Goal: Task Accomplishment & Management: Use online tool/utility

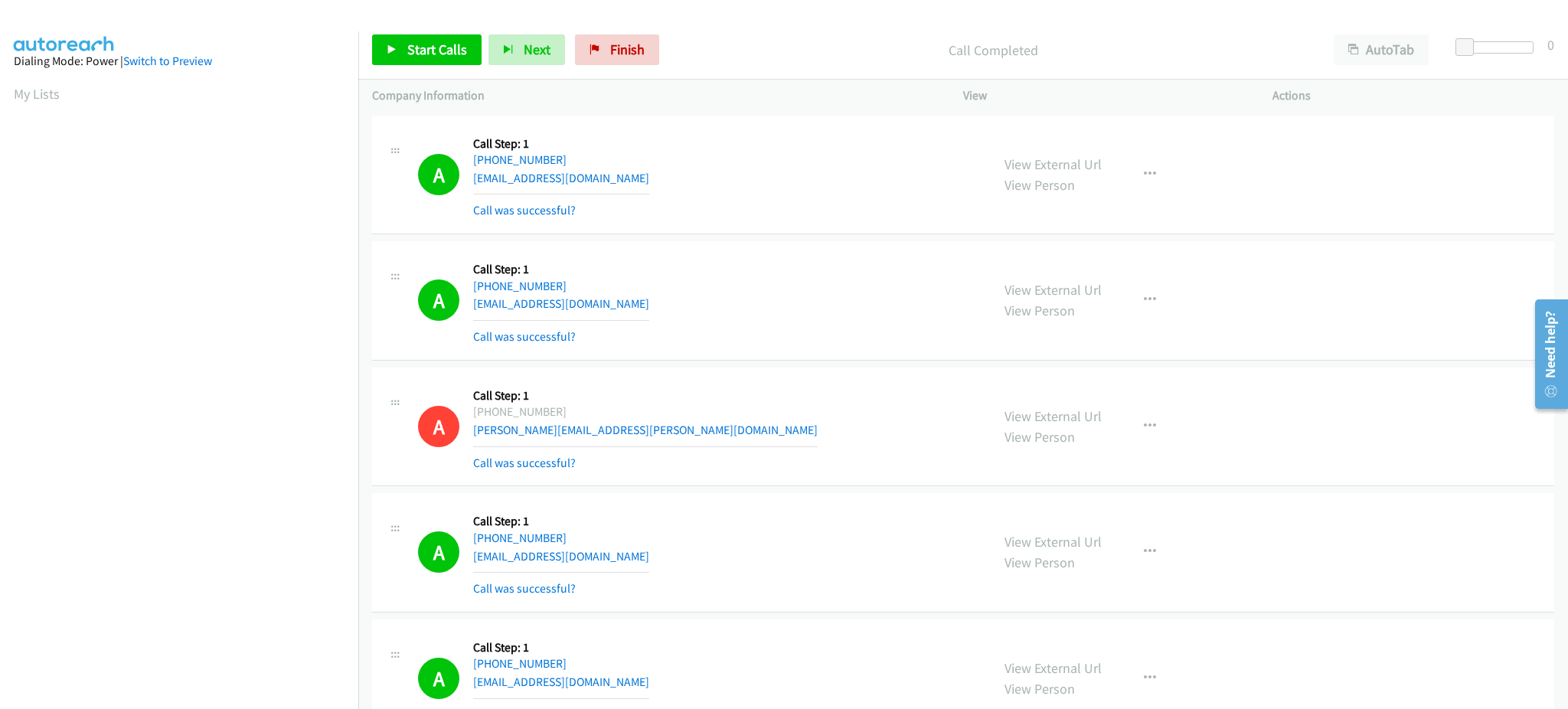
scroll to position [153, 0]
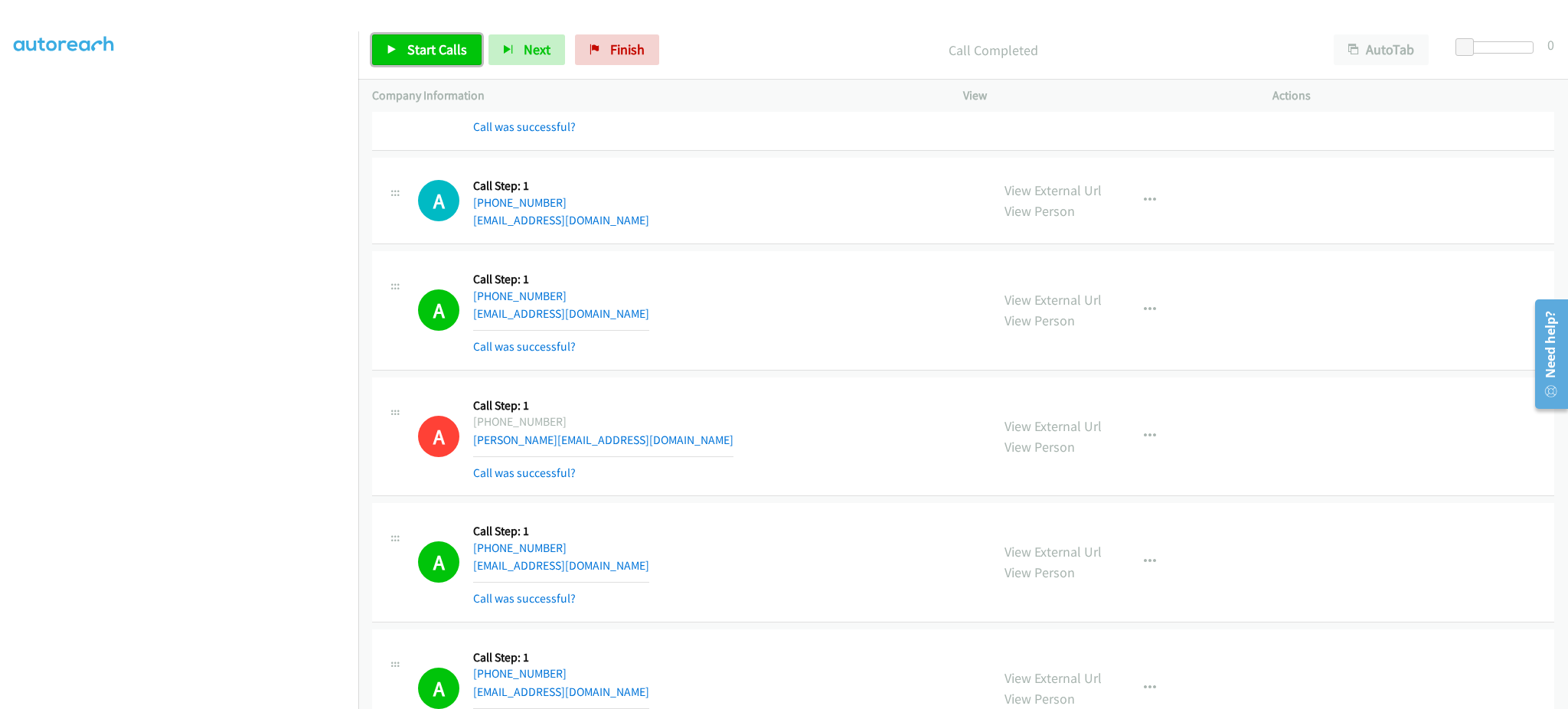
click at [457, 44] on span "Start Calls" at bounding box center [436, 49] width 60 height 18
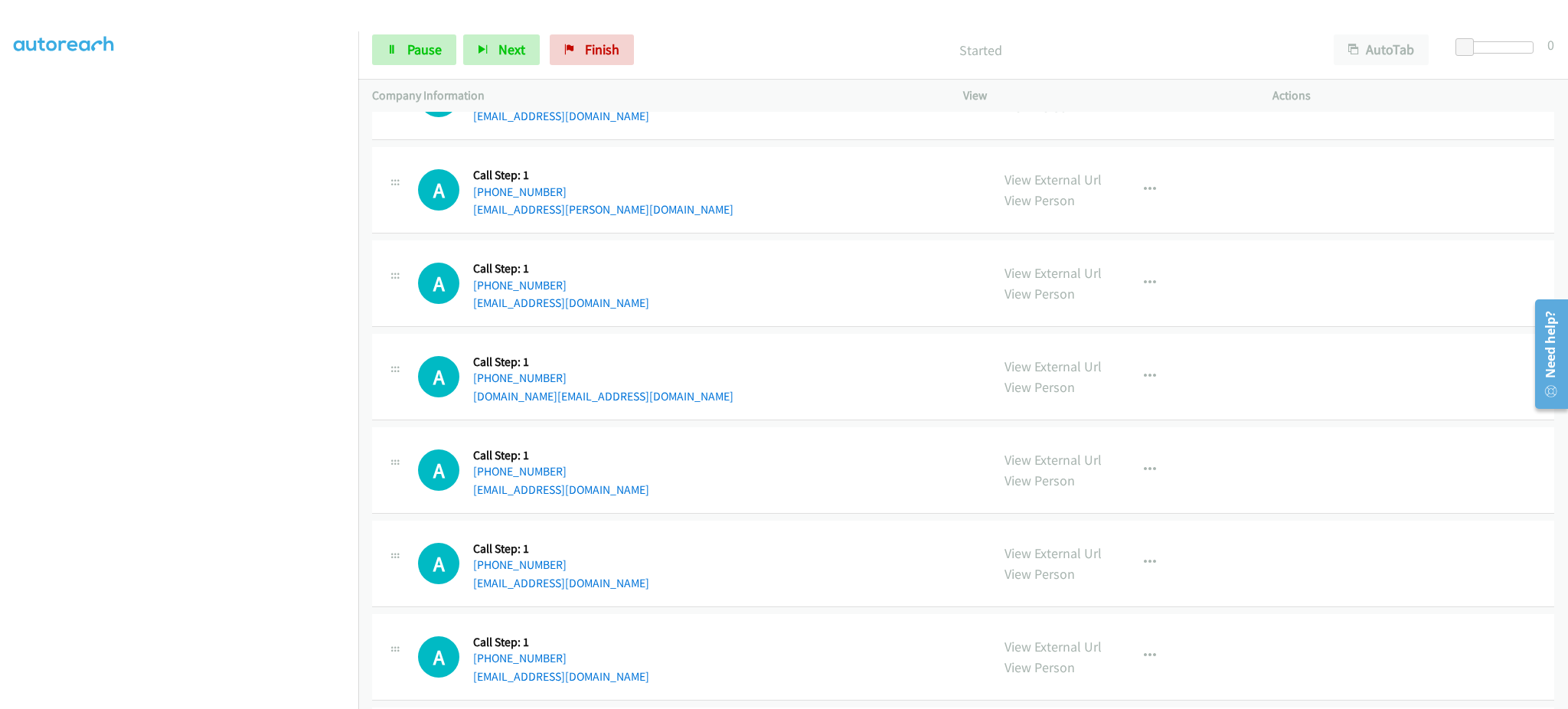
scroll to position [9194, 0]
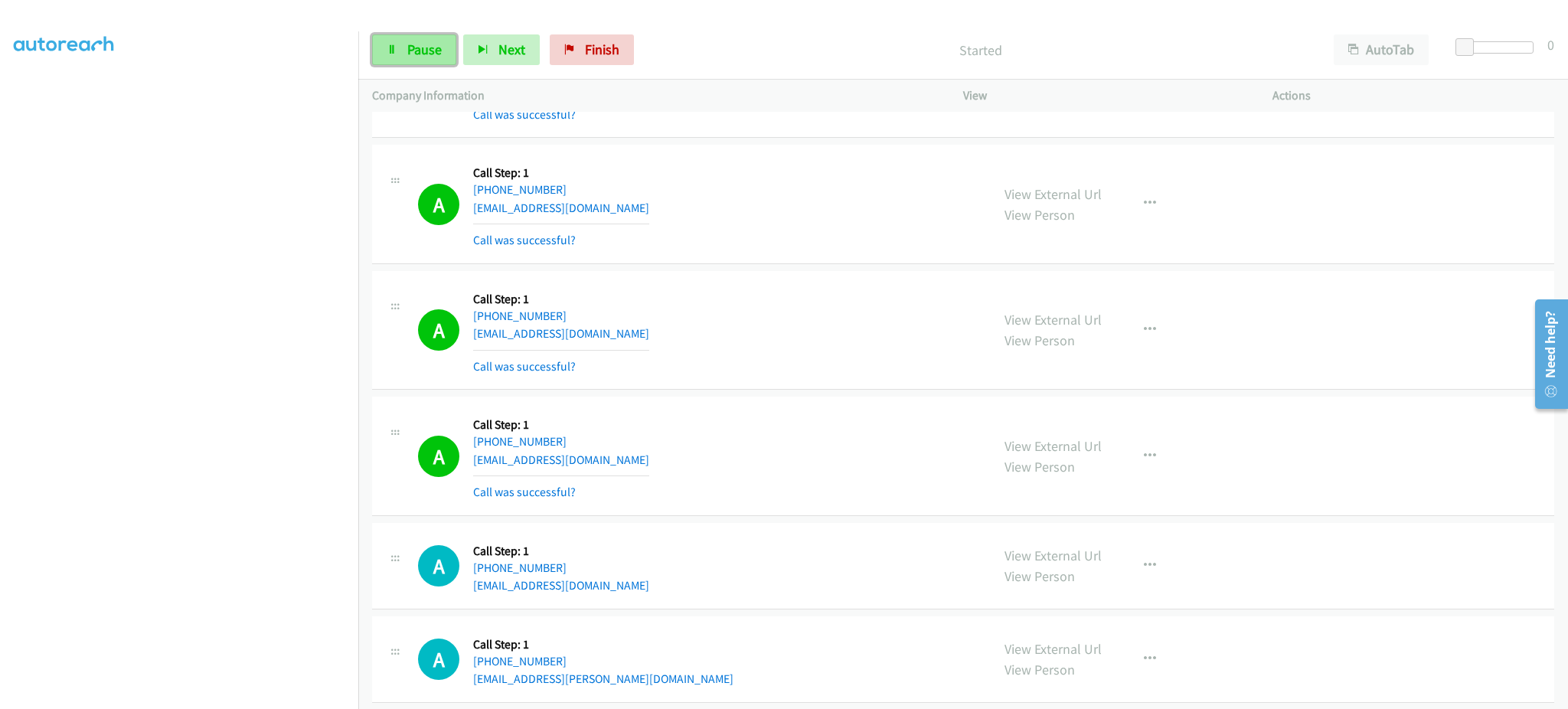
click at [403, 43] on link "Pause" at bounding box center [414, 49] width 84 height 30
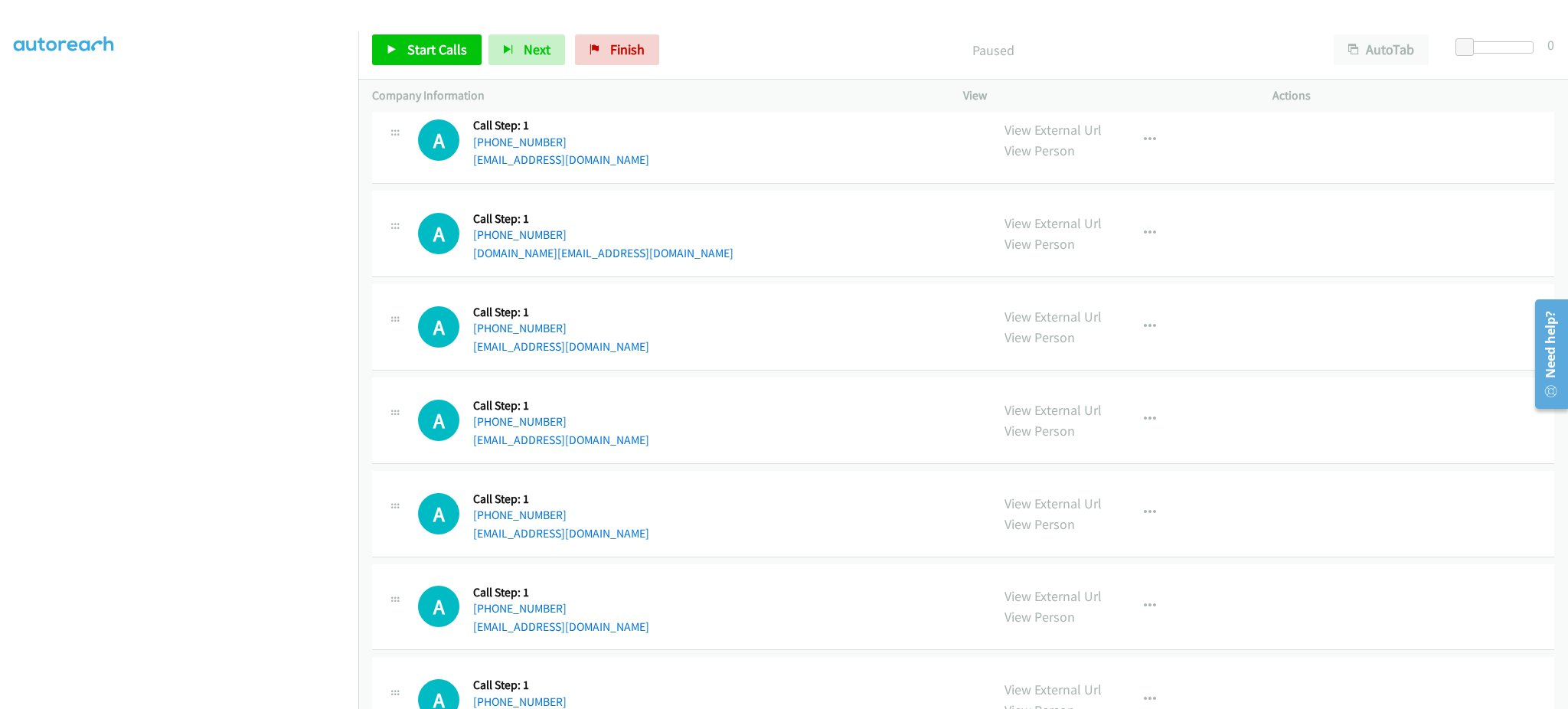
scroll to position [9500, 0]
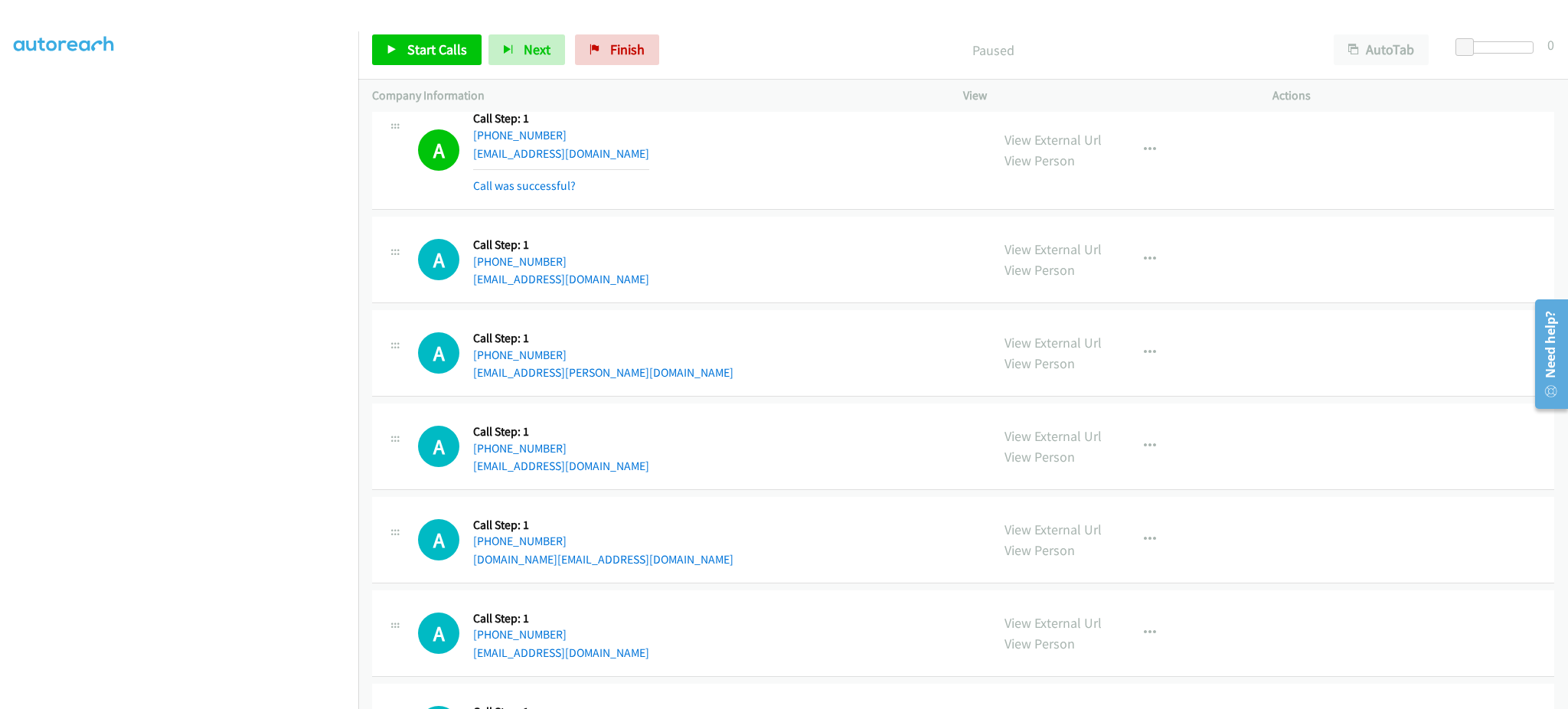
click at [1146, 336] on div "View External Url View Person View External Url Email Schedule/Manage Callback …" at bounding box center [1152, 352] width 323 height 58
click at [1145, 359] on icon "button" at bounding box center [1149, 353] width 13 height 13
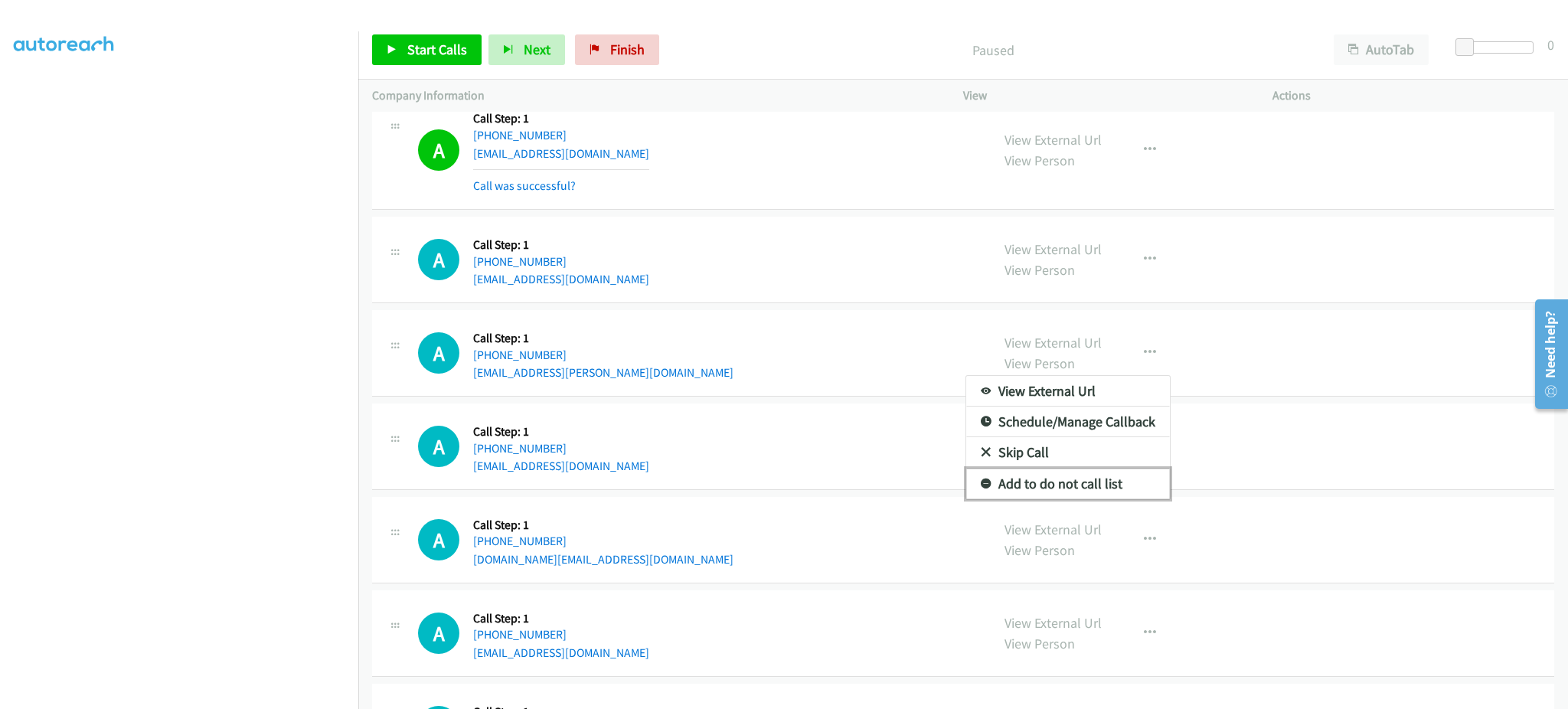
click at [1111, 476] on link "Add to do not call list" at bounding box center [1068, 483] width 203 height 30
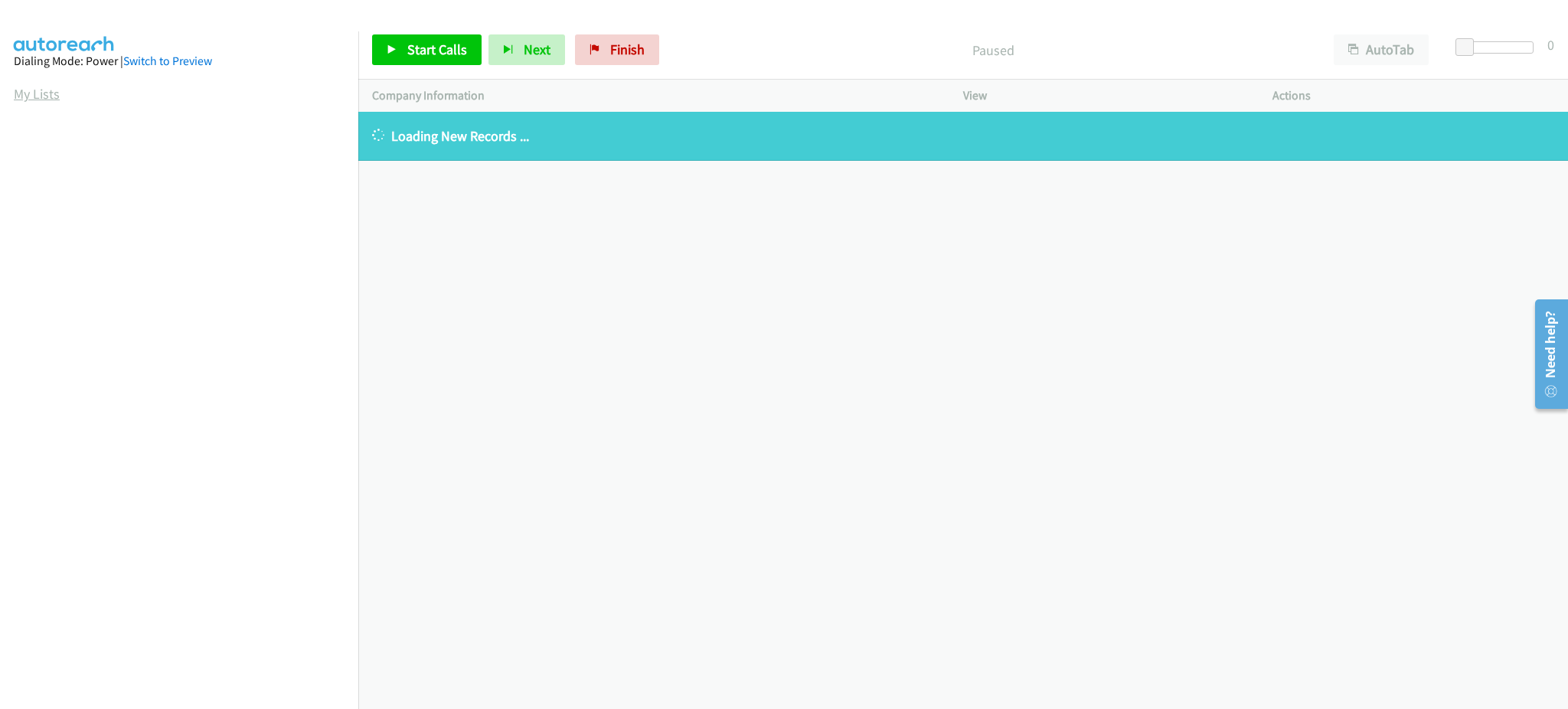
click at [51, 93] on link "My Lists" at bounding box center [36, 94] width 46 height 18
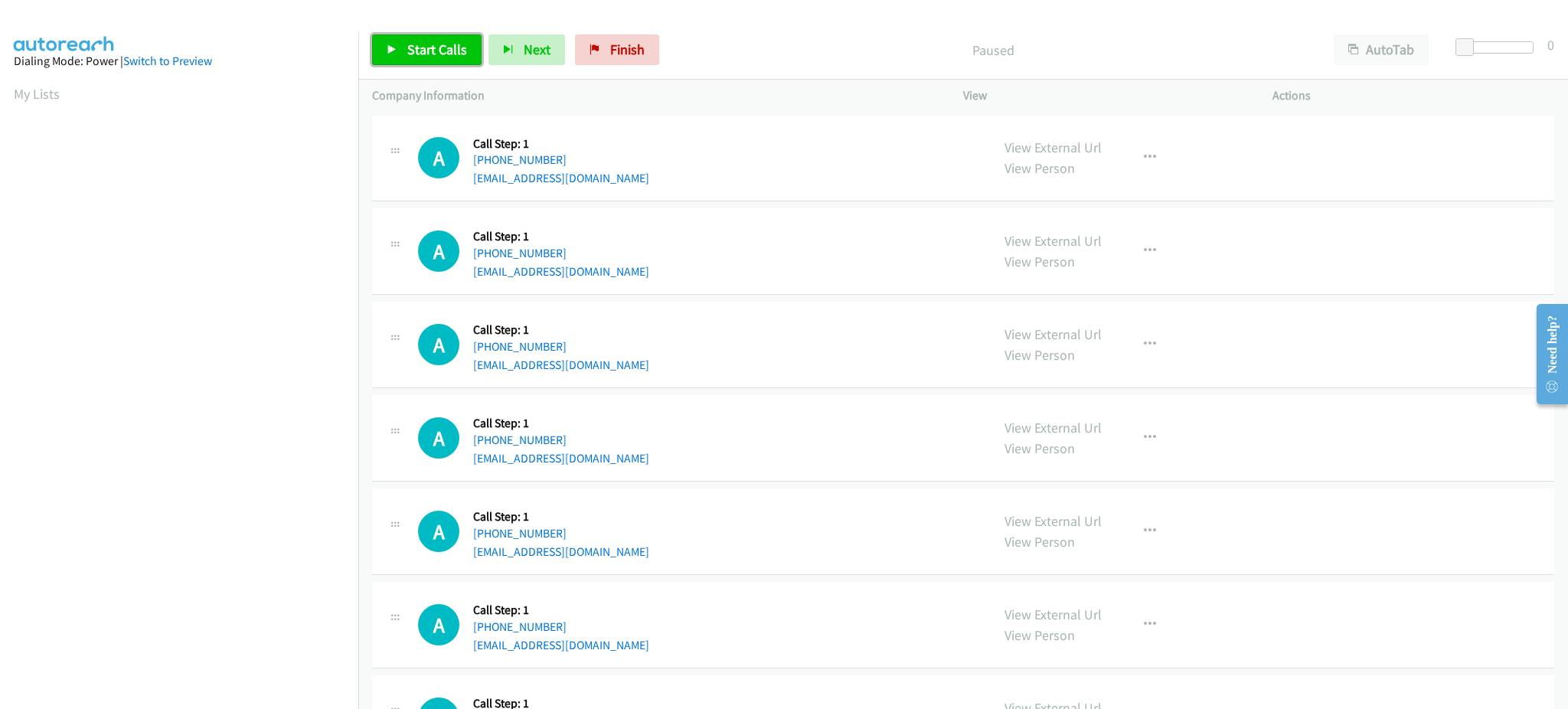
click at [446, 43] on span "Start Calls" at bounding box center [436, 49] width 60 height 18
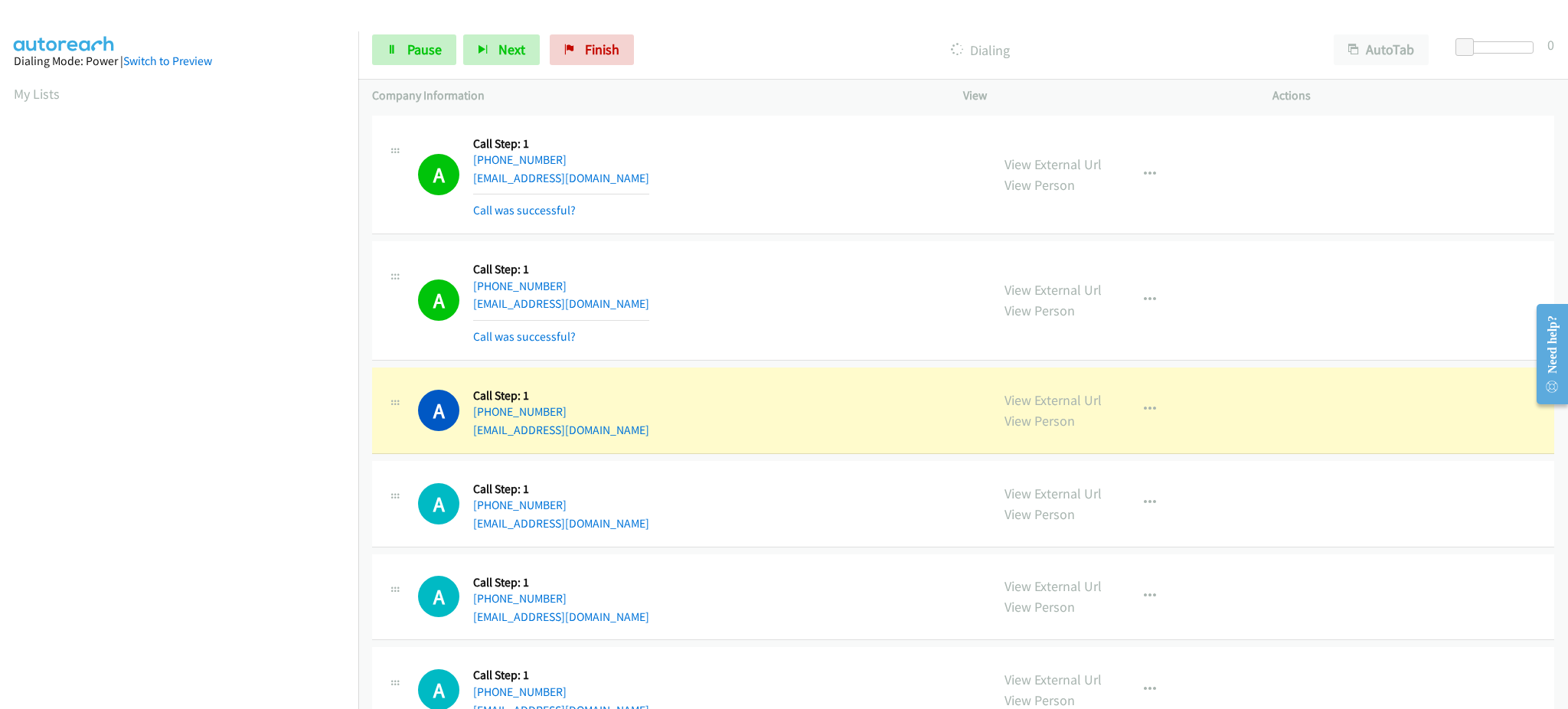
scroll to position [154, 0]
drag, startPoint x: 833, startPoint y: 561, endPoint x: 809, endPoint y: 564, distance: 24.2
click at [738, 456] on td "A Callback Scheduled Call Step: 1 [GEOGRAPHIC_DATA]/[GEOGRAPHIC_DATA] [PHONE_NU…" at bounding box center [963, 410] width 1210 height 93
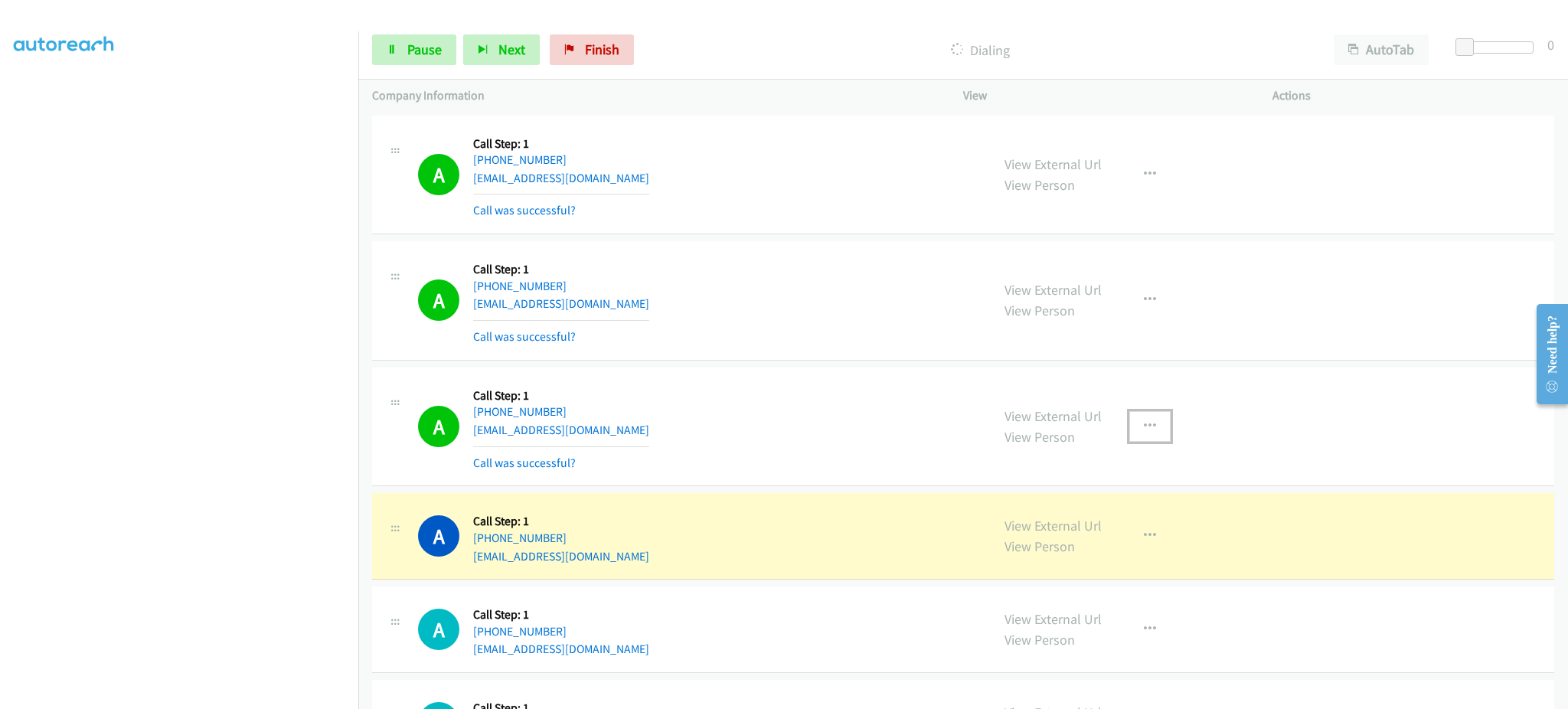
click at [1150, 423] on button "button" at bounding box center [1149, 425] width 41 height 30
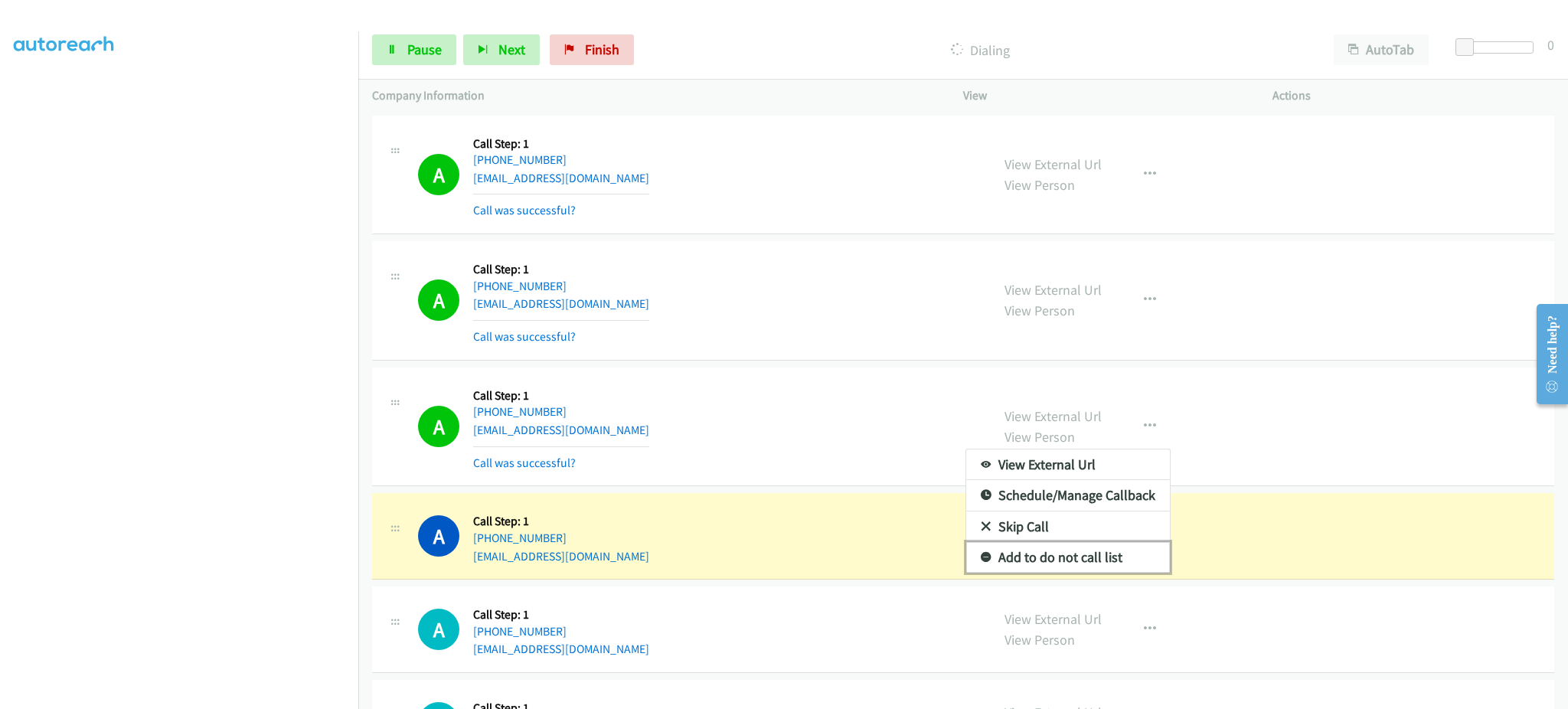
click at [1093, 570] on link "Add to do not call list" at bounding box center [1068, 556] width 203 height 30
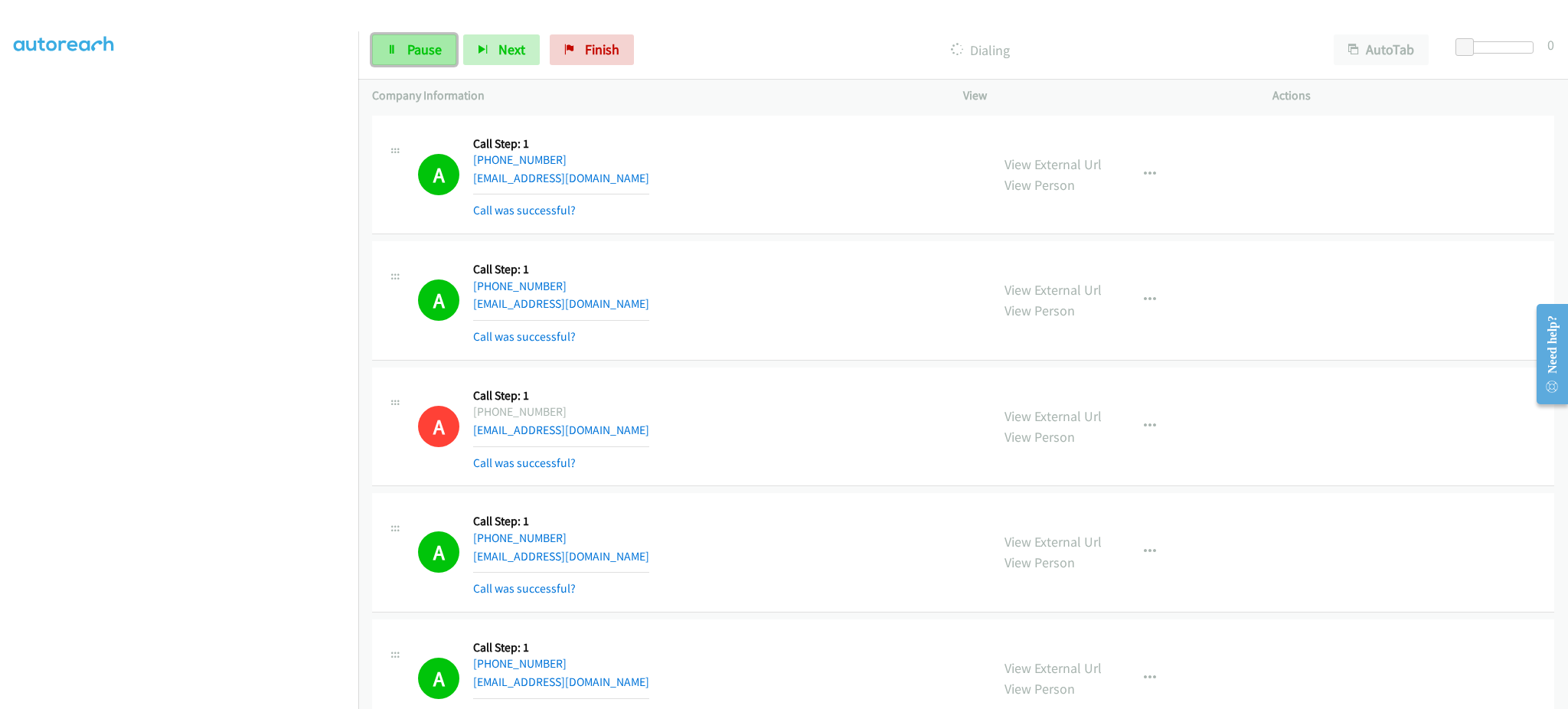
drag, startPoint x: 402, startPoint y: 56, endPoint x: 393, endPoint y: 57, distance: 9.1
click at [402, 56] on link "Pause" at bounding box center [414, 49] width 84 height 30
click at [438, 62] on link "Start Calls" at bounding box center [426, 49] width 110 height 30
click at [413, 40] on span "Pause" at bounding box center [424, 49] width 34 height 18
click at [398, 35] on link "Start Calls" at bounding box center [426, 49] width 110 height 30
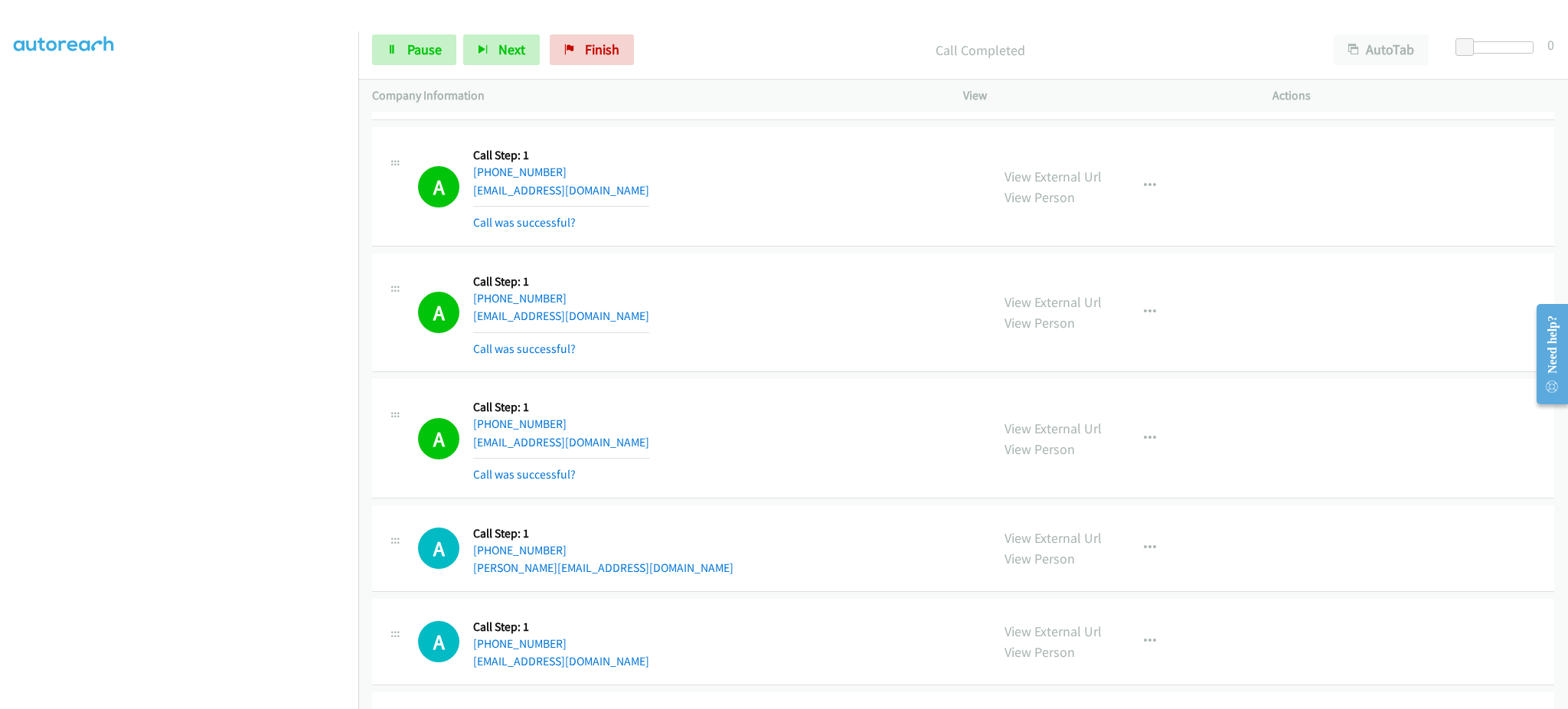
scroll to position [612, 0]
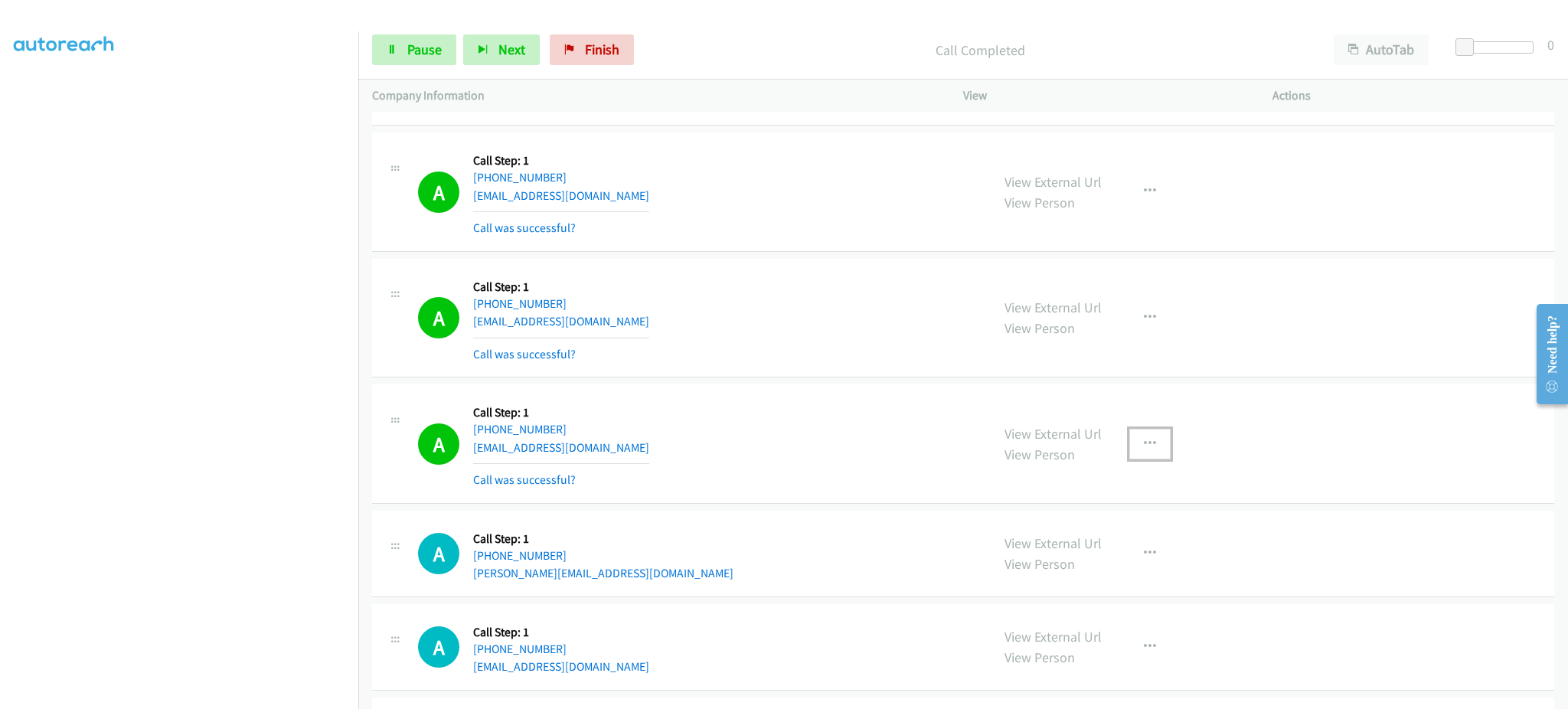
click at [1129, 440] on button "button" at bounding box center [1149, 443] width 41 height 30
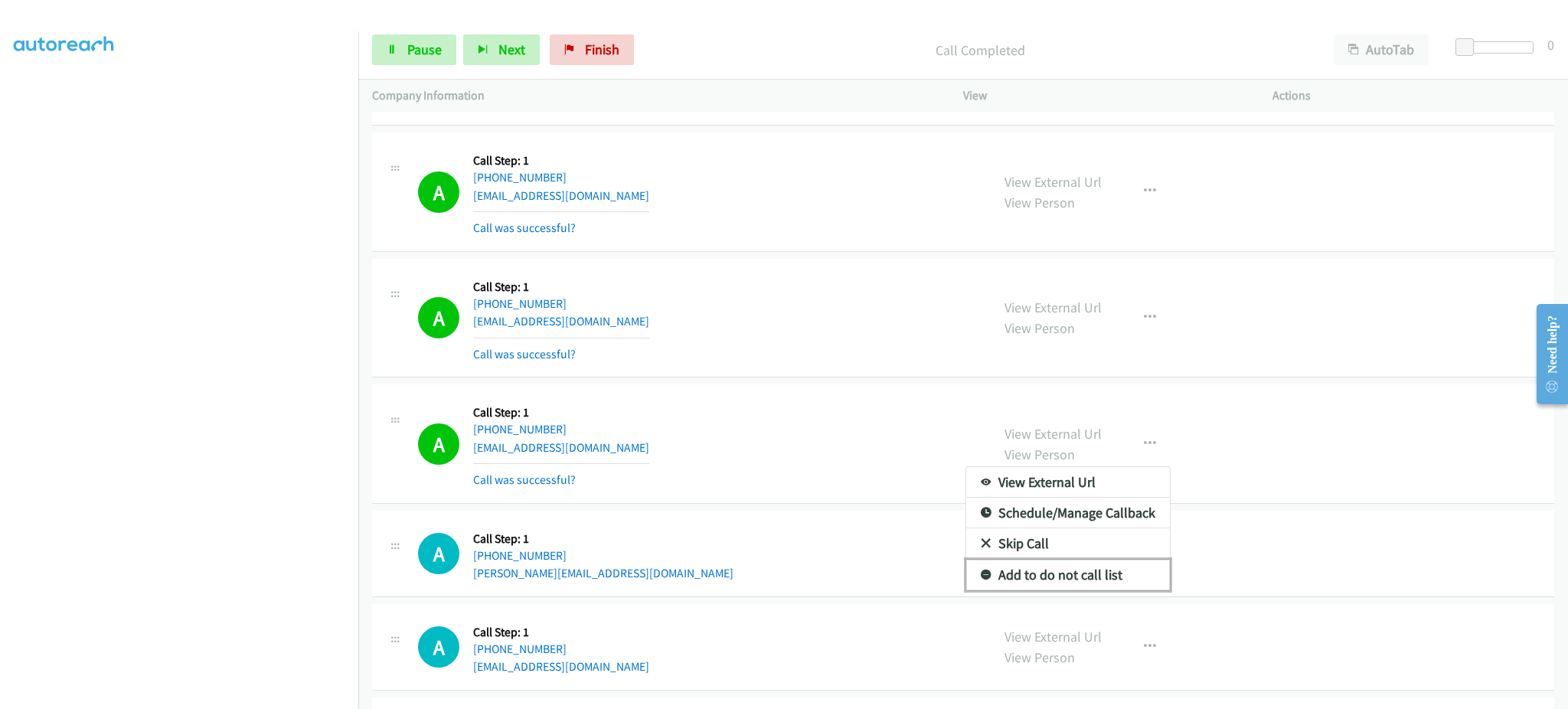
click at [1108, 570] on link "Add to do not call list" at bounding box center [1068, 574] width 203 height 30
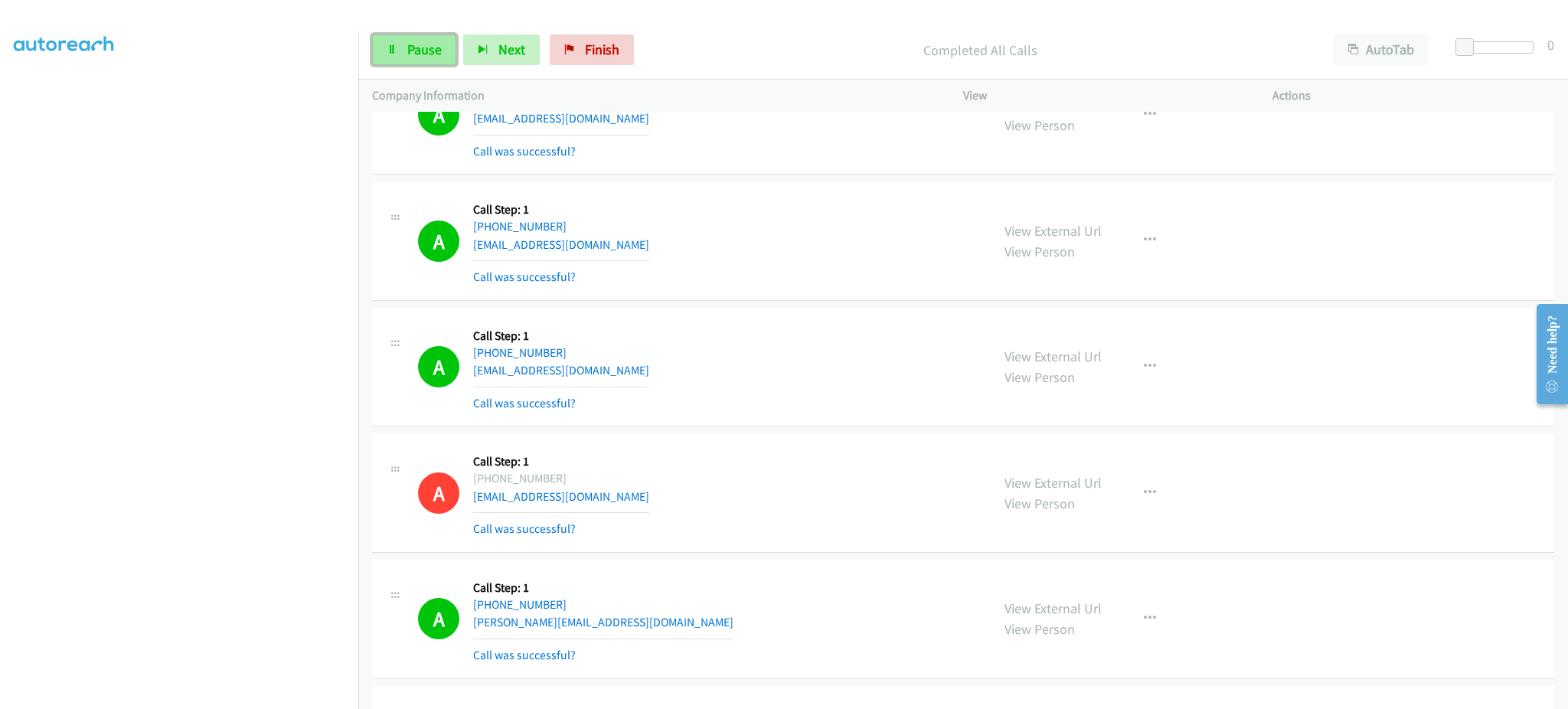
click at [436, 46] on span "Pause" at bounding box center [424, 49] width 34 height 18
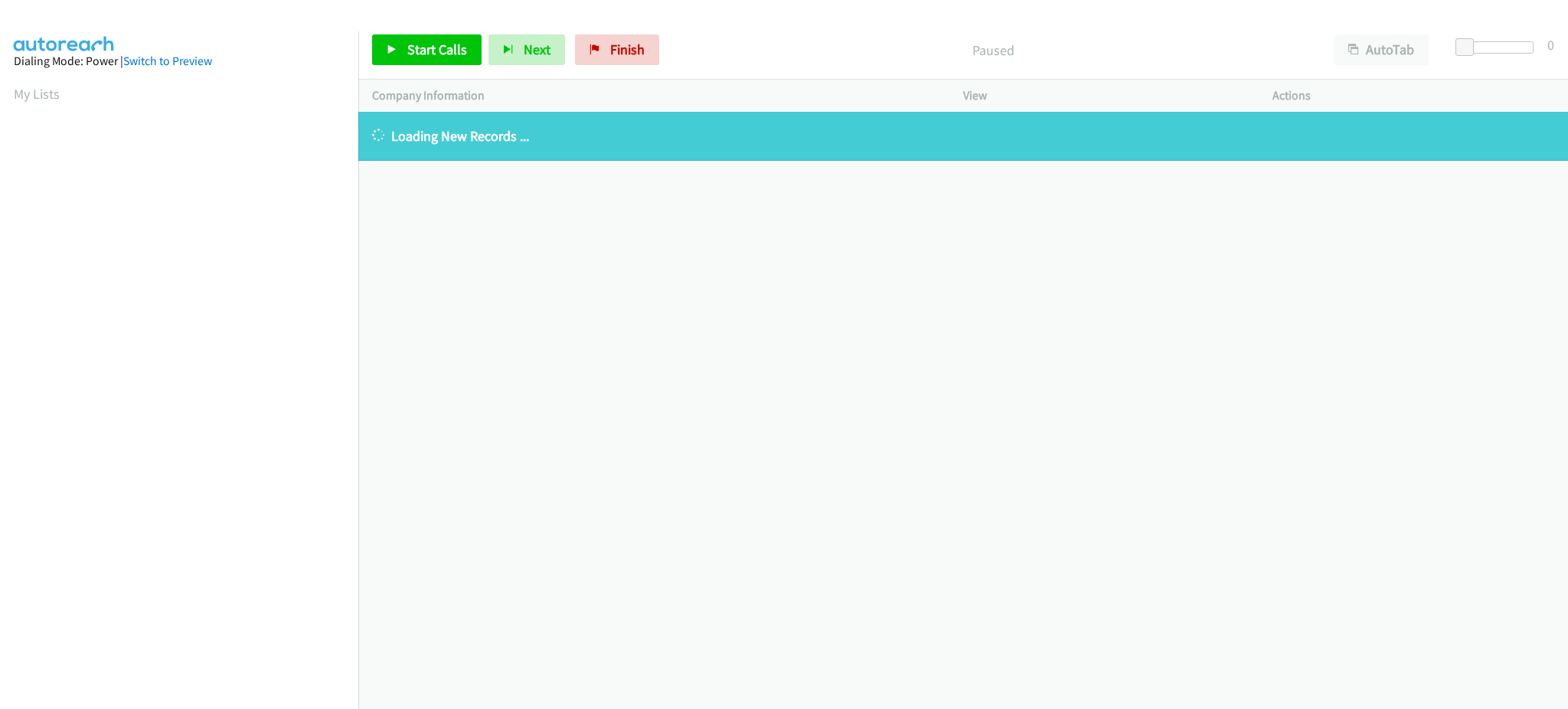
click at [40, 92] on link "My Lists" at bounding box center [36, 94] width 46 height 18
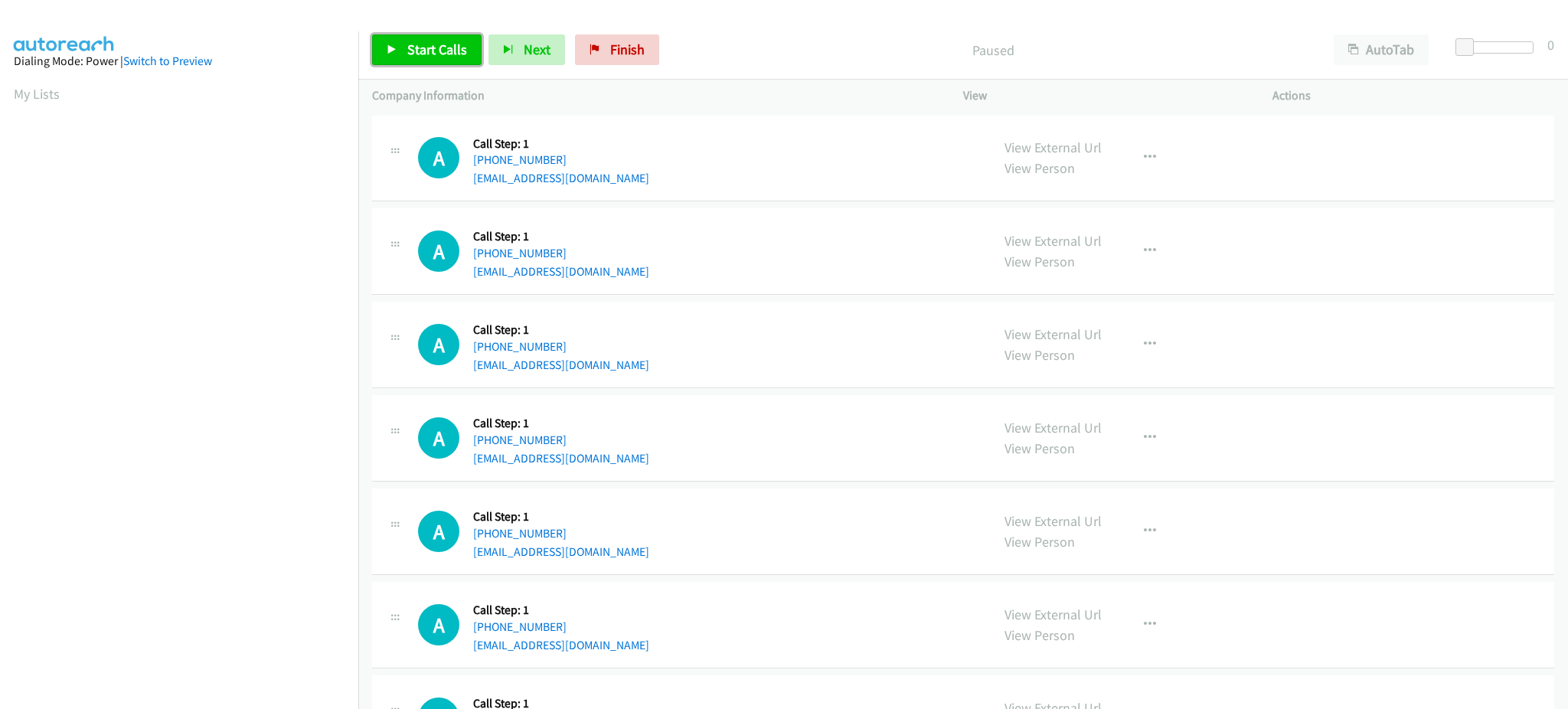
click at [447, 47] on span "Start Calls" at bounding box center [436, 49] width 60 height 18
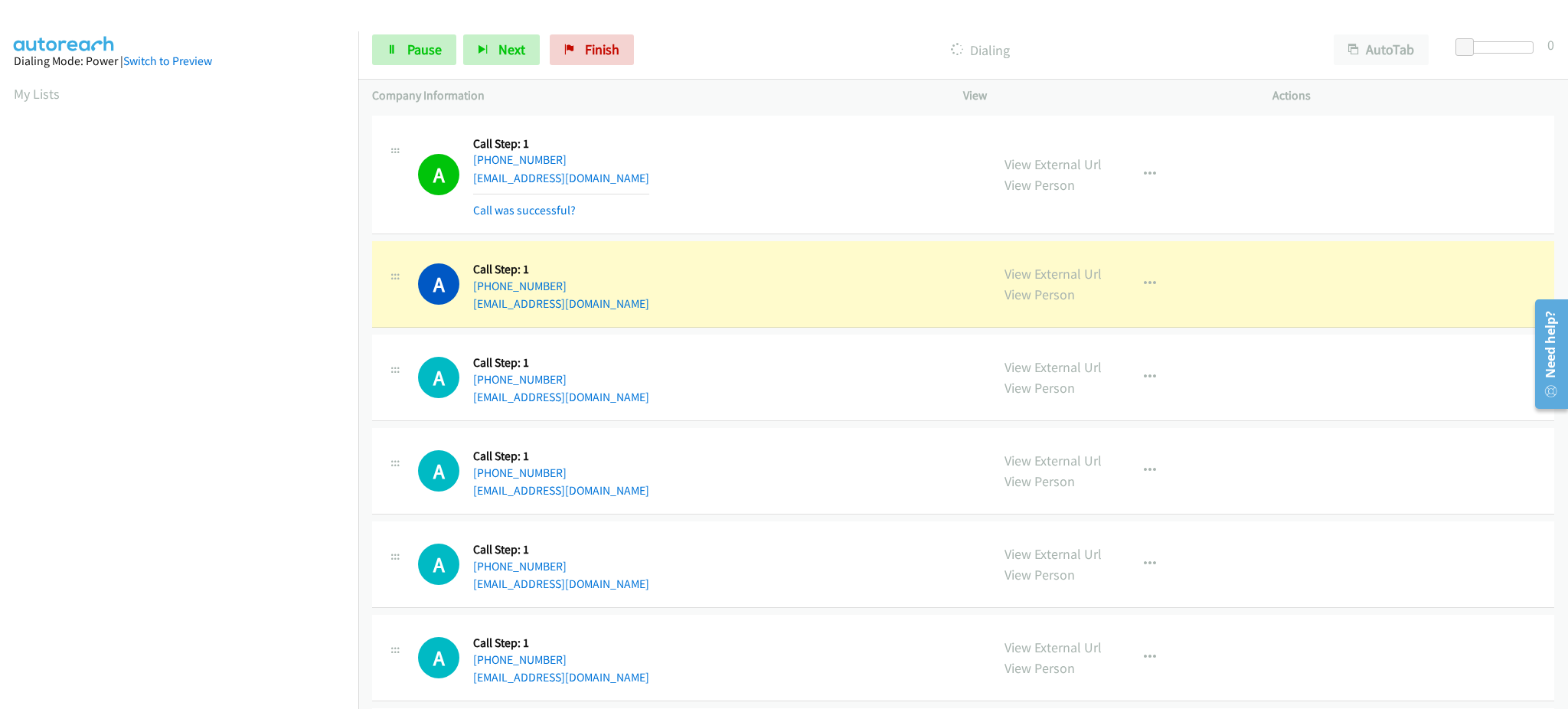
scroll to position [154, 0]
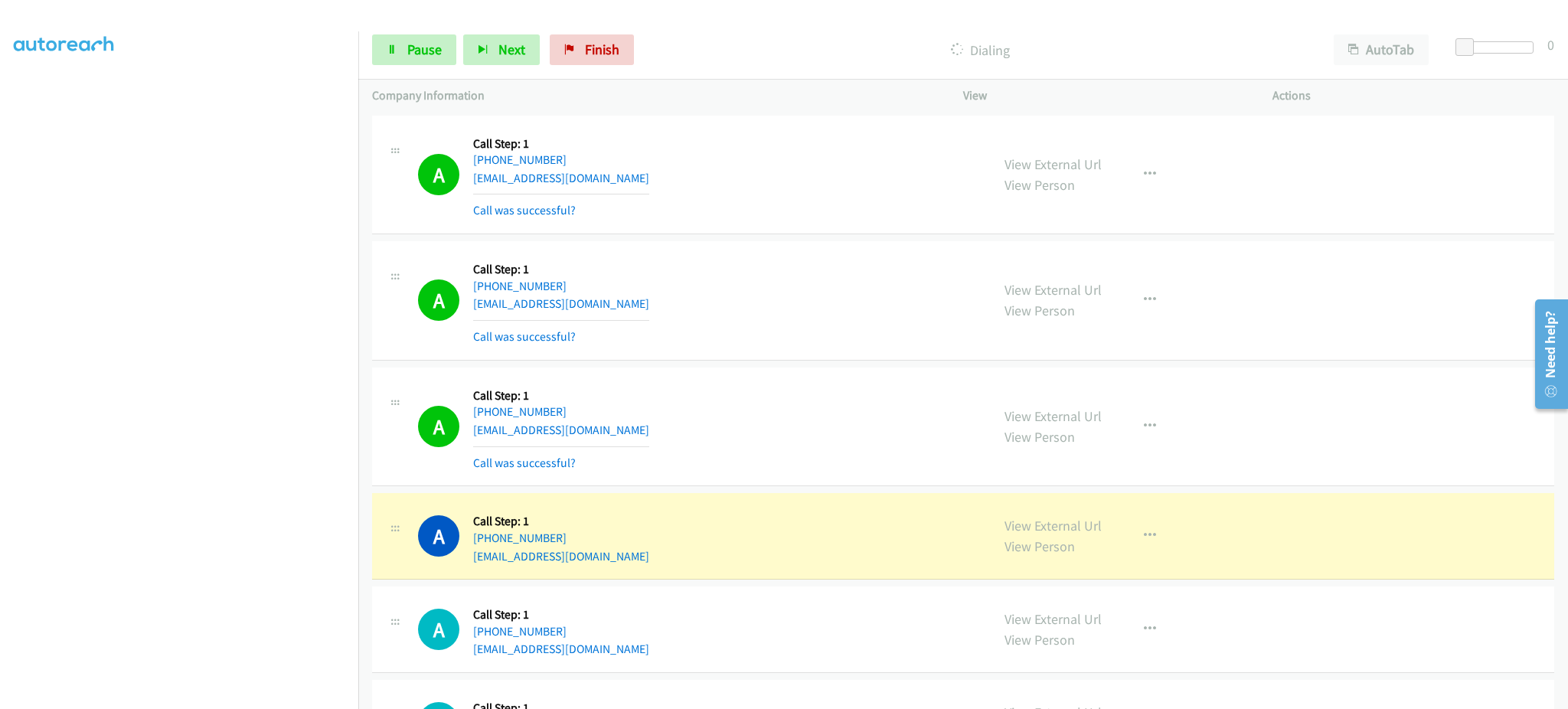
drag, startPoint x: 307, startPoint y: 694, endPoint x: 300, endPoint y: 690, distance: 8.1
click at [305, 693] on section at bounding box center [179, 345] width 331 height 732
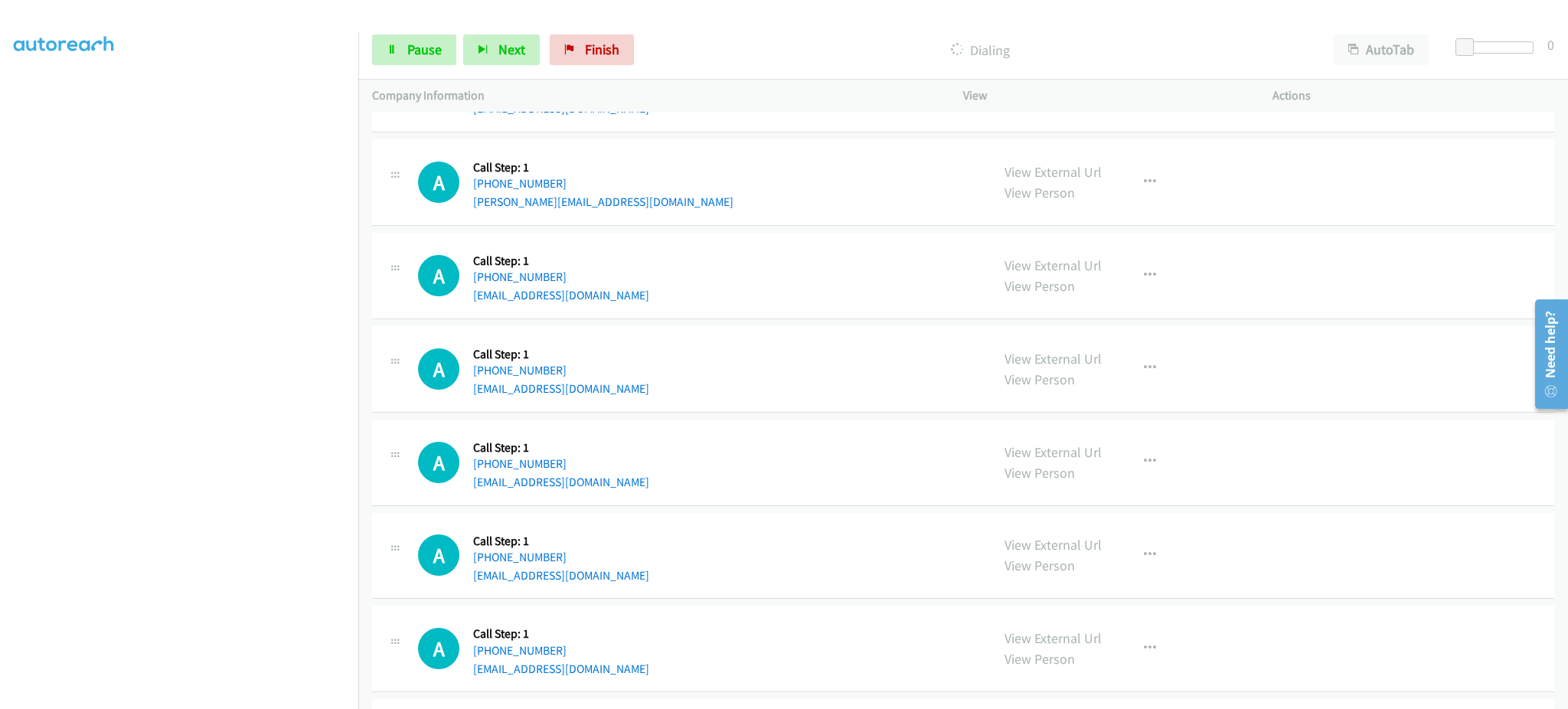
scroll to position [612, 0]
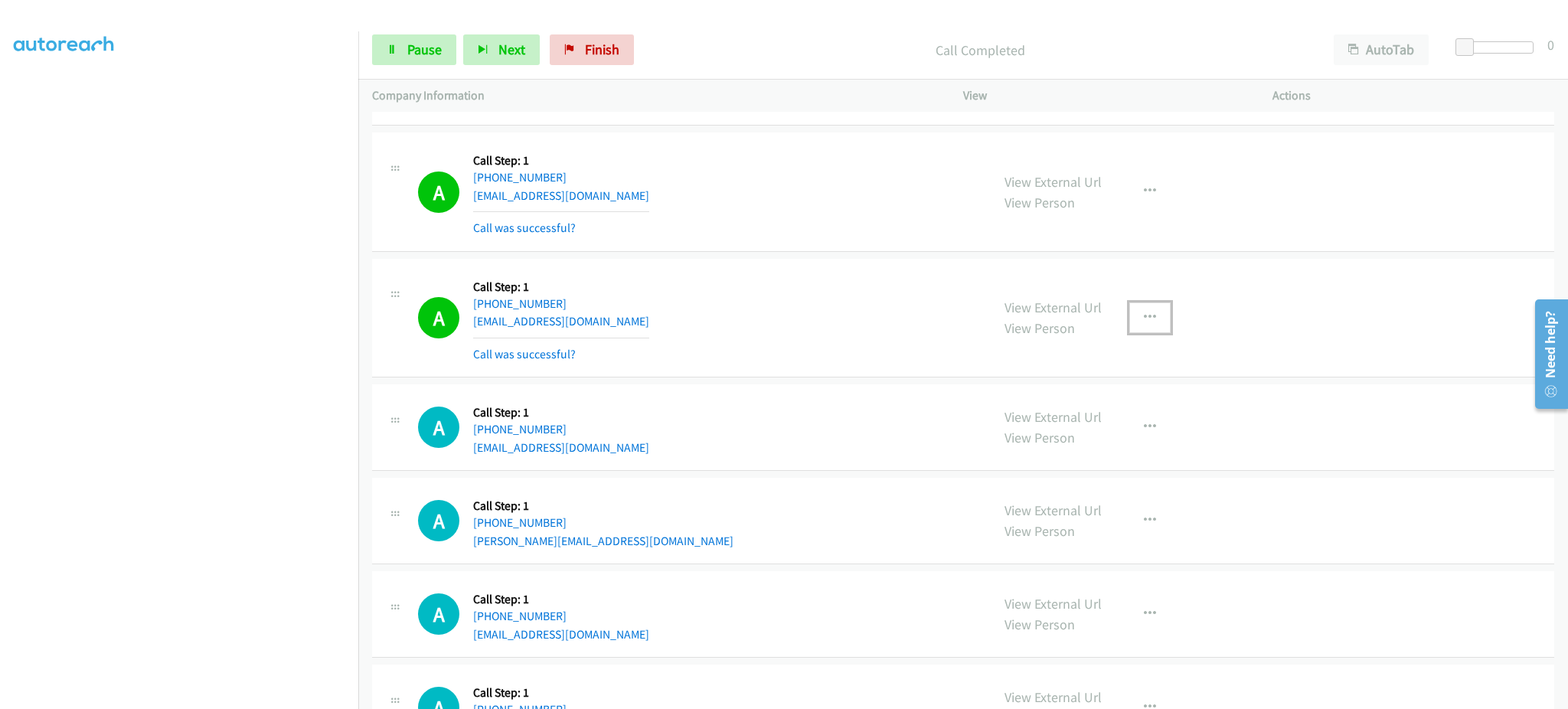
click at [1145, 317] on icon "button" at bounding box center [1149, 318] width 13 height 13
click at [1108, 444] on link "Add to do not call list" at bounding box center [1068, 448] width 203 height 30
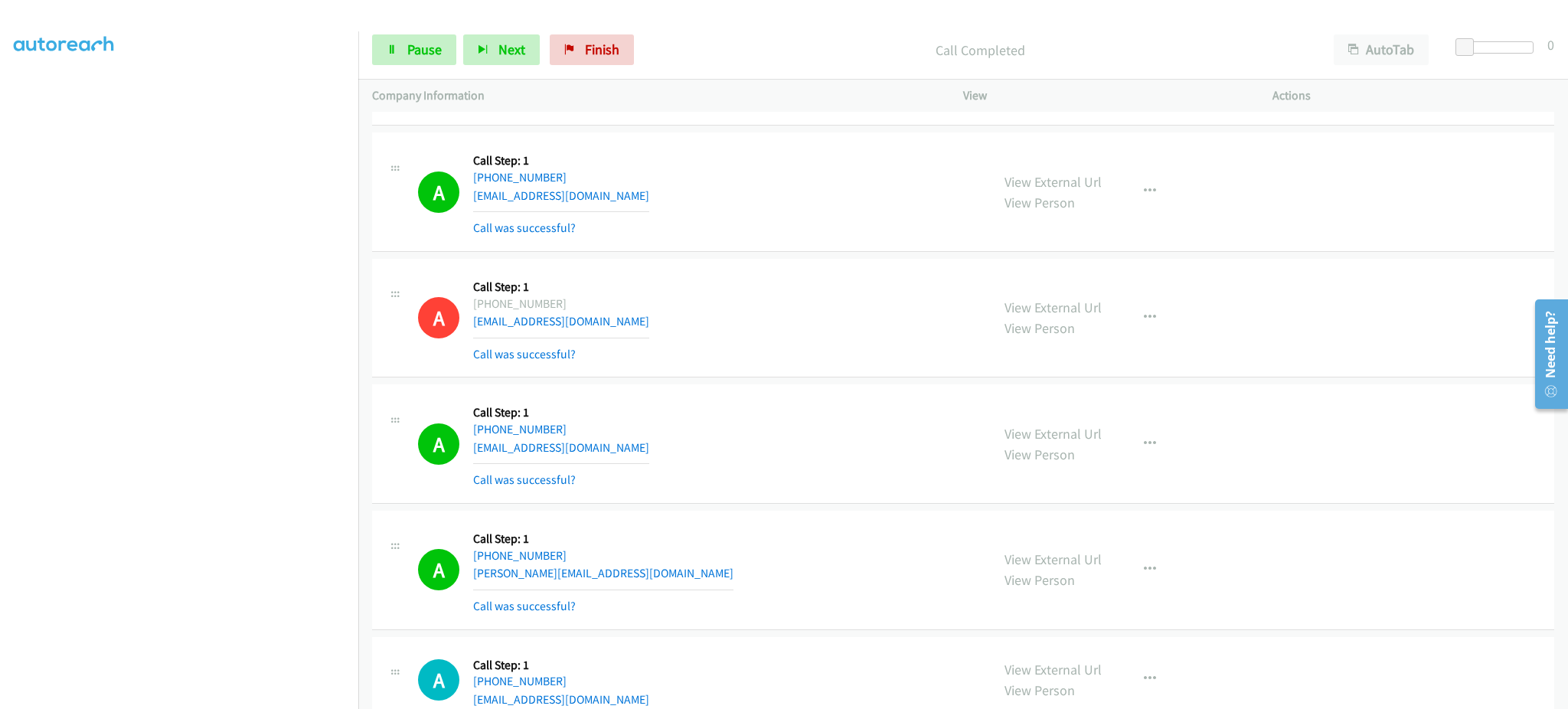
click at [409, 33] on div "Start Calls Pause Next Finish Call Completed AutoTab AutoTab 0" at bounding box center [963, 50] width 1210 height 59
click at [408, 44] on span "Pause" at bounding box center [424, 49] width 34 height 18
click at [423, 47] on span "Start Calls" at bounding box center [436, 49] width 60 height 18
click at [402, 56] on link "Pause" at bounding box center [414, 49] width 84 height 30
click at [463, 48] on span "Start Calls" at bounding box center [436, 49] width 60 height 18
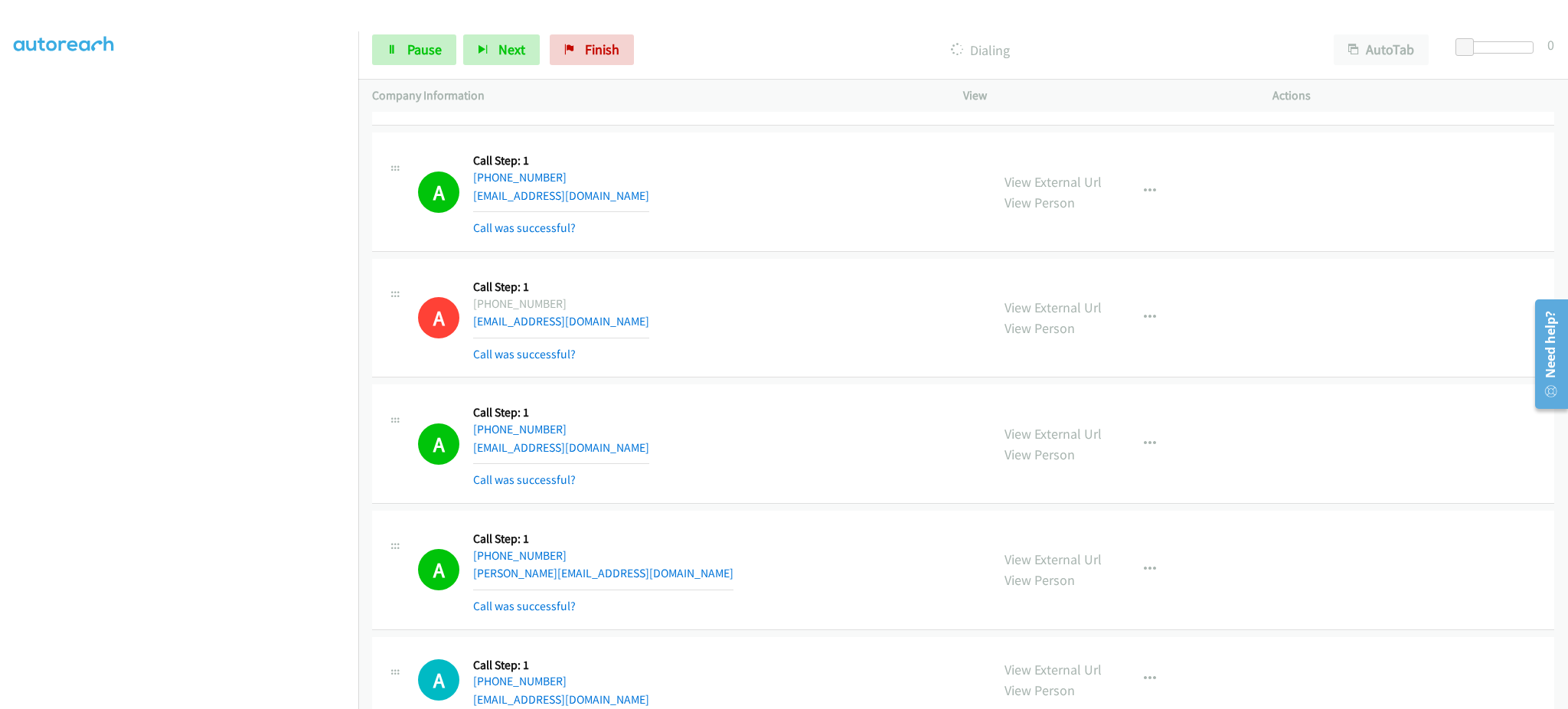
click at [403, 67] on div "Start Calls Pause Next Finish Dialing AutoTab AutoTab 0" at bounding box center [963, 50] width 1210 height 59
click at [407, 50] on span "Pause" at bounding box center [424, 49] width 34 height 18
click at [409, 59] on link "Start Calls" at bounding box center [426, 49] width 110 height 30
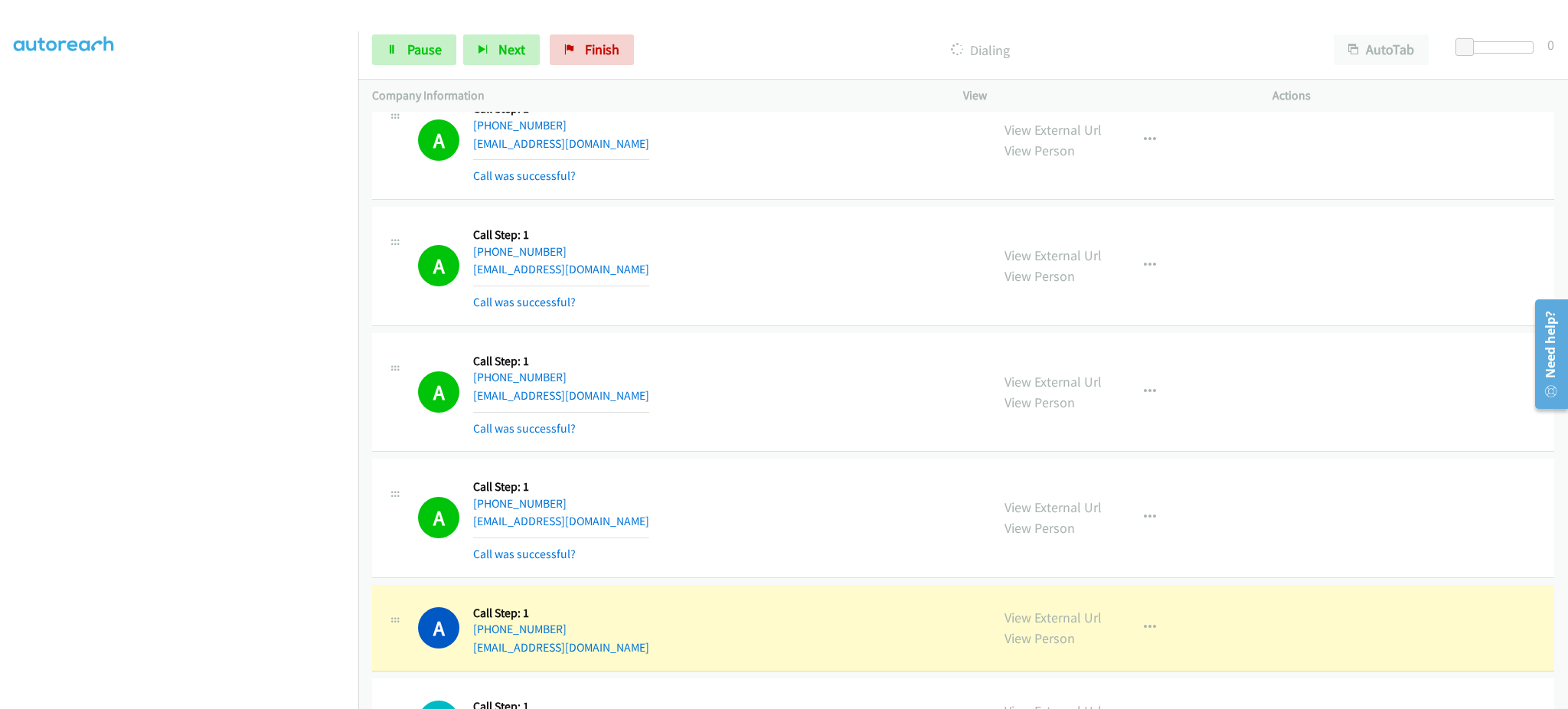
scroll to position [2450, 0]
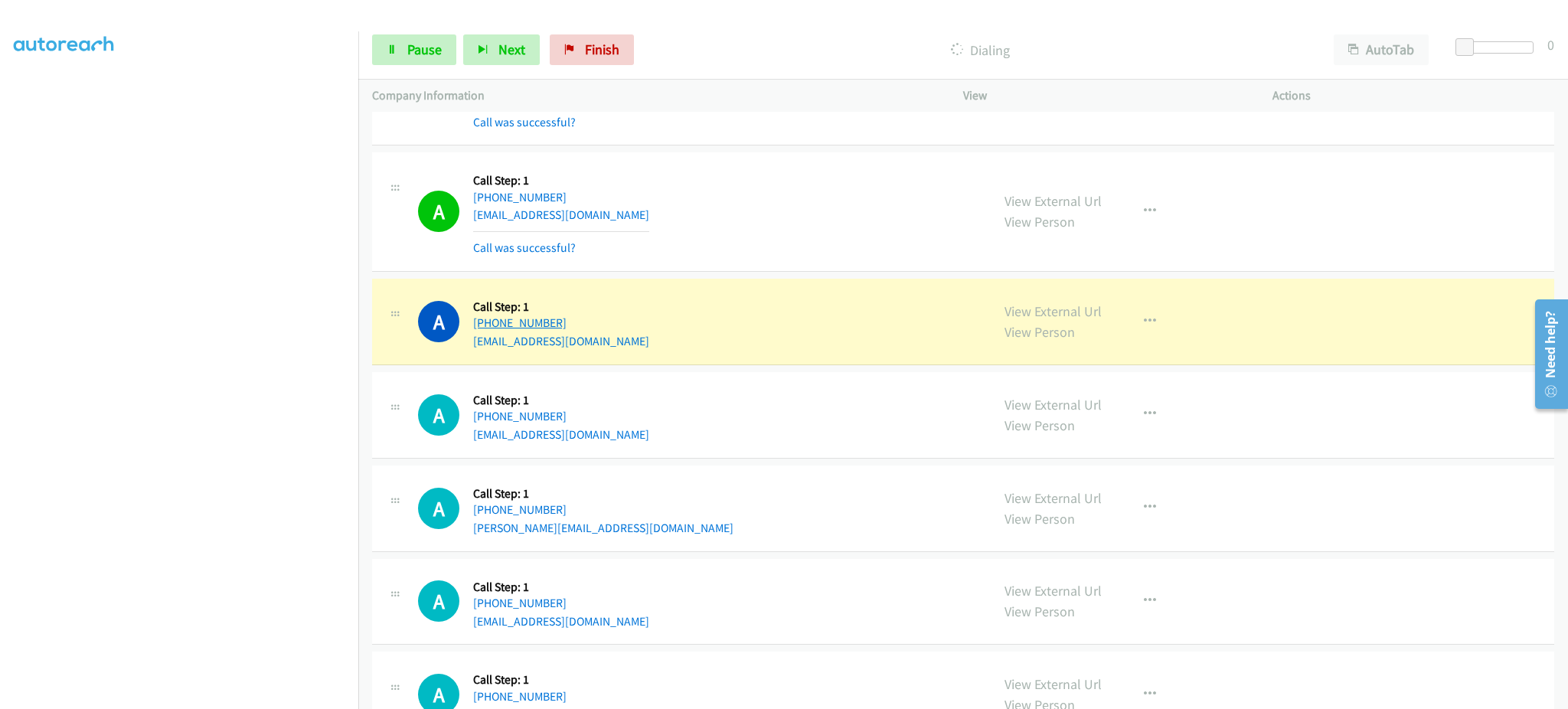
drag, startPoint x: 632, startPoint y: 327, endPoint x: 490, endPoint y: 319, distance: 142.2
click at [490, 319] on div "A Callback Scheduled Call Step: 1 America/Phoenix +1 480-370-6194 auxedynnyedux…" at bounding box center [696, 321] width 559 height 58
copy link "480-370-6194"
click at [1143, 323] on icon "button" at bounding box center [1149, 321] width 13 height 13
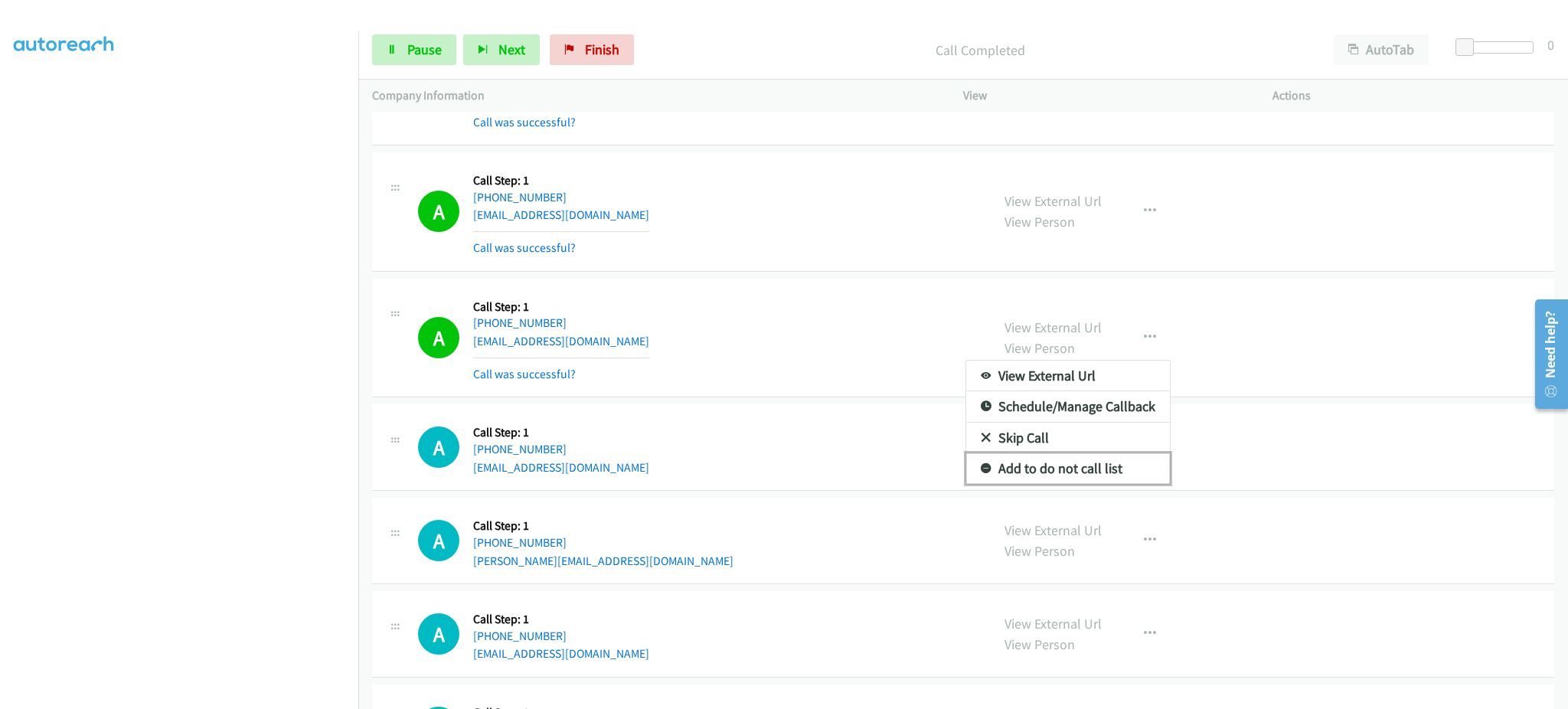
click at [1096, 466] on link "Add to do not call list" at bounding box center [1068, 467] width 203 height 30
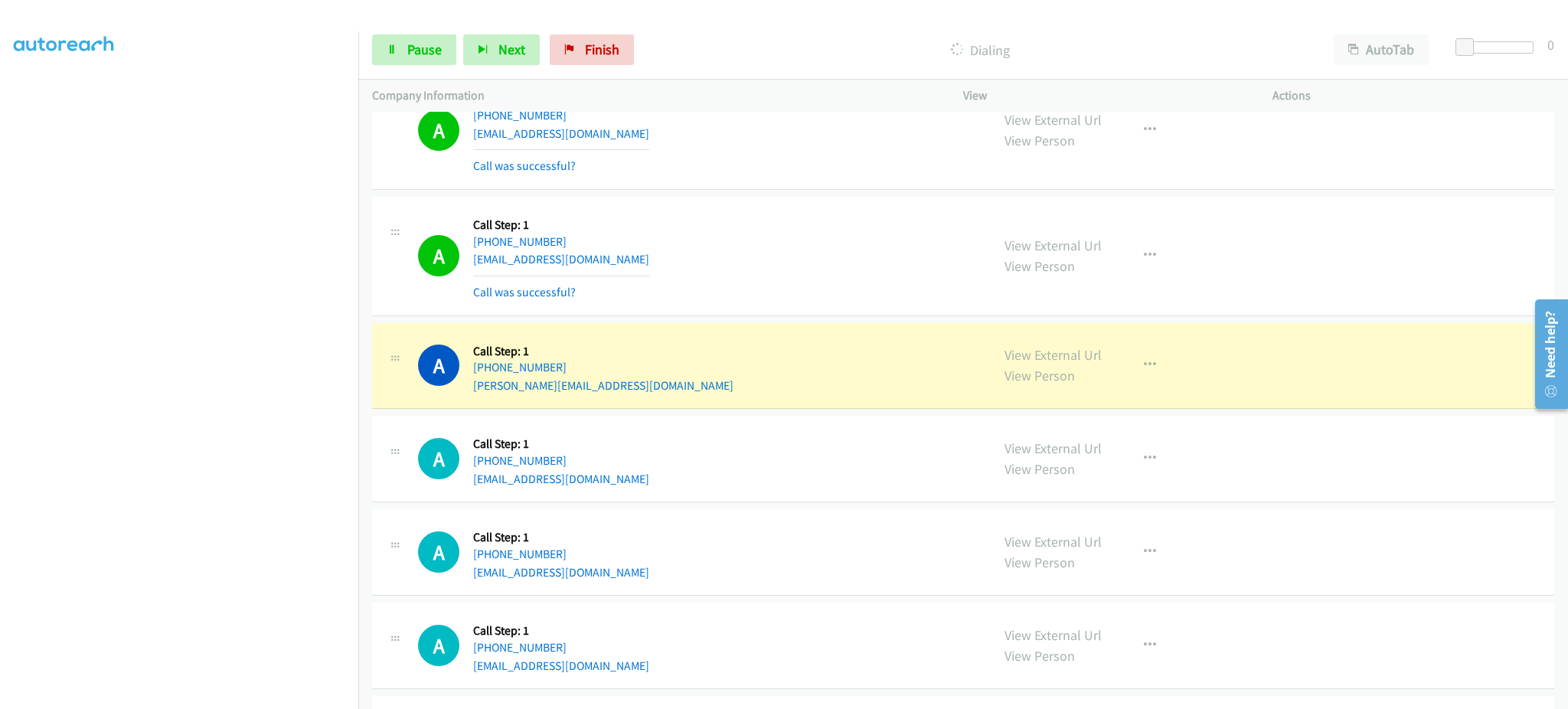
scroll to position [3062, 0]
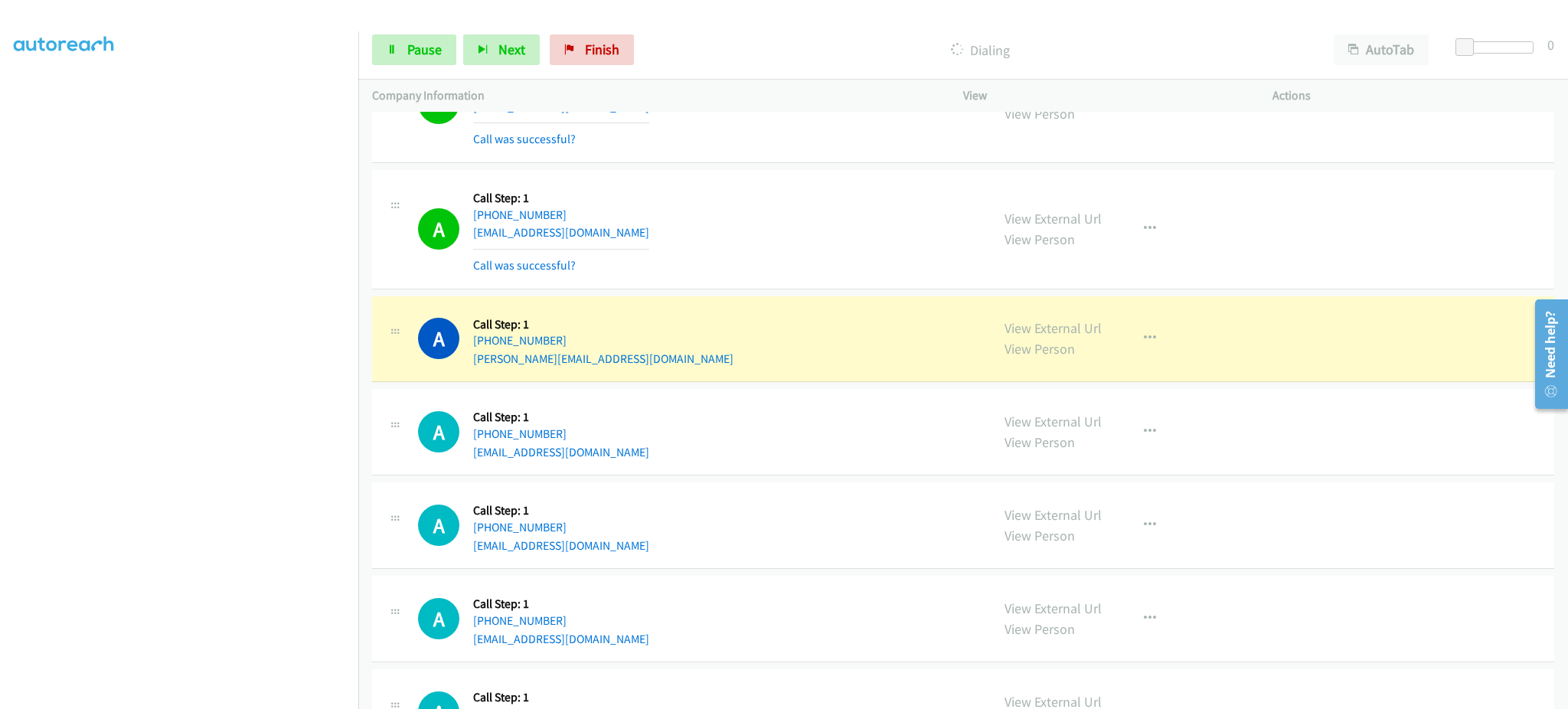
click at [1137, 337] on div "View External Url View Person View External Url Email Schedule/Manage Callback …" at bounding box center [1152, 338] width 323 height 58
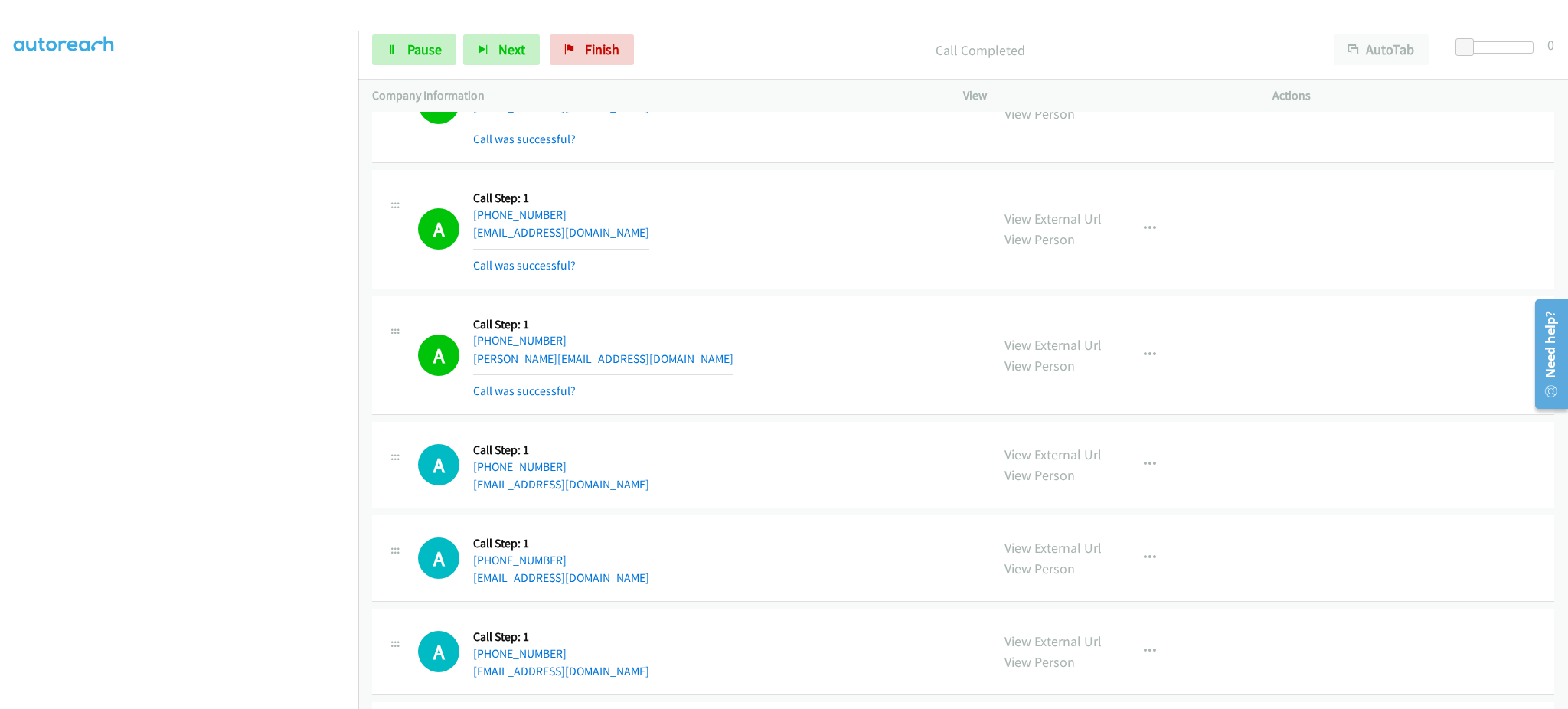
click at [1144, 375] on div "View External Url View Person View External Url Email Schedule/Manage Callback …" at bounding box center [1152, 355] width 323 height 91
click at [1143, 351] on icon "button" at bounding box center [1149, 355] width 13 height 13
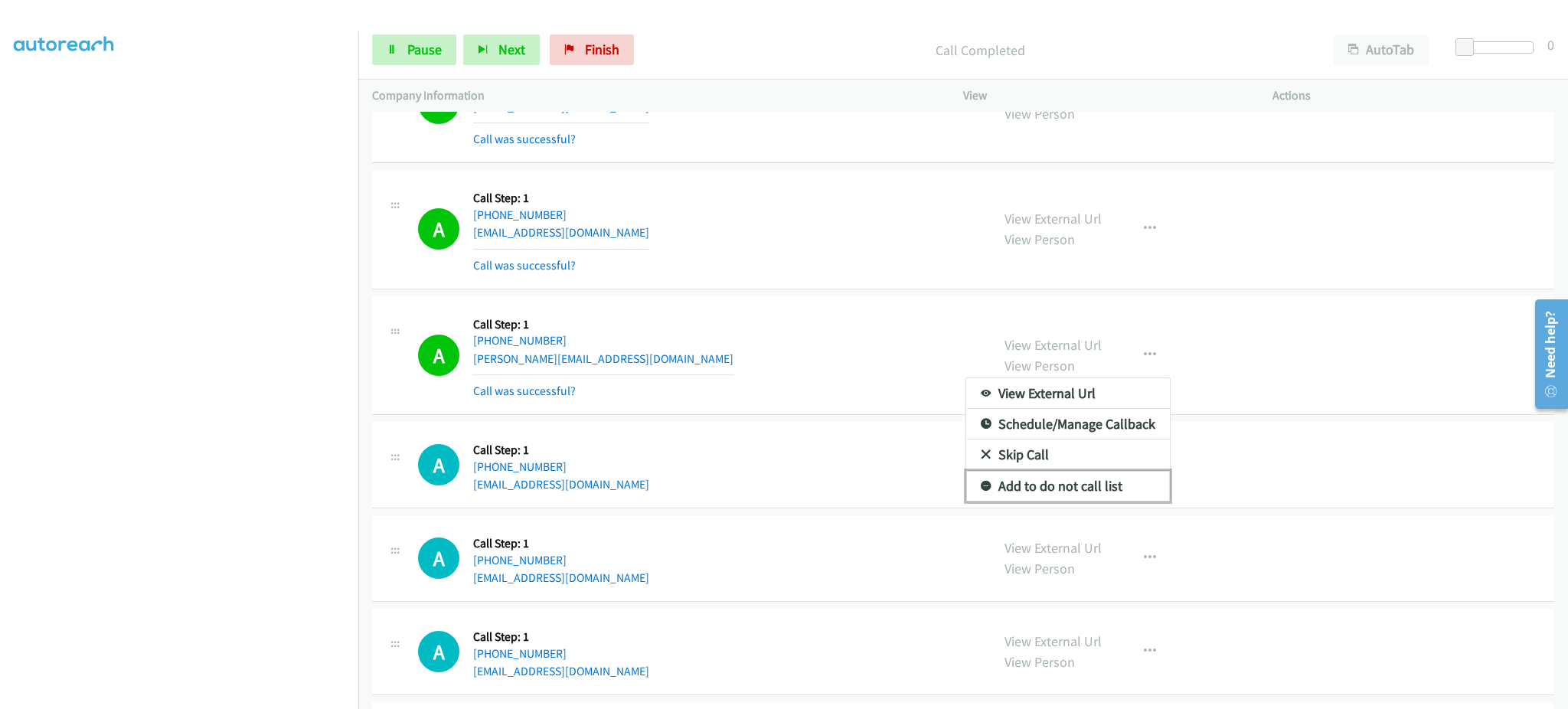
click at [1112, 496] on link "Add to do not call list" at bounding box center [1068, 485] width 203 height 30
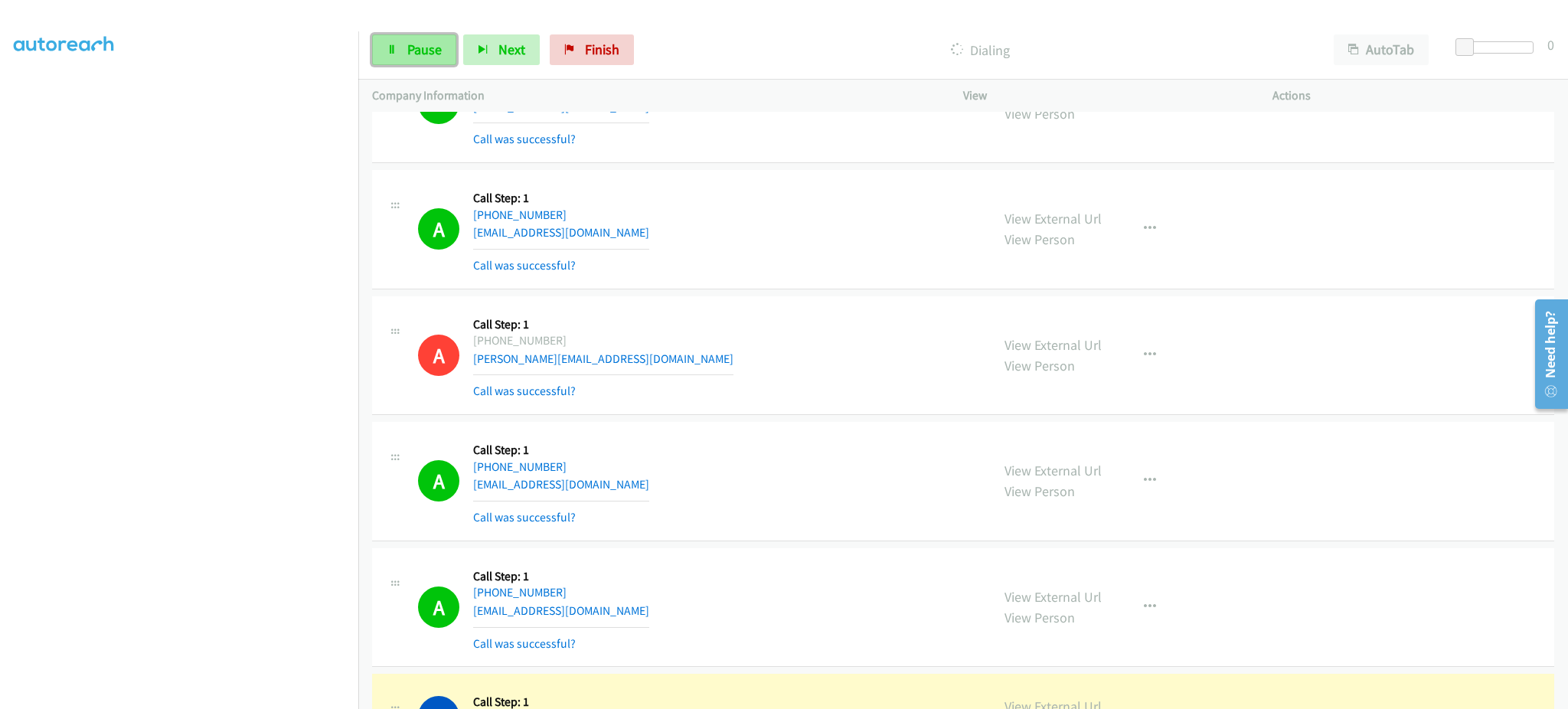
click at [413, 62] on link "Pause" at bounding box center [414, 49] width 84 height 30
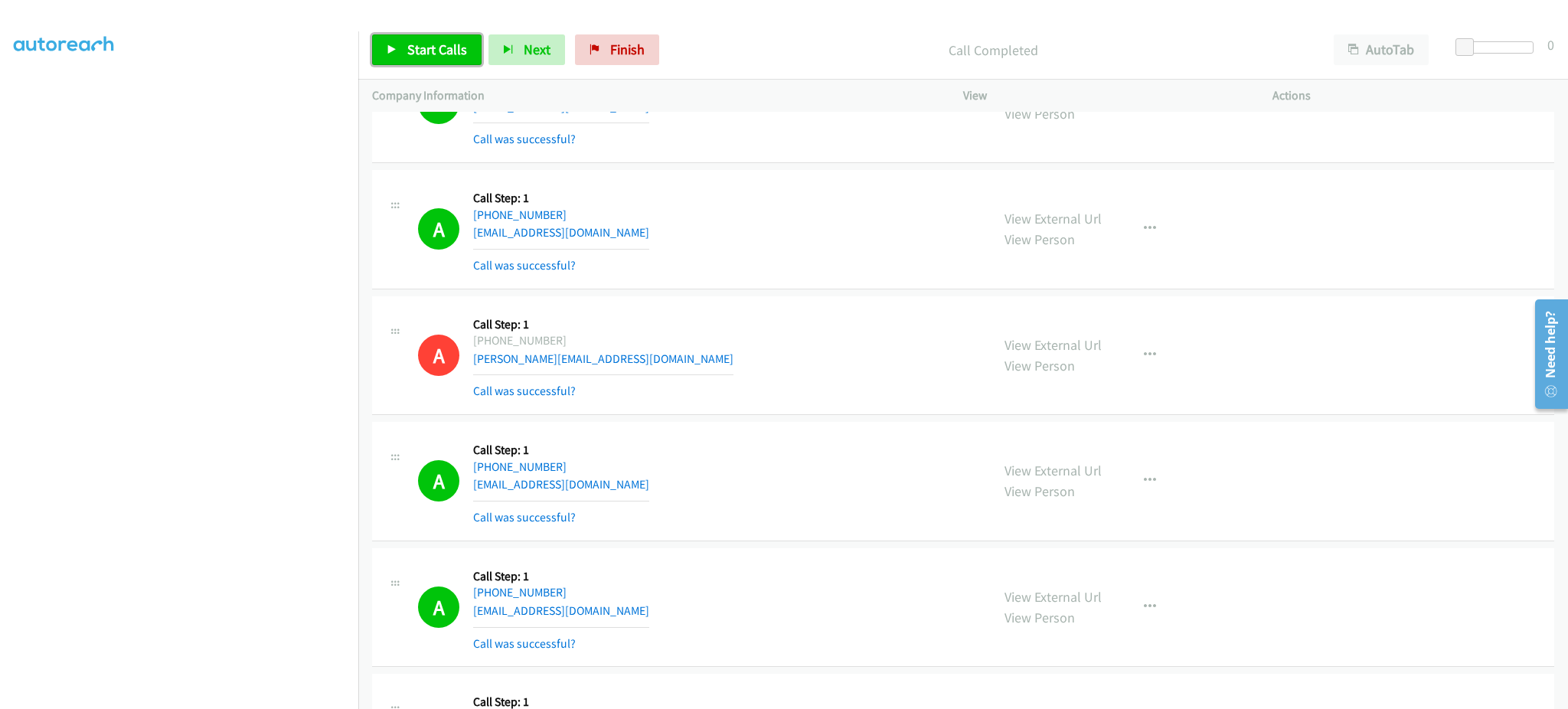
click at [442, 54] on span "Start Calls" at bounding box center [436, 49] width 60 height 18
click at [418, 46] on span "Pause" at bounding box center [424, 49] width 34 height 18
drag, startPoint x: 429, startPoint y: 52, endPoint x: 462, endPoint y: 77, distance: 41.4
click at [429, 52] on span "Start Calls" at bounding box center [436, 49] width 60 height 18
click at [418, 47] on span "Pause" at bounding box center [424, 49] width 34 height 18
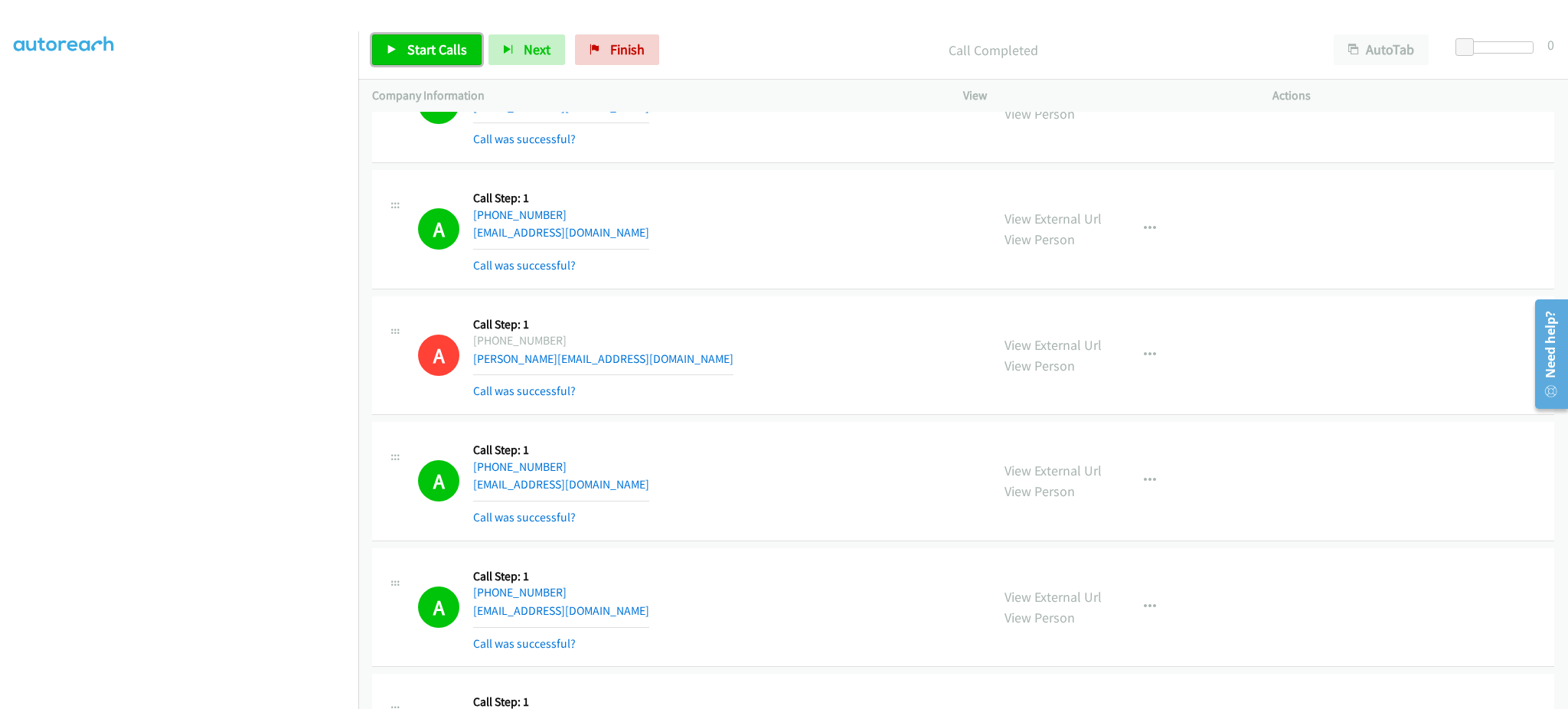
click at [429, 42] on span "Start Calls" at bounding box center [436, 49] width 60 height 18
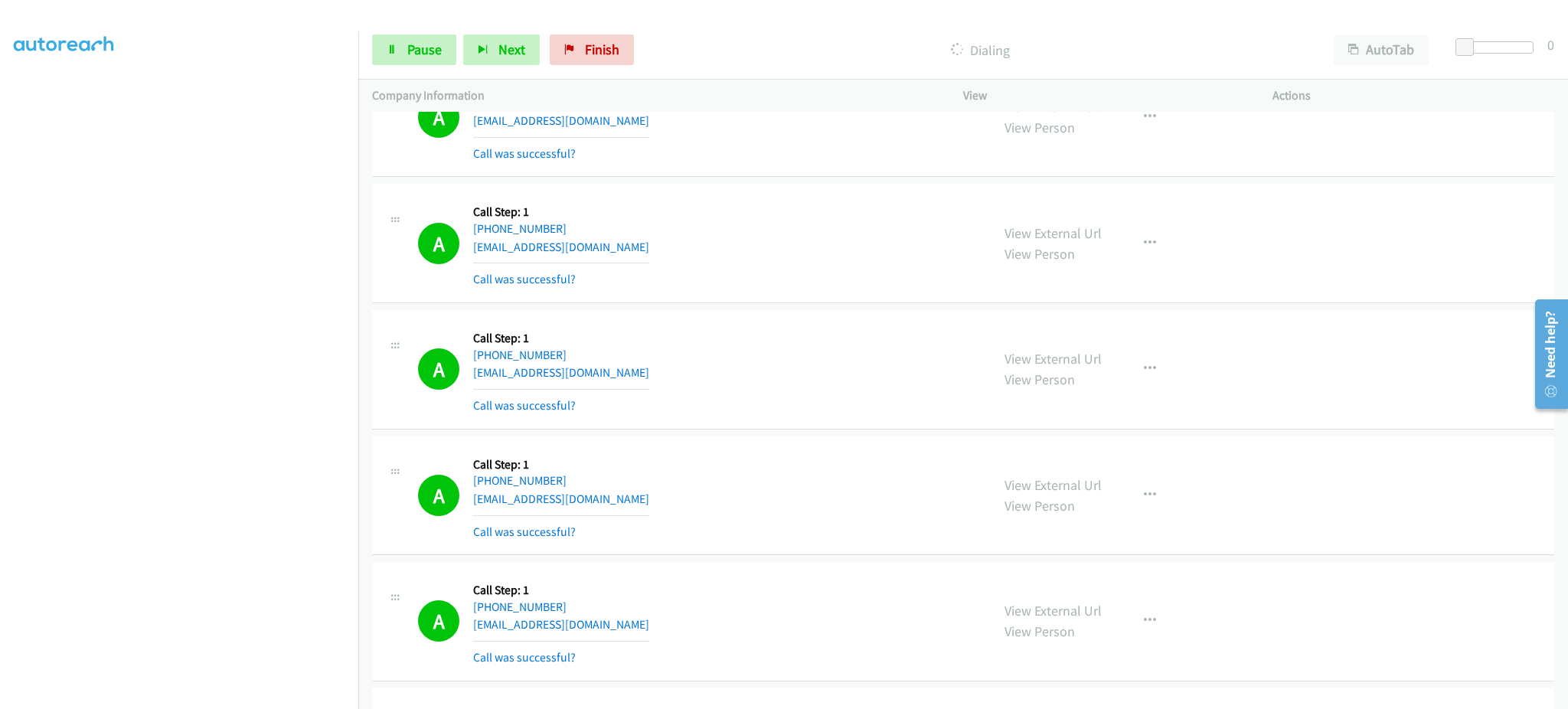
scroll to position [4286, 0]
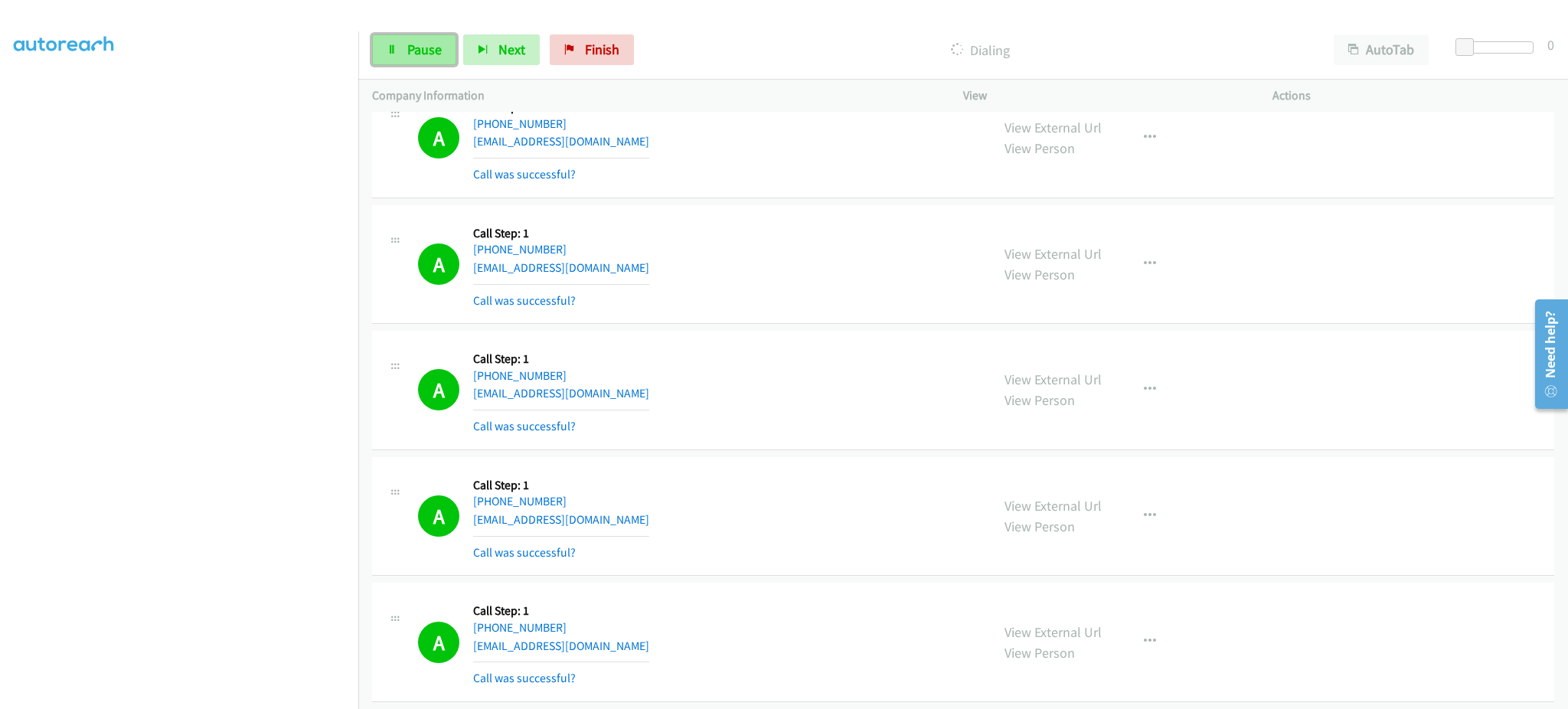
click at [426, 46] on span "Pause" at bounding box center [424, 49] width 34 height 18
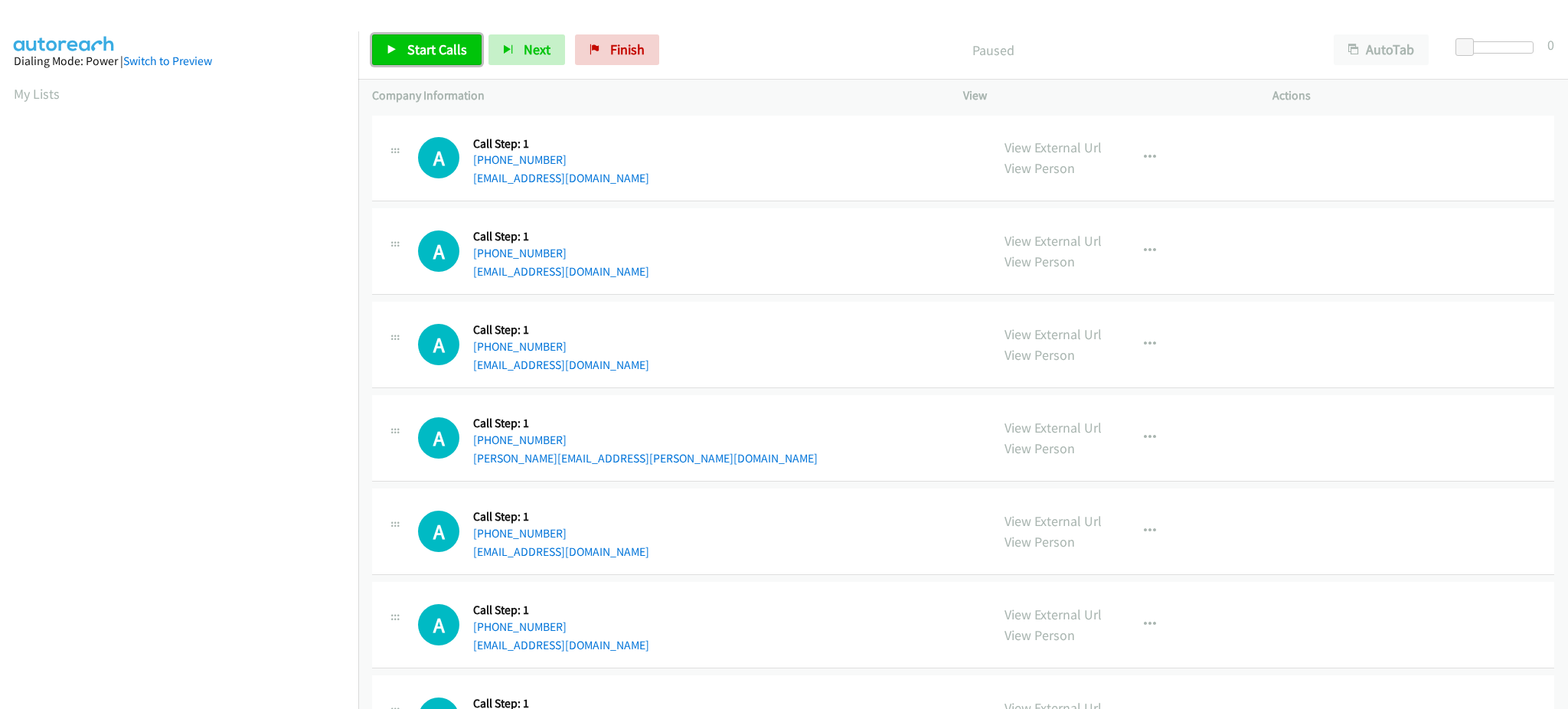
click at [446, 55] on span "Start Calls" at bounding box center [436, 49] width 60 height 18
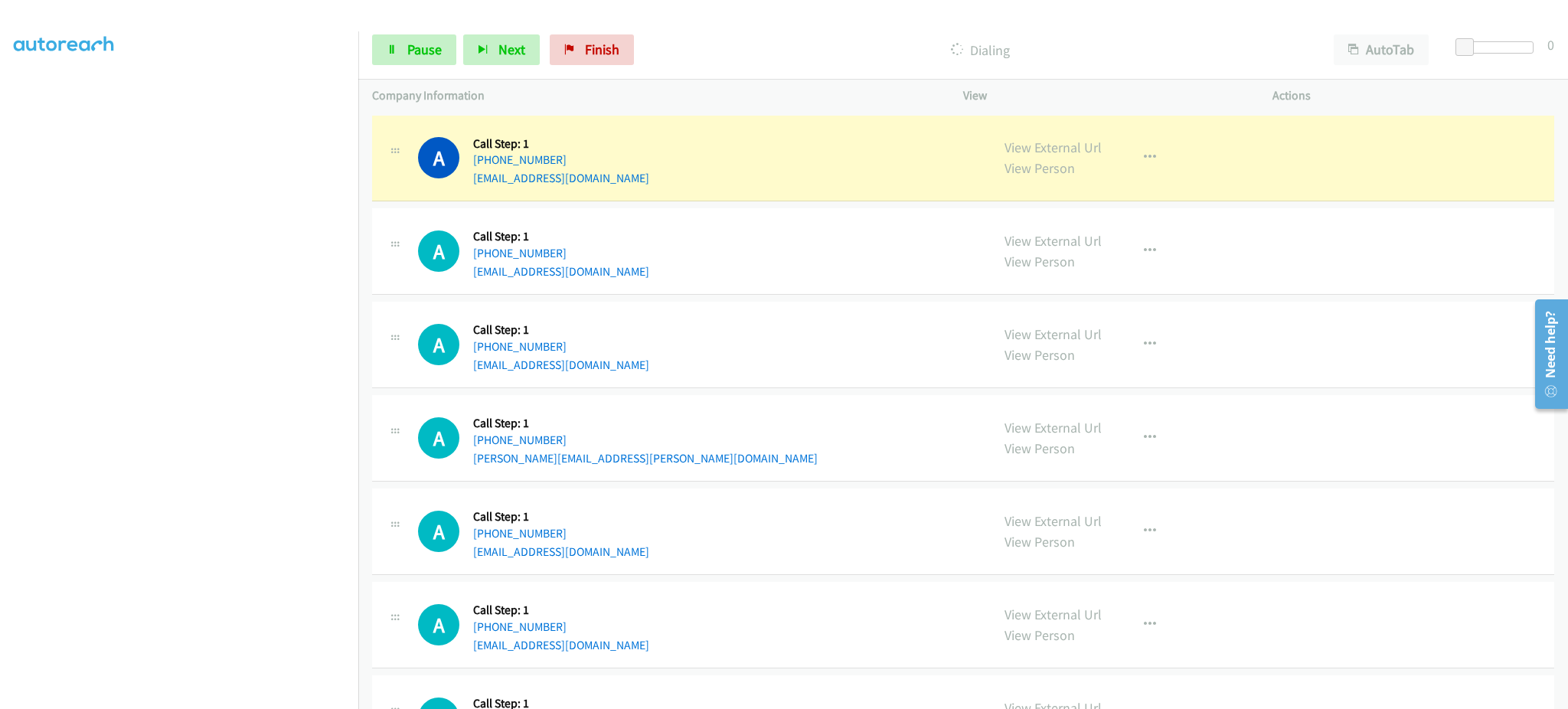
scroll to position [154, 0]
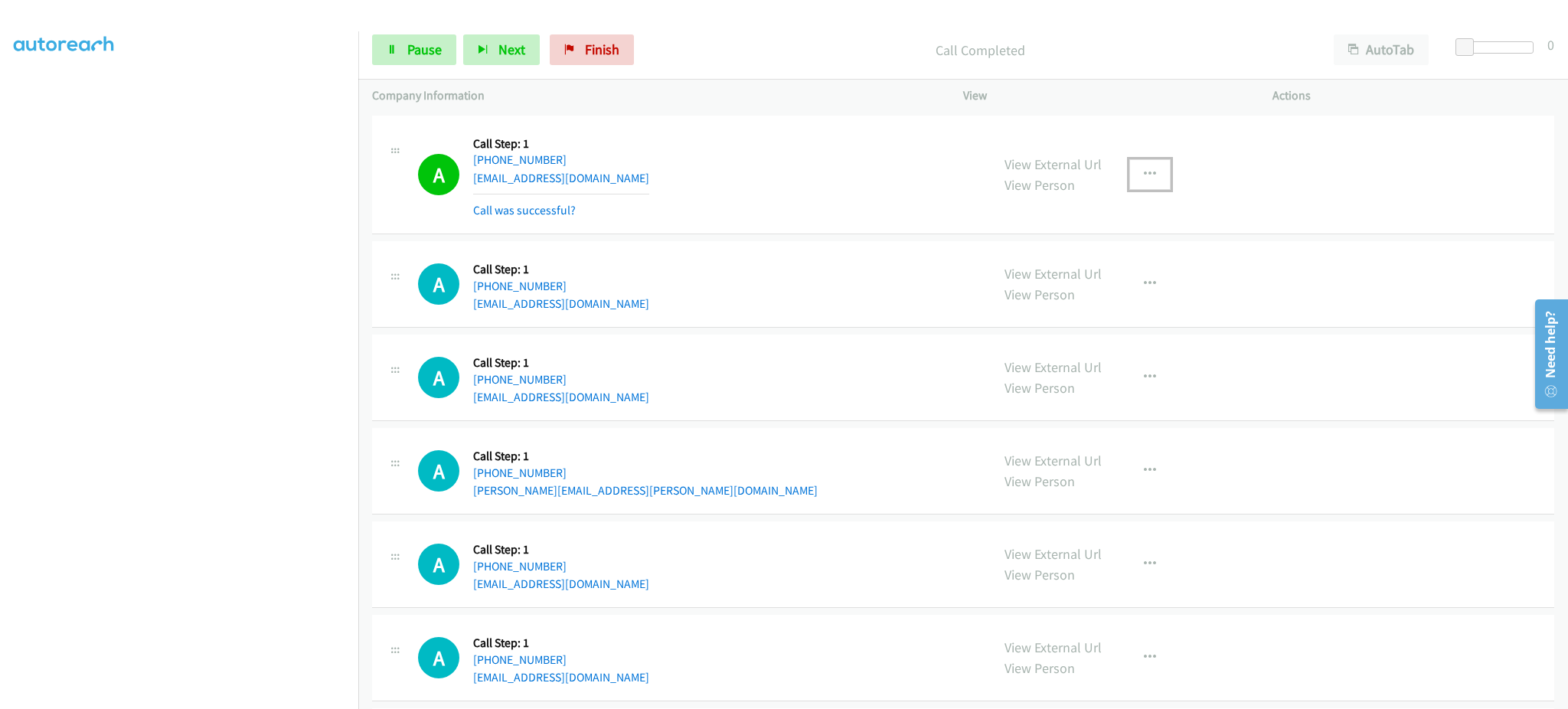
click at [1138, 184] on button "button" at bounding box center [1149, 174] width 41 height 30
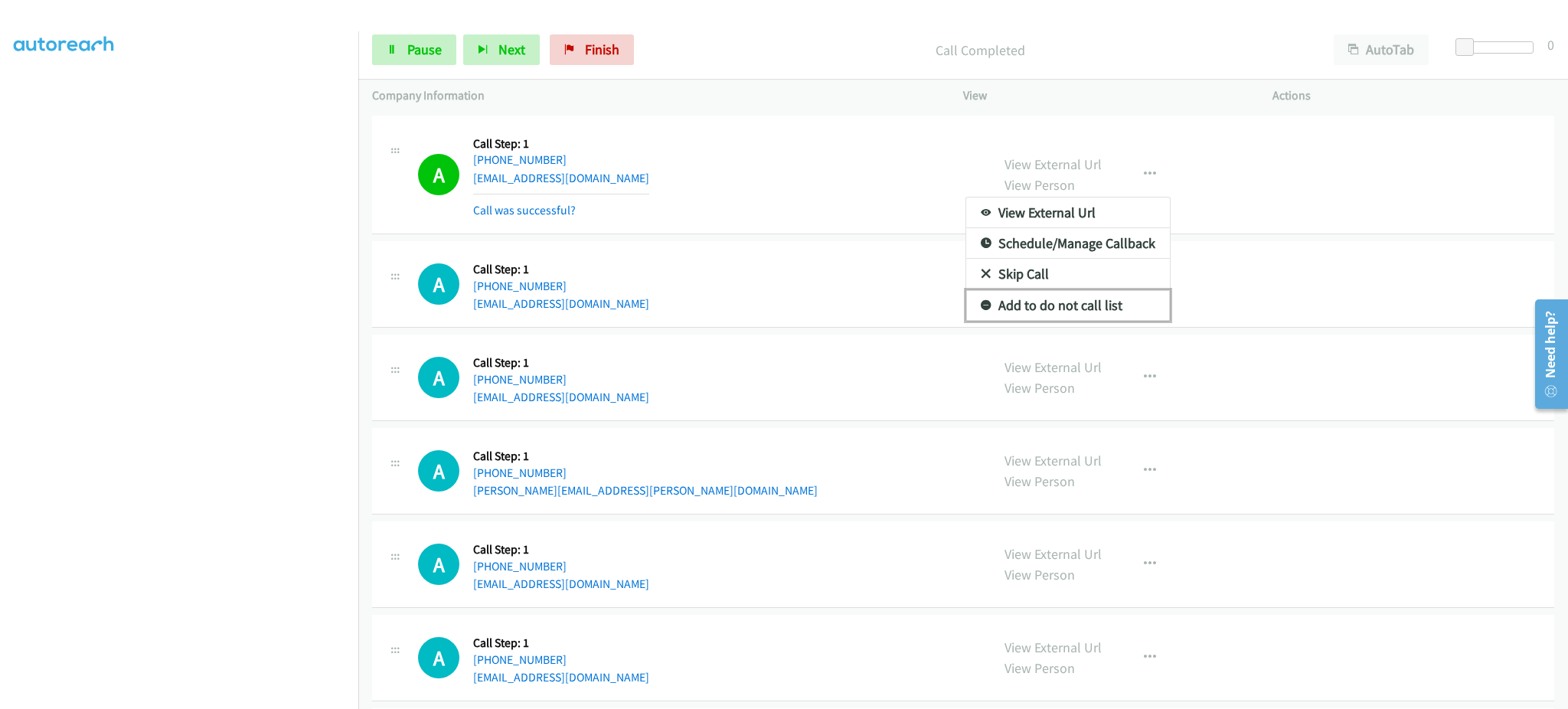
click at [1096, 294] on link "Add to do not call list" at bounding box center [1068, 305] width 203 height 30
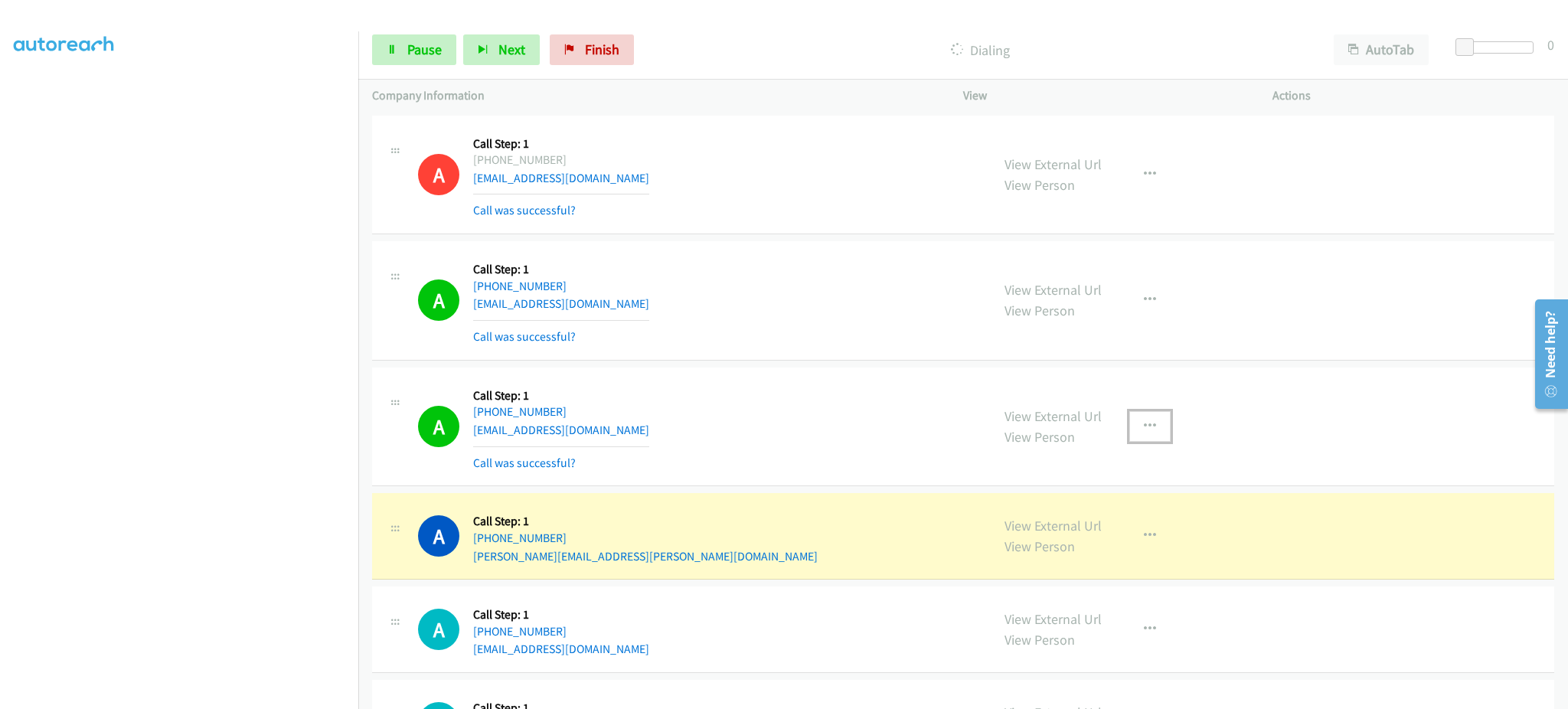
click at [1145, 421] on icon "button" at bounding box center [1149, 426] width 13 height 13
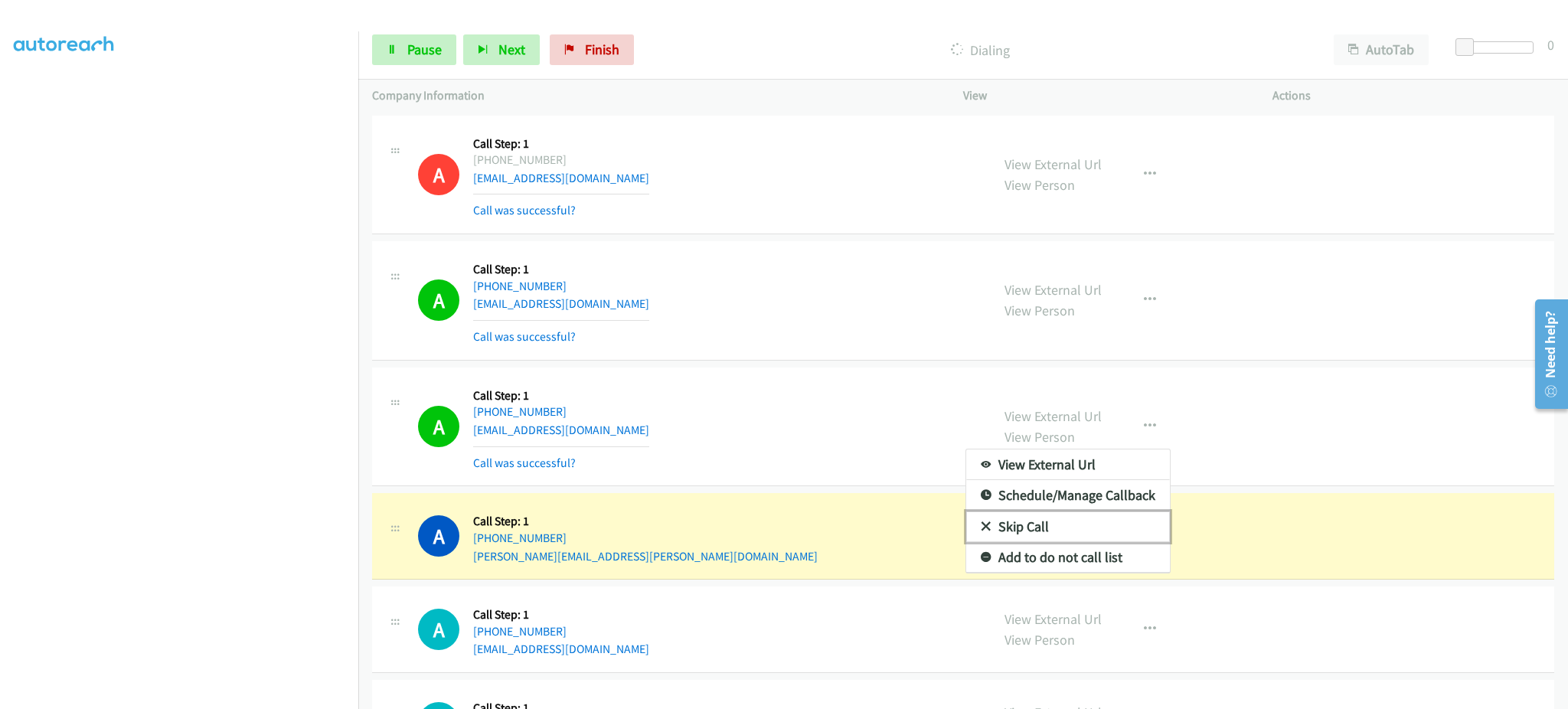
click at [1117, 541] on link "Skip Call" at bounding box center [1068, 526] width 203 height 30
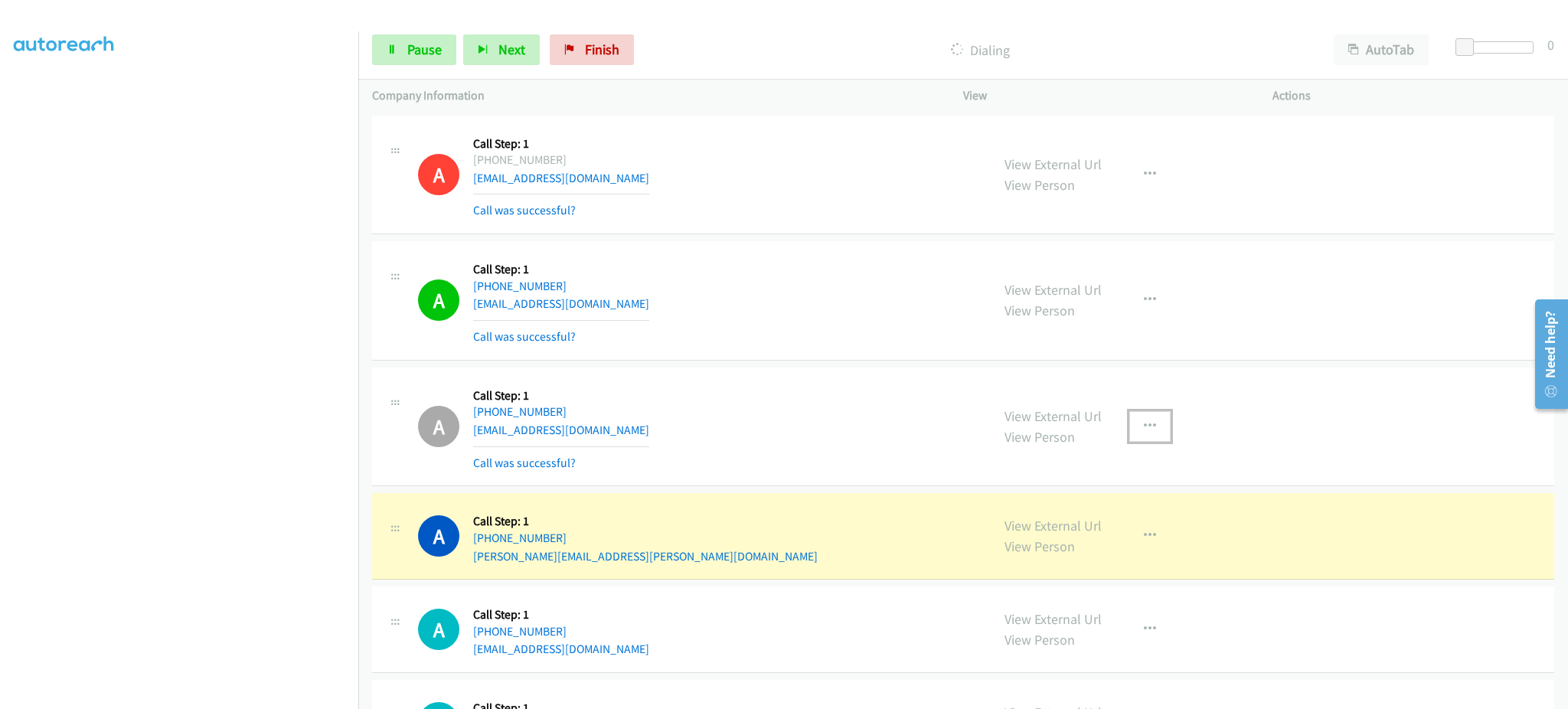
click at [1159, 434] on button "button" at bounding box center [1149, 425] width 41 height 30
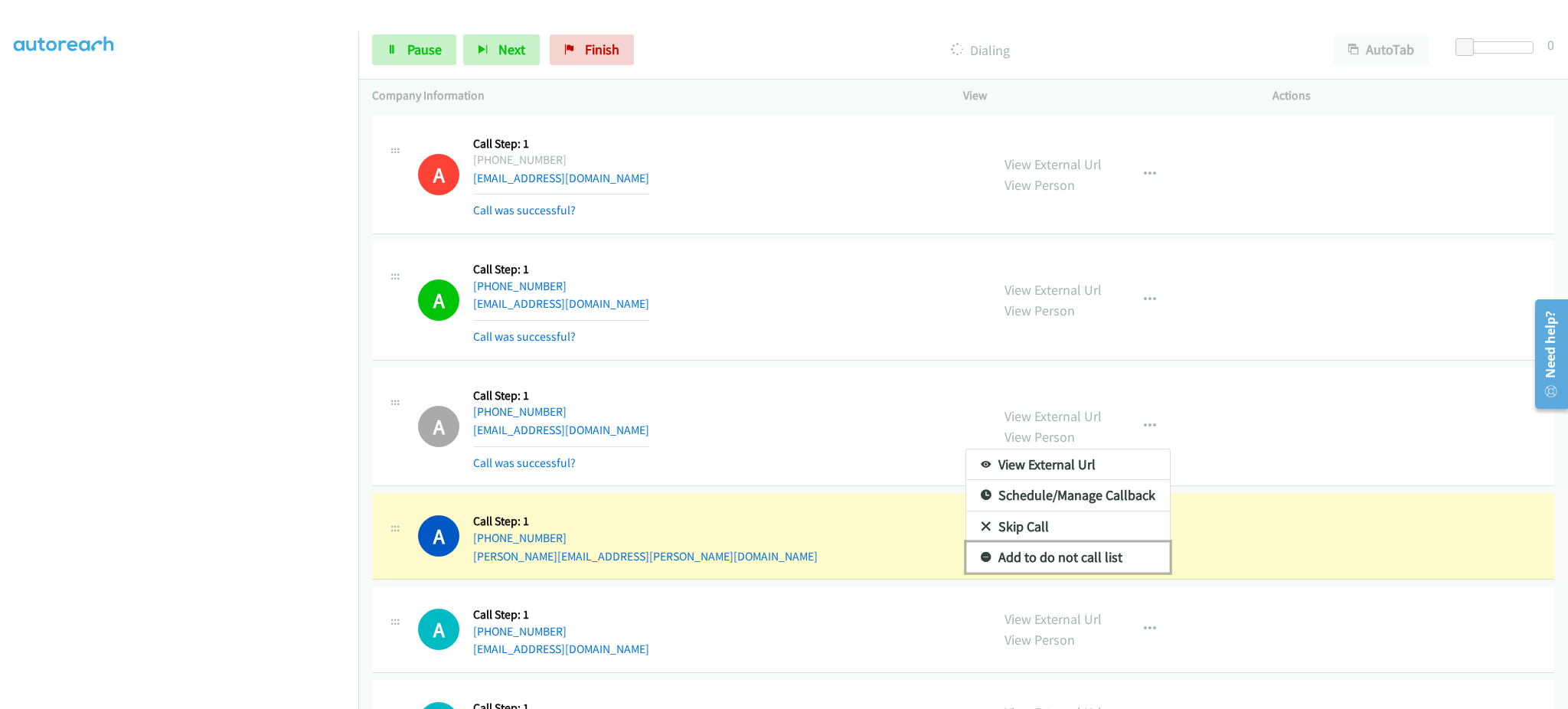
click at [1096, 552] on link "Add to do not call list" at bounding box center [1068, 556] width 203 height 30
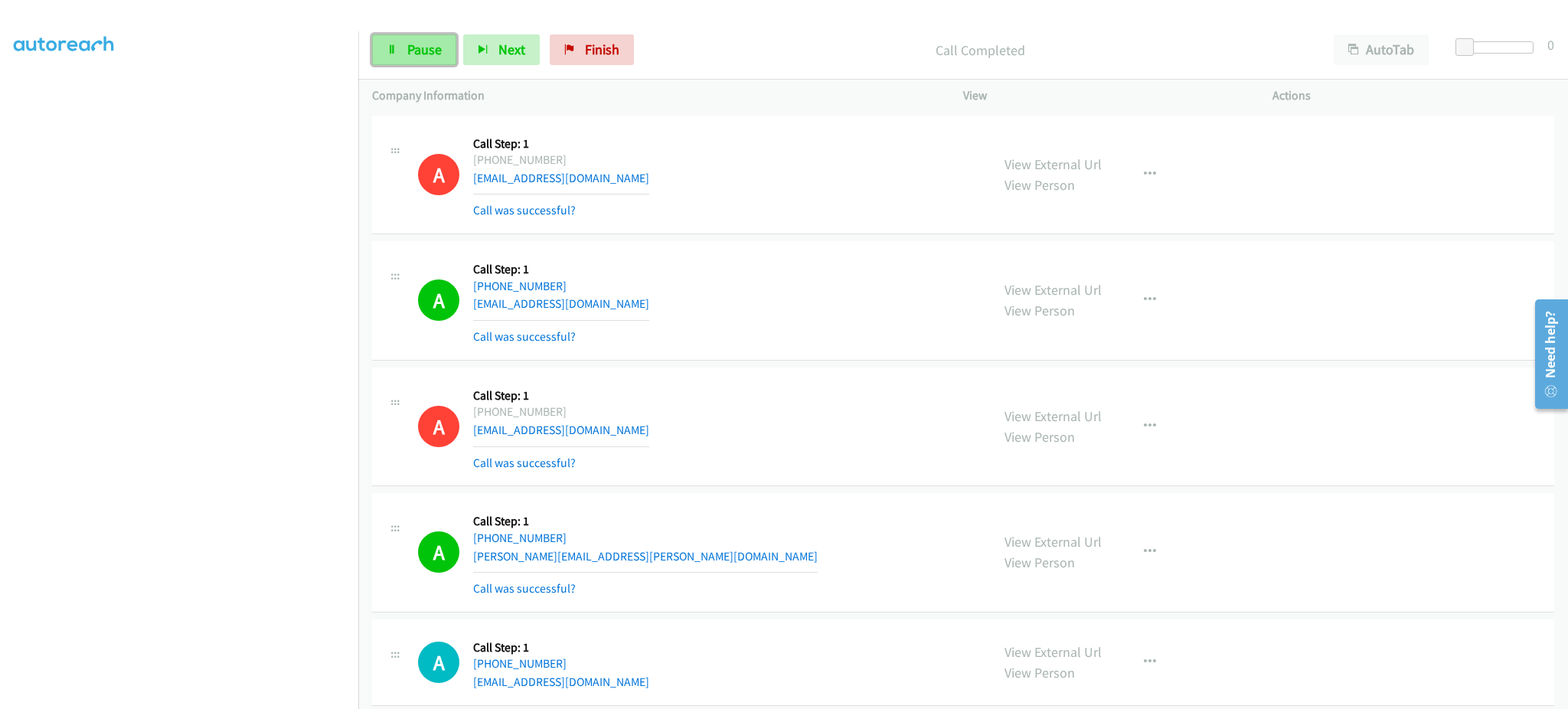
click at [432, 38] on link "Pause" at bounding box center [414, 49] width 84 height 30
click at [439, 62] on link "Start Calls" at bounding box center [426, 49] width 110 height 30
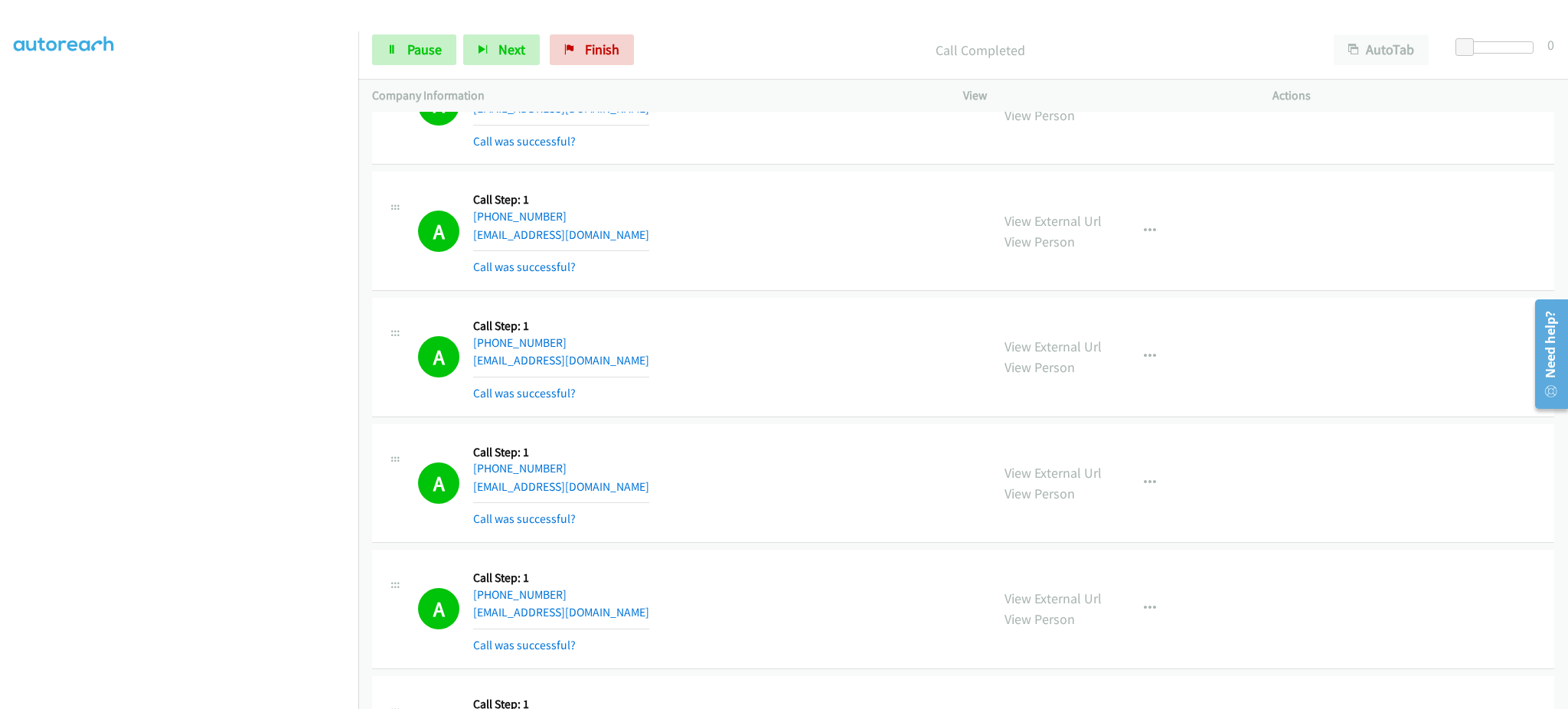
click at [422, 66] on div "Start Calls Pause Next Finish Call Completed AutoTab AutoTab 0" at bounding box center [963, 50] width 1210 height 59
click at [422, 58] on span "Pause" at bounding box center [424, 49] width 34 height 18
click at [426, 54] on span "Start Calls" at bounding box center [436, 49] width 60 height 18
click at [432, 62] on link "Pause" at bounding box center [414, 49] width 84 height 30
click at [423, 48] on span "Start Calls" at bounding box center [436, 49] width 60 height 18
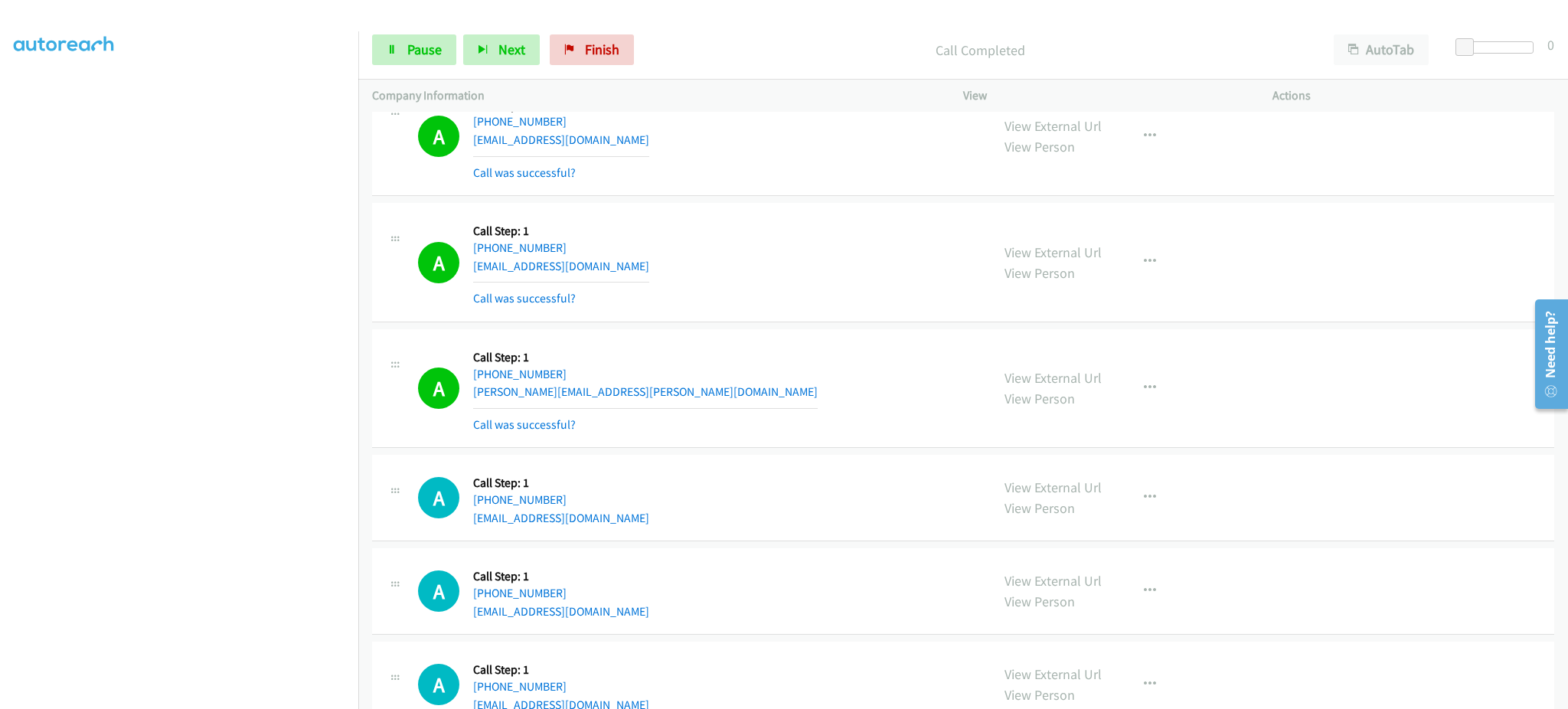
scroll to position [1837, 0]
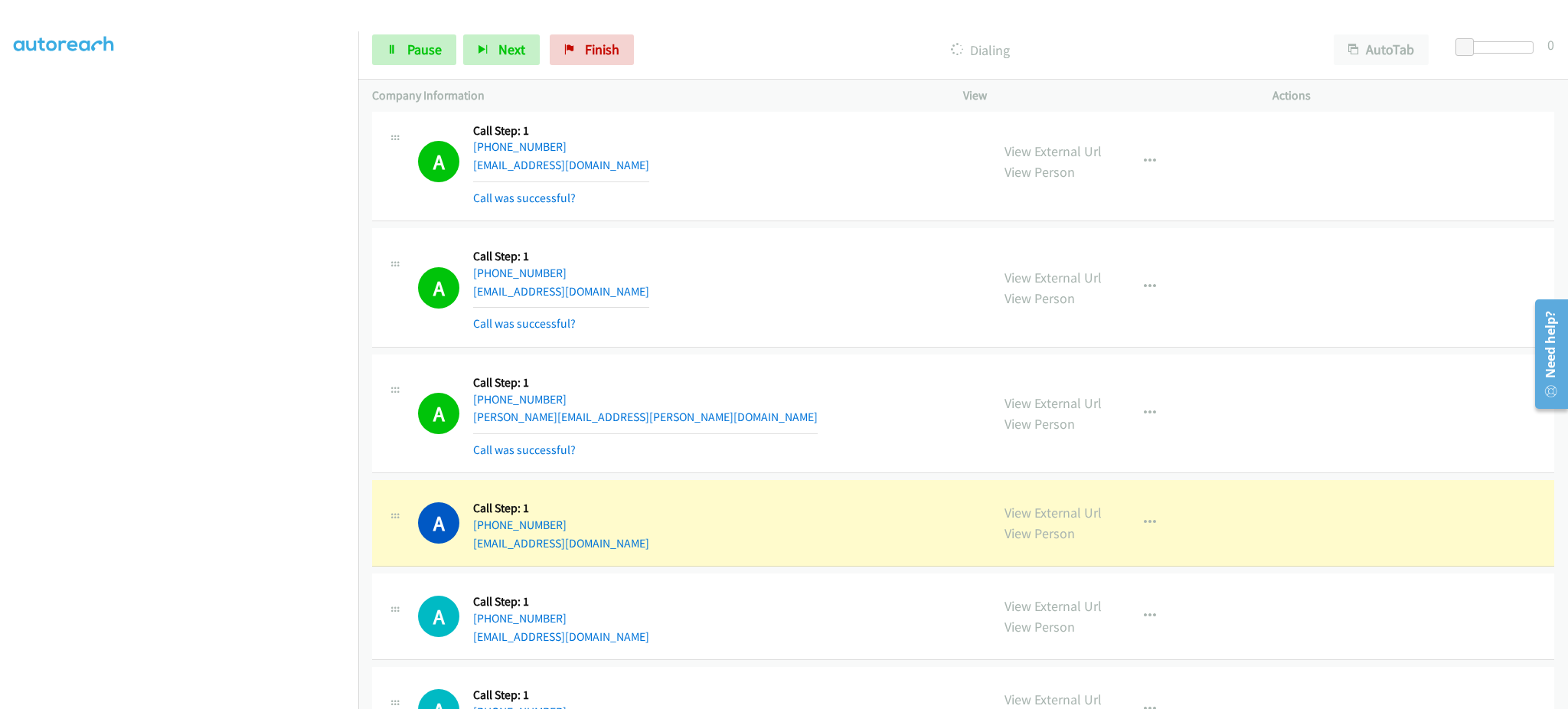
click at [1156, 392] on div "View External Url View Person View External Url Email Schedule/Manage Callback …" at bounding box center [1152, 413] width 323 height 91
click at [1144, 414] on icon "button" at bounding box center [1149, 413] width 13 height 13
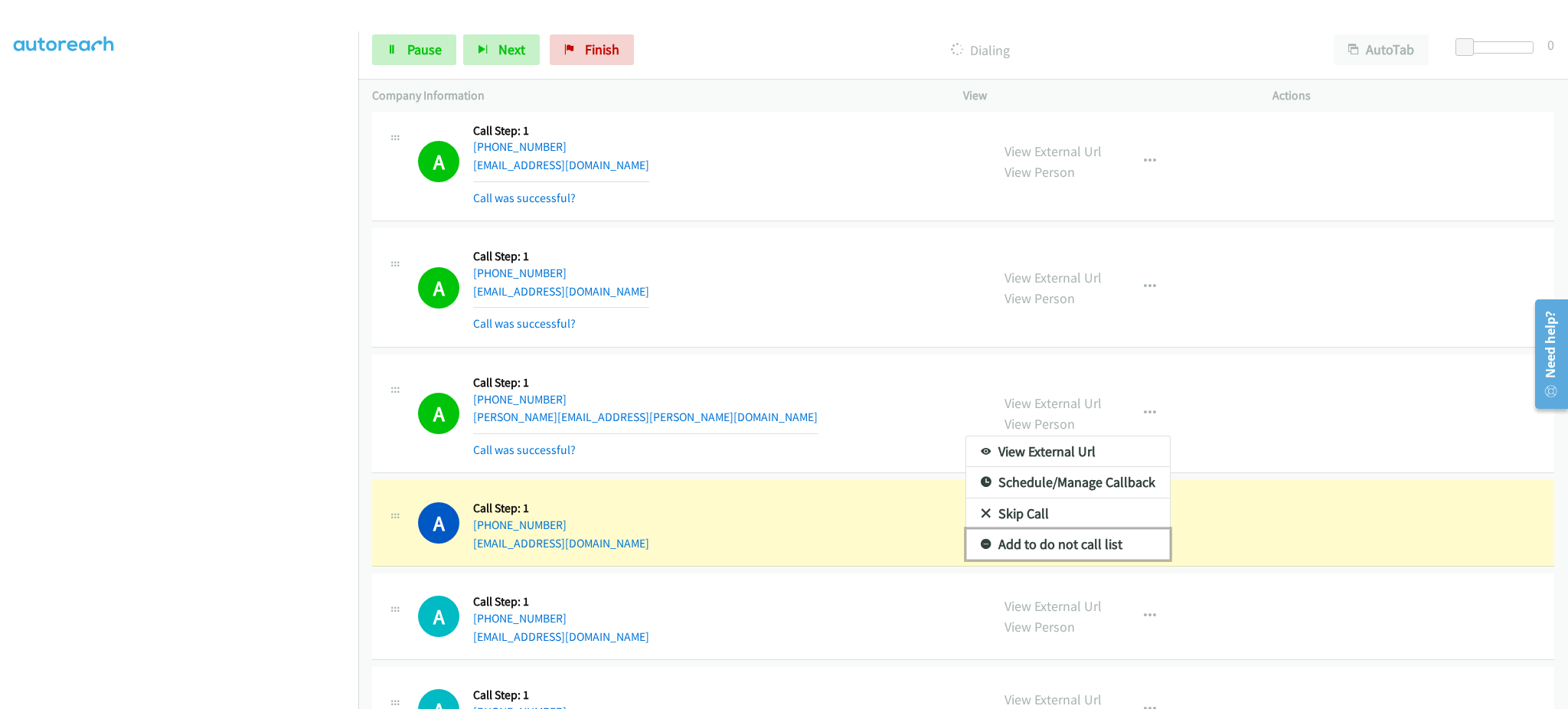
click at [1076, 548] on link "Add to do not call list" at bounding box center [1068, 544] width 203 height 30
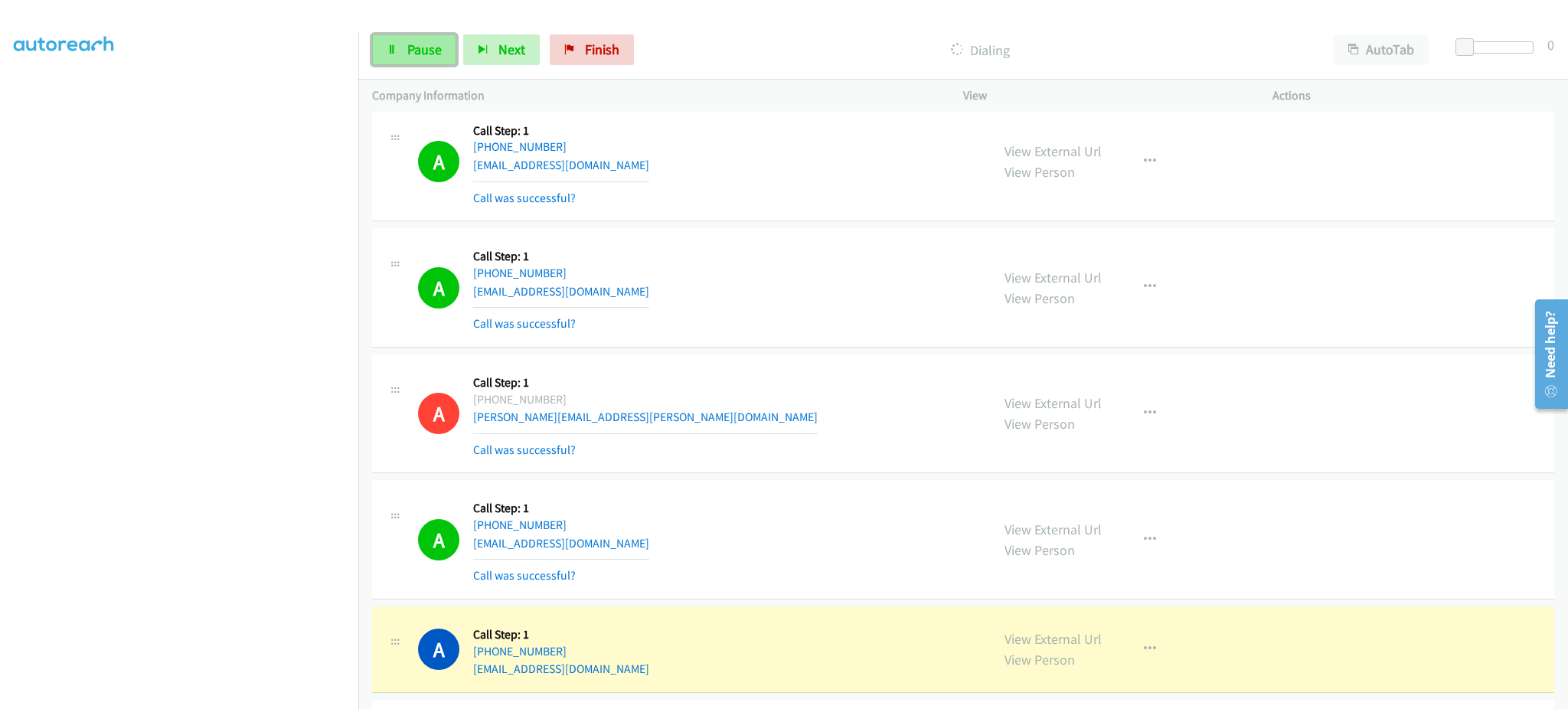
click at [413, 59] on link "Pause" at bounding box center [414, 49] width 84 height 30
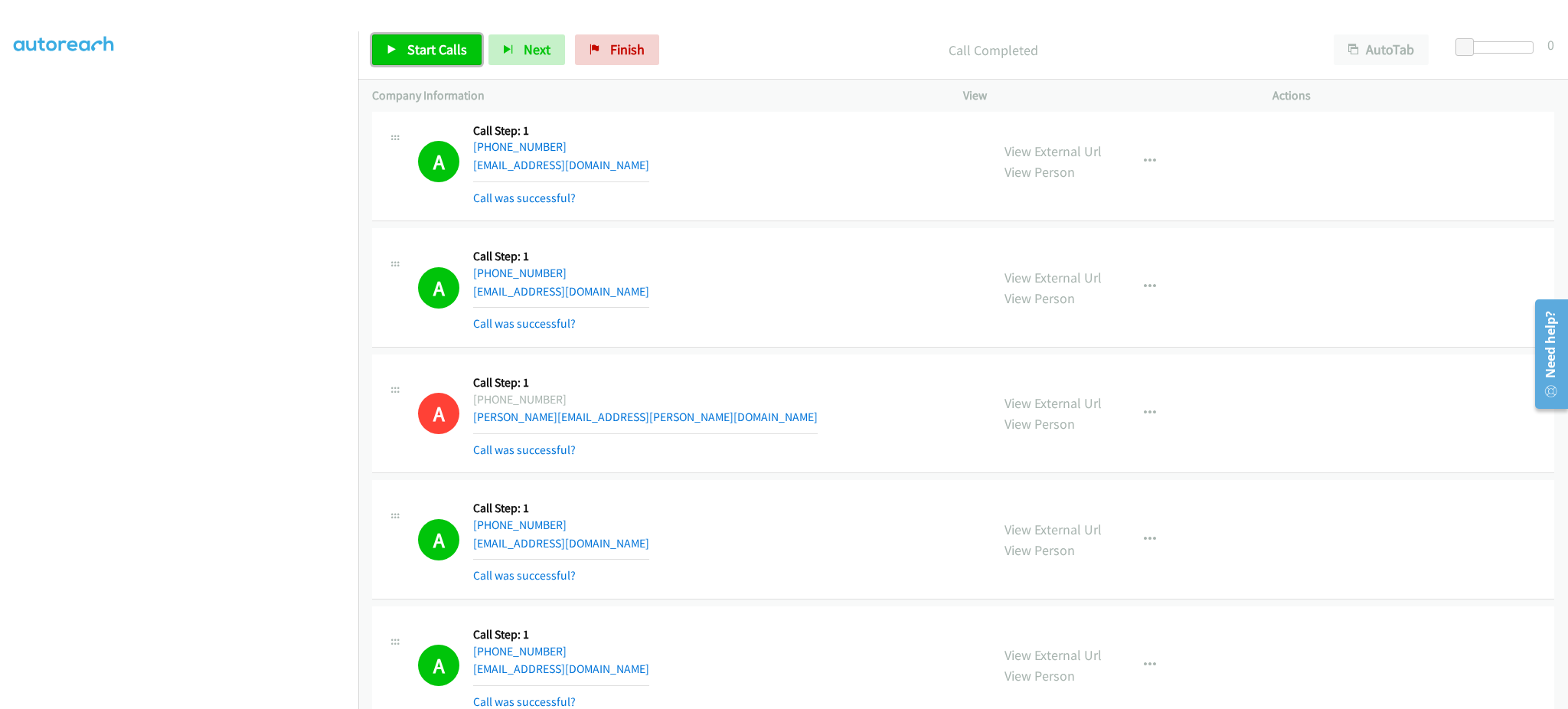
click at [462, 62] on link "Start Calls" at bounding box center [426, 49] width 110 height 30
click at [258, 702] on aside "Dialing Mode: Power | Switch to Preview My Lists" at bounding box center [179, 316] width 358 height 847
click at [420, 49] on span "Pause" at bounding box center [424, 49] width 34 height 18
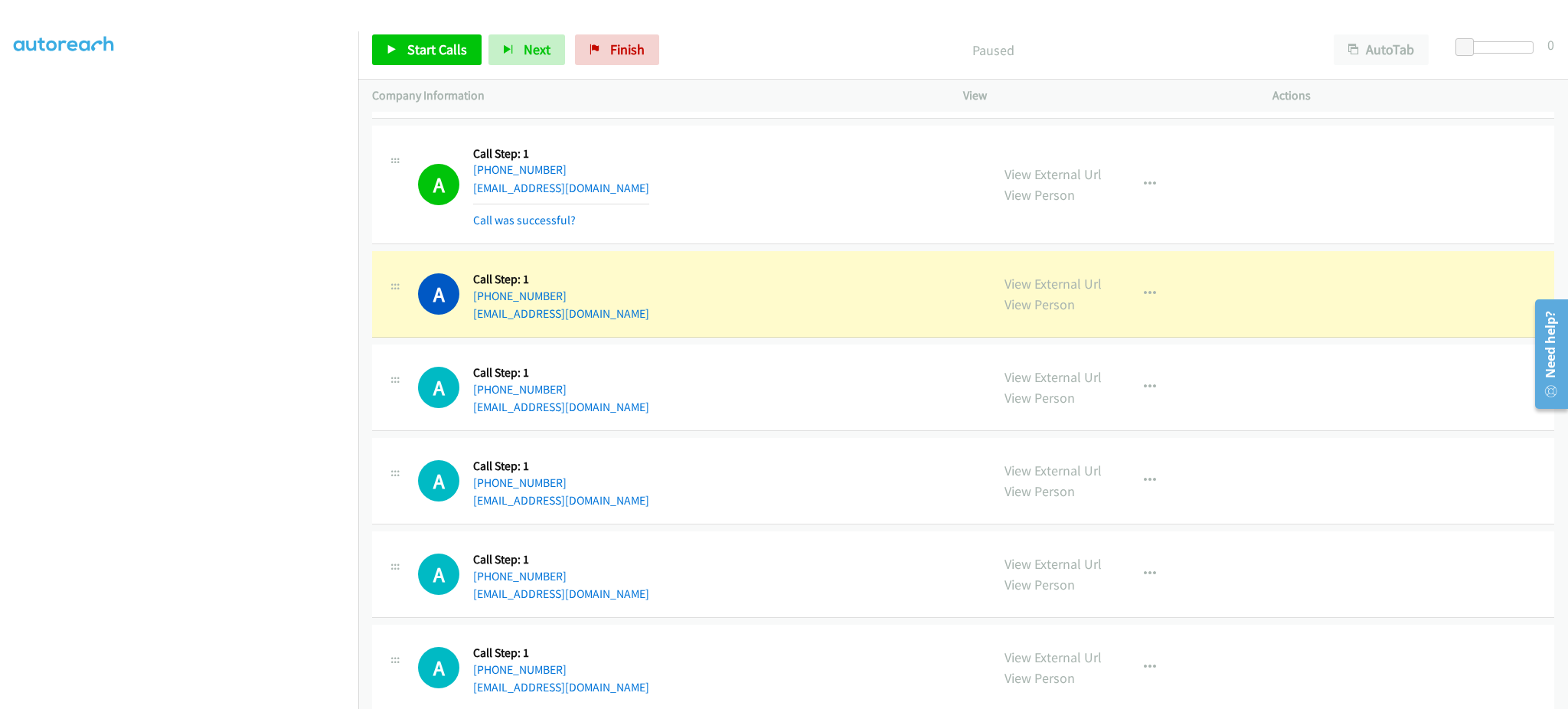
scroll to position [2450, 0]
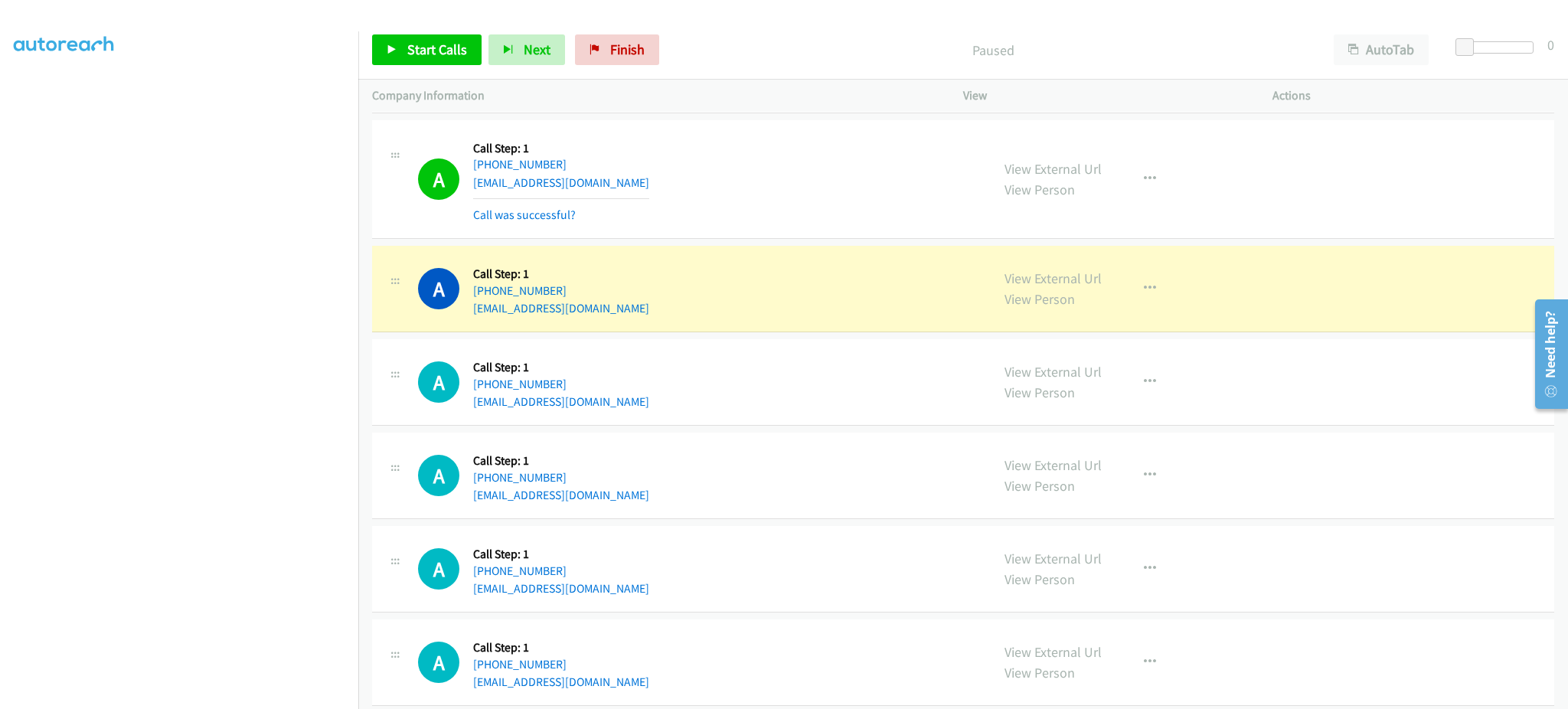
click at [1106, 269] on div "View External Url View Person View External Url Email Schedule/Manage Callback …" at bounding box center [1152, 288] width 323 height 58
click at [1148, 288] on div "View External Url View Person View External Url Email Schedule/Manage Callback …" at bounding box center [1152, 288] width 323 height 58
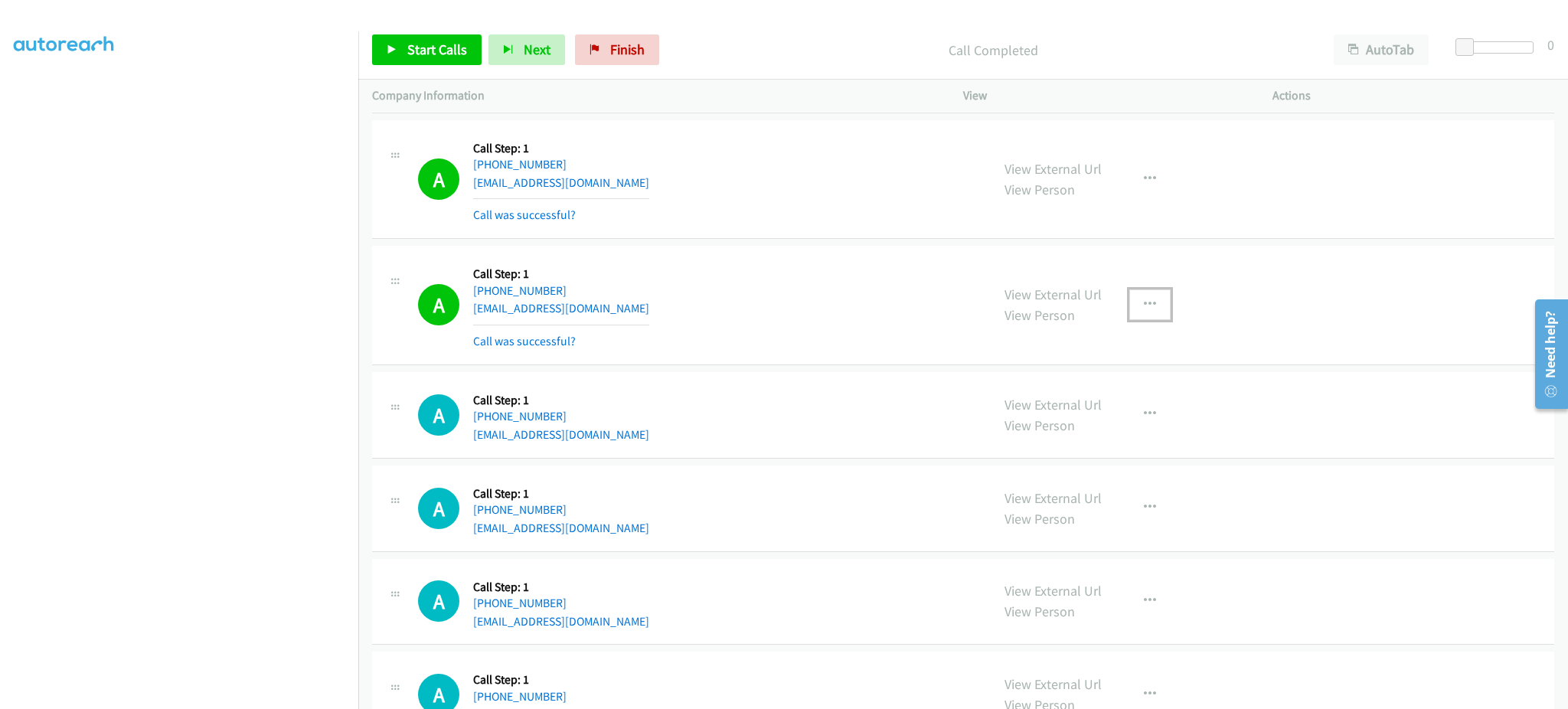
click at [1152, 315] on button "button" at bounding box center [1149, 304] width 41 height 30
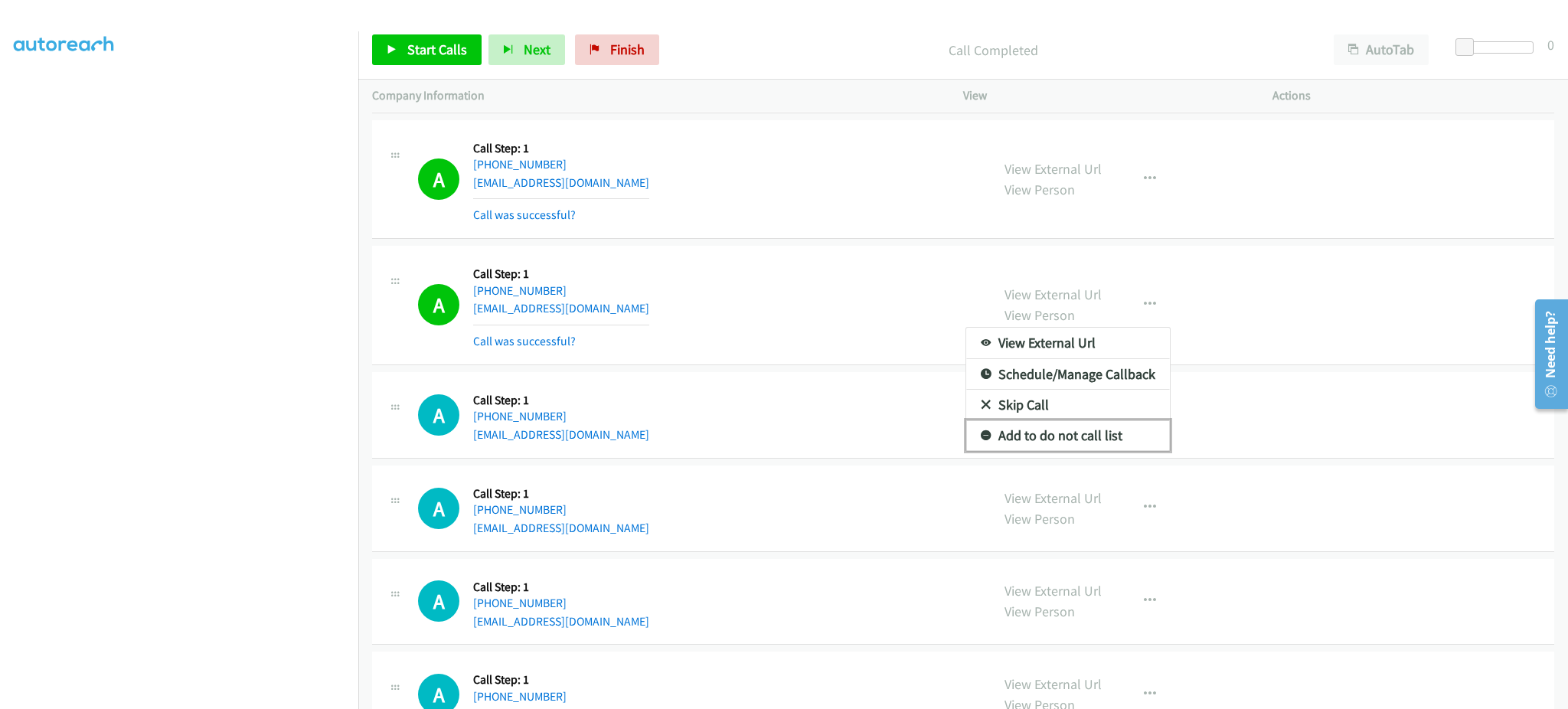
click at [1107, 434] on link "Add to do not call list" at bounding box center [1068, 435] width 203 height 30
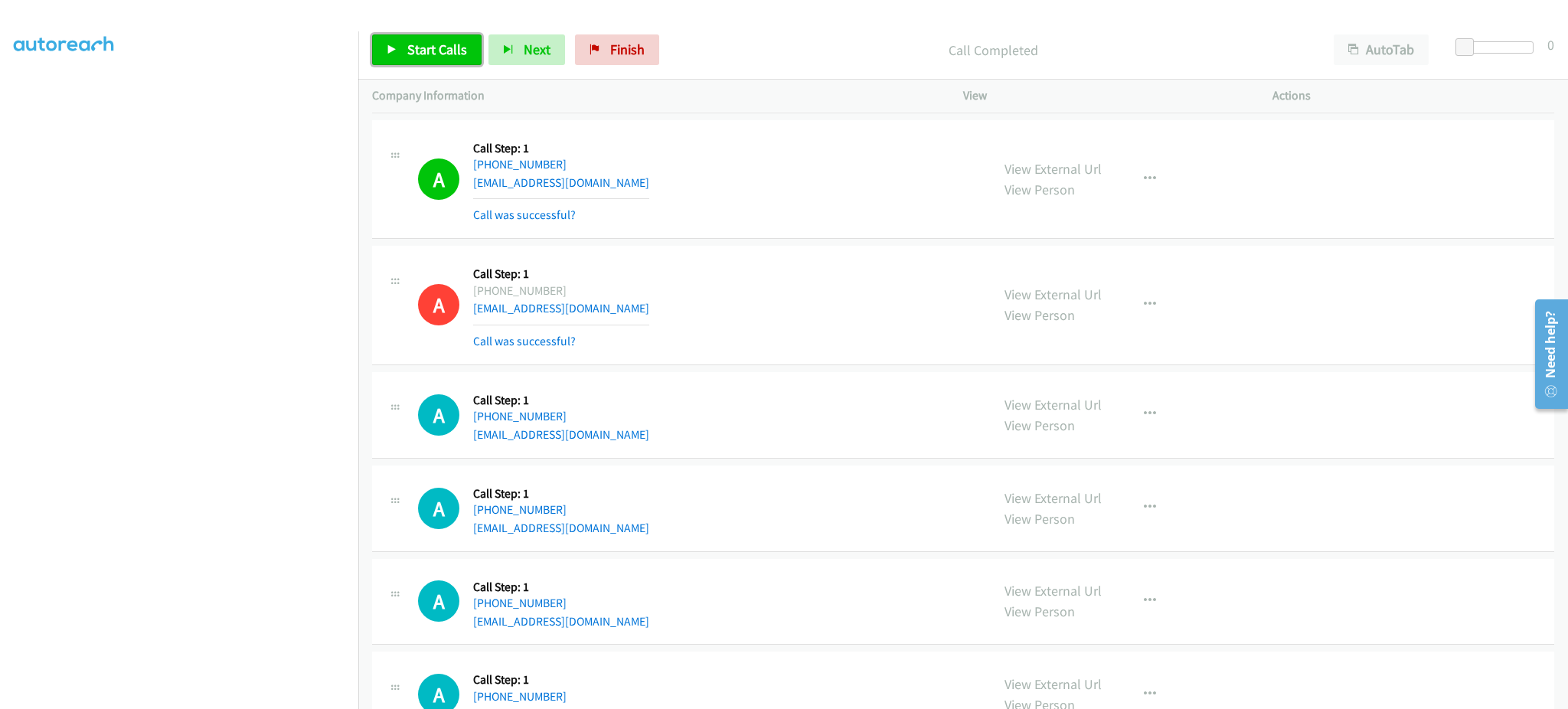
click at [435, 56] on span "Start Calls" at bounding box center [436, 49] width 60 height 18
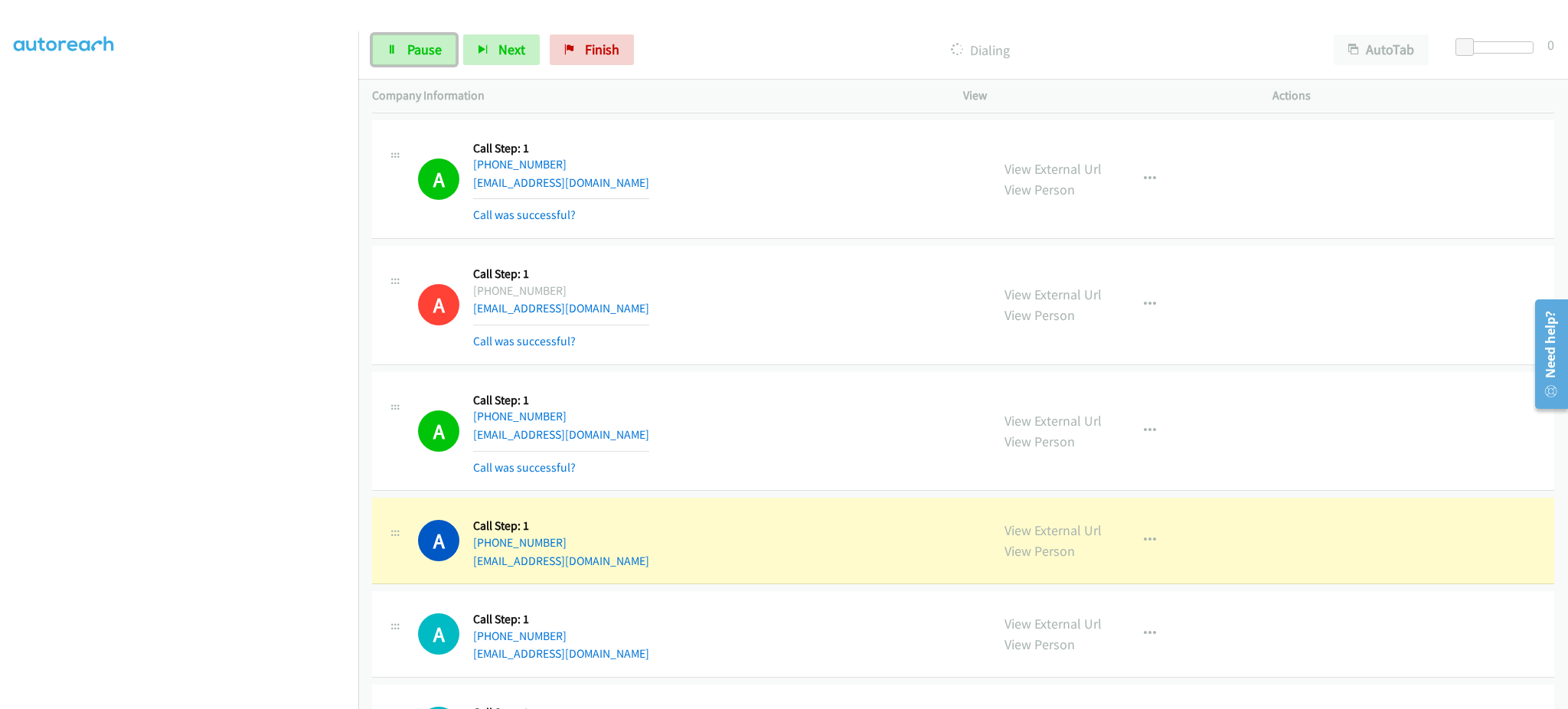
drag, startPoint x: 406, startPoint y: 44, endPoint x: 389, endPoint y: 68, distance: 29.4
click at [407, 44] on span "Pause" at bounding box center [424, 49] width 34 height 18
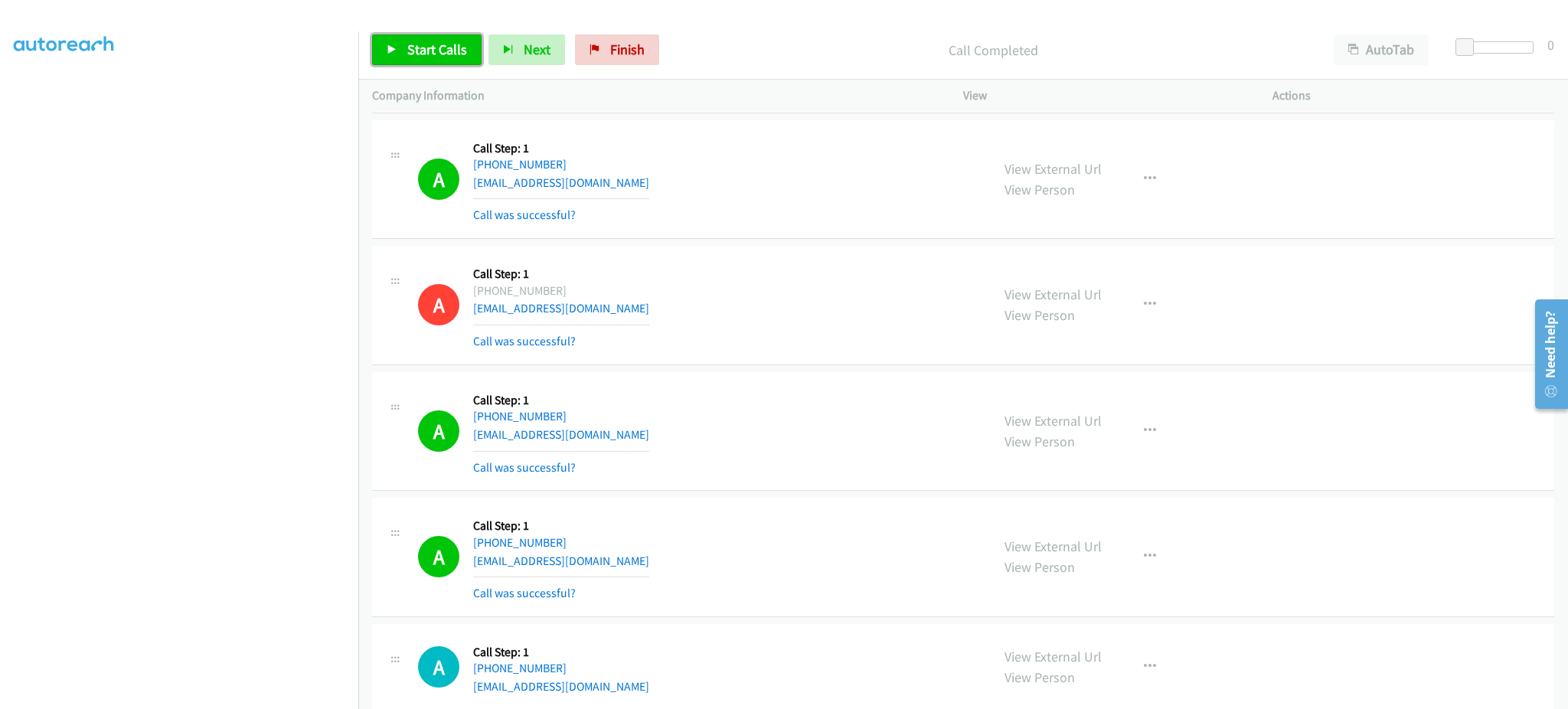
click at [423, 52] on span "Start Calls" at bounding box center [436, 49] width 60 height 18
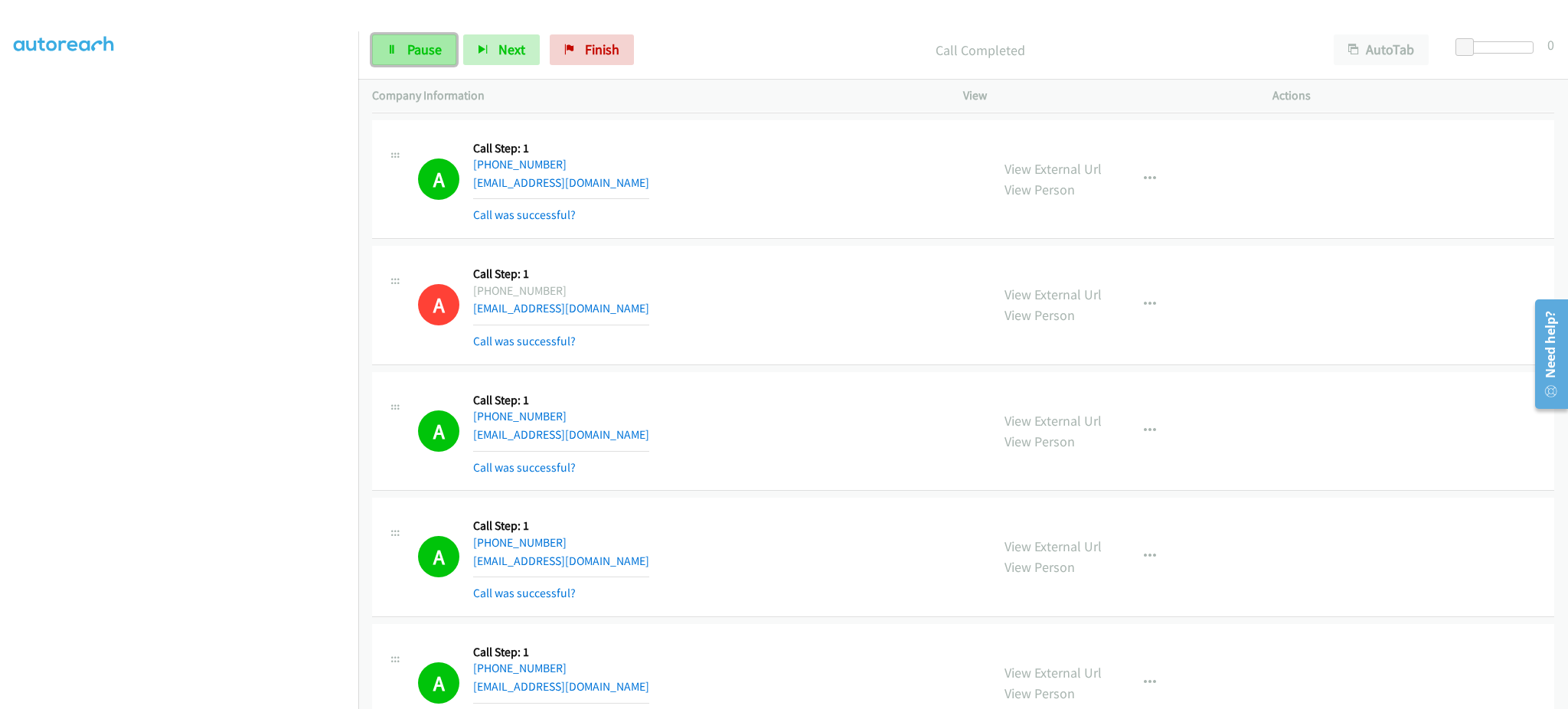
click at [431, 55] on span "Pause" at bounding box center [424, 49] width 34 height 18
click at [433, 33] on div "Start Calls Pause Next Finish Call Completed AutoTab AutoTab 0" at bounding box center [963, 50] width 1210 height 59
click at [432, 44] on span "Start Calls" at bounding box center [436, 49] width 60 height 18
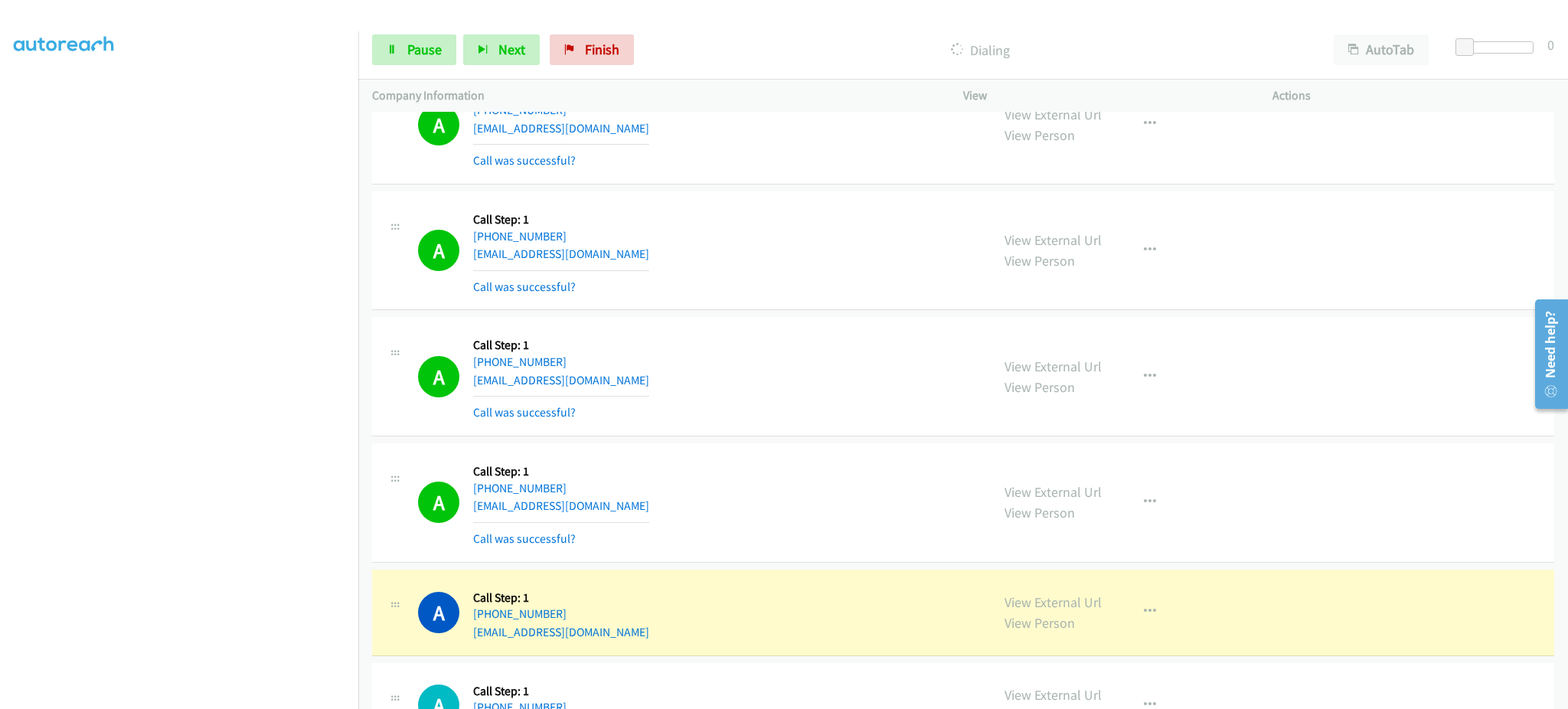
scroll to position [3368, 0]
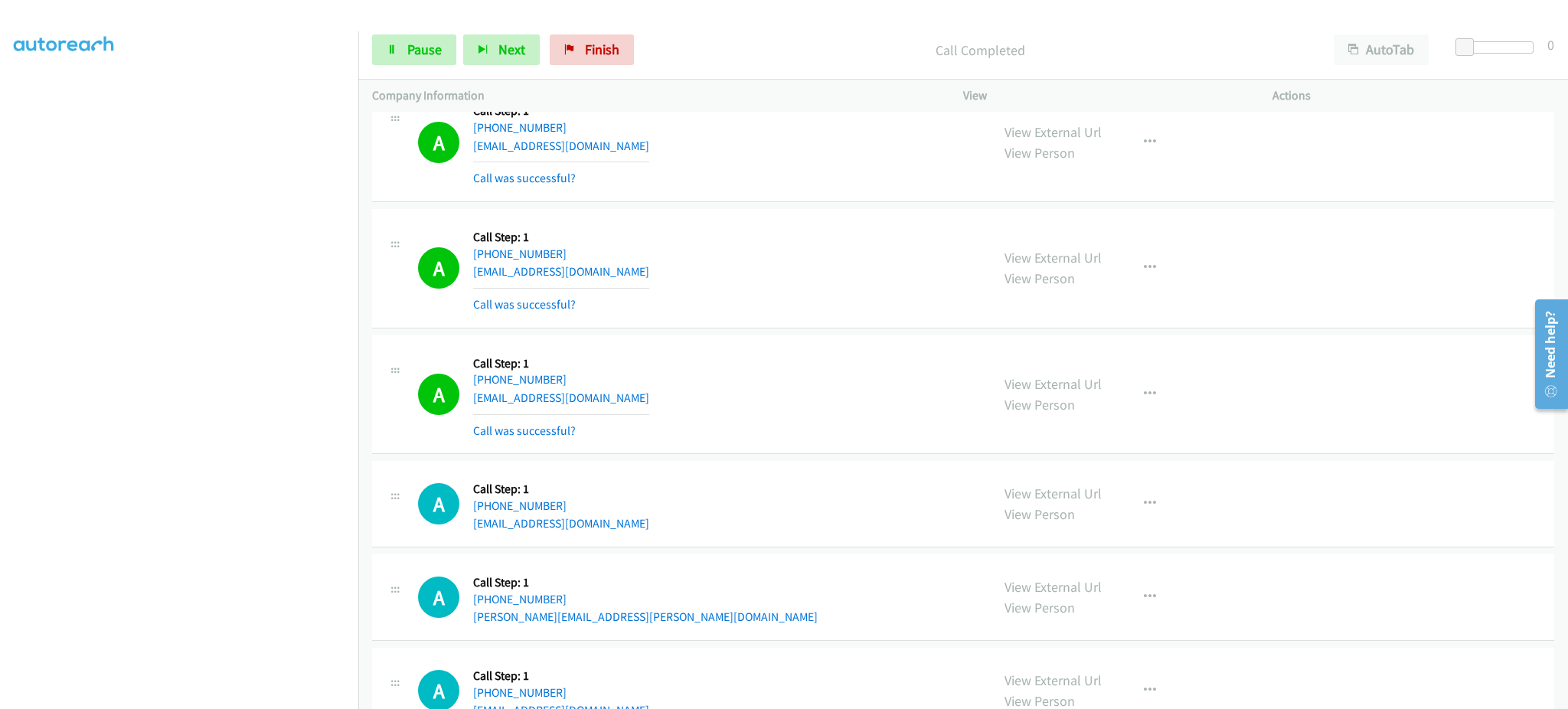
click at [1171, 407] on div "View External Url View Person View External Url Email Schedule/Manage Callback …" at bounding box center [1152, 394] width 323 height 91
click at [1153, 396] on button "button" at bounding box center [1149, 393] width 41 height 30
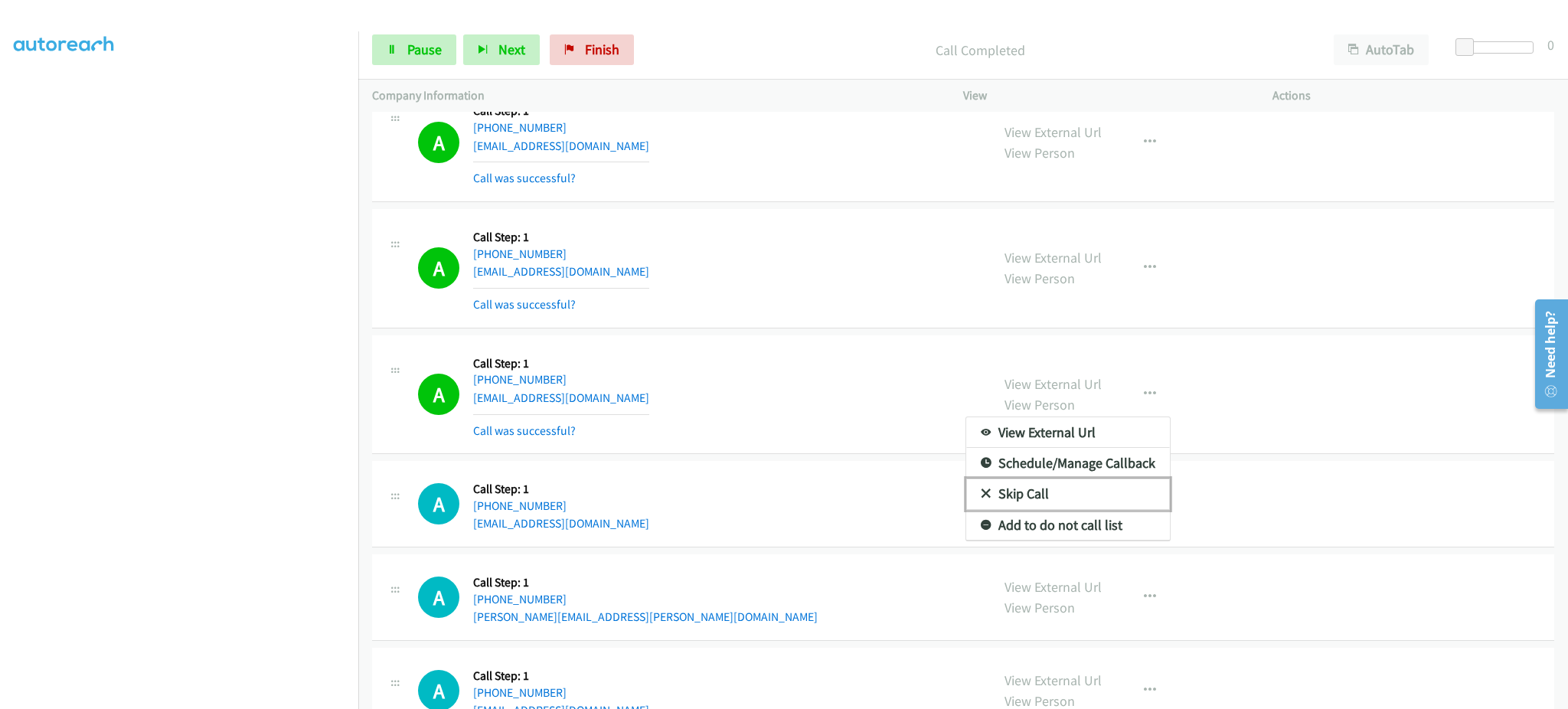
click at [1098, 504] on link "Skip Call" at bounding box center [1068, 493] width 203 height 30
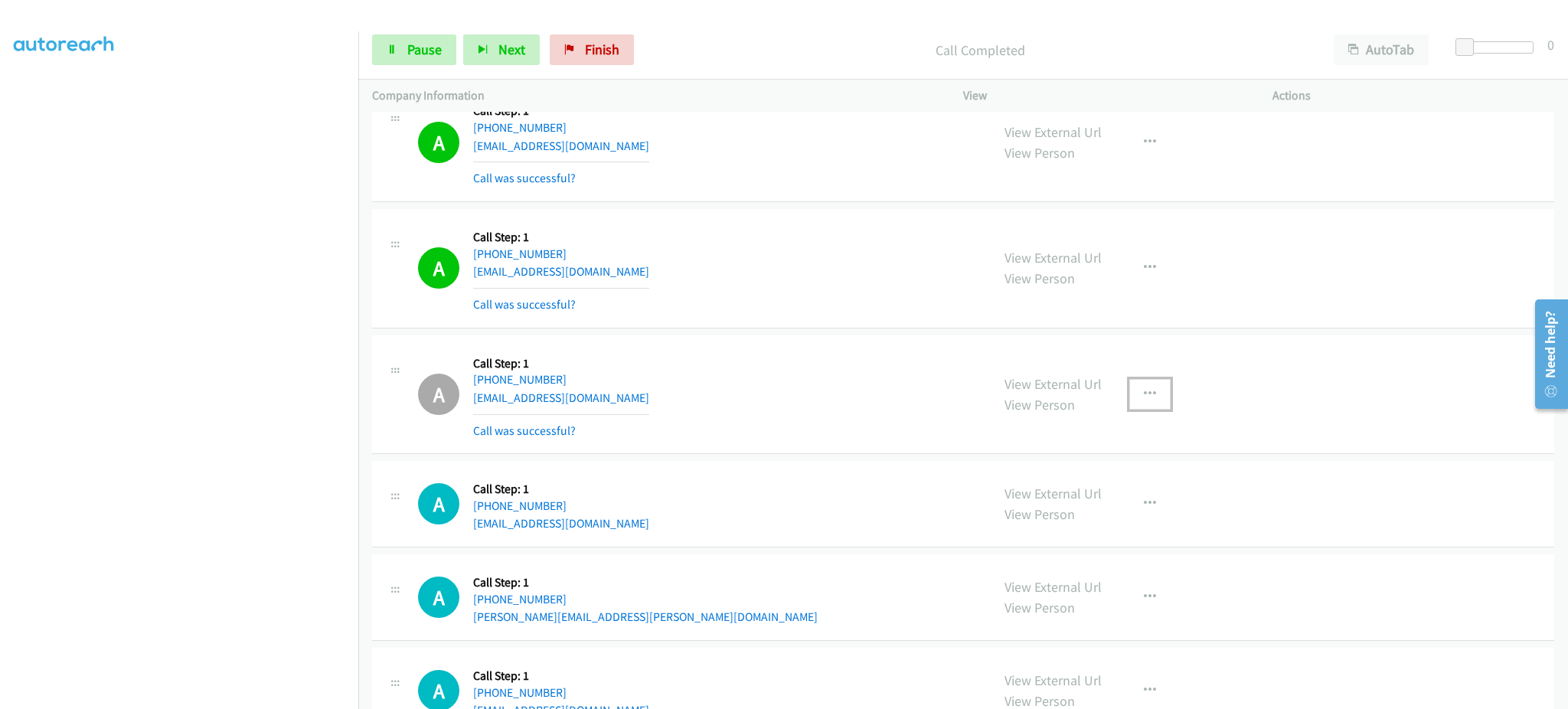
click at [1134, 395] on button "button" at bounding box center [1149, 393] width 41 height 30
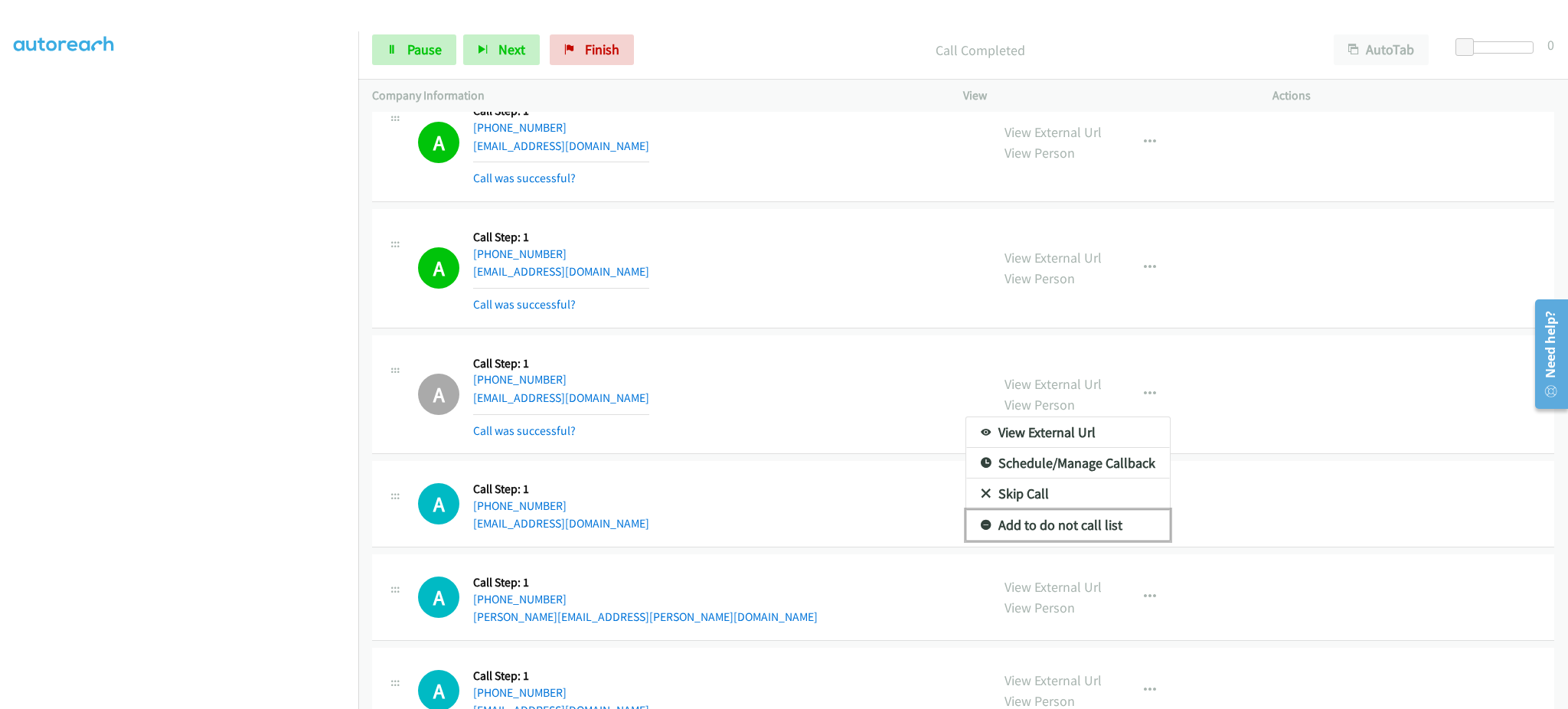
click at [1105, 526] on link "Add to do not call list" at bounding box center [1068, 524] width 203 height 30
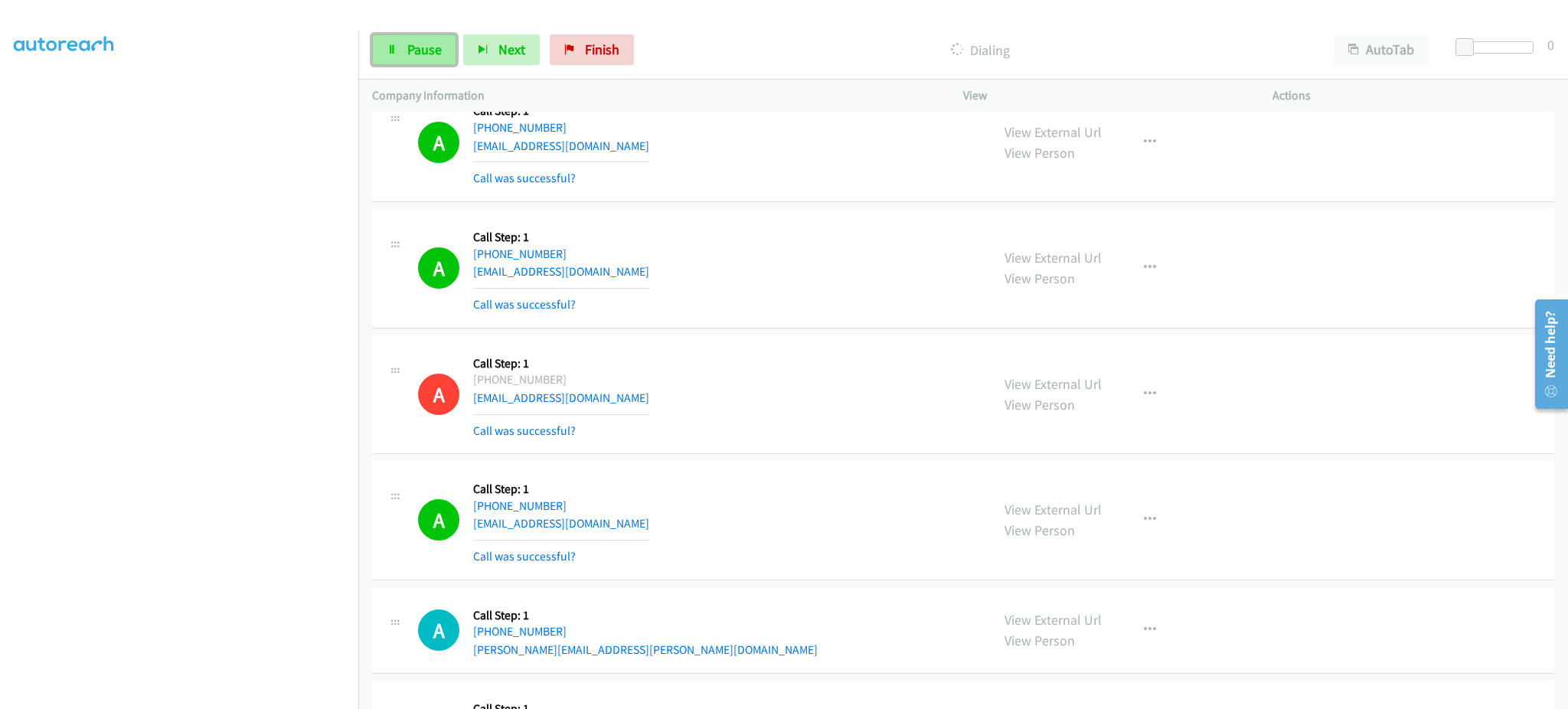
click at [409, 59] on link "Pause" at bounding box center [414, 49] width 84 height 30
click at [421, 51] on span "Start Calls" at bounding box center [436, 49] width 60 height 18
click at [372, 43] on link "Pause" at bounding box center [414, 49] width 84 height 30
click at [470, 55] on link "Start Calls" at bounding box center [426, 49] width 110 height 30
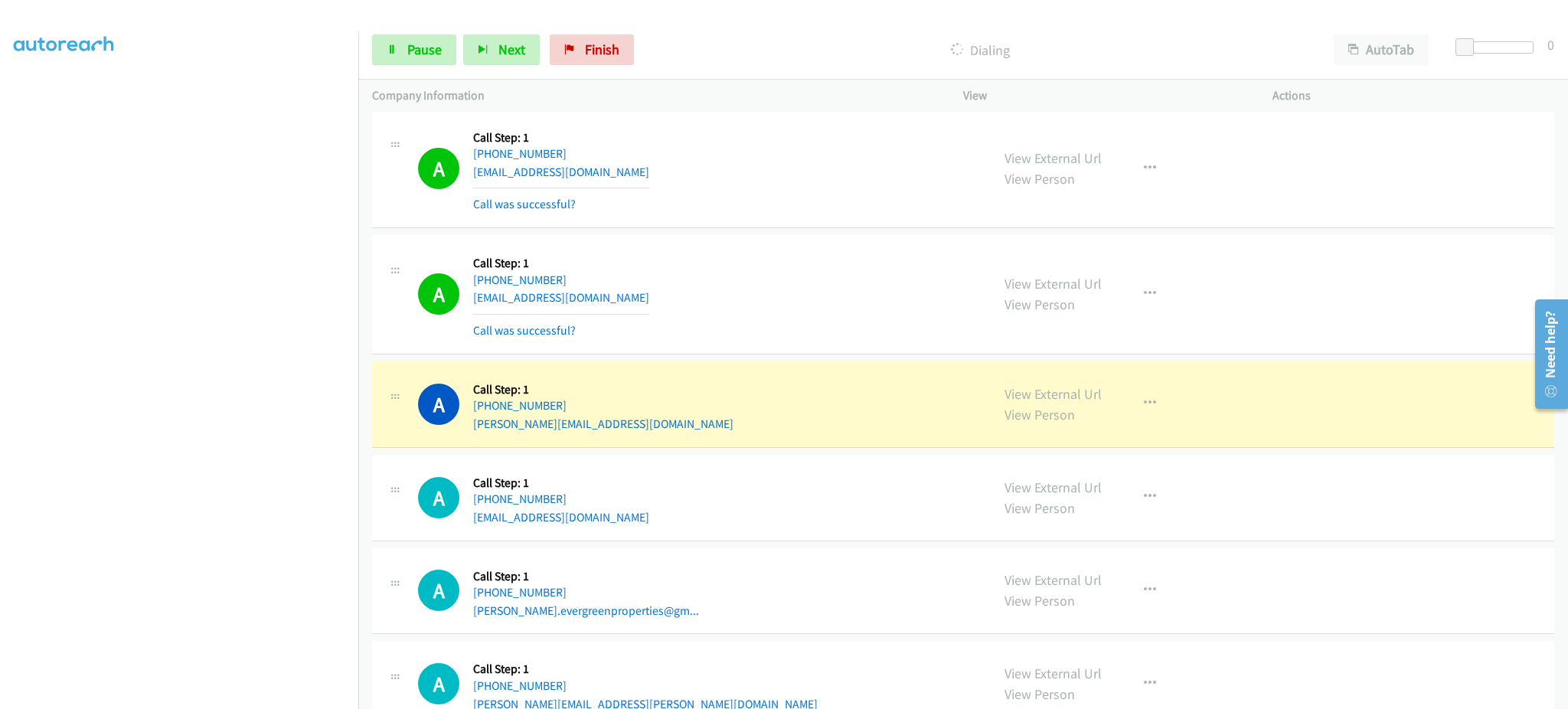
scroll to position [4898, 0]
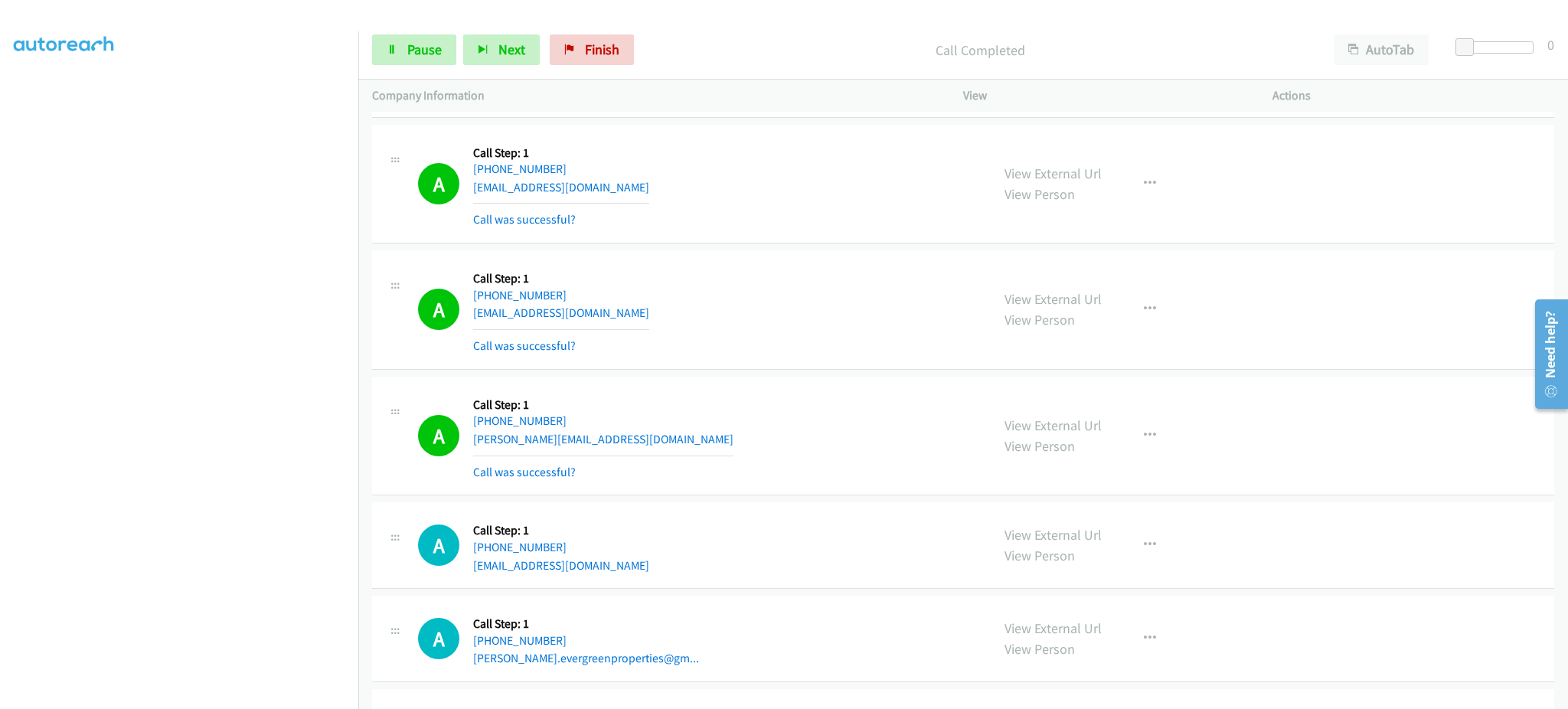
click at [1129, 421] on div "View External Url View Person View External Url Email Schedule/Manage Callback …" at bounding box center [1152, 435] width 323 height 91
click at [1143, 426] on button "button" at bounding box center [1149, 435] width 41 height 30
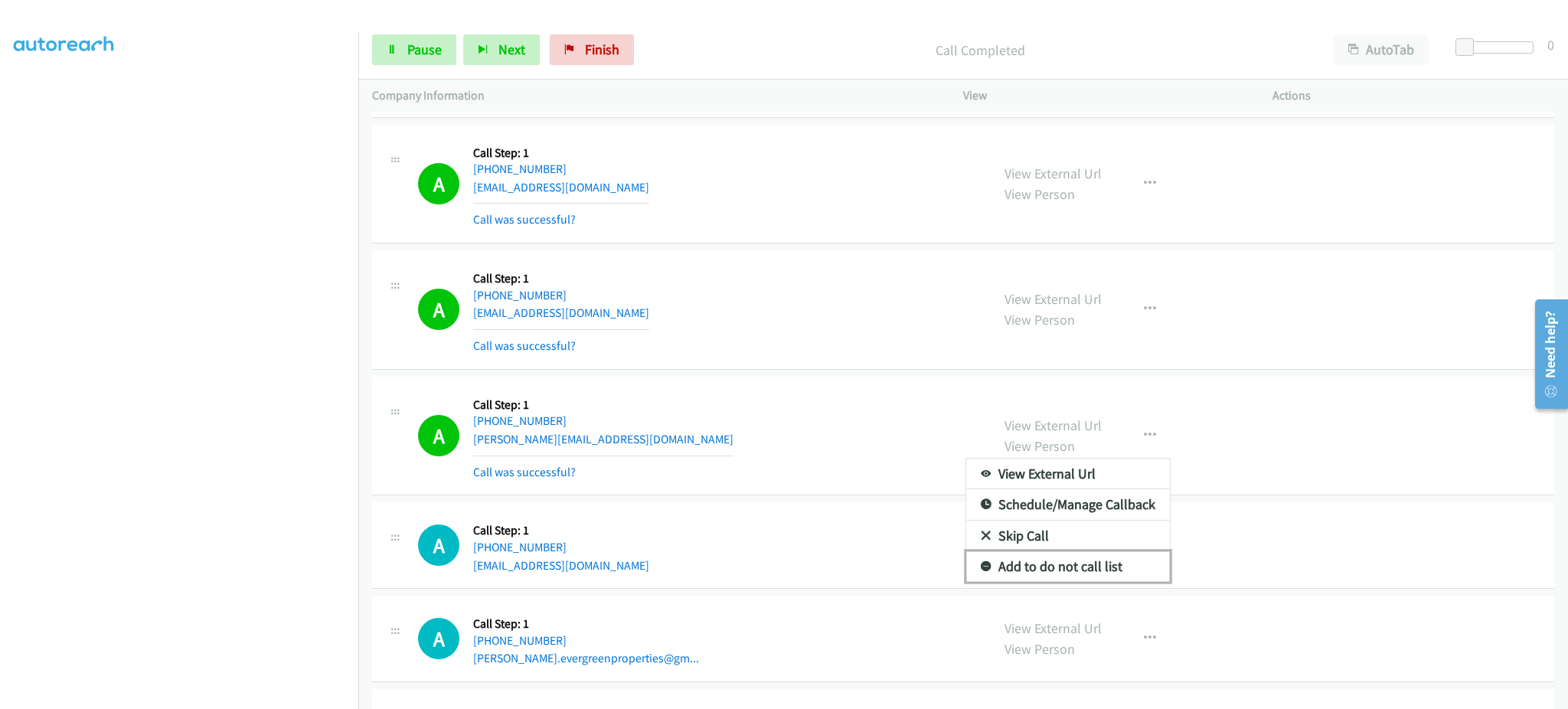
click at [1064, 566] on link "Add to do not call list" at bounding box center [1068, 566] width 203 height 30
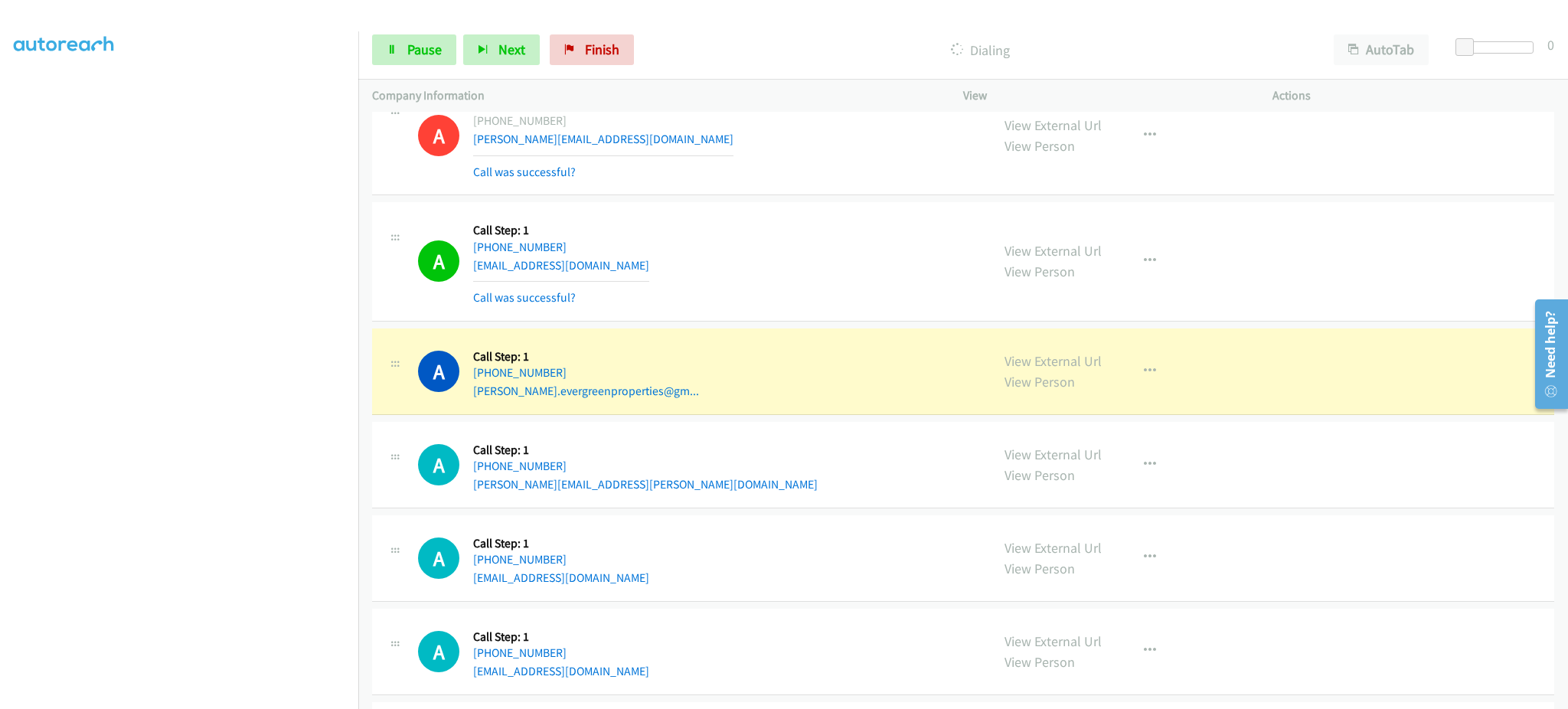
scroll to position [5205, 0]
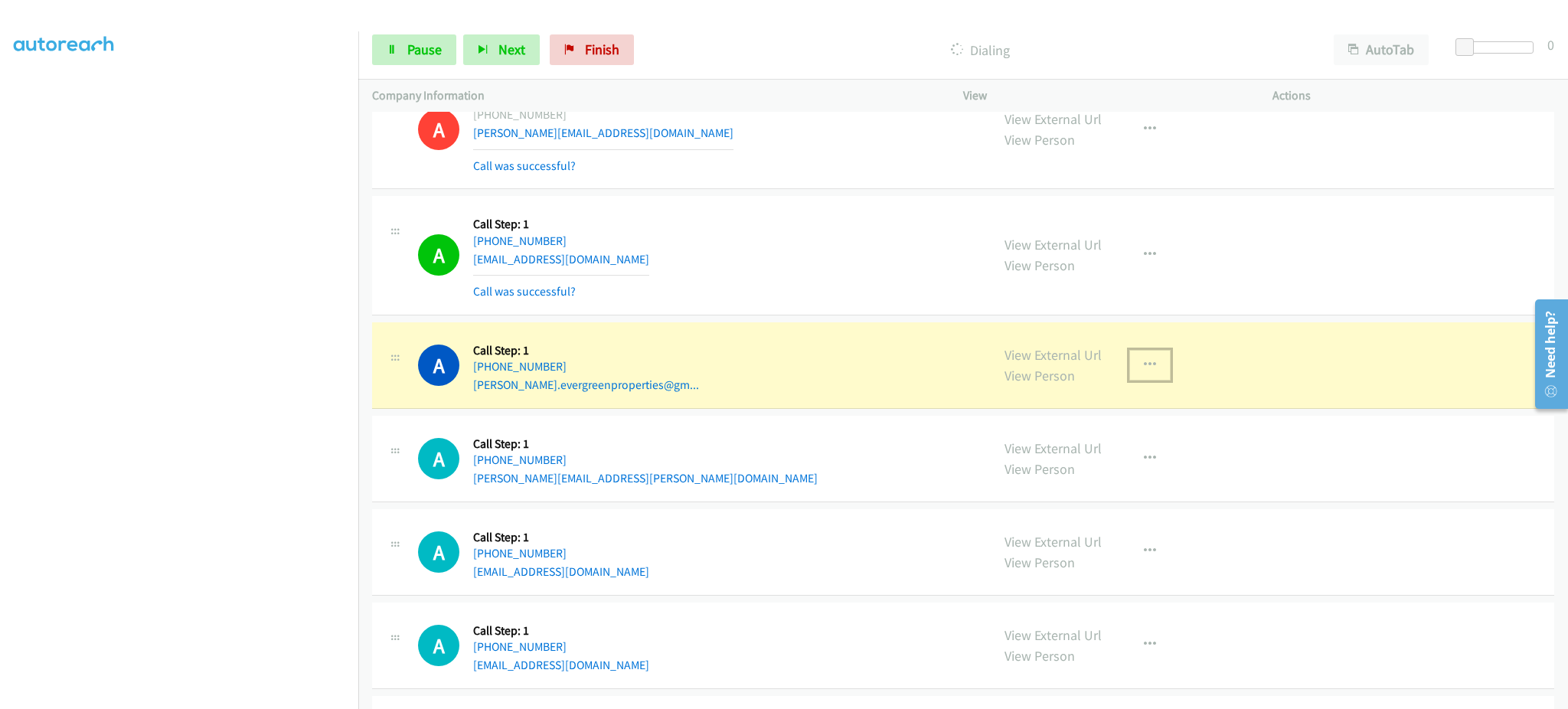
click at [1161, 368] on button "button" at bounding box center [1149, 365] width 41 height 30
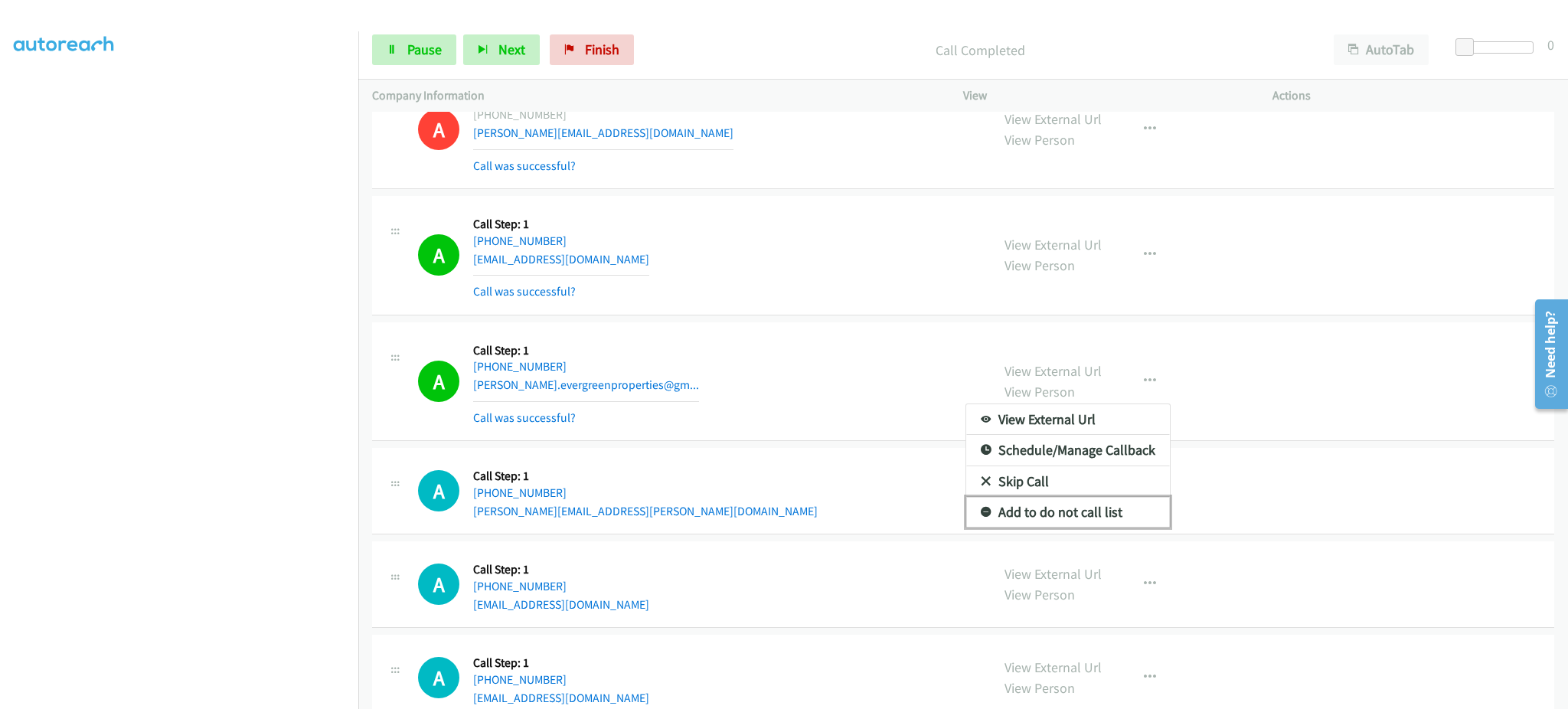
click at [1112, 527] on link "Add to do not call list" at bounding box center [1068, 511] width 203 height 30
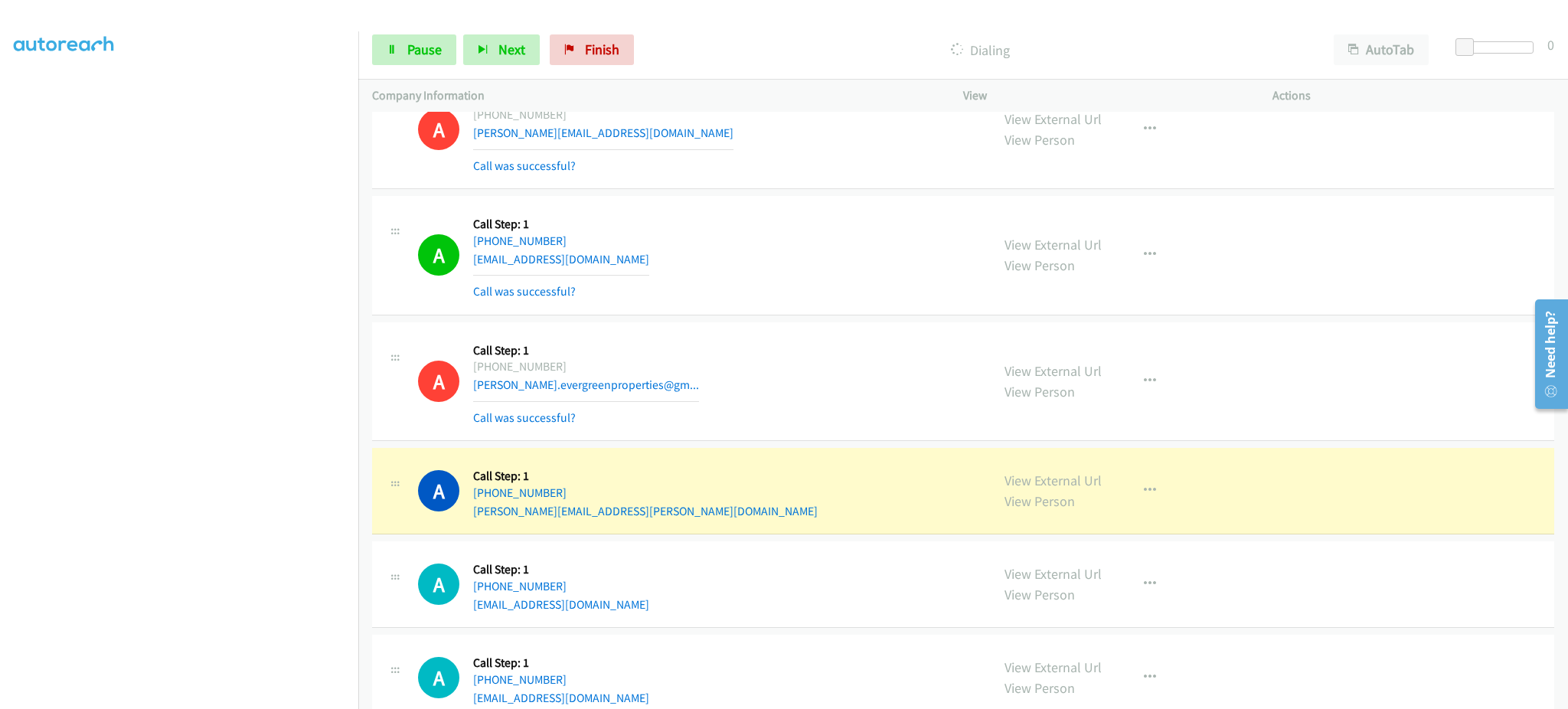
scroll to position [150, 0]
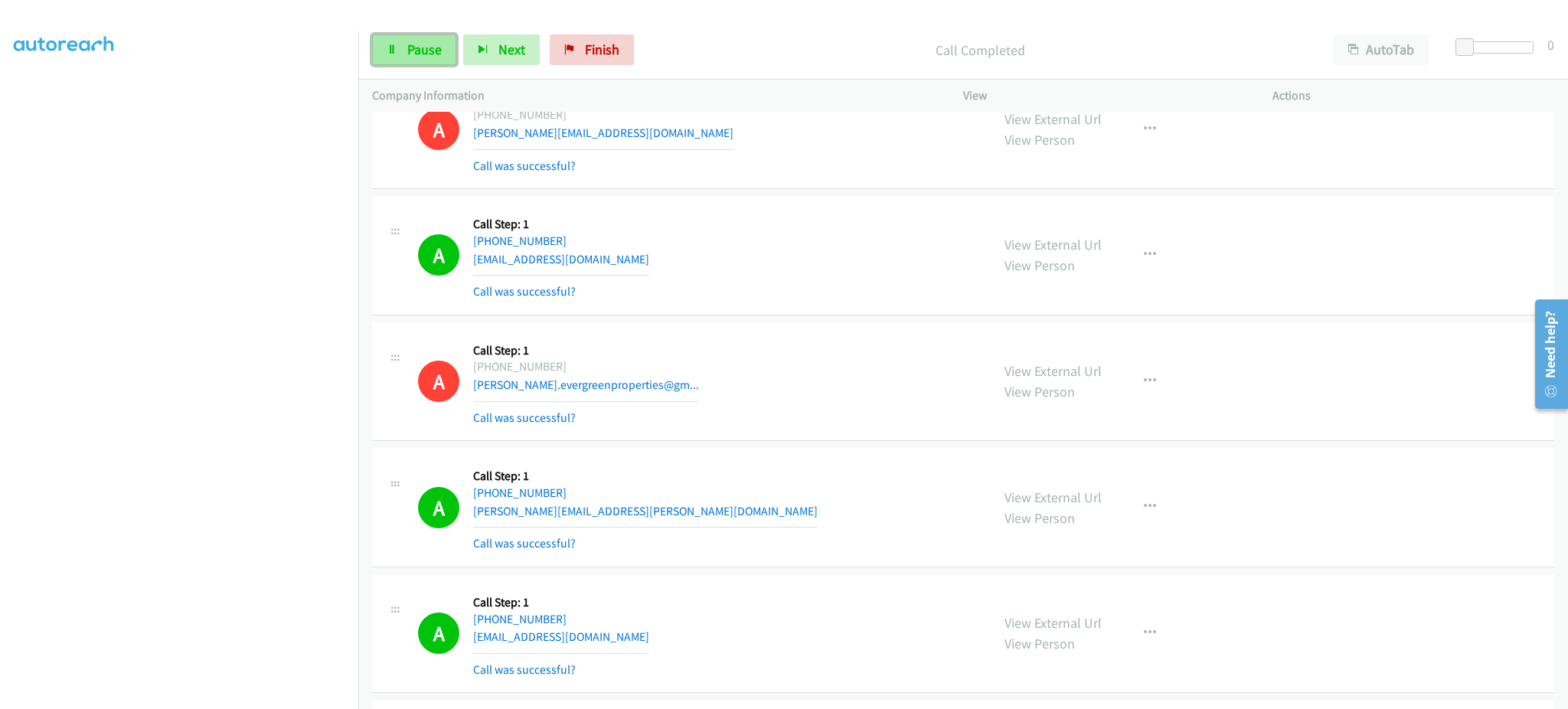
click at [407, 48] on span "Pause" at bounding box center [424, 49] width 34 height 18
click at [421, 58] on link "Start Calls" at bounding box center [426, 49] width 110 height 30
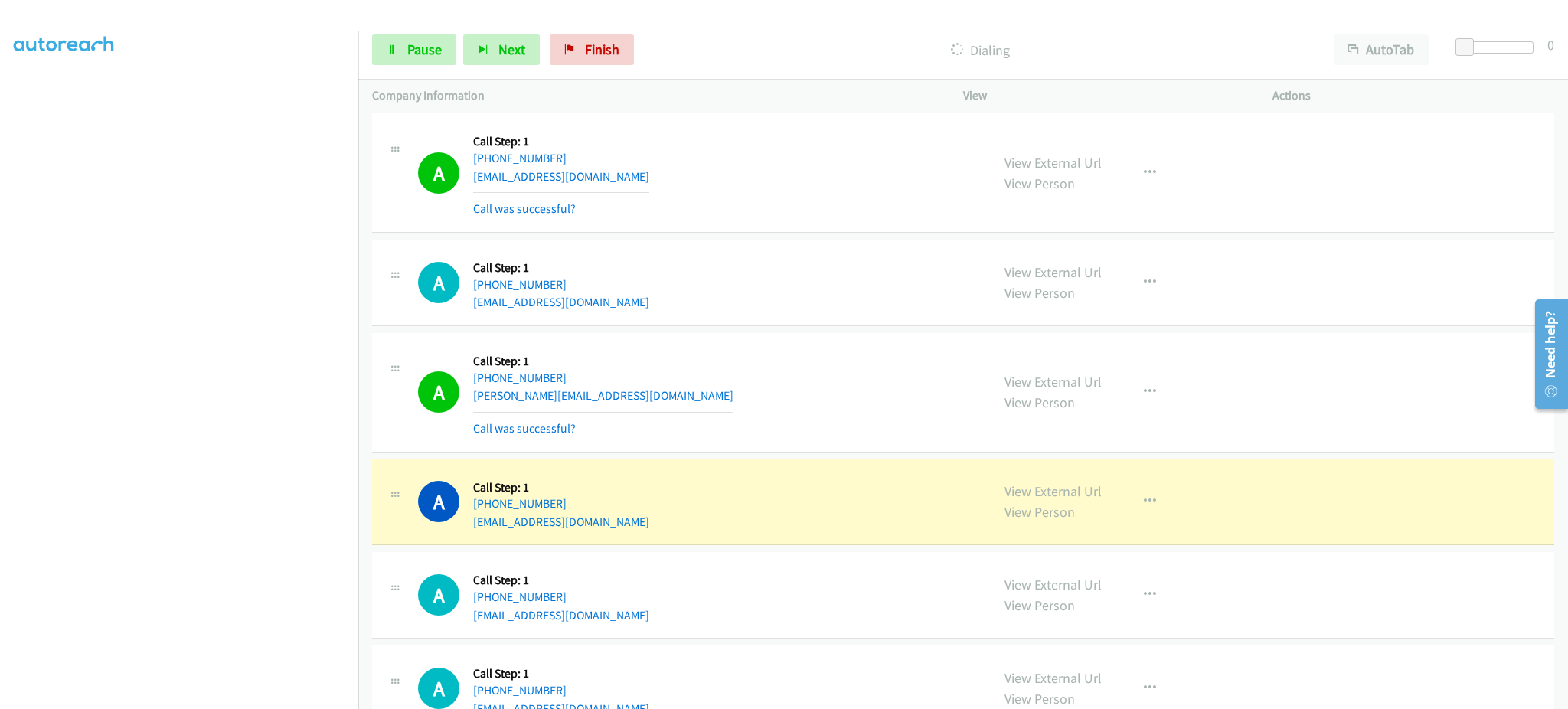
scroll to position [5817, 0]
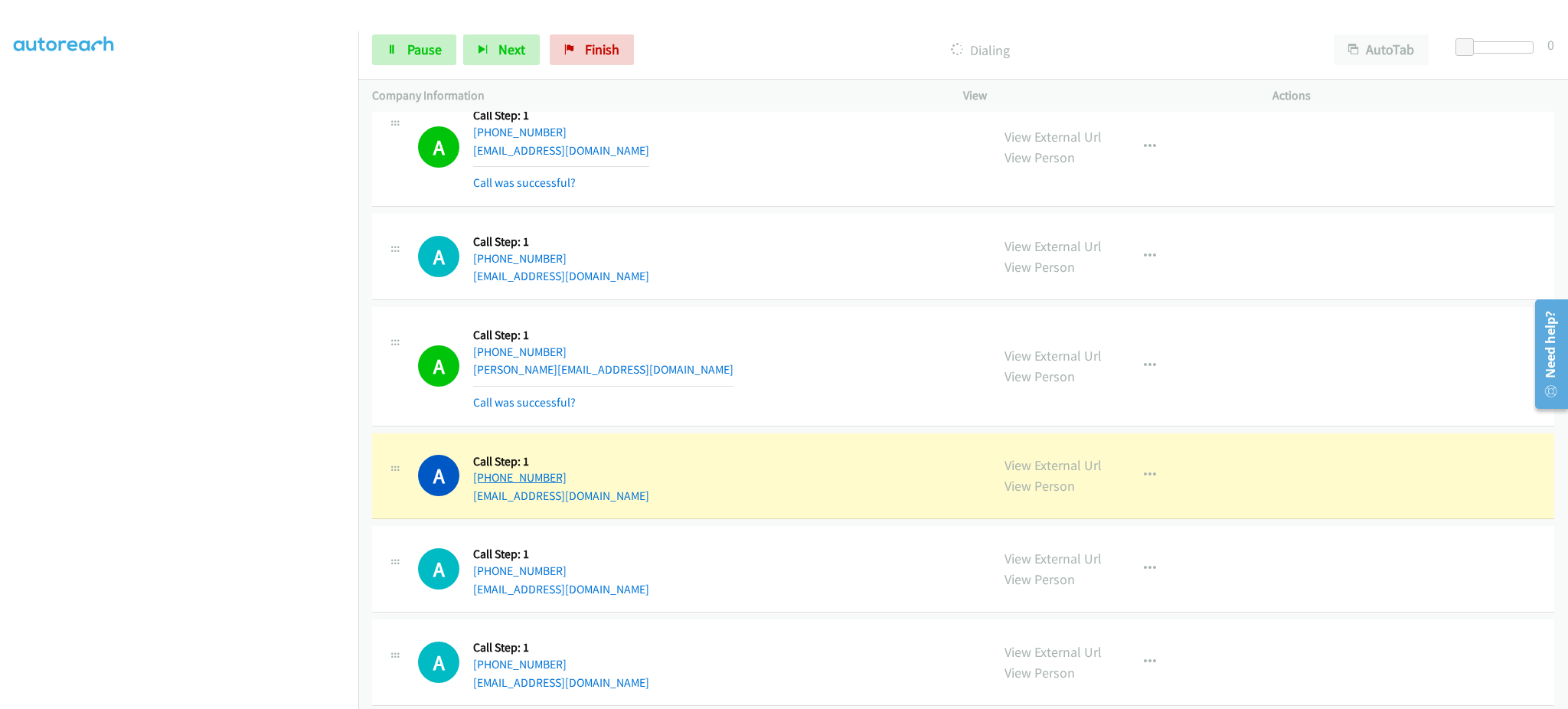
drag, startPoint x: 618, startPoint y: 475, endPoint x: 486, endPoint y: 482, distance: 132.2
click at [486, 482] on div "A Callback Scheduled Call Step: 1 America/Los_Angeles +1 415-424-5438 mohareb@g…" at bounding box center [696, 475] width 559 height 58
copy link "415-424-5438"
click at [1012, 462] on link "View External Url" at bounding box center [1053, 465] width 97 height 18
click at [605, 510] on div "A Callback Scheduled Call Step: 1 America/Los_Angeles +1 415-424-5438 mohareb@g…" at bounding box center [963, 476] width 1182 height 86
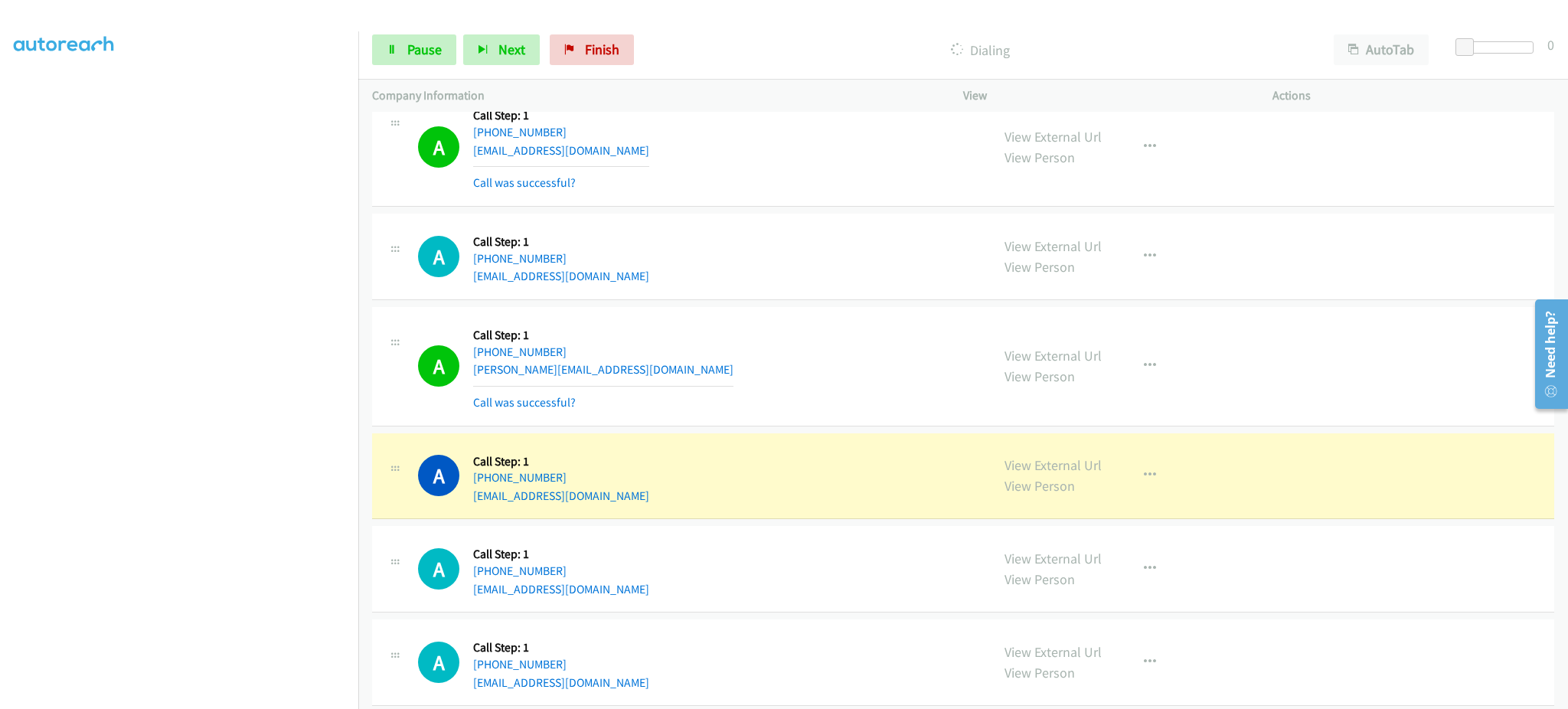
click at [605, 510] on div "A Callback Scheduled Call Step: 1 America/Los_Angeles +1 415-424-5438 mohareb@g…" at bounding box center [963, 476] width 1182 height 86
copy div "mohareb@gmail.com"
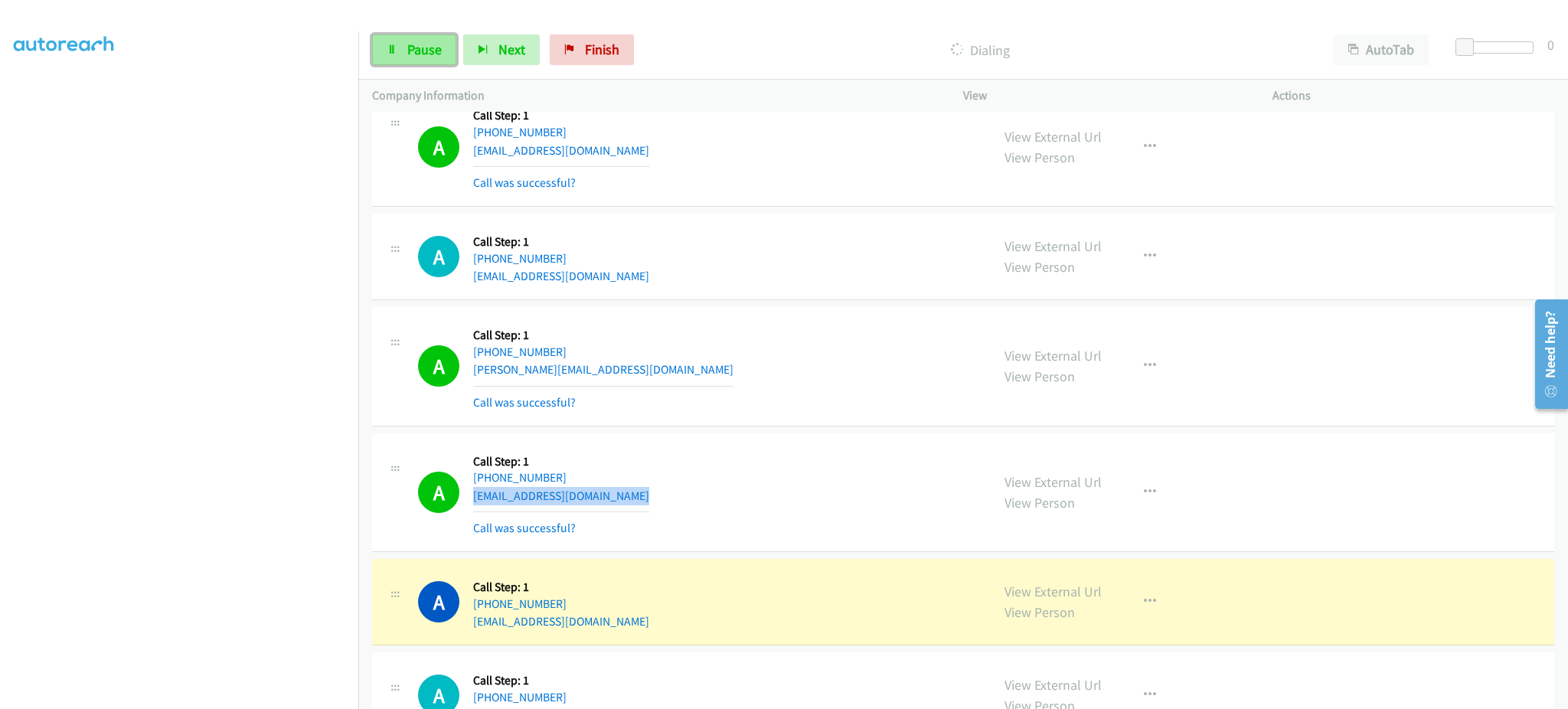
click at [418, 56] on span "Pause" at bounding box center [424, 49] width 34 height 18
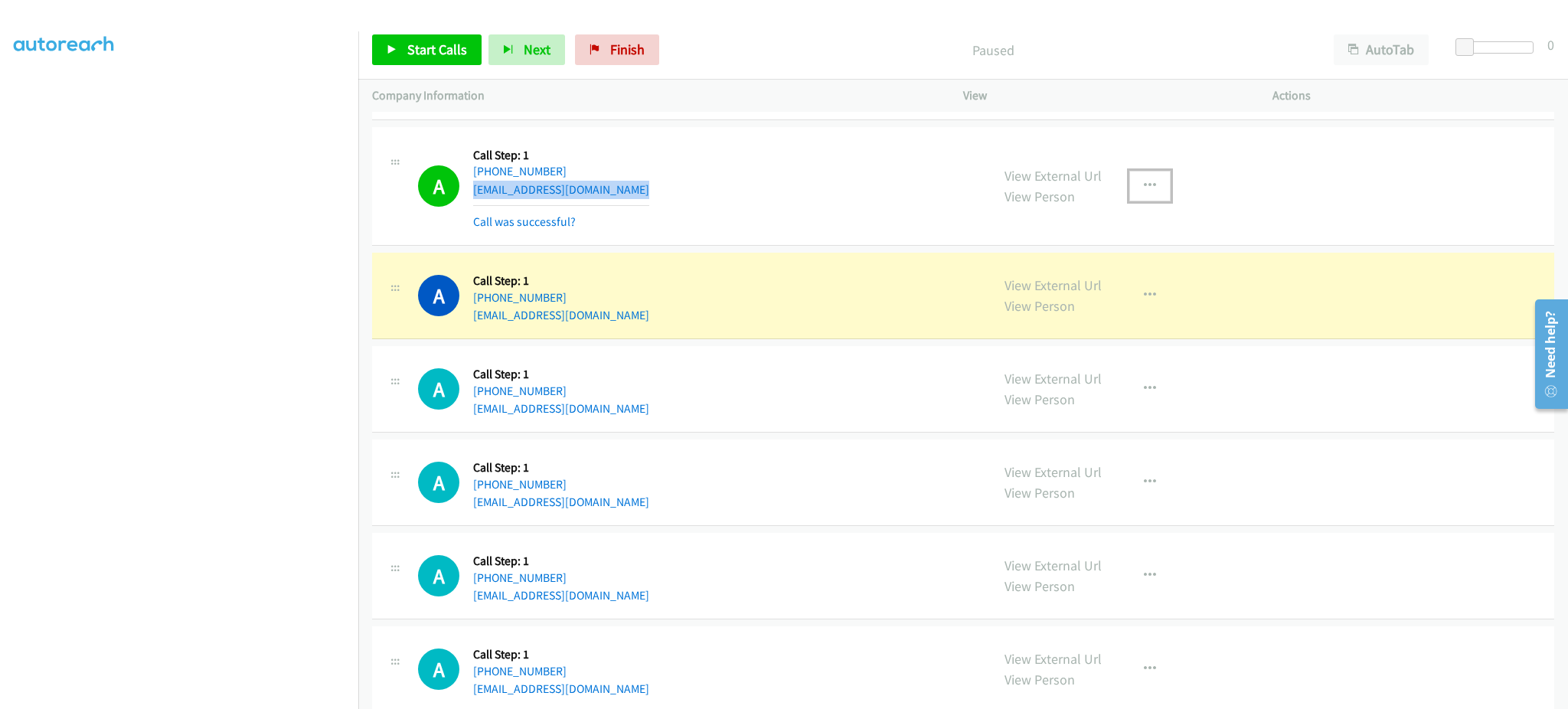
click at [1144, 192] on icon "button" at bounding box center [1149, 186] width 13 height 13
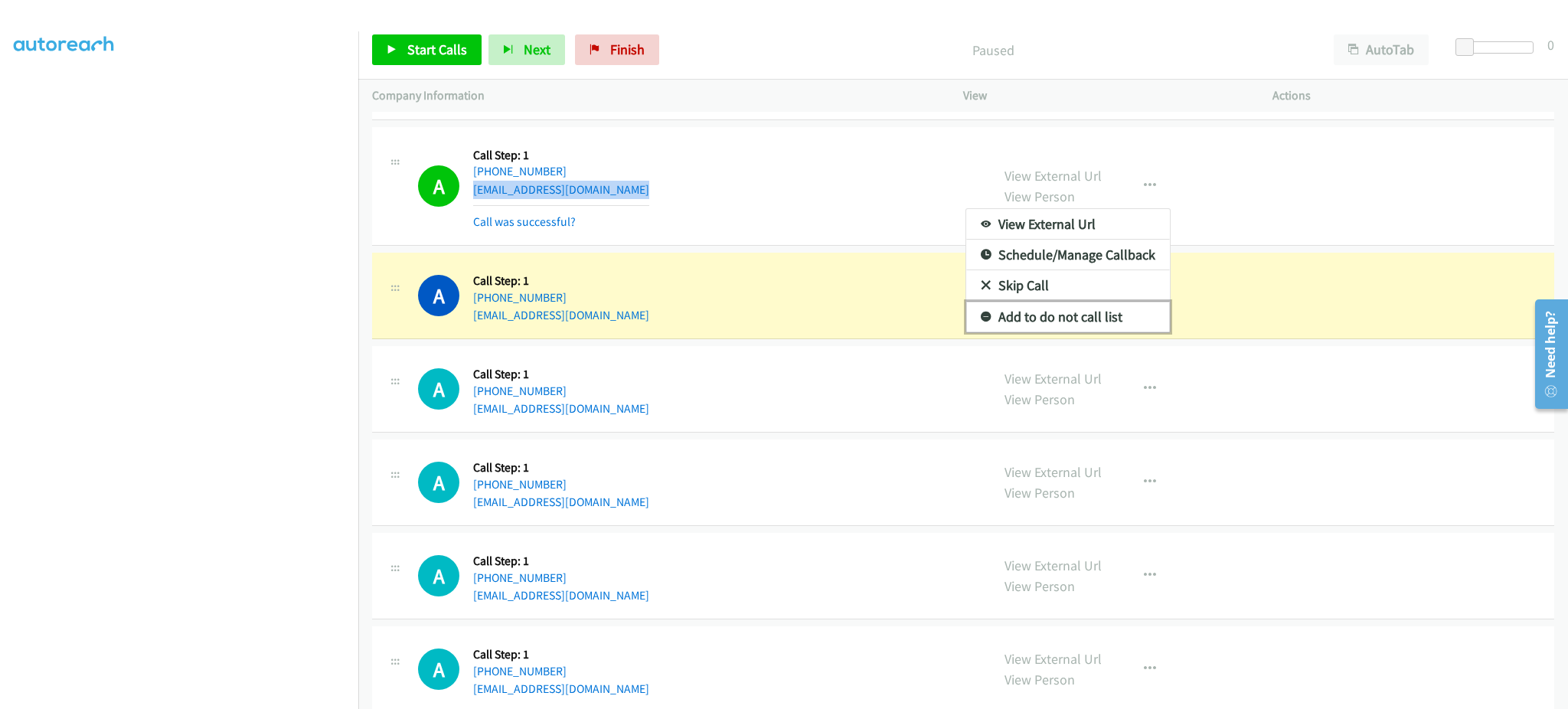
click at [1127, 332] on link "Add to do not call list" at bounding box center [1068, 316] width 203 height 30
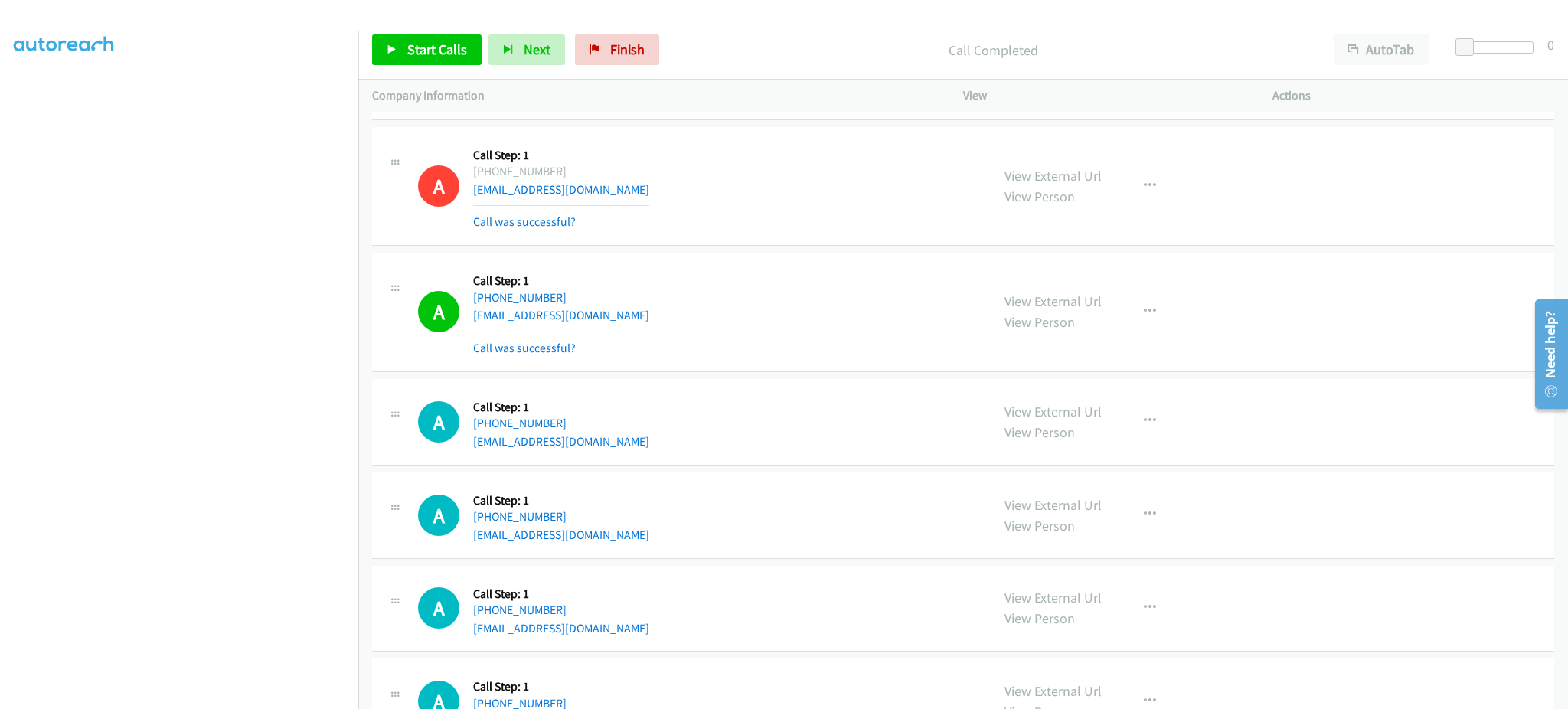
scroll to position [5171, 0]
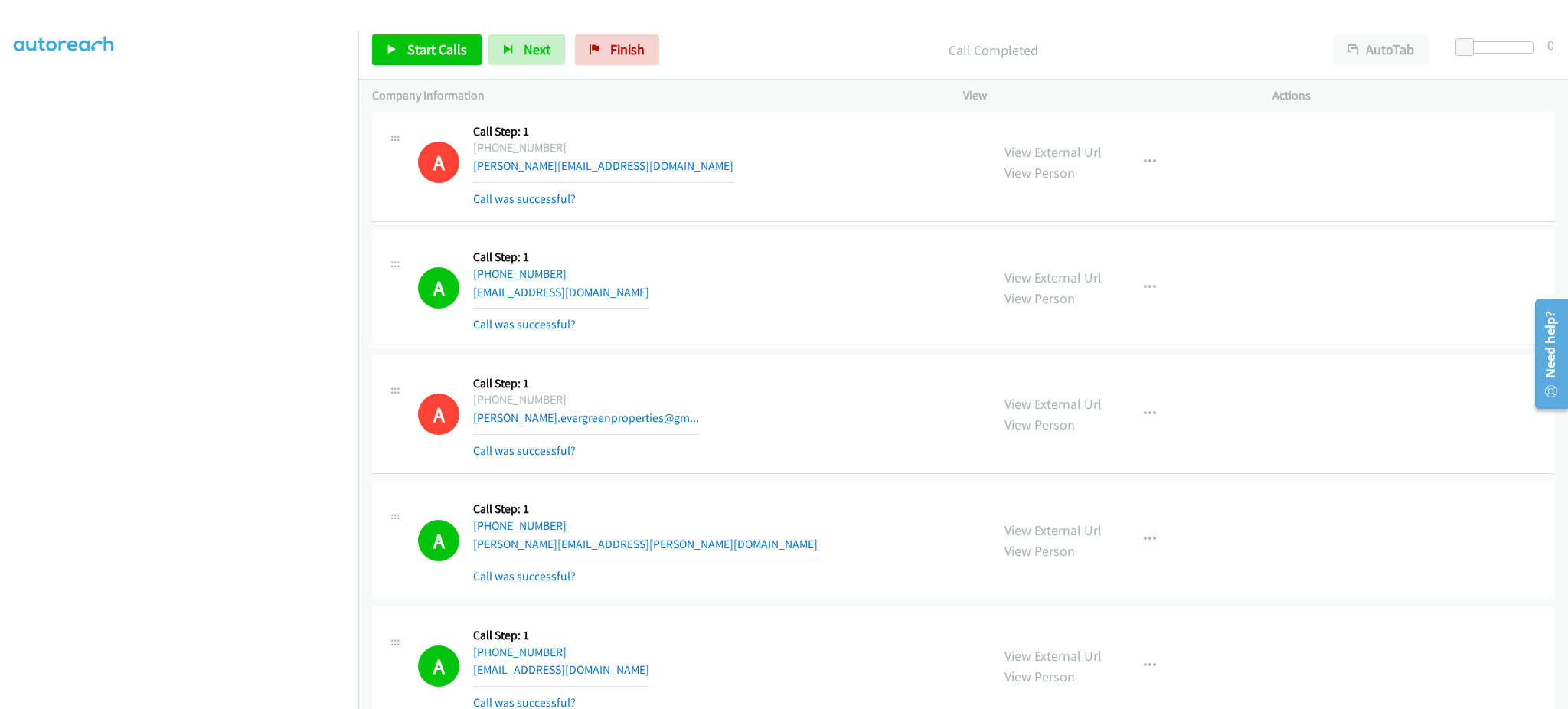
click at [1078, 411] on link "View External Url" at bounding box center [1053, 404] width 97 height 18
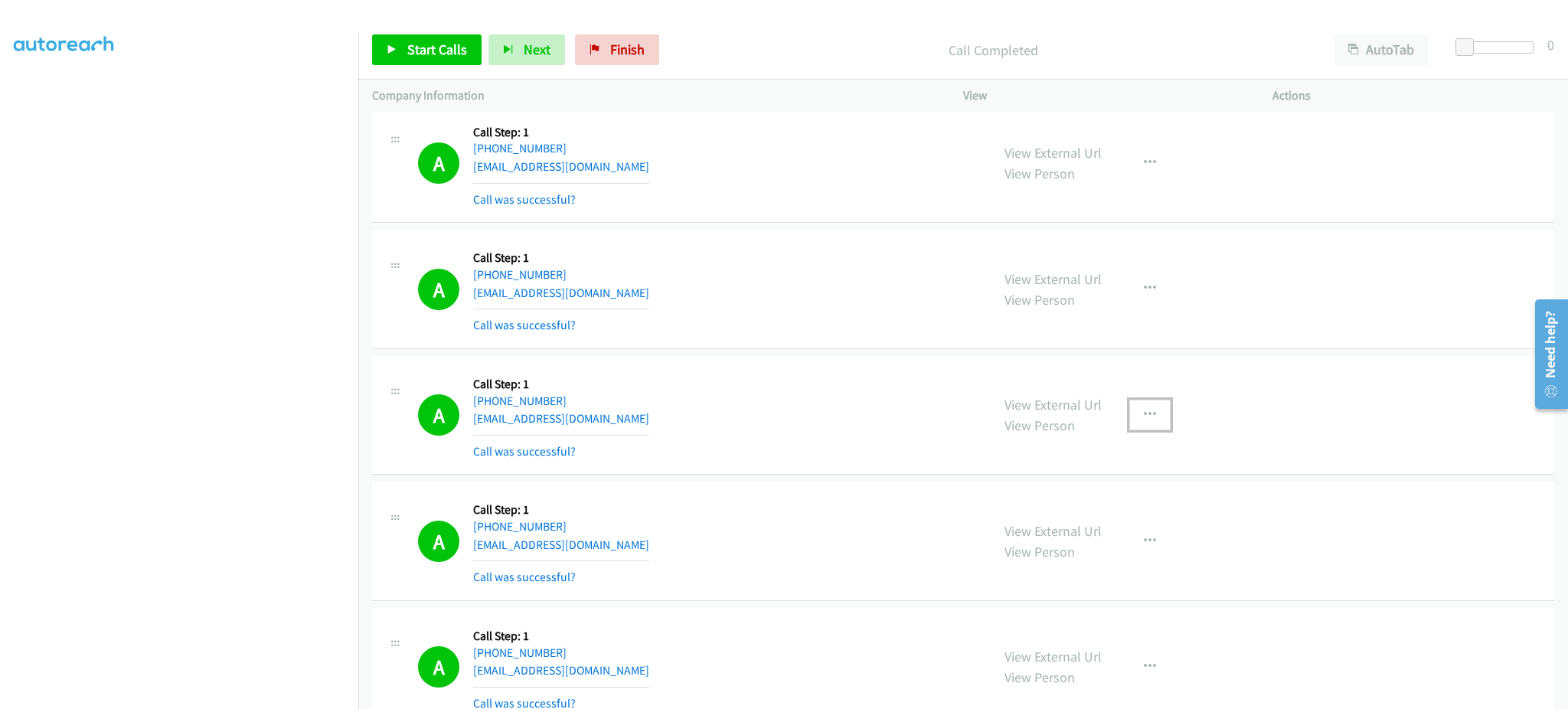
click at [1133, 422] on button "button" at bounding box center [1149, 415] width 41 height 30
drag, startPoint x: 1118, startPoint y: 550, endPoint x: 940, endPoint y: 587, distance: 181.8
click at [1118, 550] on link "Add to do not call list" at bounding box center [1068, 545] width 203 height 30
click at [449, 62] on link "Start Calls" at bounding box center [426, 49] width 110 height 30
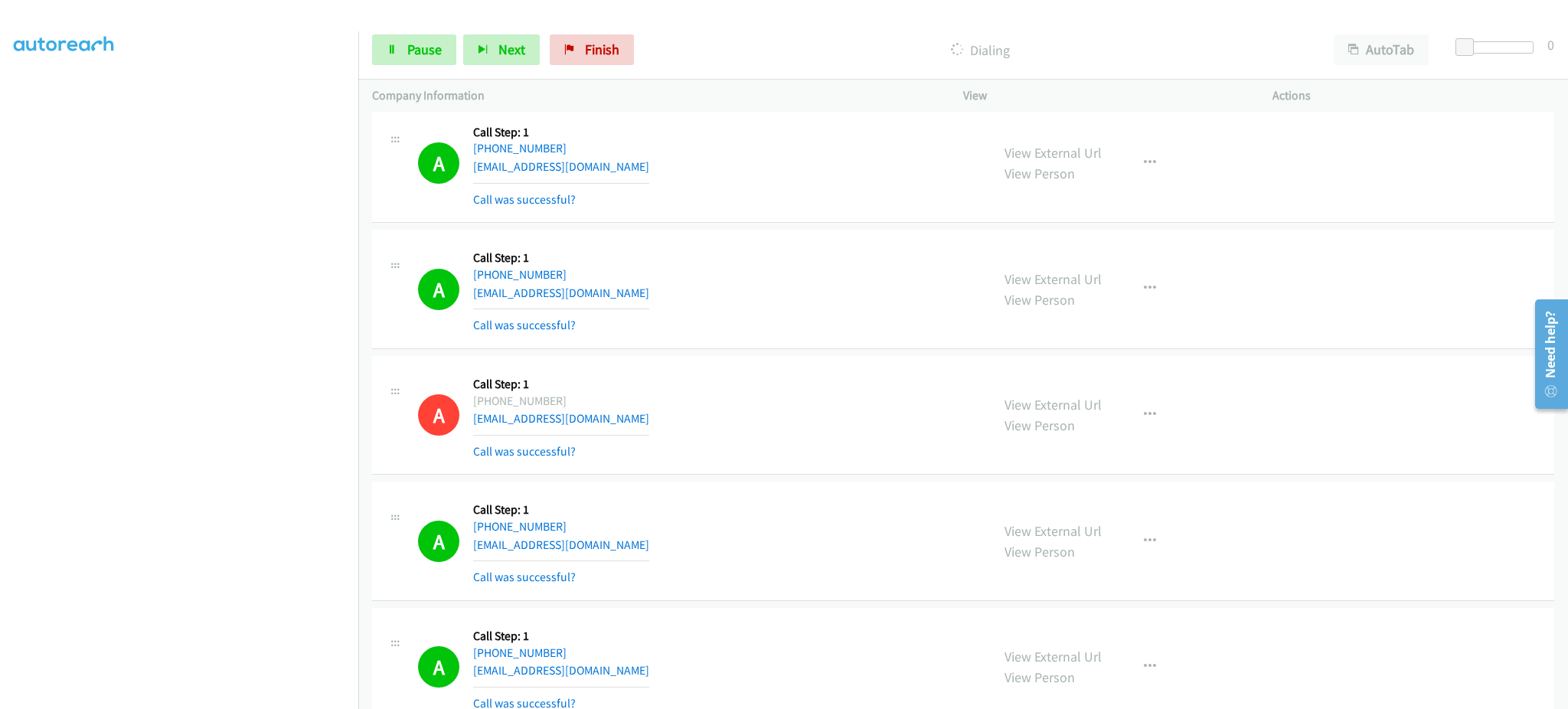
click at [244, 695] on section at bounding box center [179, 345] width 331 height 732
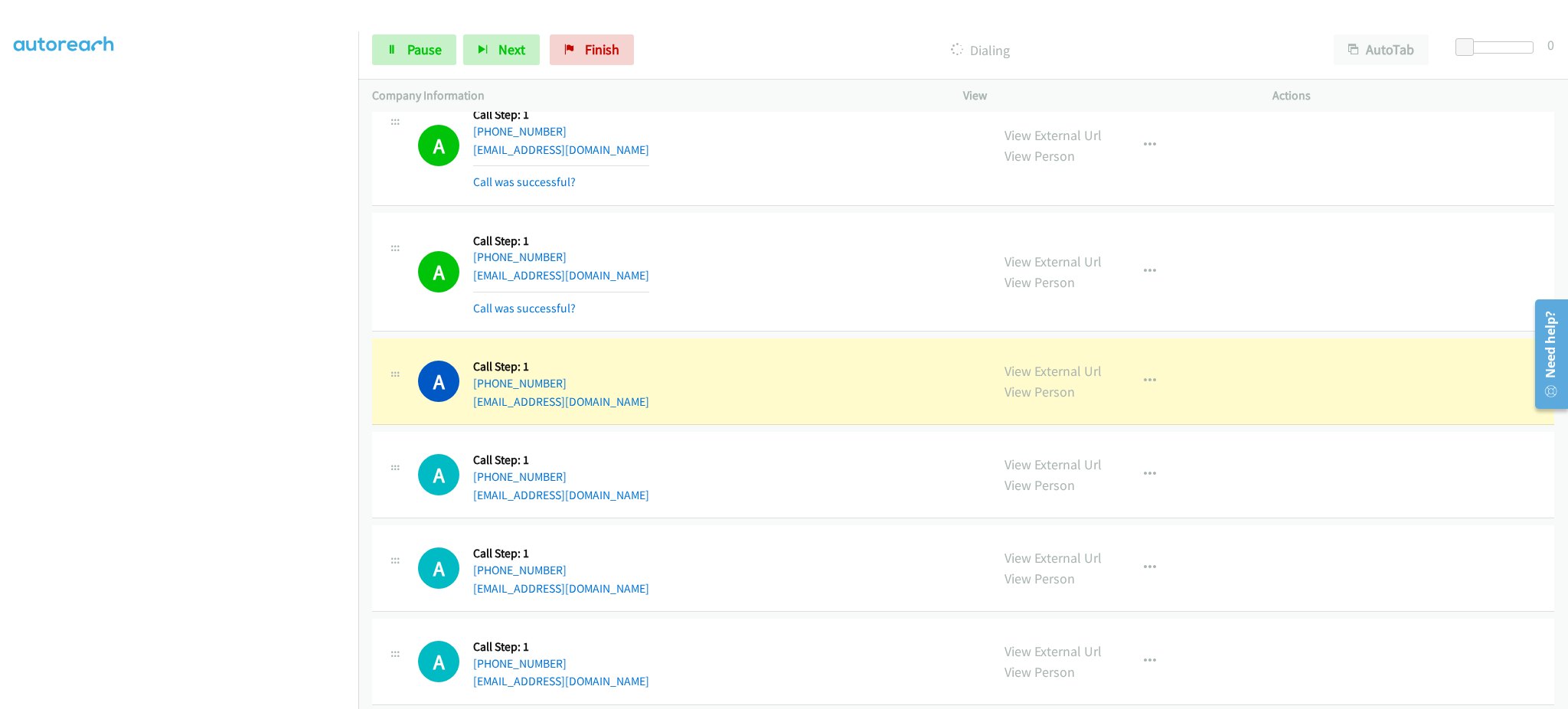
scroll to position [6567, 0]
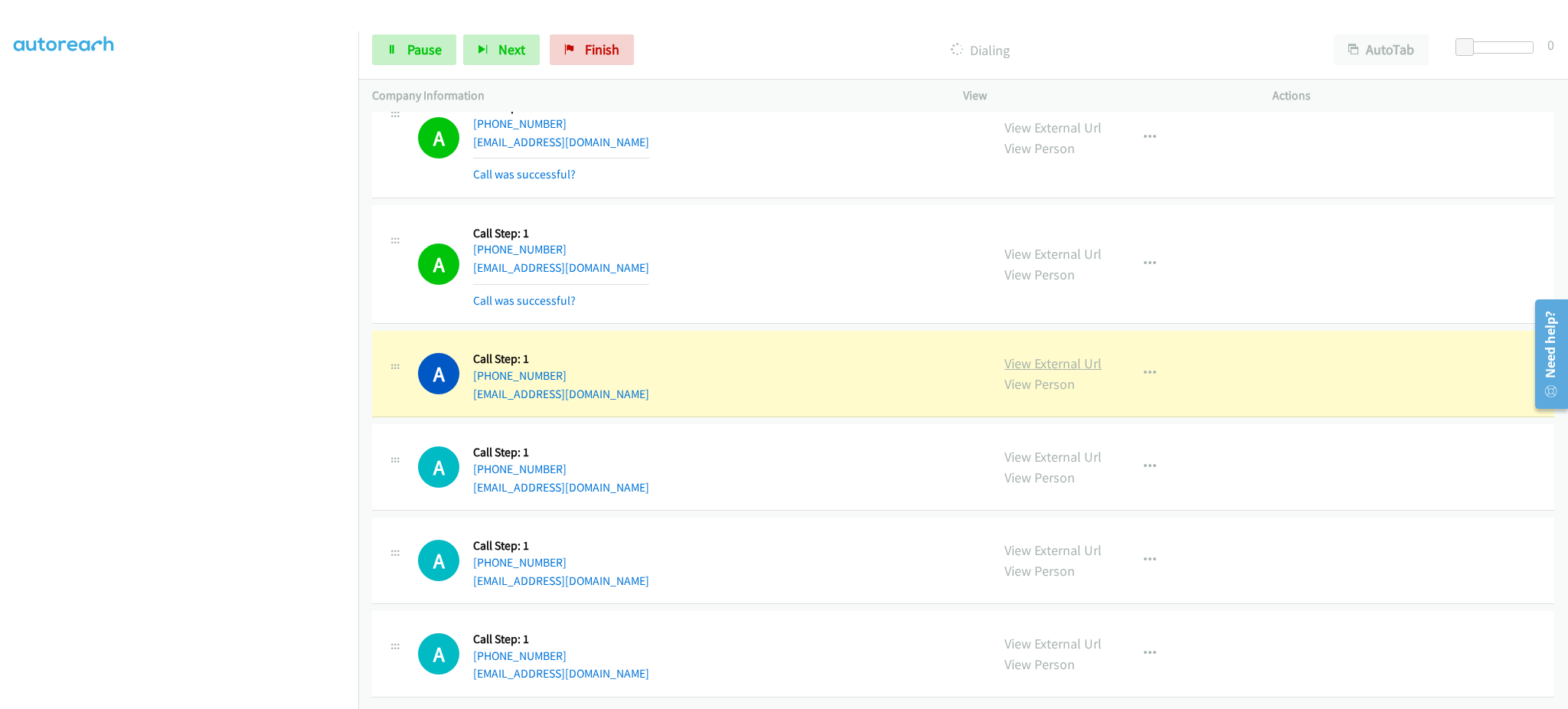
click at [1073, 354] on link "View External Url" at bounding box center [1053, 363] width 97 height 18
drag, startPoint x: 615, startPoint y: 363, endPoint x: 487, endPoint y: 358, distance: 128.1
click at [487, 358] on div "A Callback Scheduled Call Step: 1 America/New_York +1 443-883-6780 tschif2@gmai…" at bounding box center [696, 373] width 559 height 58
copy link "443-883-6780"
click at [429, 57] on span "Pause" at bounding box center [424, 49] width 34 height 18
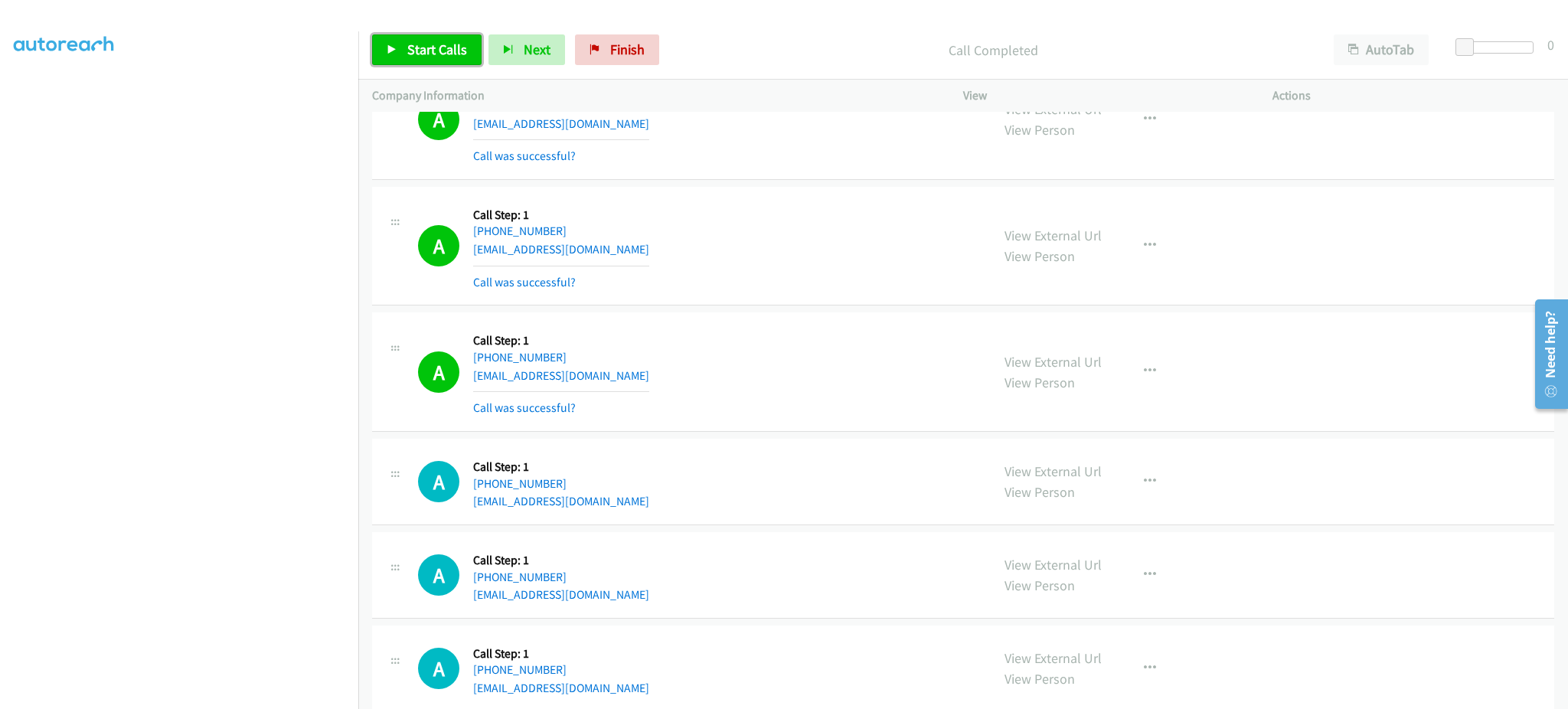
click at [423, 46] on span "Start Calls" at bounding box center [436, 49] width 60 height 18
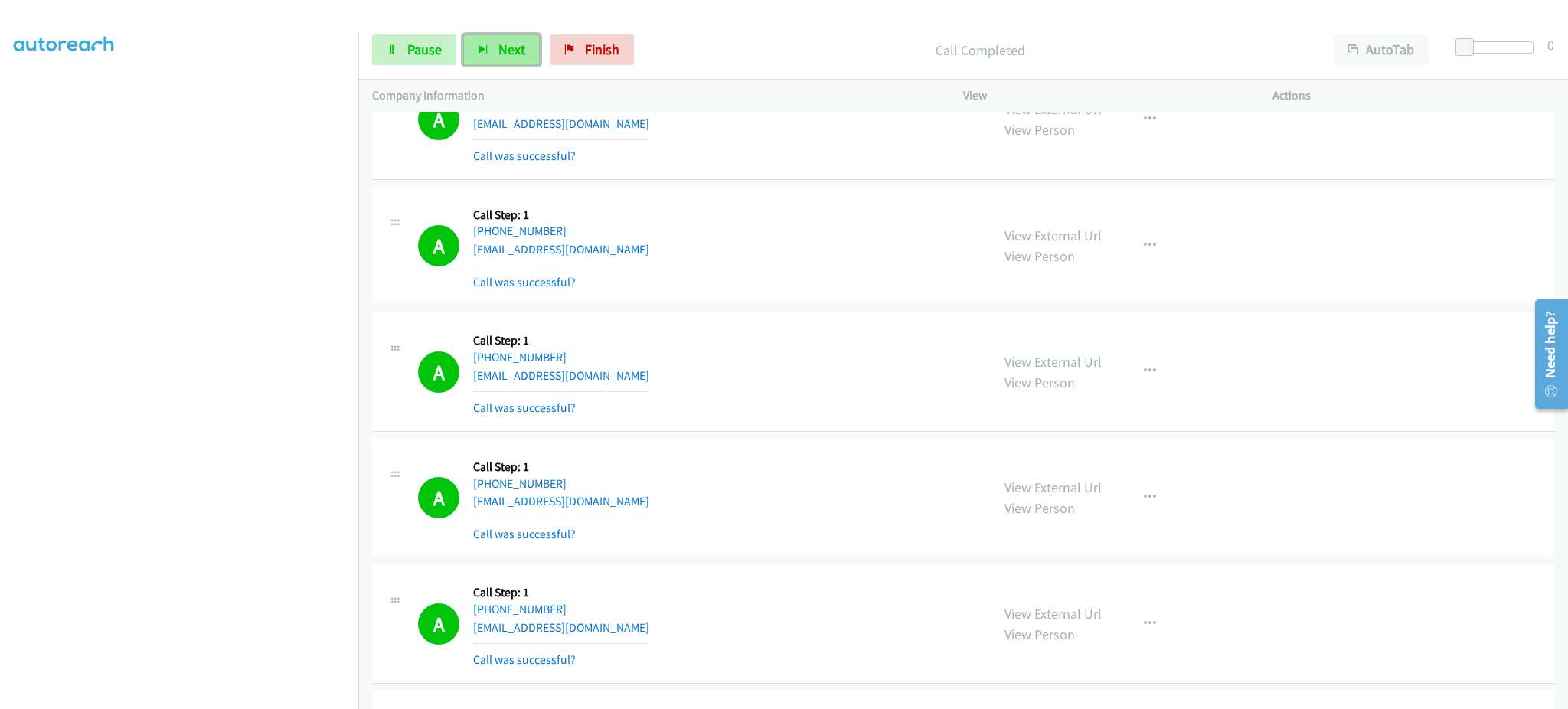
click at [499, 58] on span "Next" at bounding box center [512, 49] width 26 height 18
click at [452, 47] on link "Pause" at bounding box center [414, 49] width 84 height 30
click at [451, 45] on span "Start Calls" at bounding box center [436, 49] width 60 height 18
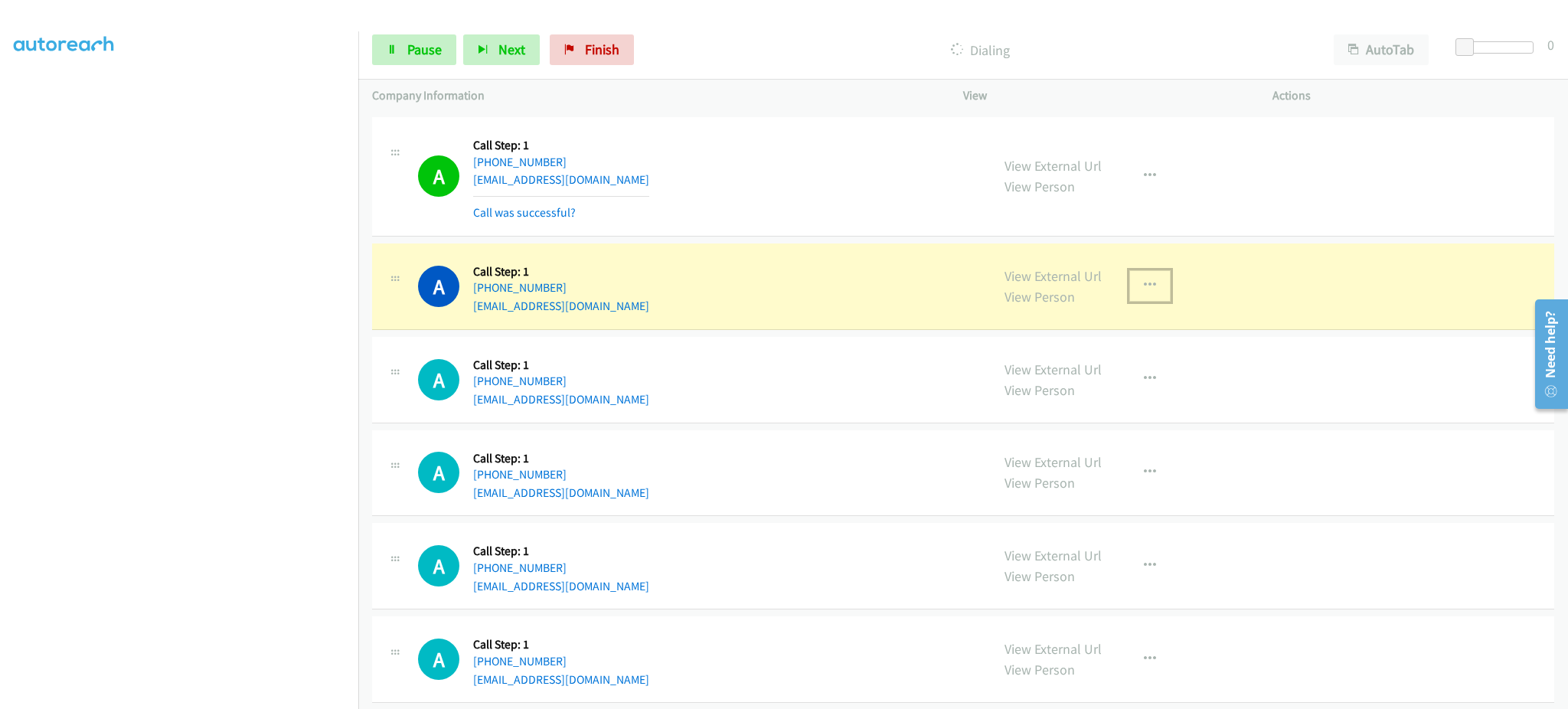
click at [1129, 288] on button "button" at bounding box center [1149, 285] width 41 height 30
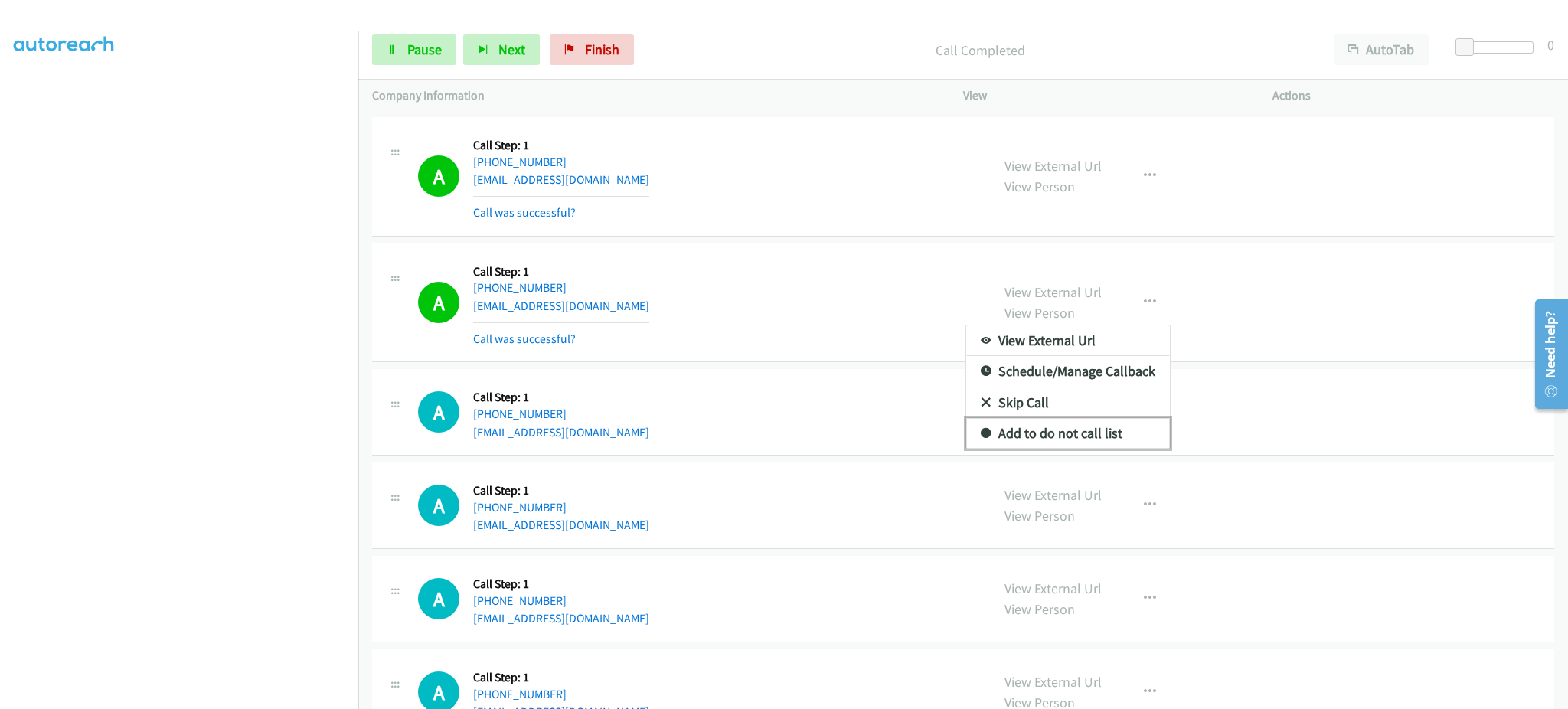
click at [1098, 437] on link "Add to do not call list" at bounding box center [1068, 432] width 203 height 30
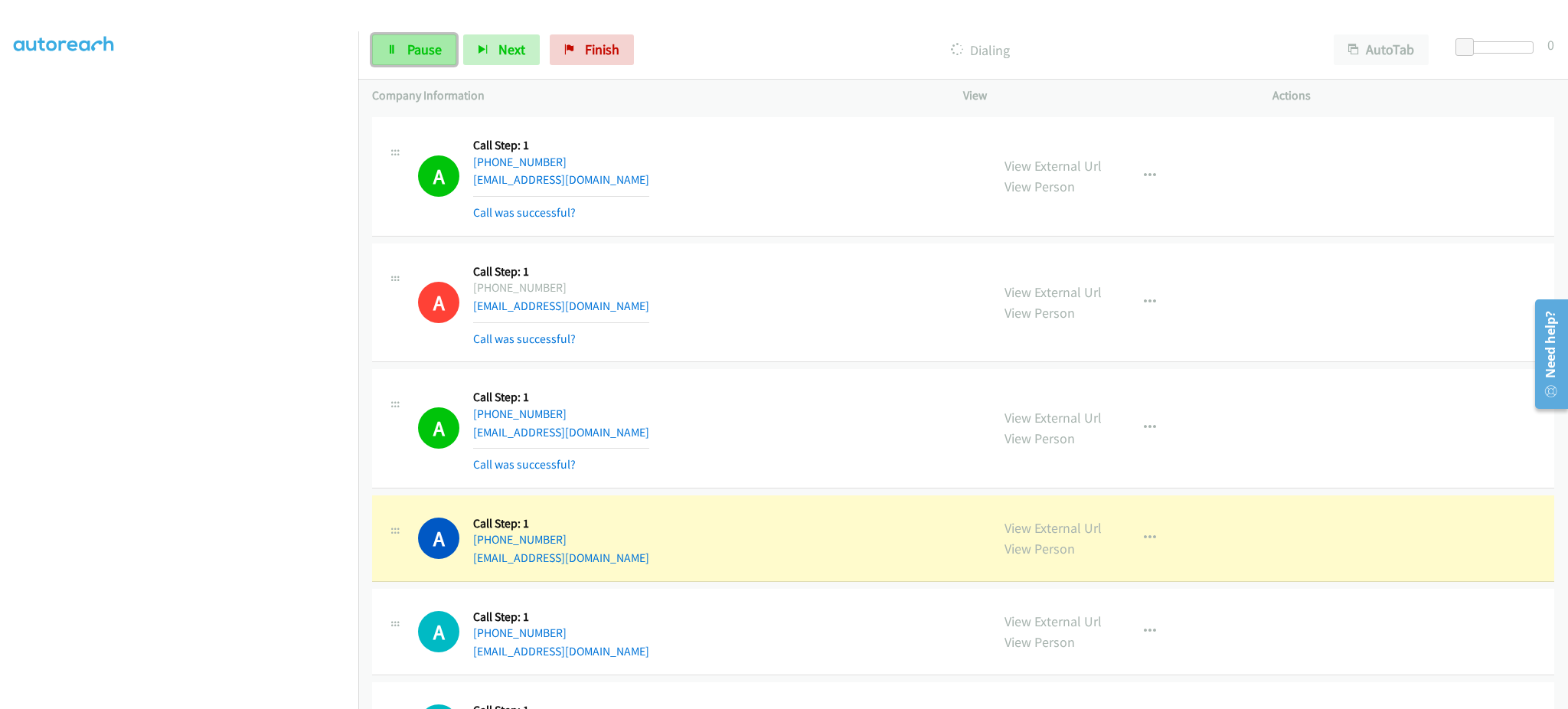
click at [431, 47] on span "Pause" at bounding box center [424, 49] width 34 height 18
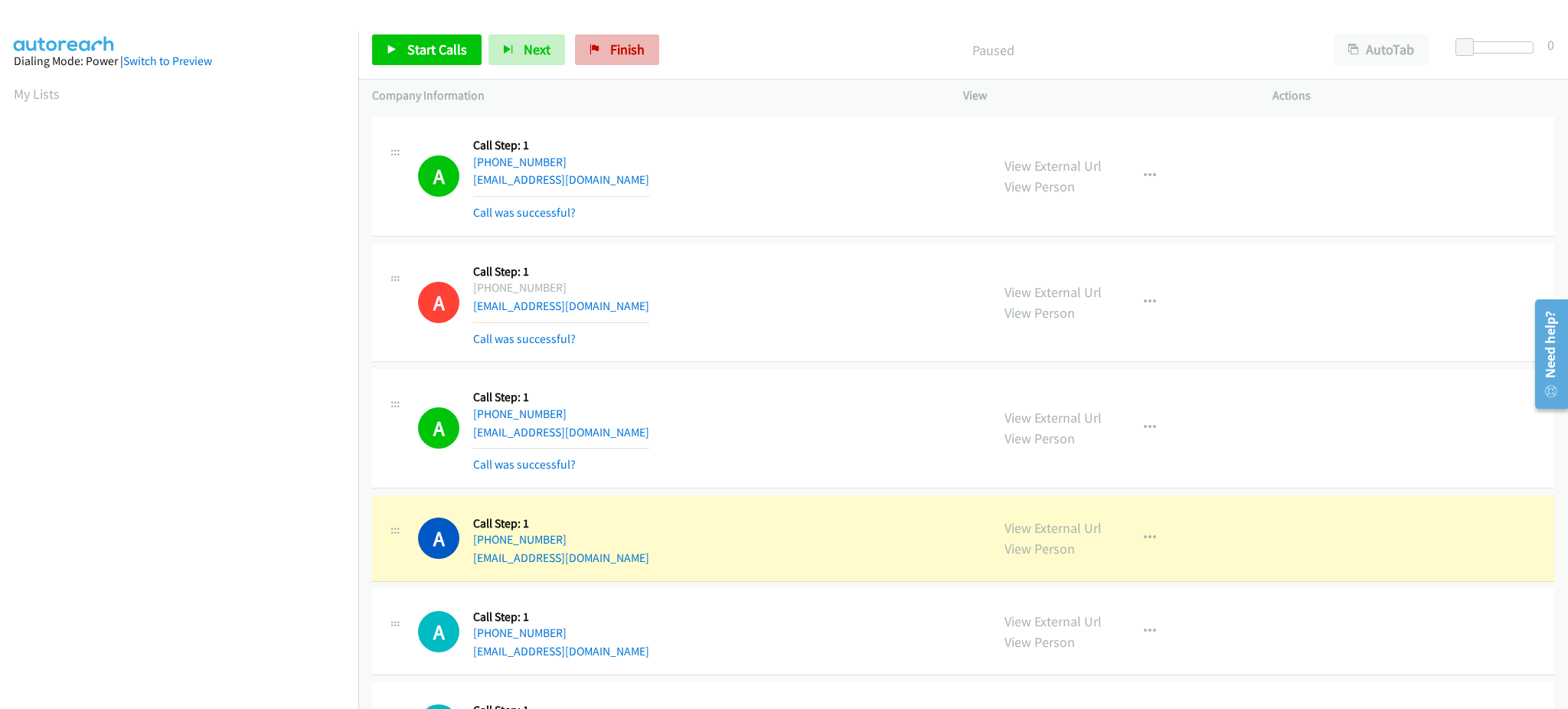
scroll to position [154, 0]
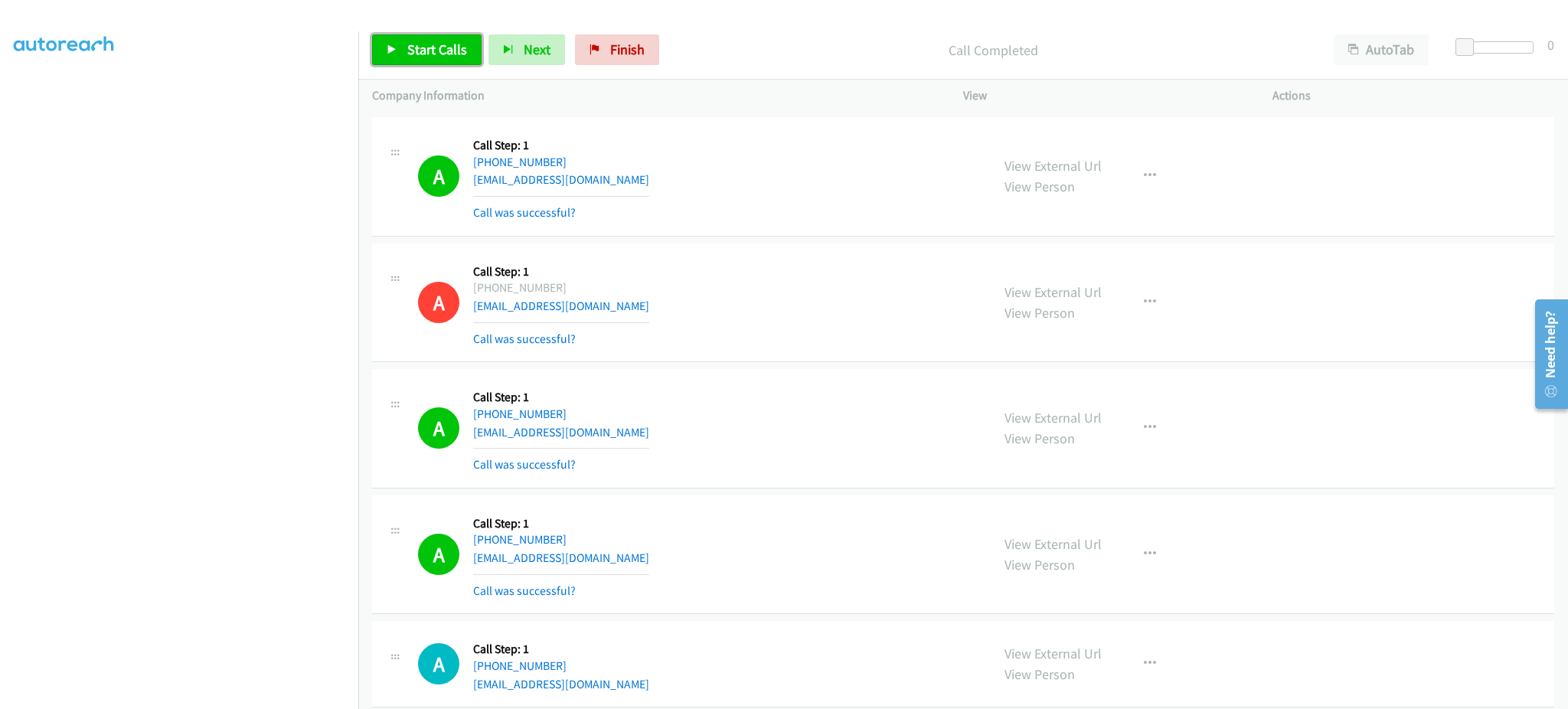
click at [457, 49] on span "Start Calls" at bounding box center [436, 49] width 60 height 18
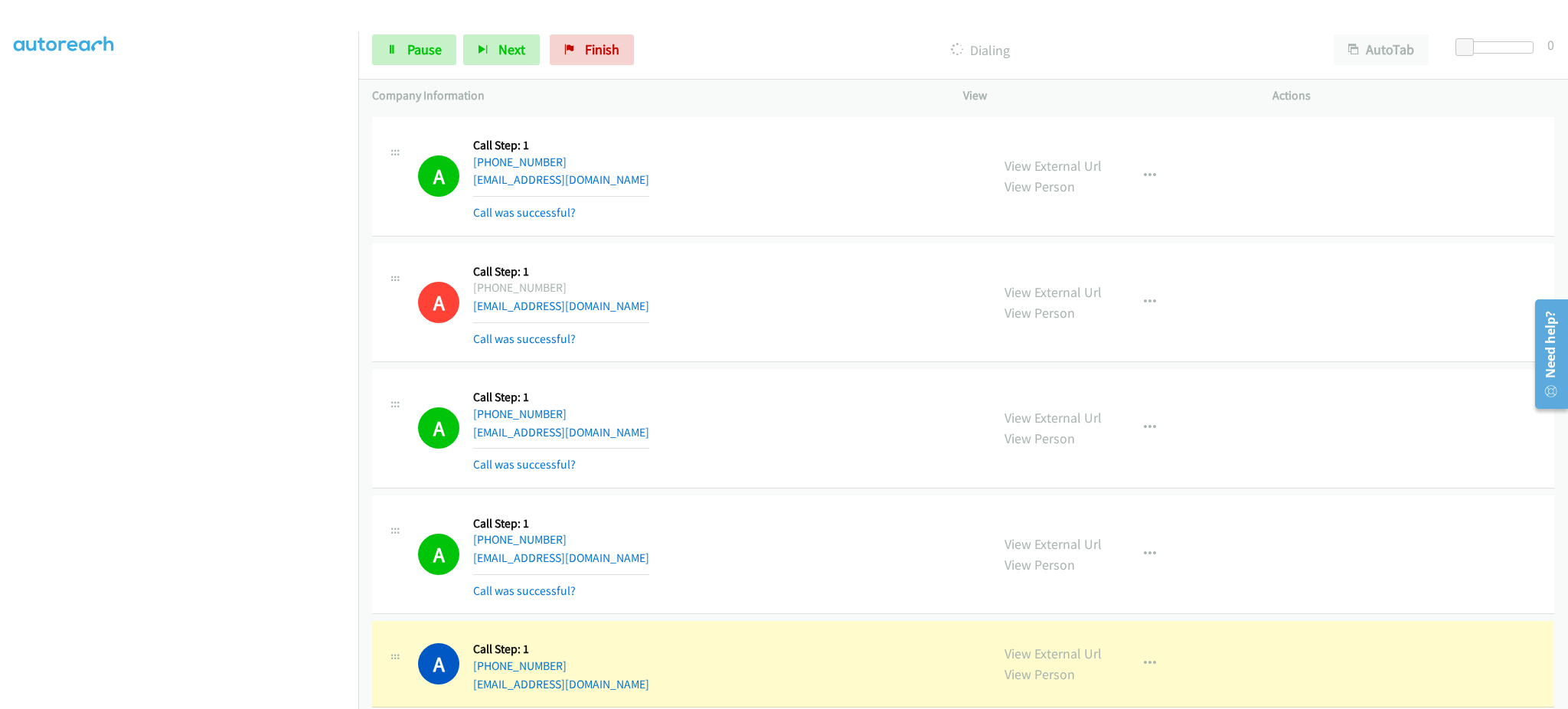
scroll to position [6996, 0]
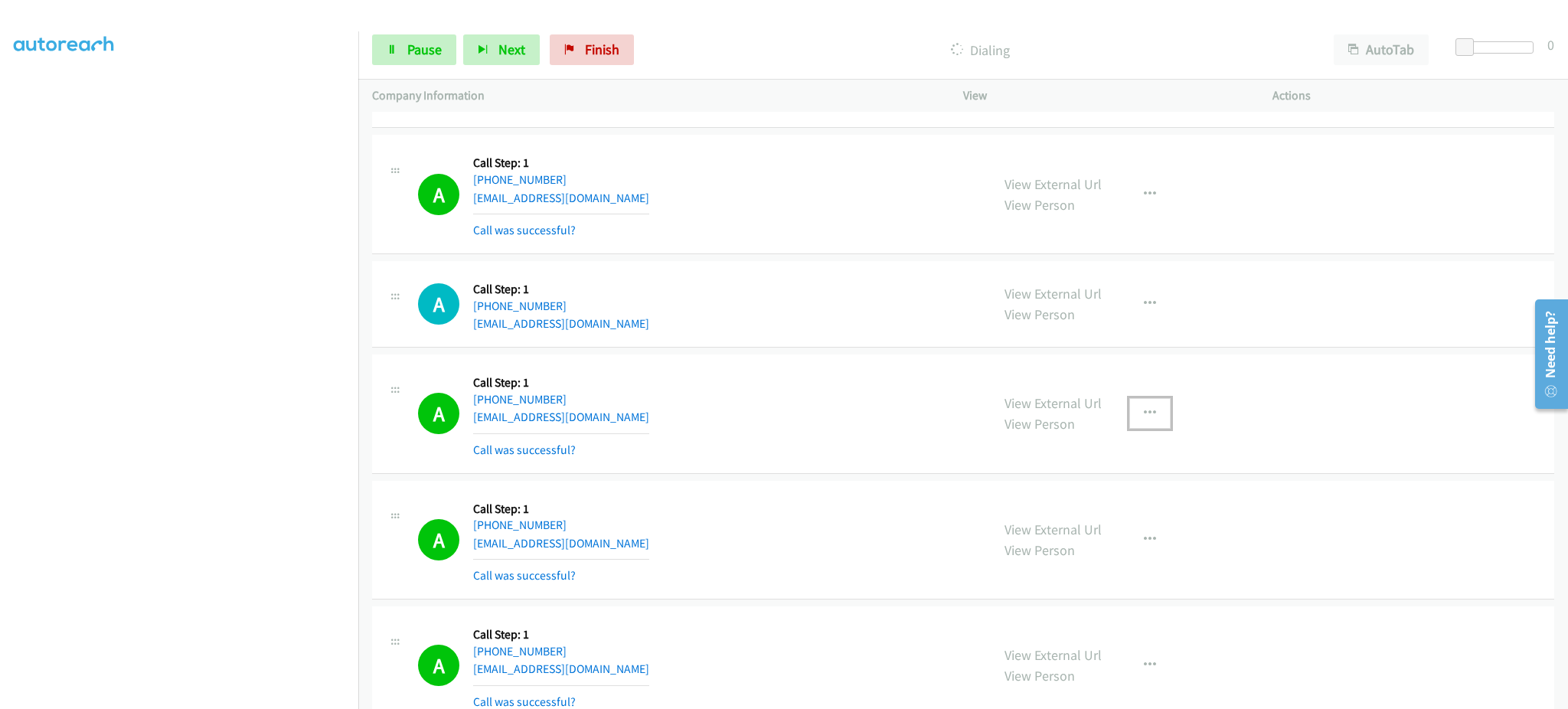
click at [1156, 411] on button "button" at bounding box center [1149, 413] width 41 height 30
click at [1084, 536] on link "Add to do not call list" at bounding box center [1068, 544] width 203 height 30
click at [1142, 407] on button "button" at bounding box center [1149, 415] width 41 height 30
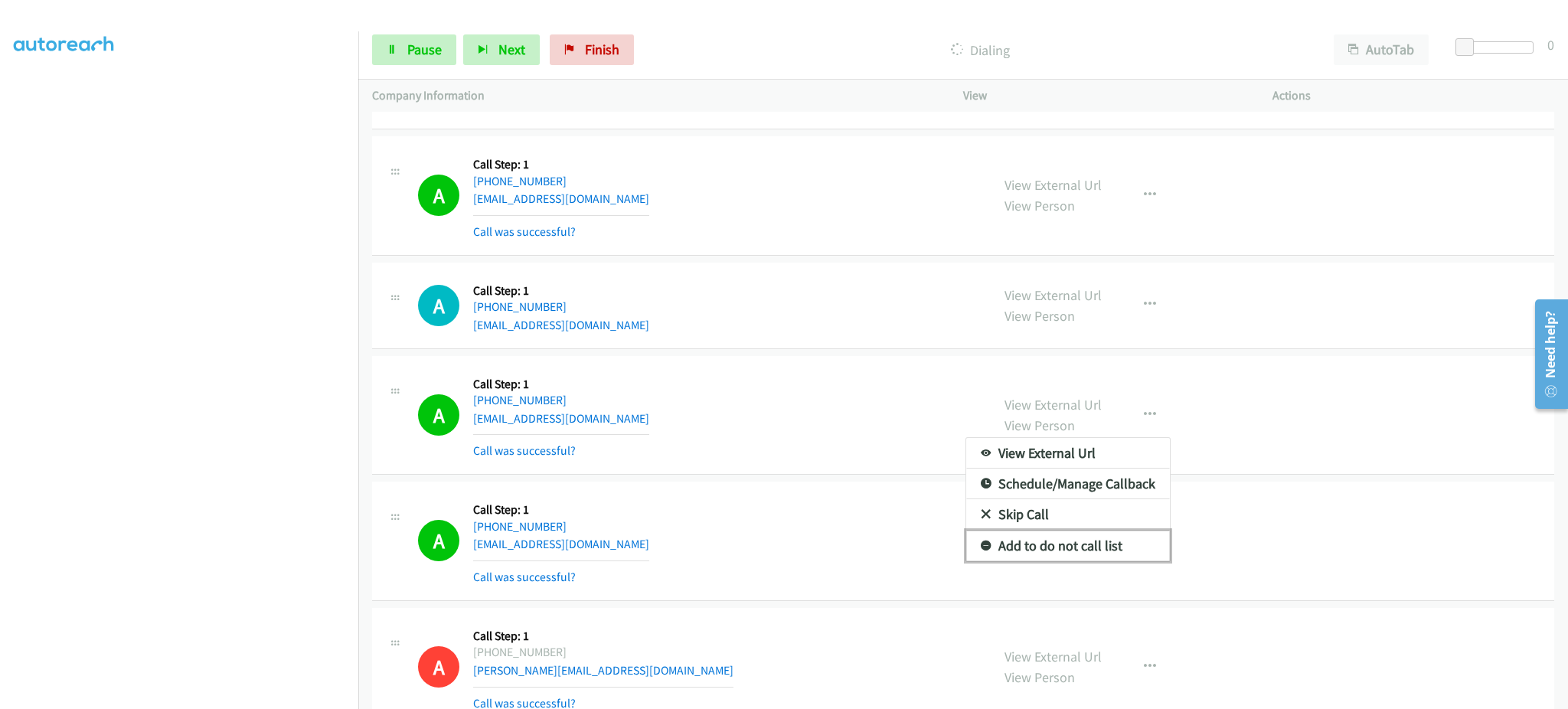
click at [1140, 552] on link "Add to do not call list" at bounding box center [1068, 545] width 203 height 30
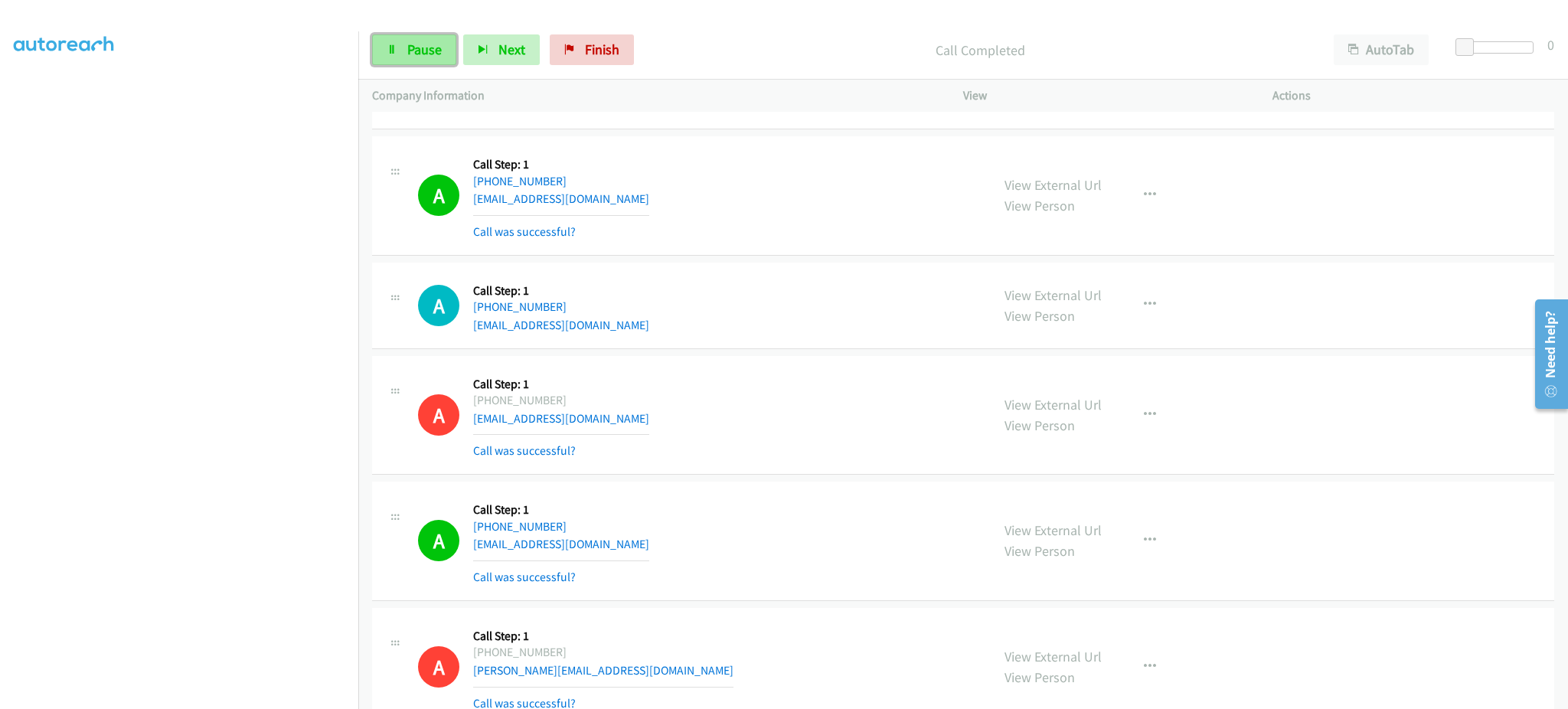
click at [418, 48] on span "Pause" at bounding box center [424, 49] width 34 height 18
click at [1222, 597] on div "A Callback Scheduled Call Step: 1 America/New_York +1 828-228-5082 binghamdf@ya…" at bounding box center [963, 541] width 1182 height 119
click at [431, 43] on span "Start Calls" at bounding box center [436, 49] width 60 height 18
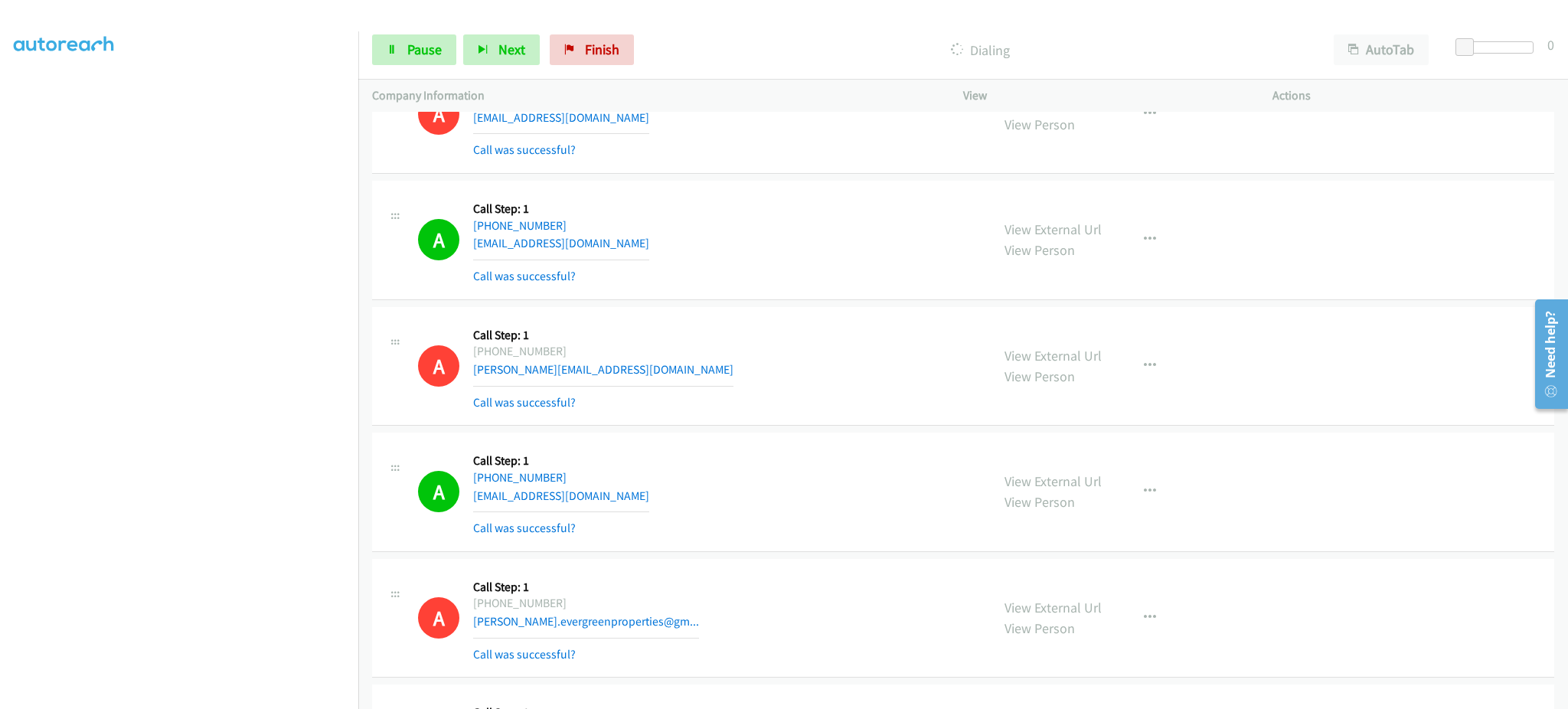
scroll to position [4974, 0]
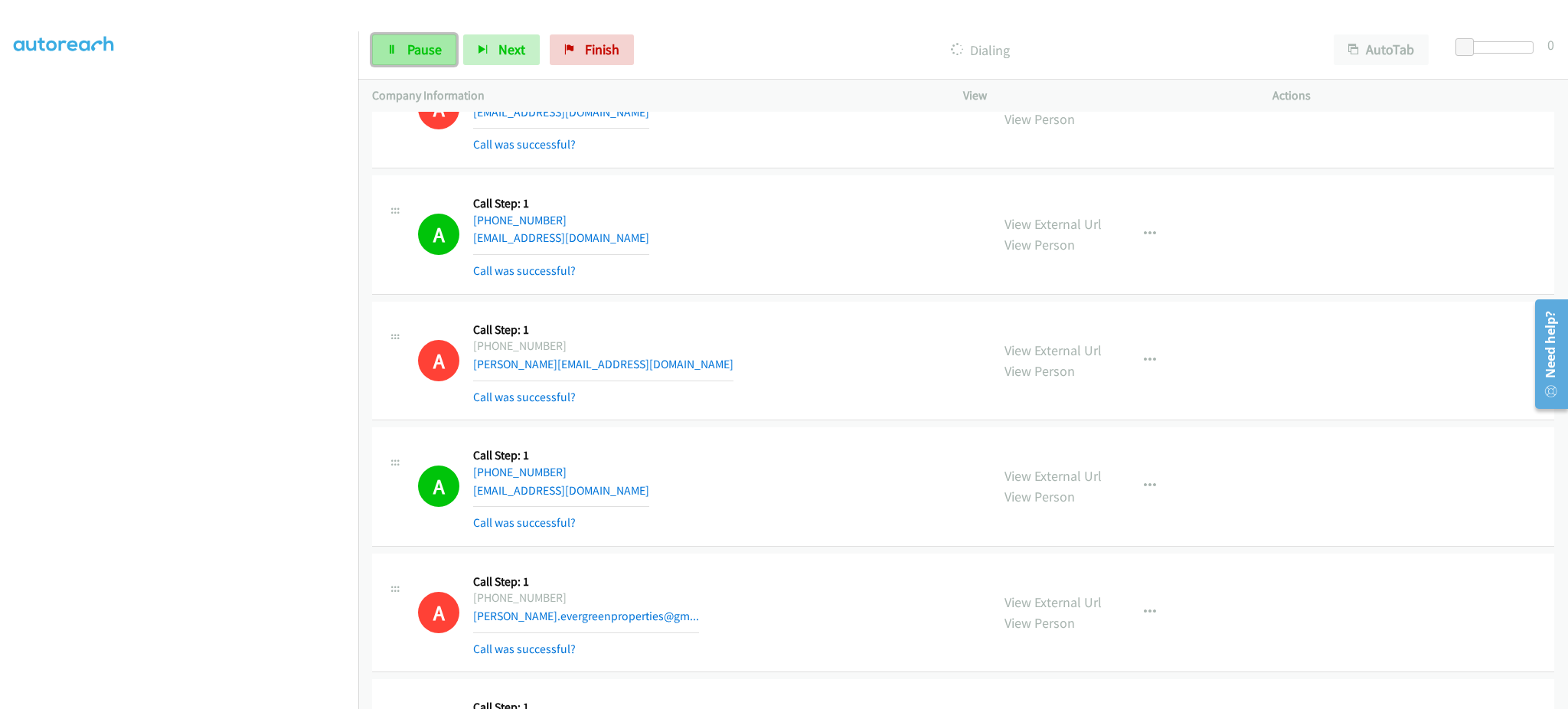
click at [410, 57] on span "Pause" at bounding box center [424, 49] width 34 height 18
click at [421, 66] on div "Start Calls Pause Next Finish Call Completed AutoTab AutoTab 0" at bounding box center [963, 50] width 1210 height 59
click at [444, 37] on link "Start Calls" at bounding box center [426, 49] width 110 height 30
drag, startPoint x: 572, startPoint y: 33, endPoint x: 590, endPoint y: 52, distance: 26.2
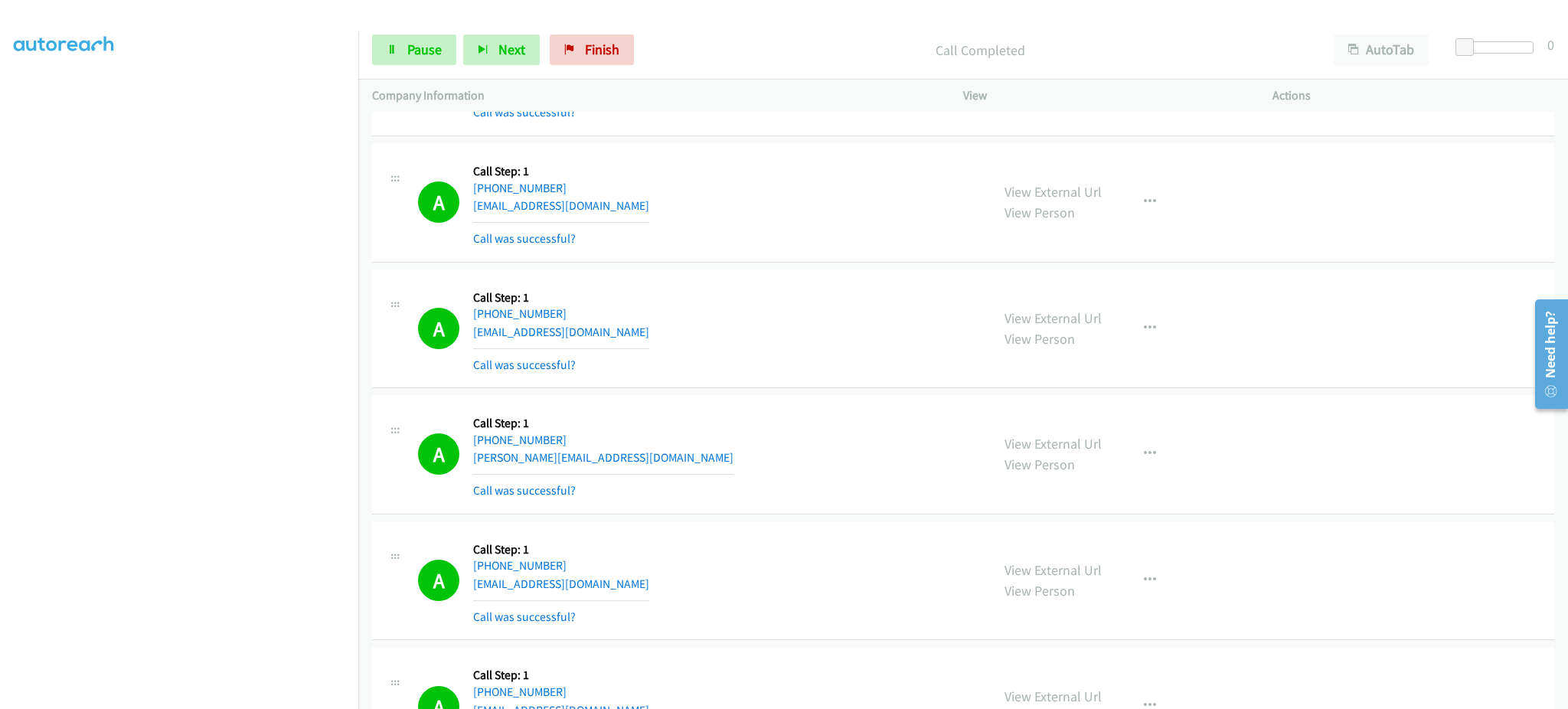
scroll to position [8648, 0]
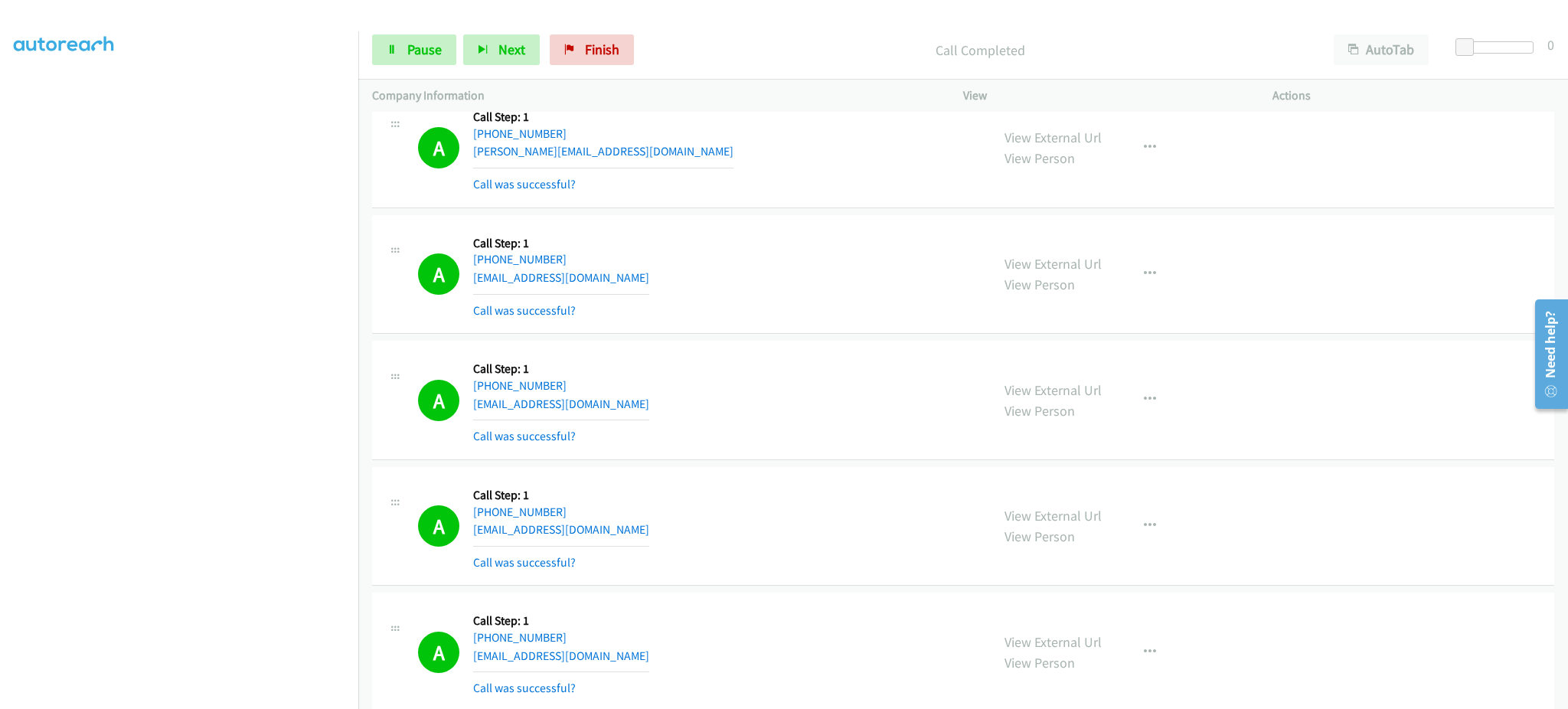
click at [1140, 422] on div "View External Url View Person View External Url Email Schedule/Manage Callback …" at bounding box center [1152, 399] width 323 height 91
click at [1143, 405] on icon "button" at bounding box center [1149, 399] width 13 height 13
click at [1094, 535] on link "Add to do not call list" at bounding box center [1068, 530] width 203 height 30
click at [408, 44] on span "Pause" at bounding box center [424, 49] width 34 height 18
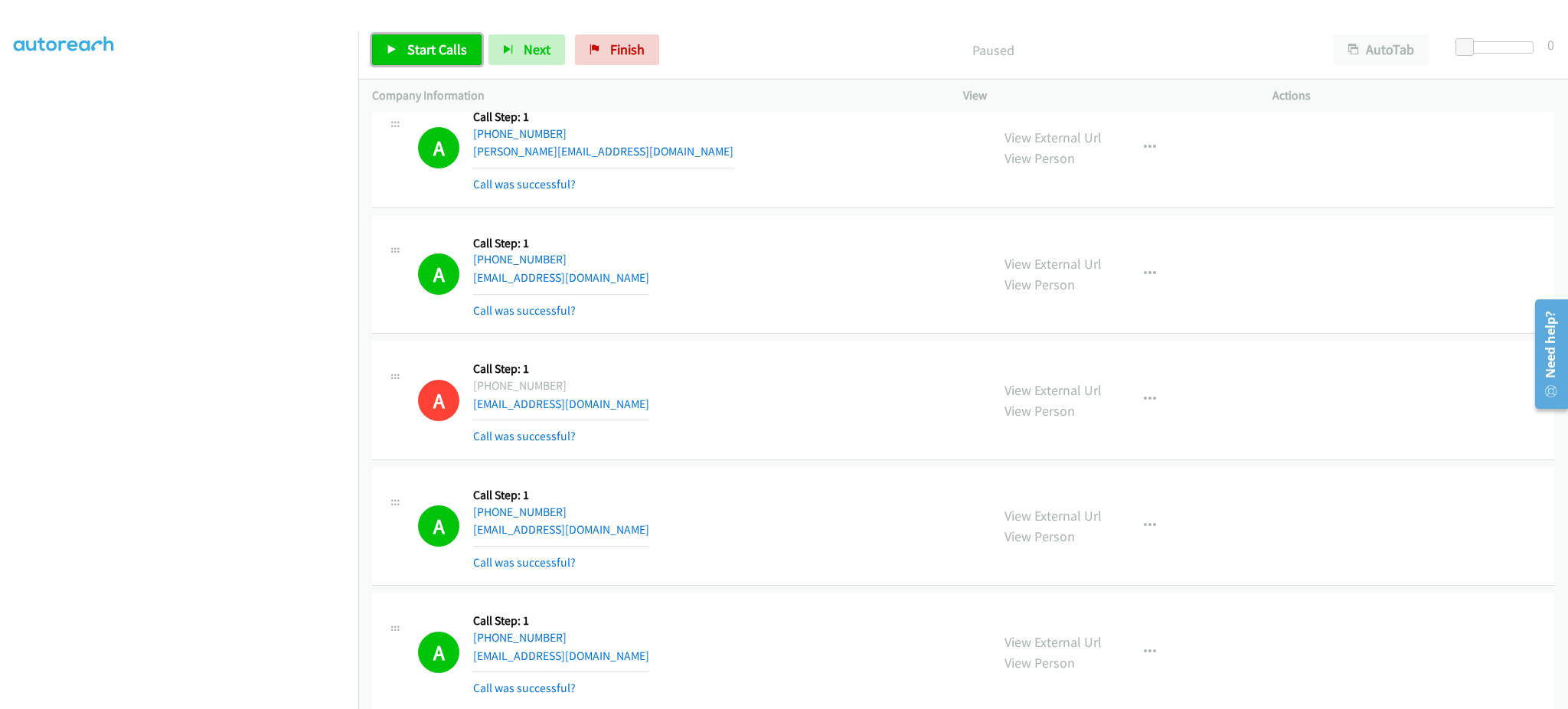
click at [426, 44] on span "Start Calls" at bounding box center [436, 49] width 60 height 18
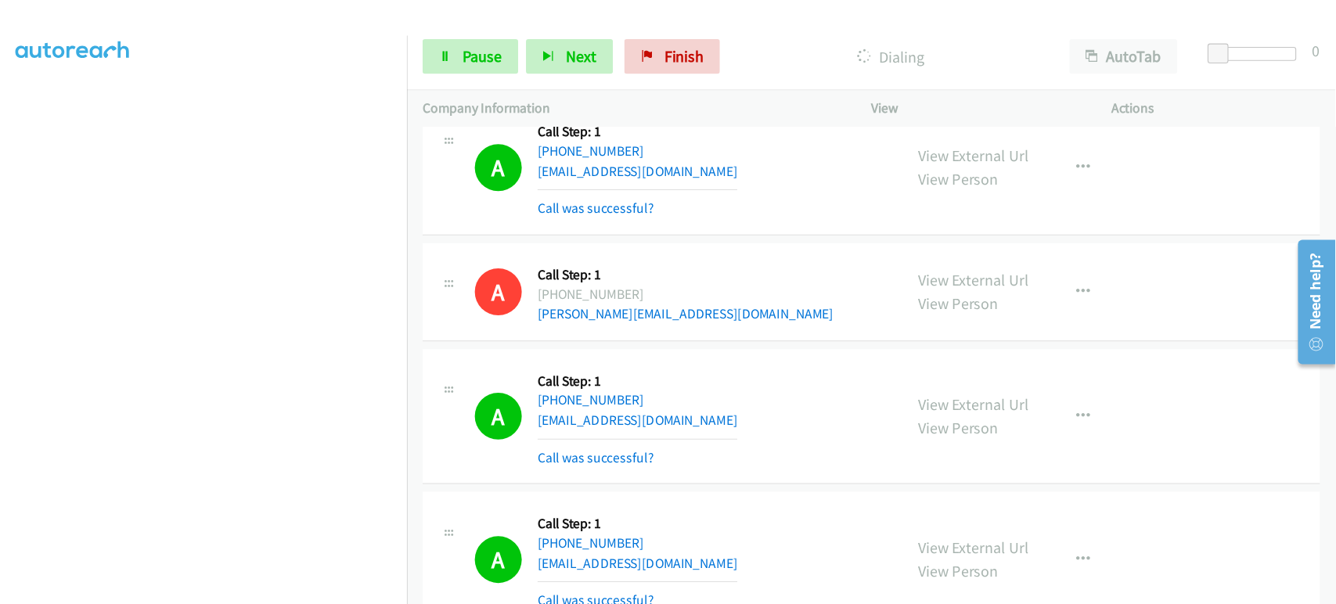
scroll to position [9534, 0]
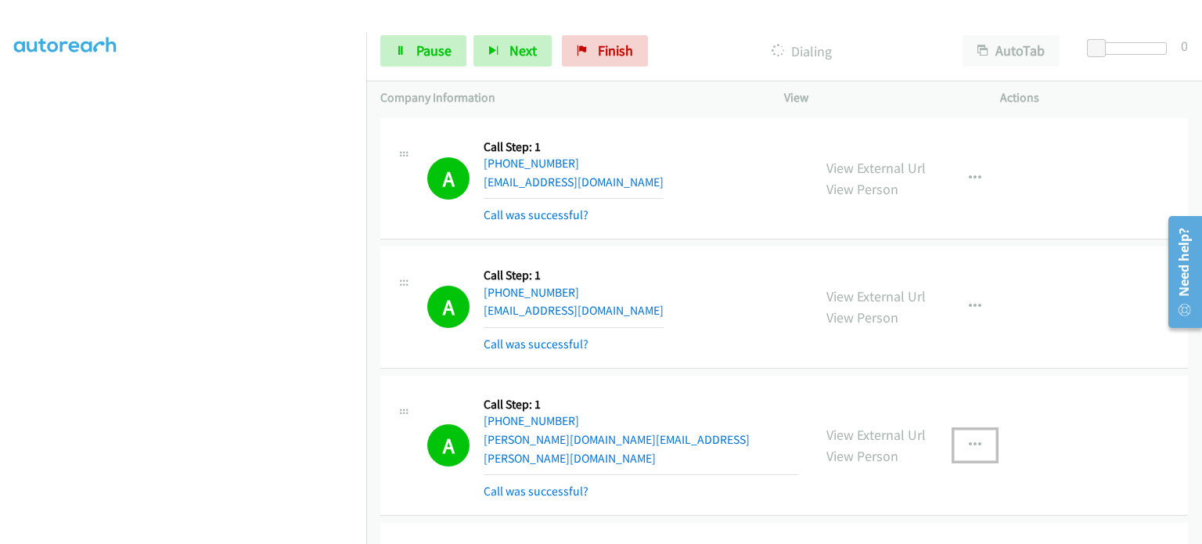
click at [969, 439] on icon "button" at bounding box center [975, 445] width 13 height 13
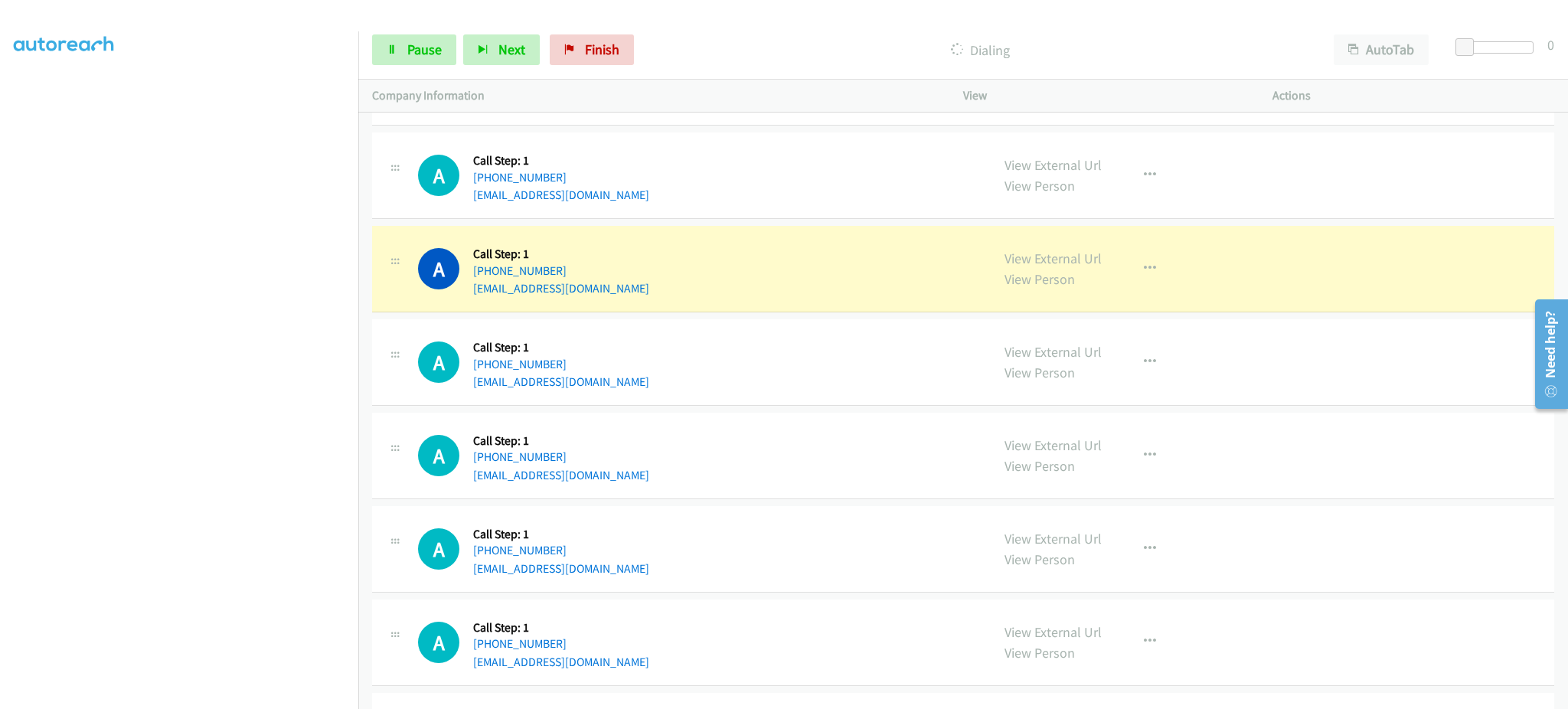
scroll to position [10312, 0]
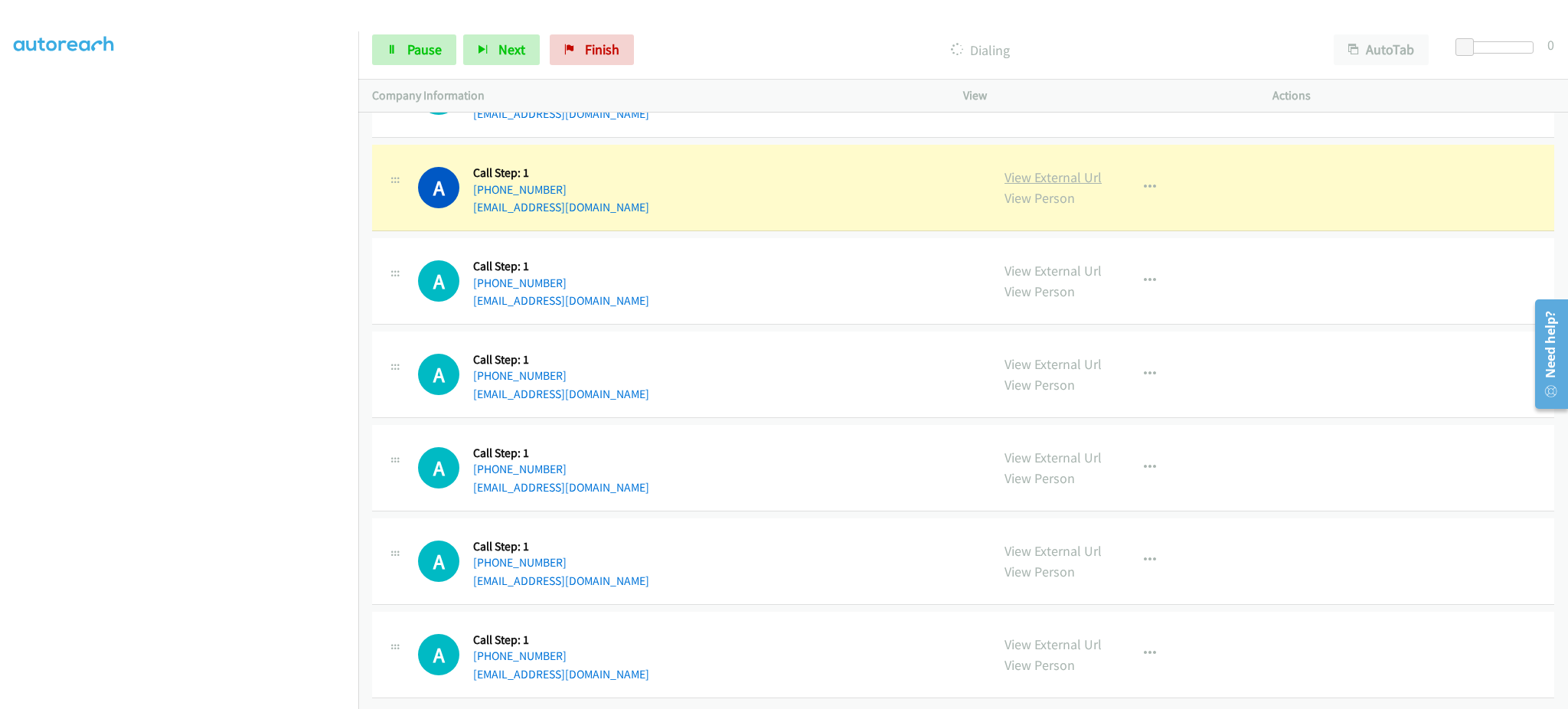
click at [1032, 168] on link "View External Url" at bounding box center [1053, 177] width 97 height 18
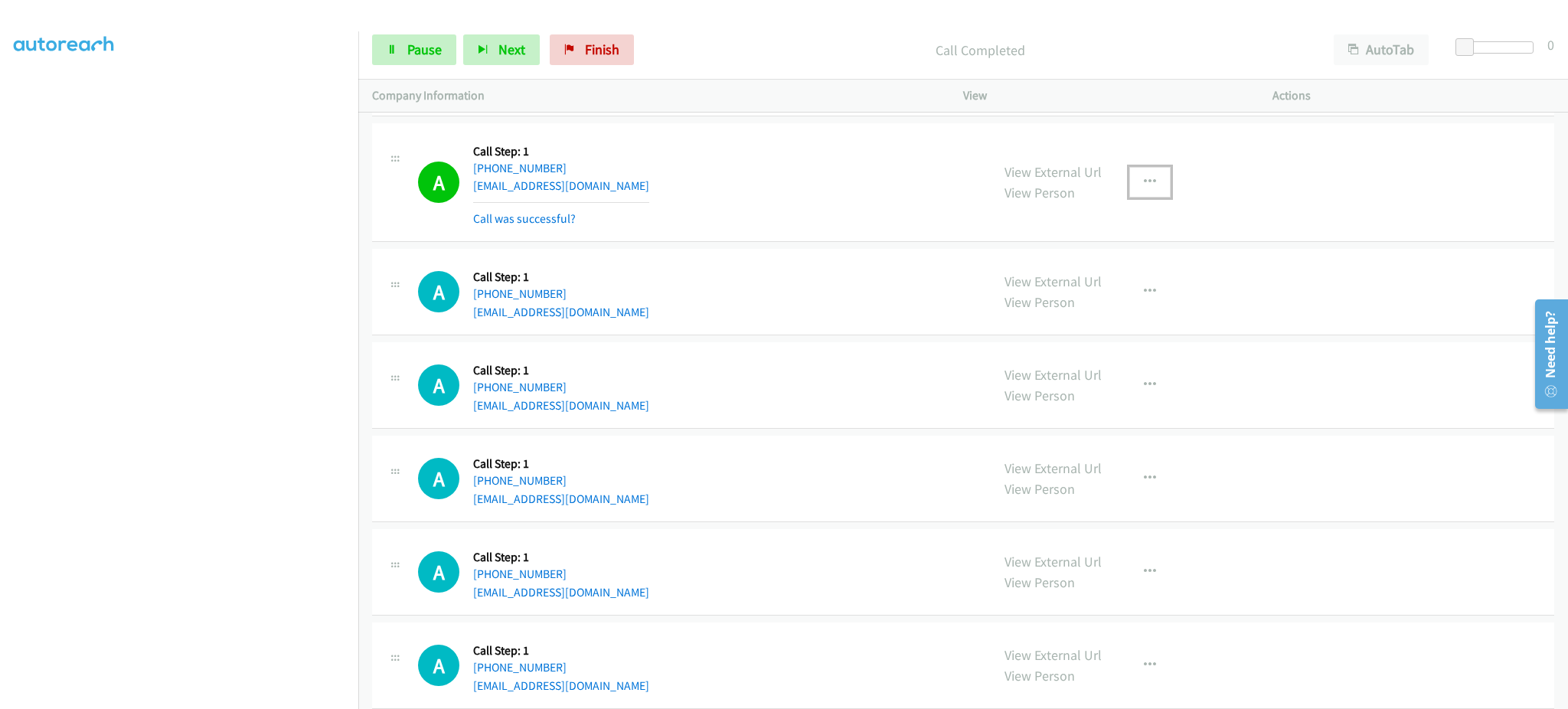
click at [1141, 198] on button "button" at bounding box center [1149, 182] width 41 height 30
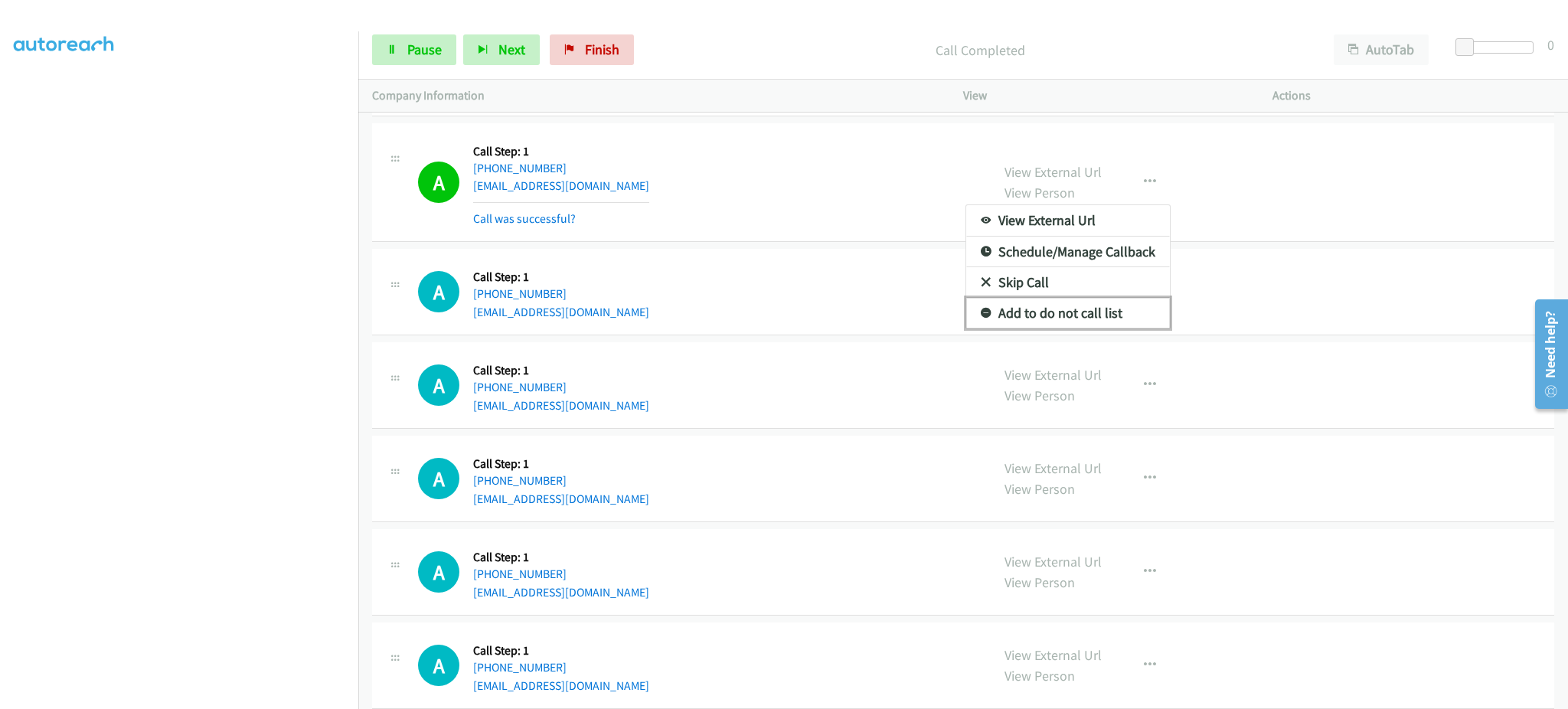
click at [1080, 318] on link "Add to do not call list" at bounding box center [1068, 312] width 203 height 30
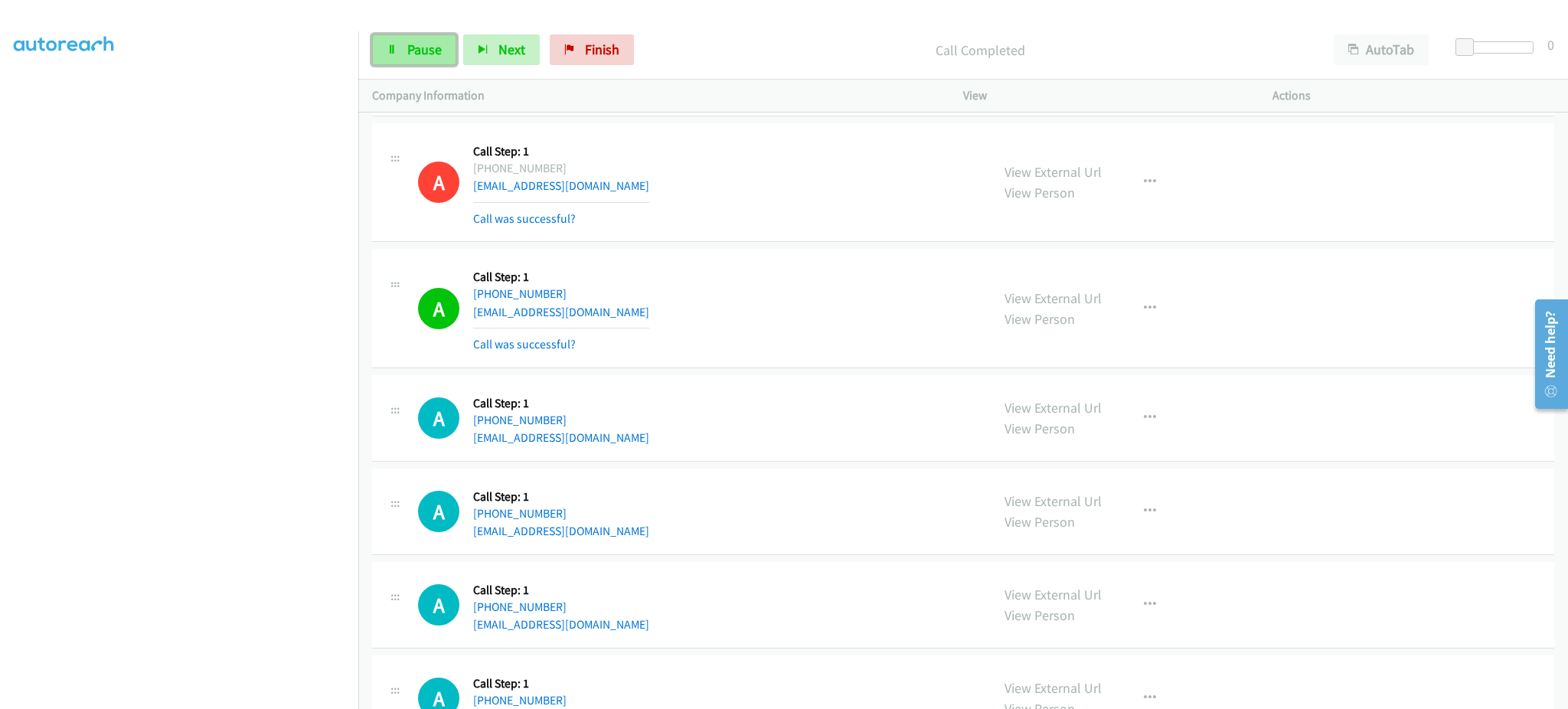
click at [407, 48] on span "Pause" at bounding box center [424, 49] width 34 height 18
click at [410, 48] on span "Start Calls" at bounding box center [436, 49] width 60 height 18
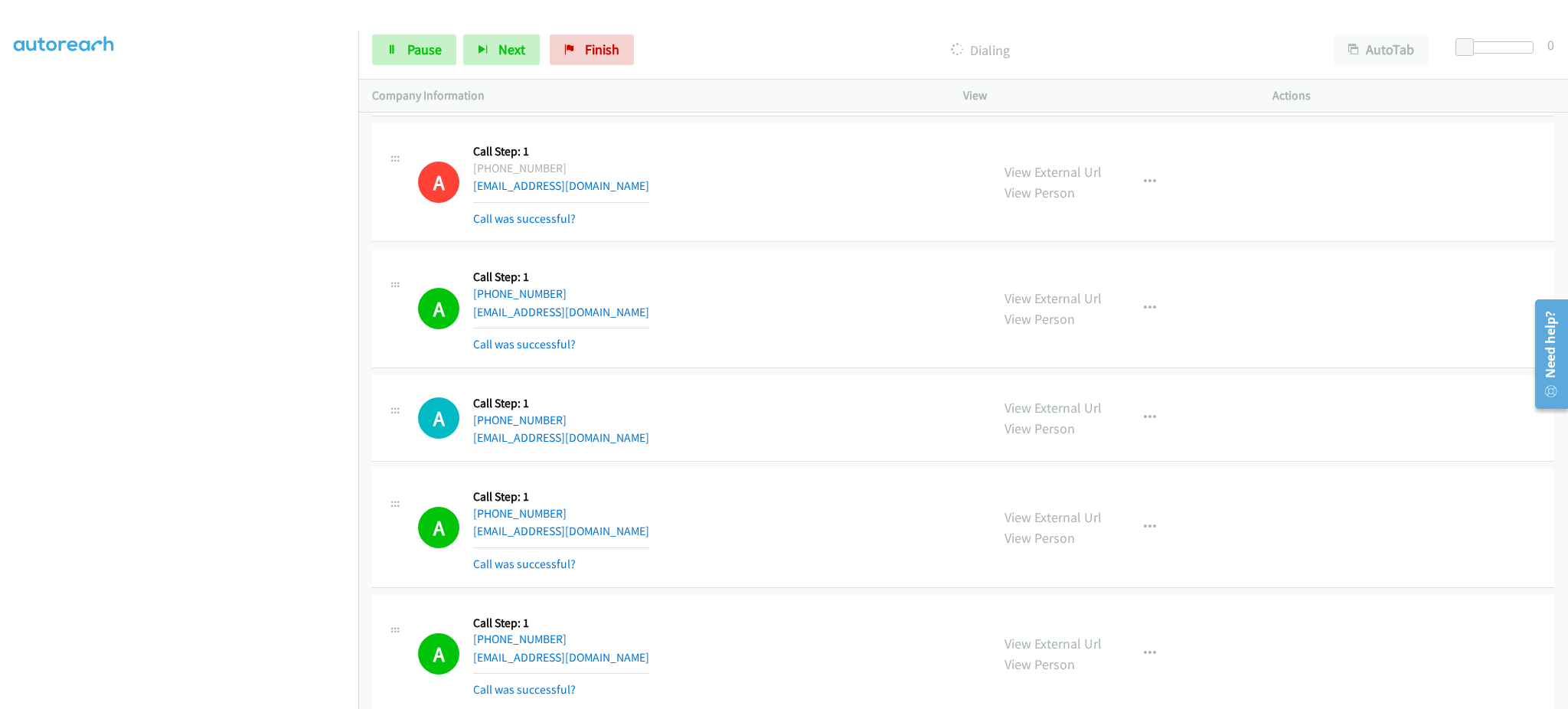
drag, startPoint x: 241, startPoint y: 695, endPoint x: 238, endPoint y: 687, distance: 8.5
click at [241, 694] on section at bounding box center [179, 345] width 331 height 732
click at [443, 58] on link "Pause" at bounding box center [414, 49] width 84 height 30
click at [442, 58] on link "Start Calls" at bounding box center [426, 49] width 110 height 30
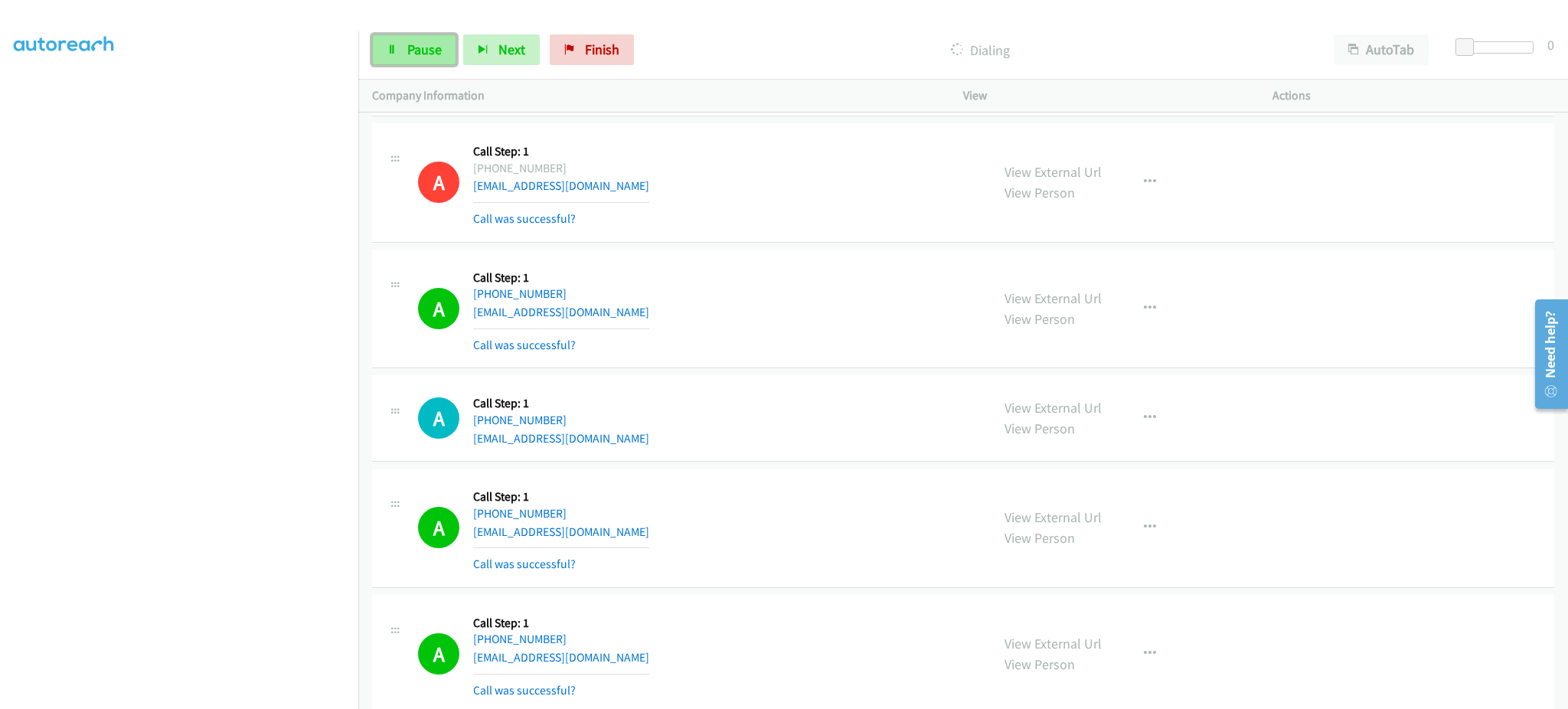
click at [436, 58] on span "Pause" at bounding box center [424, 49] width 34 height 18
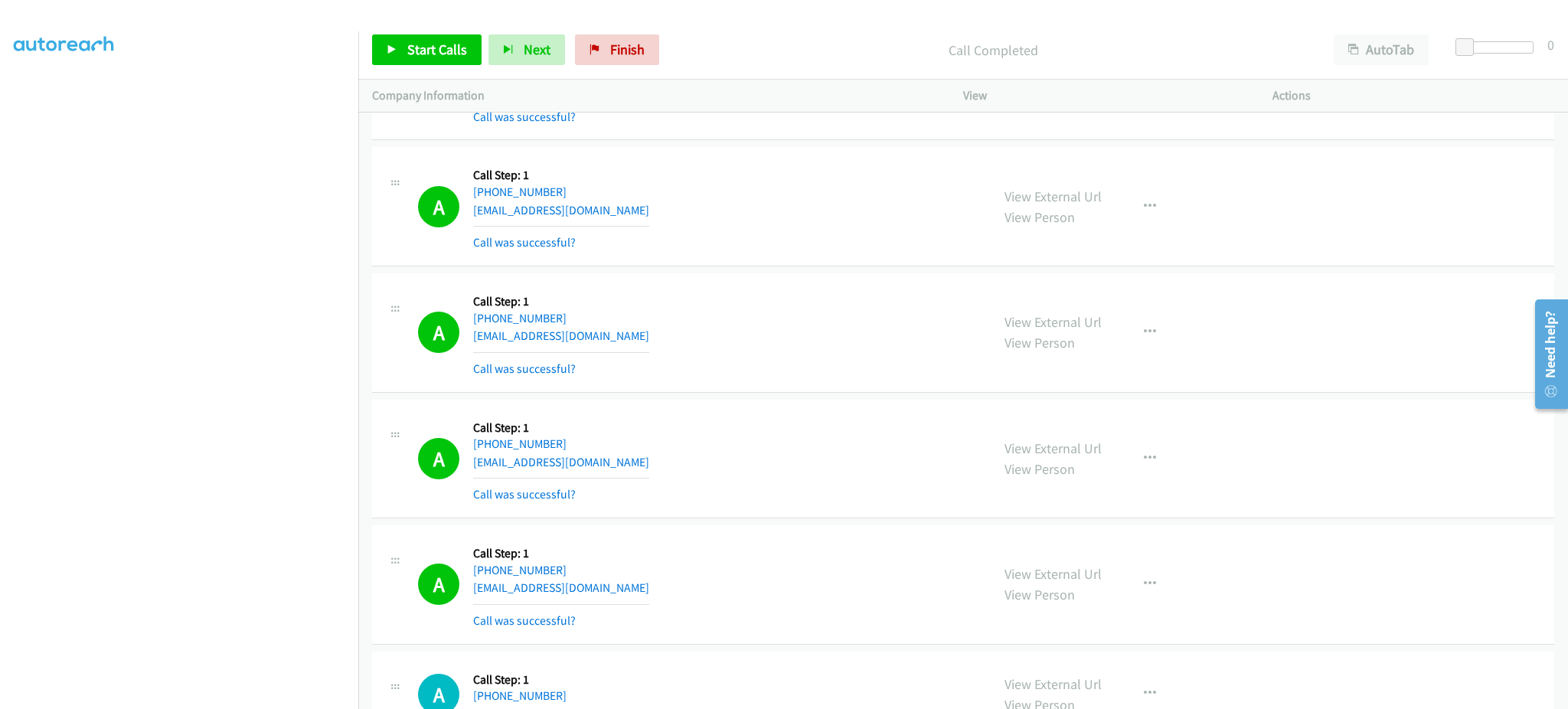
click at [932, 465] on div "A Callback Scheduled Call Step: 1 America/New_York +1 732-618-5606 m4rt1n-x84@h…" at bounding box center [696, 459] width 559 height 91
click at [423, 20] on div at bounding box center [777, 29] width 1554 height 59
click at [421, 35] on link "Start Calls" at bounding box center [426, 49] width 110 height 30
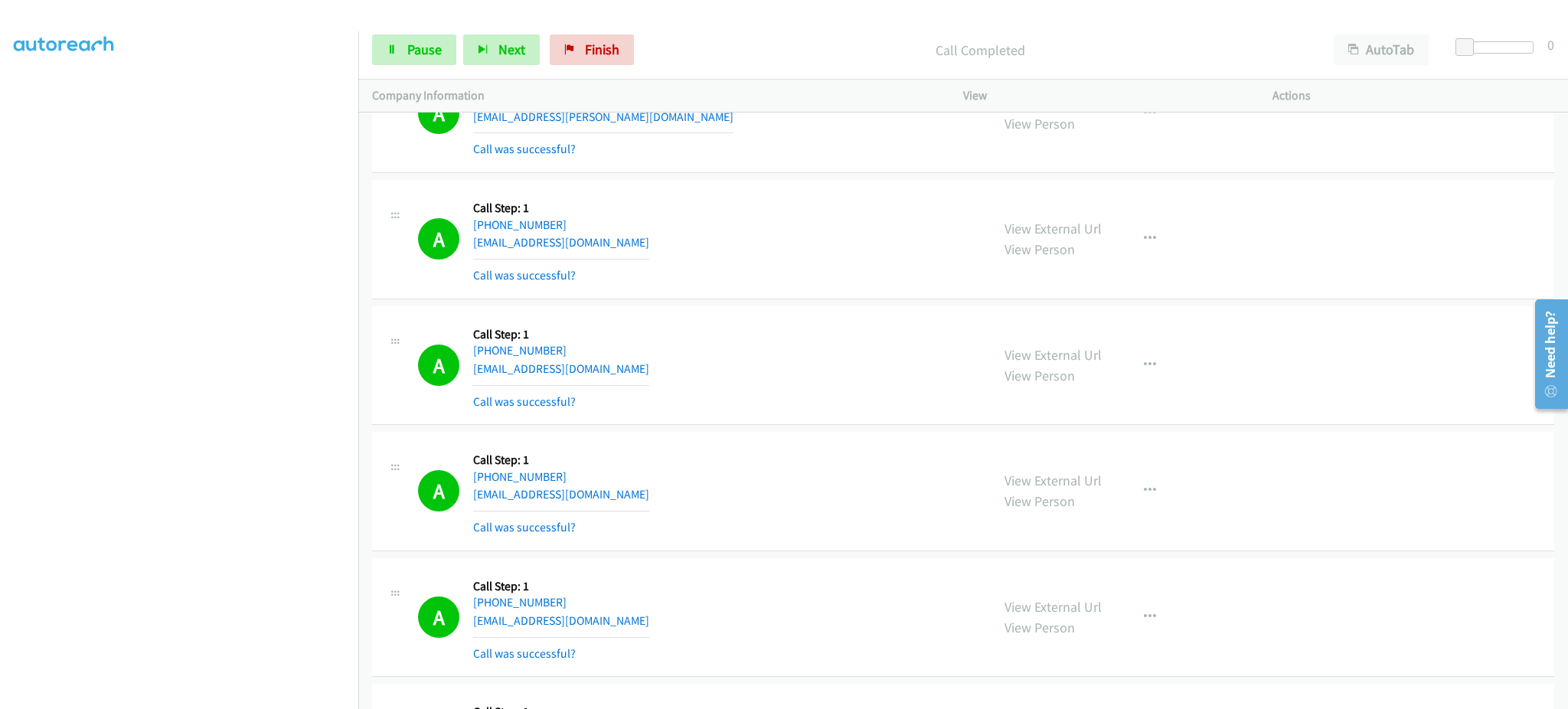
scroll to position [11328, 0]
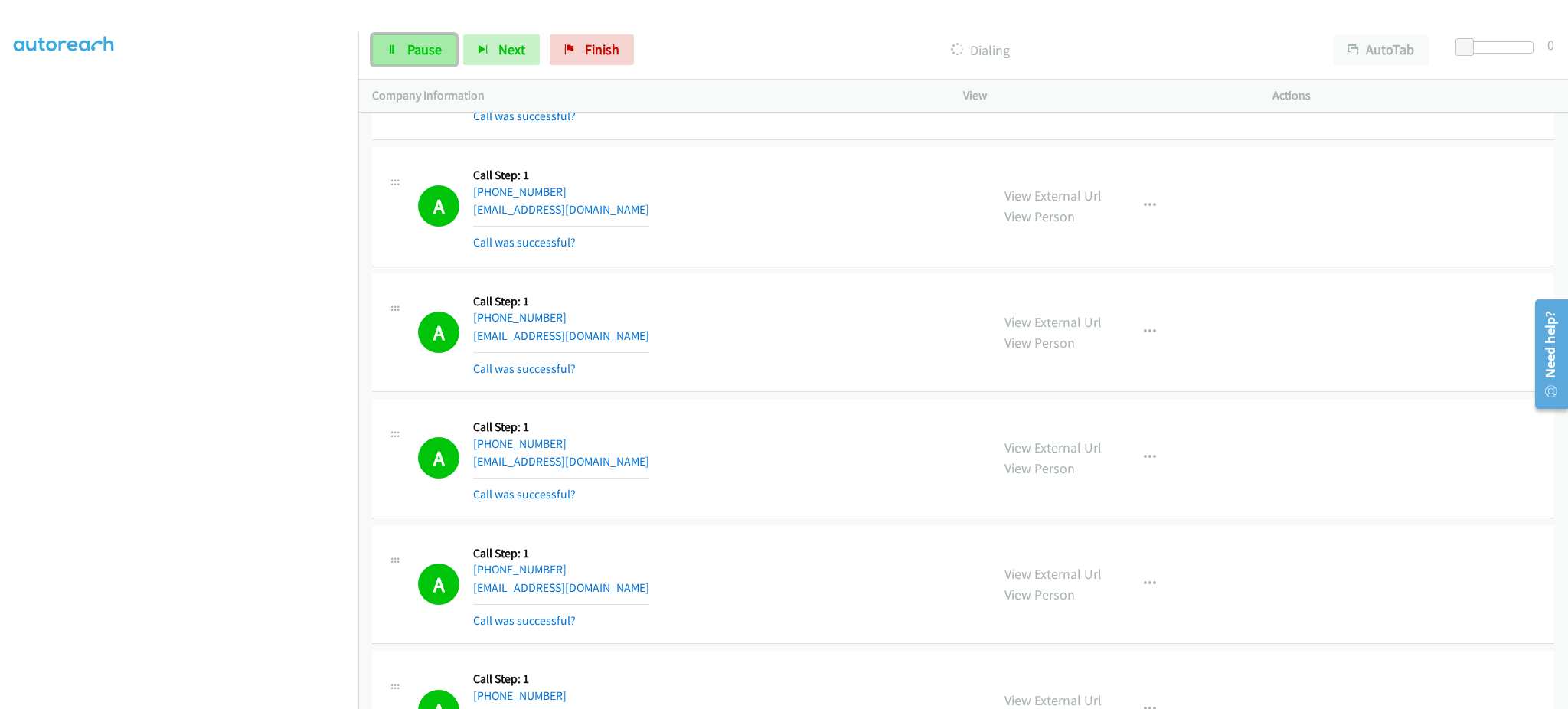
click at [431, 37] on link "Pause" at bounding box center [414, 49] width 84 height 30
click at [397, 56] on link "Start Calls" at bounding box center [426, 49] width 110 height 30
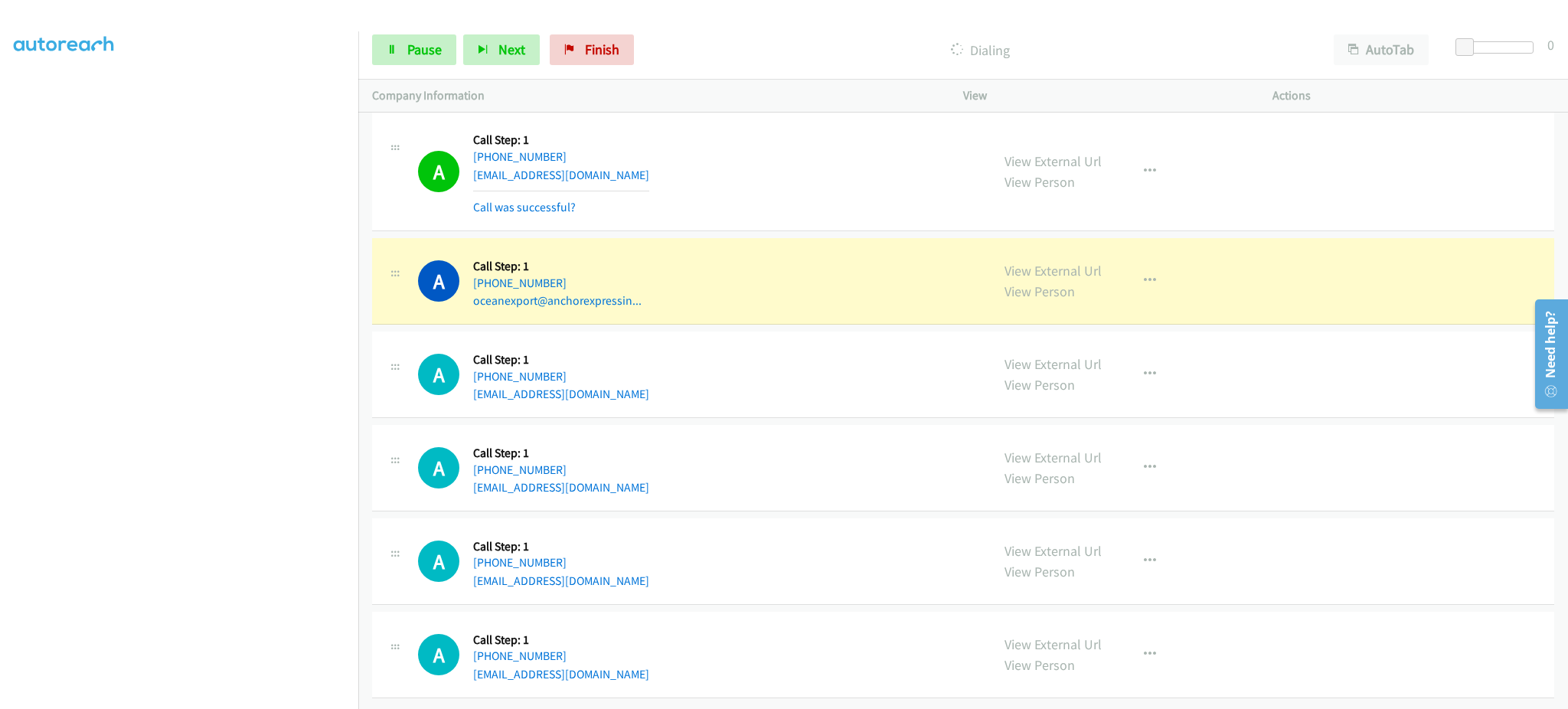
scroll to position [12141, 0]
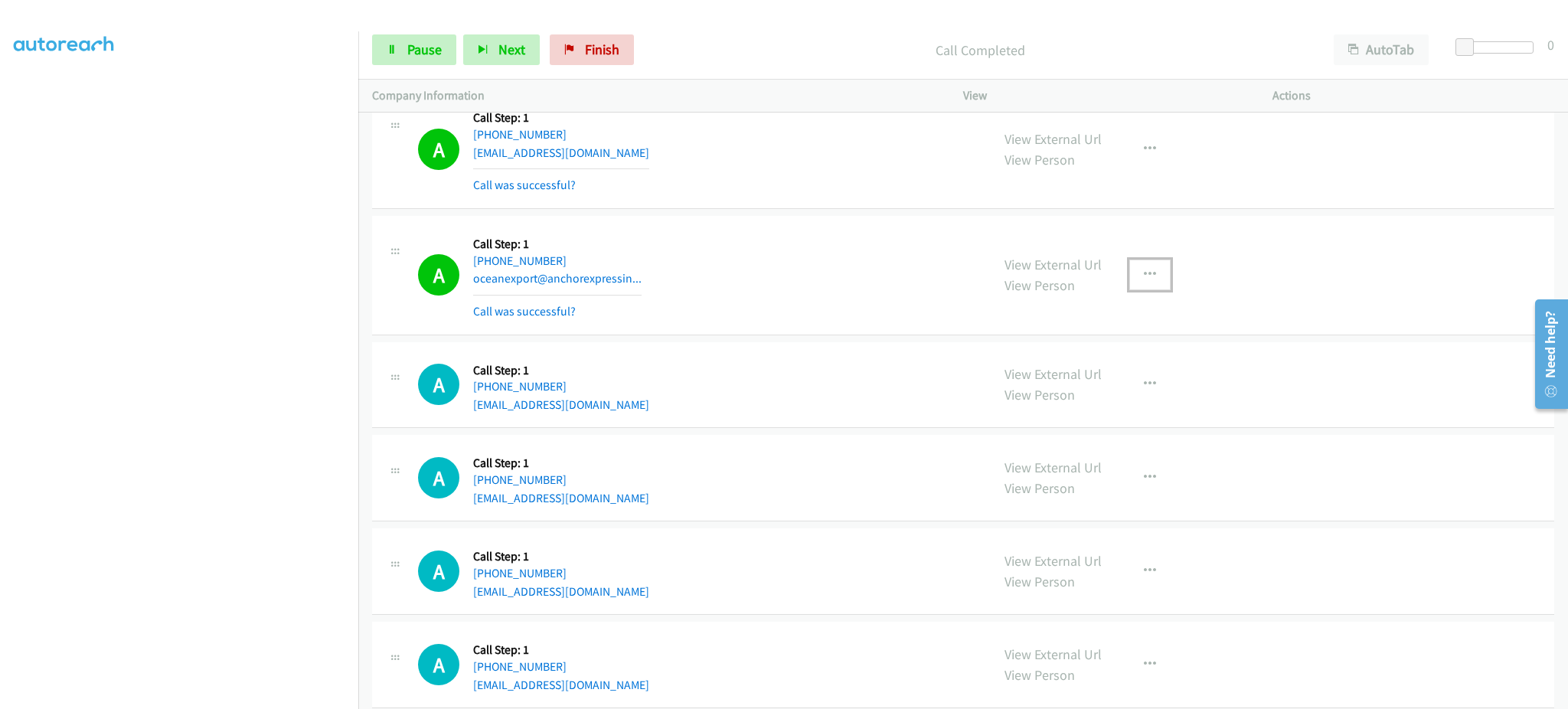
click at [1130, 280] on button "button" at bounding box center [1149, 274] width 41 height 30
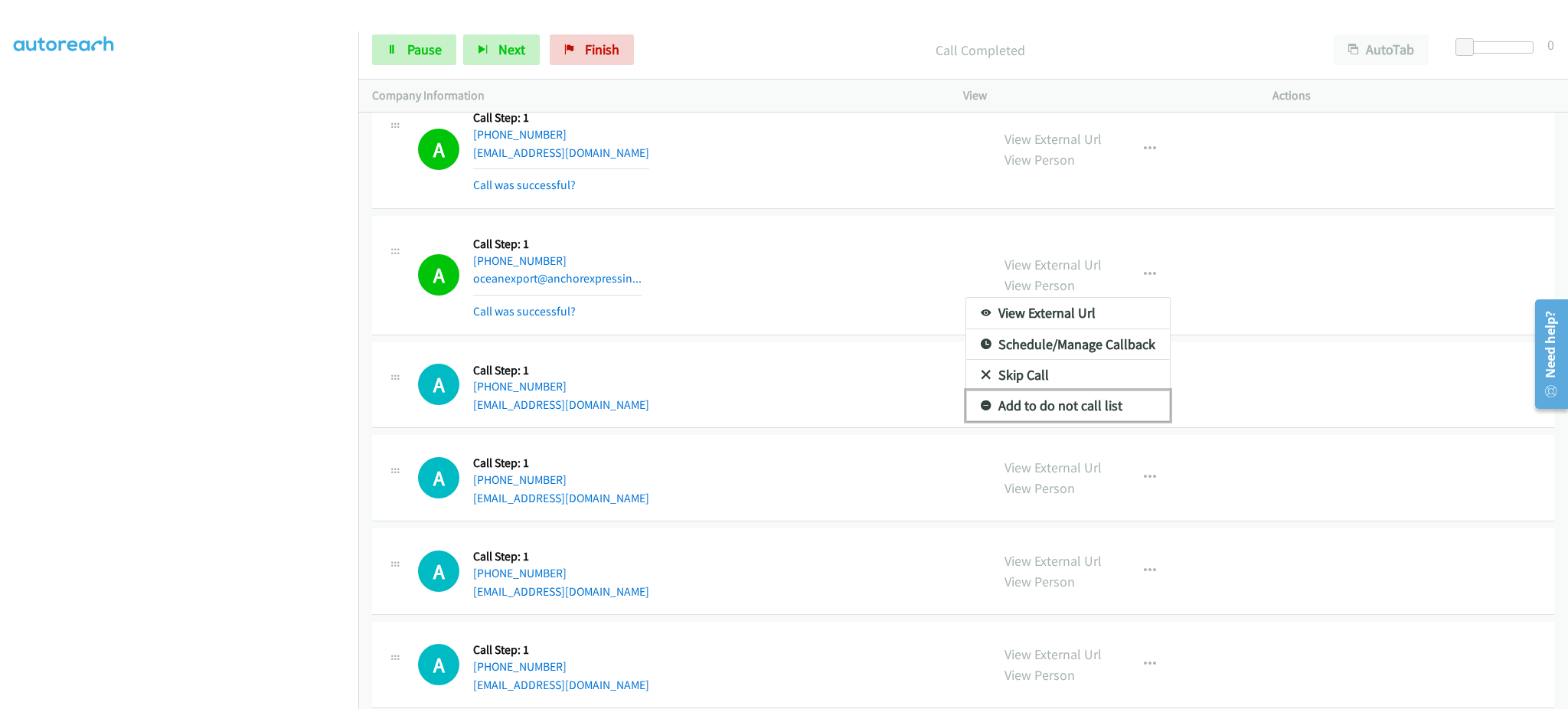
click at [1087, 421] on link "Add to do not call list" at bounding box center [1068, 405] width 203 height 30
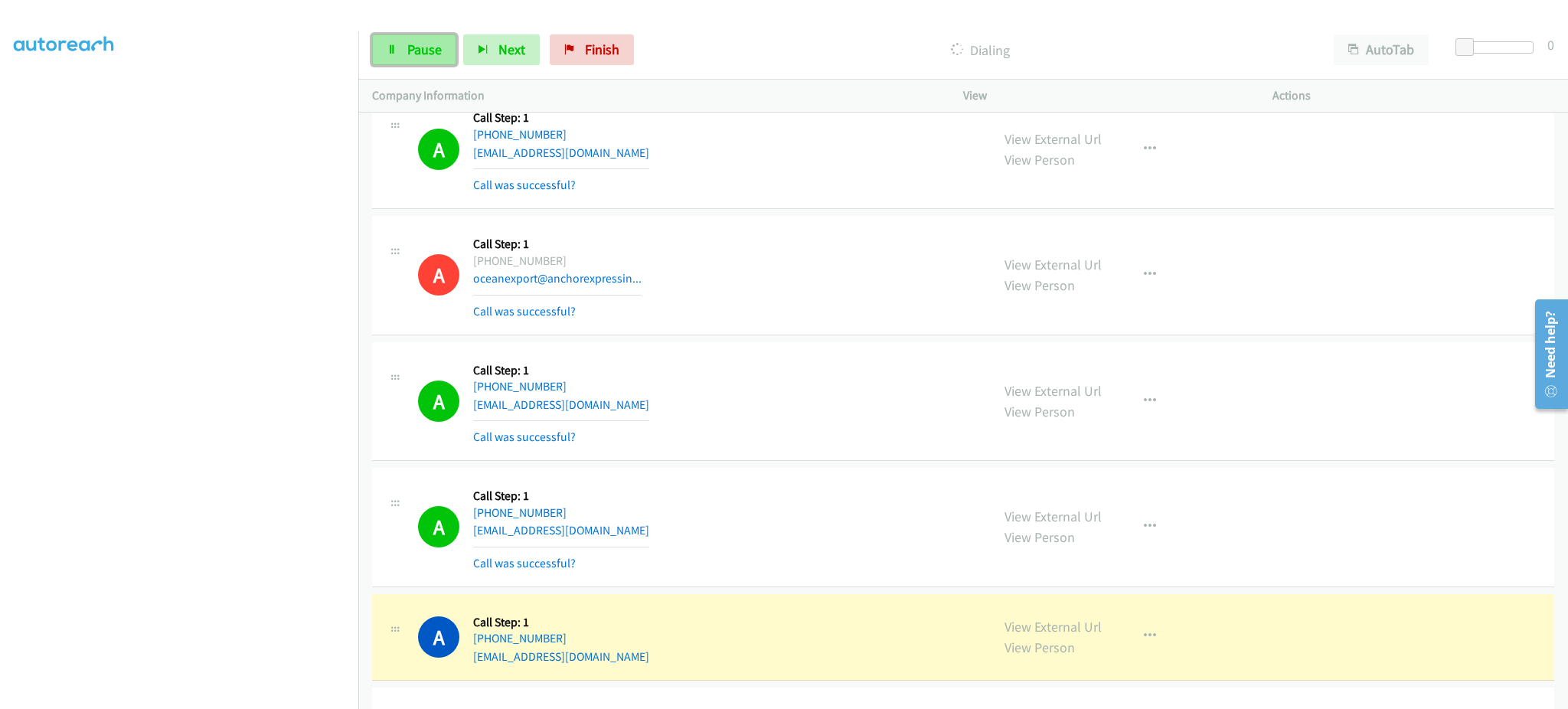
click at [403, 44] on link "Pause" at bounding box center [414, 49] width 84 height 30
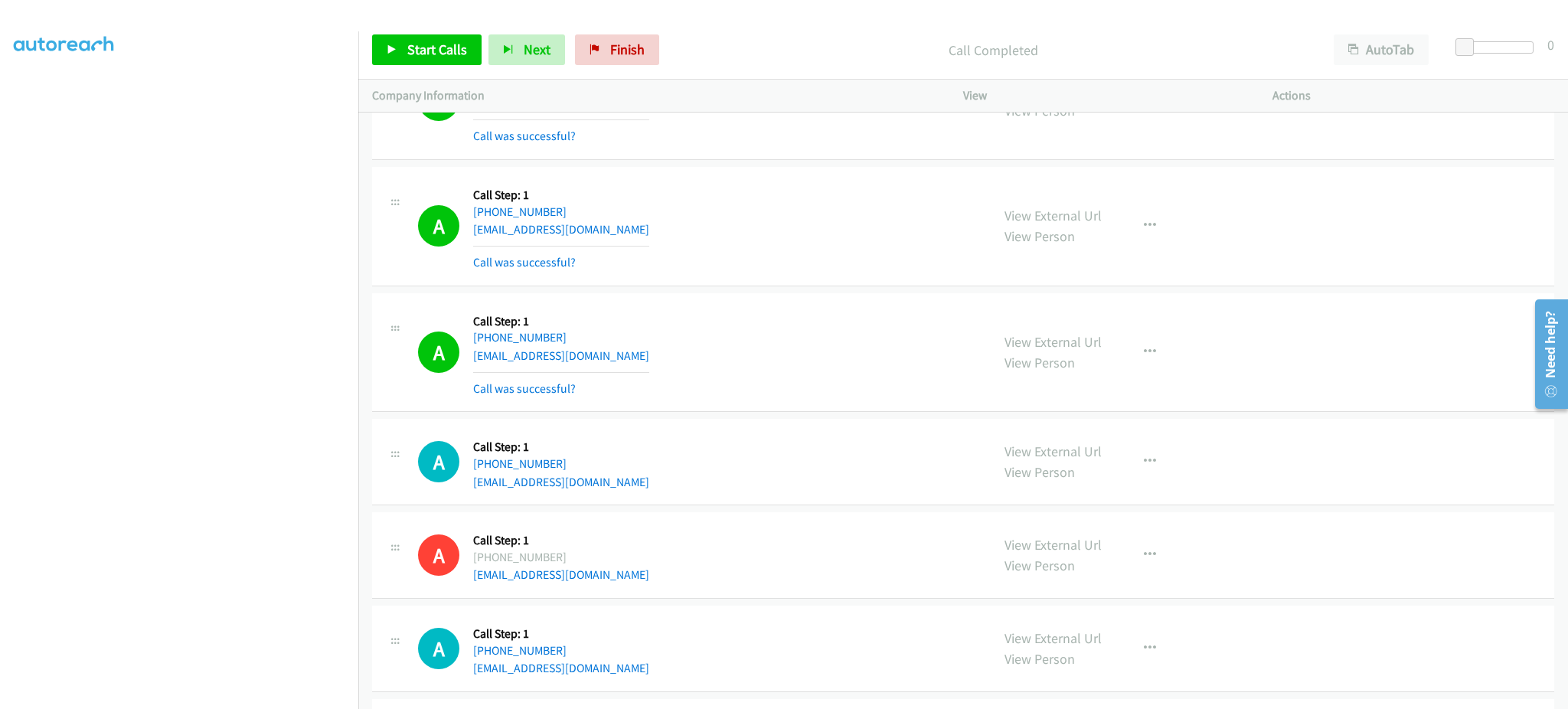
scroll to position [12620, 0]
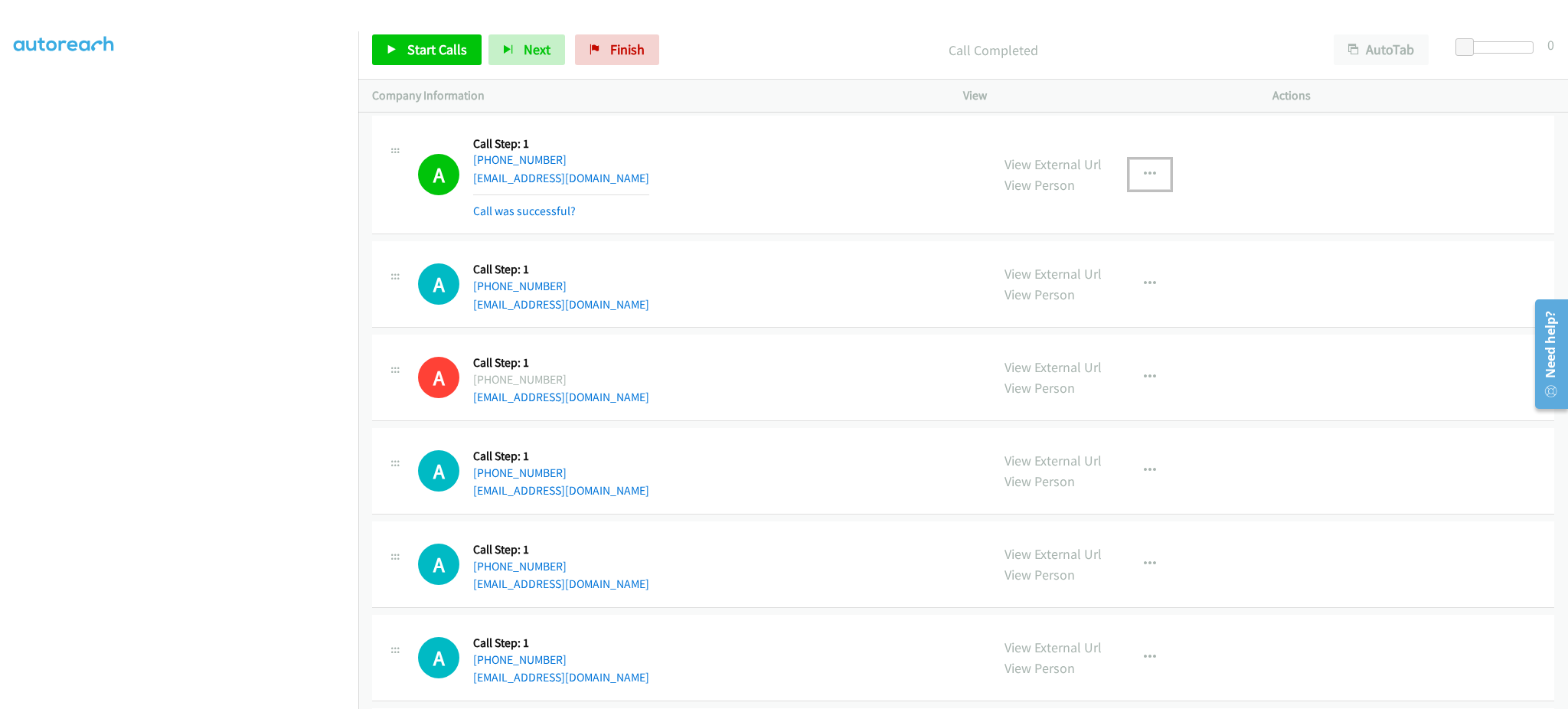
drag, startPoint x: 1161, startPoint y: 170, endPoint x: 1138, endPoint y: 192, distance: 31.8
click at [1160, 171] on button "button" at bounding box center [1149, 174] width 41 height 30
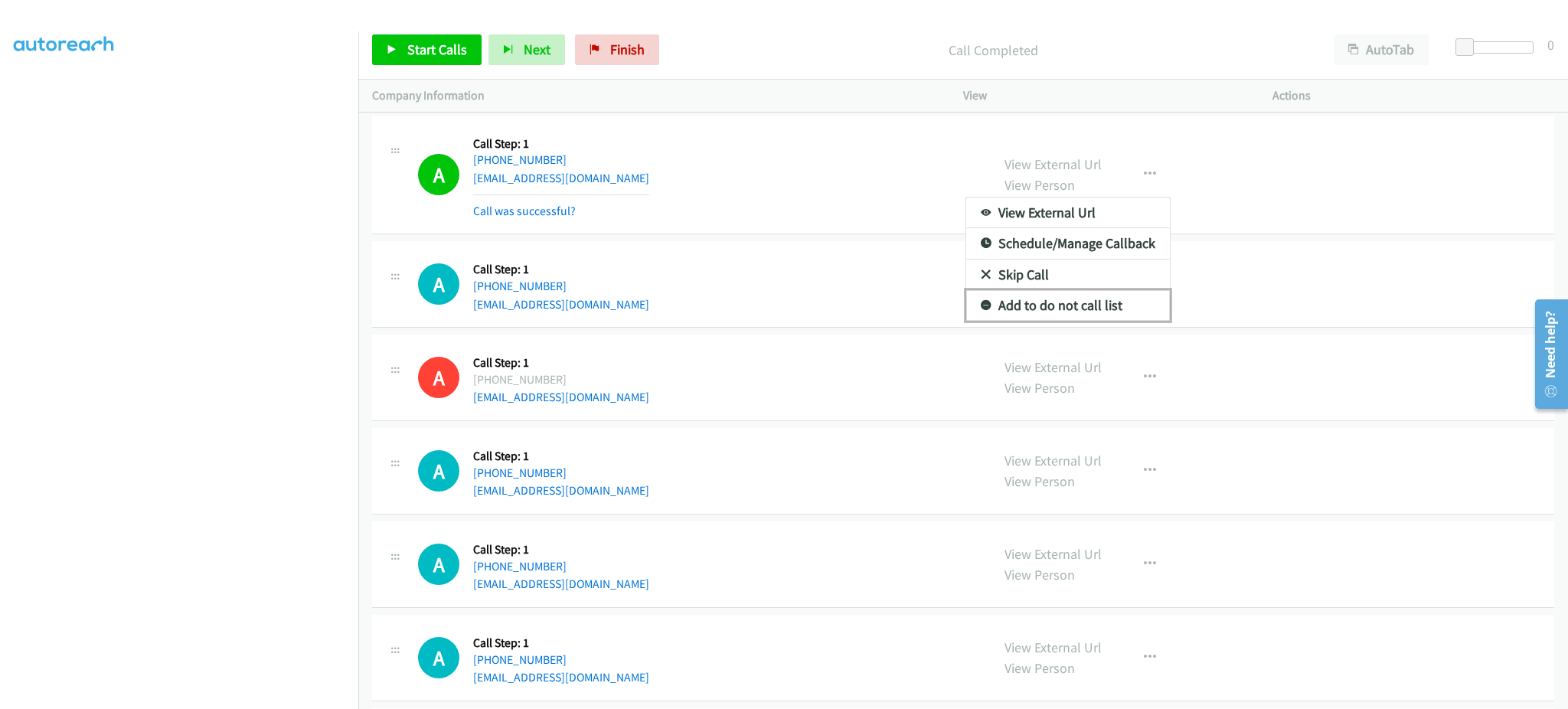
click at [1100, 310] on link "Add to do not call list" at bounding box center [1068, 305] width 203 height 30
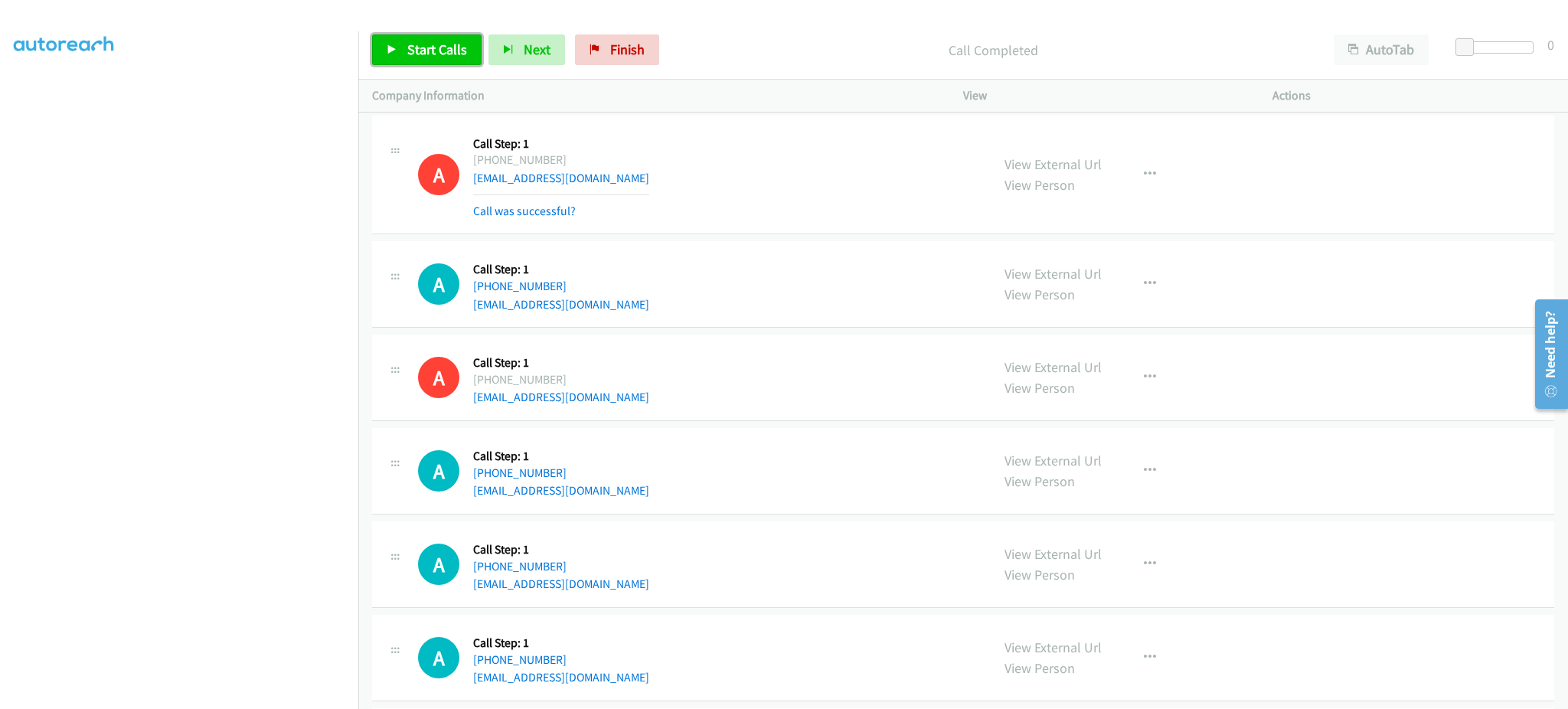
click at [428, 58] on span "Start Calls" at bounding box center [436, 49] width 60 height 18
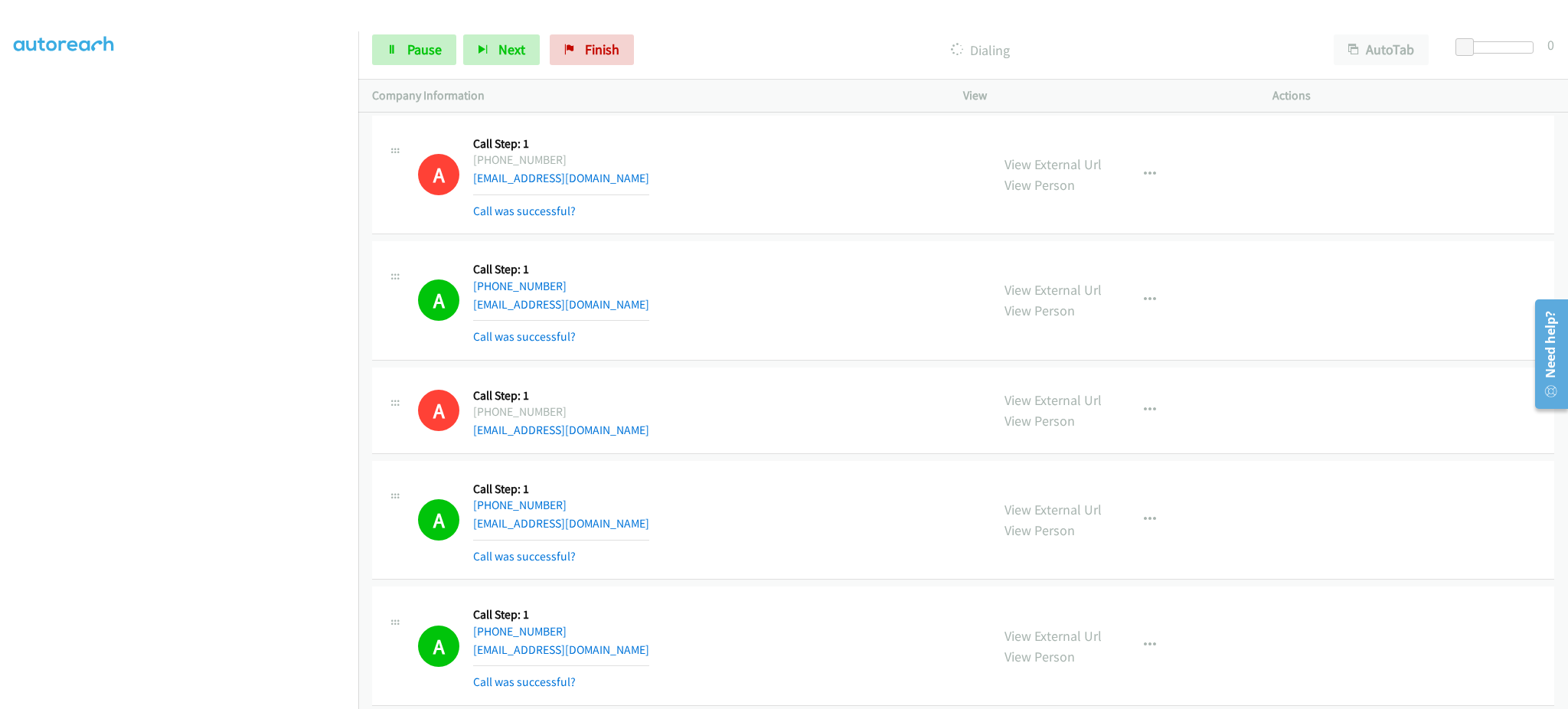
scroll to position [13089, 0]
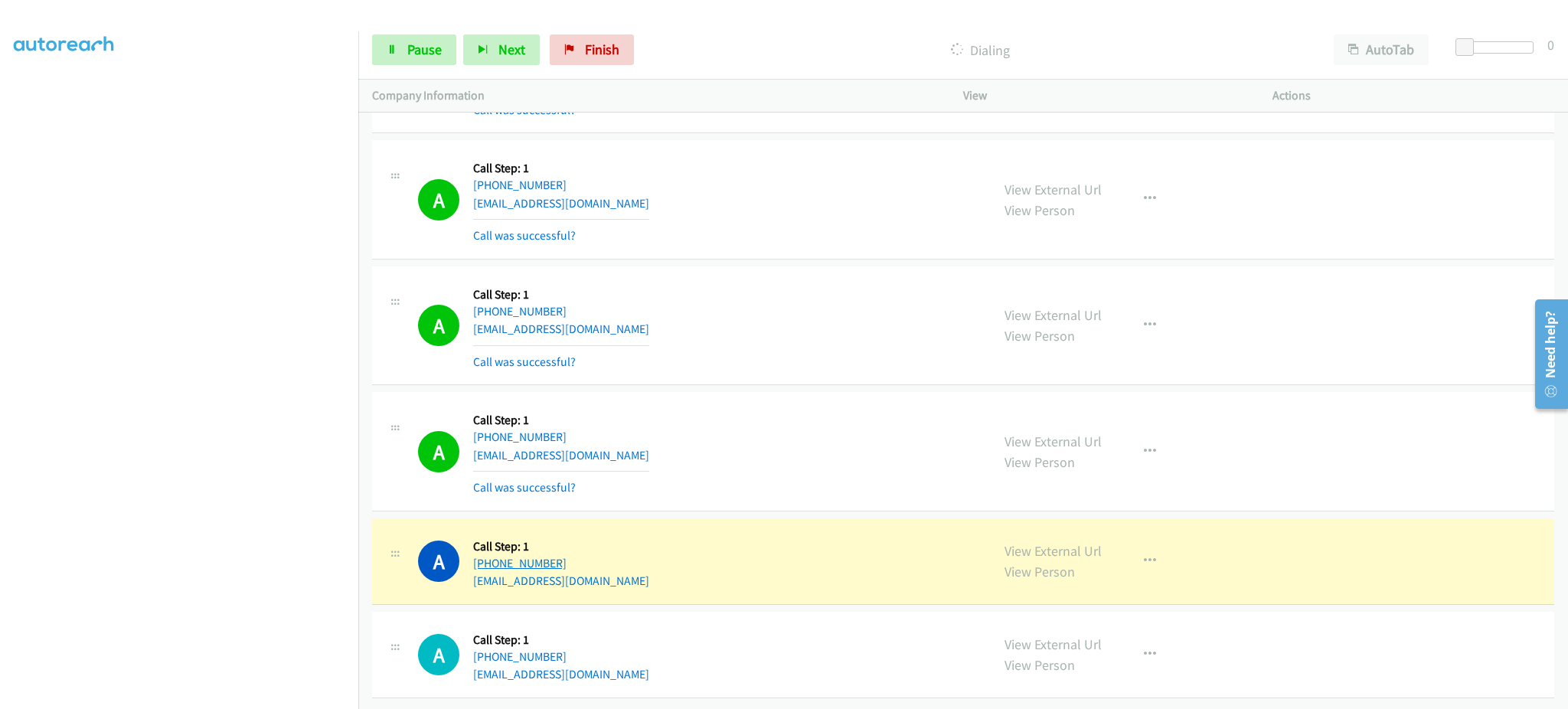
drag, startPoint x: 561, startPoint y: 550, endPoint x: 488, endPoint y: 541, distance: 73.6
click at [488, 541] on div "A Callback Scheduled Call Step: 1 America/New_York +1 516-398-1806 ppdoc1@aol.c…" at bounding box center [696, 560] width 559 height 58
copy link "516-398-1806"
click at [1039, 542] on link "View External Url" at bounding box center [1053, 551] width 97 height 18
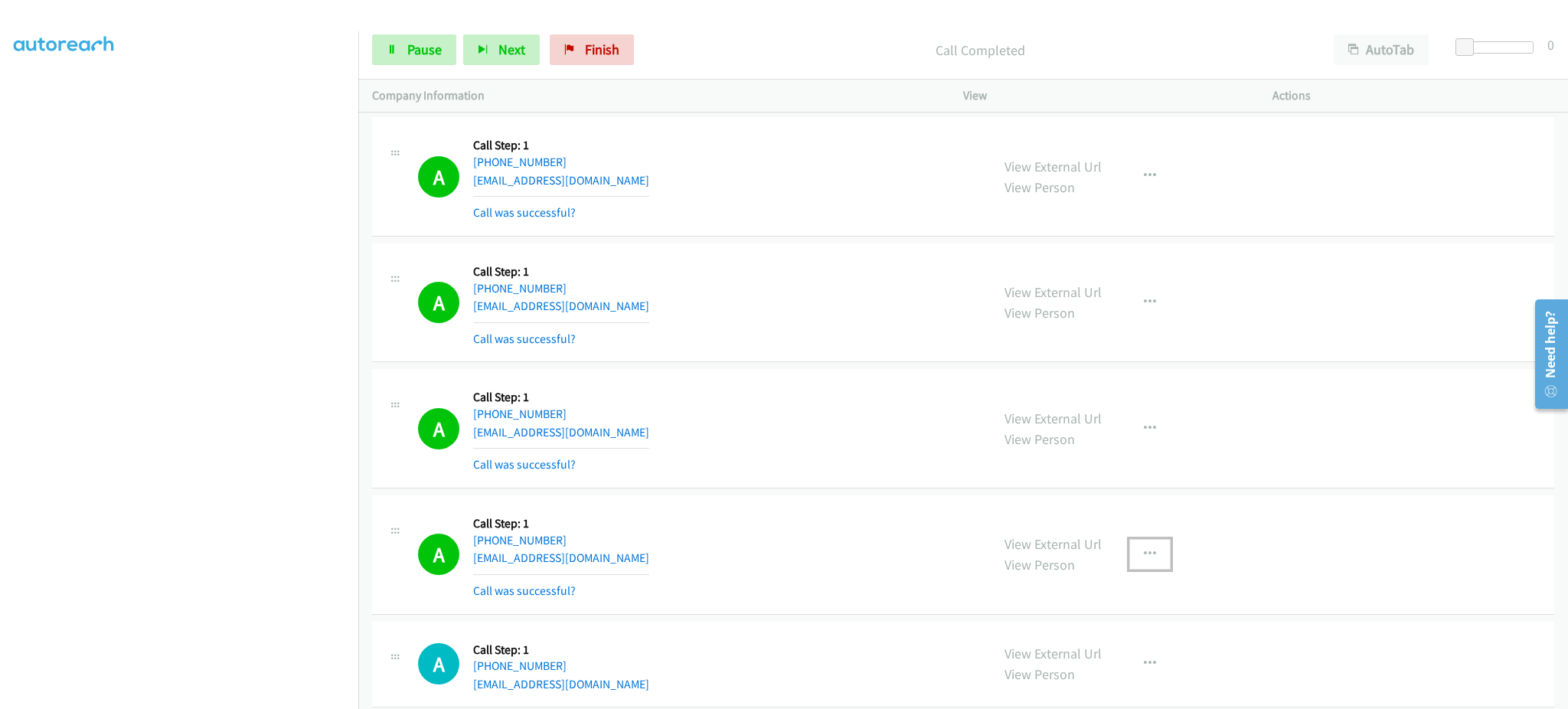
click at [1143, 555] on icon "button" at bounding box center [1149, 554] width 13 height 13
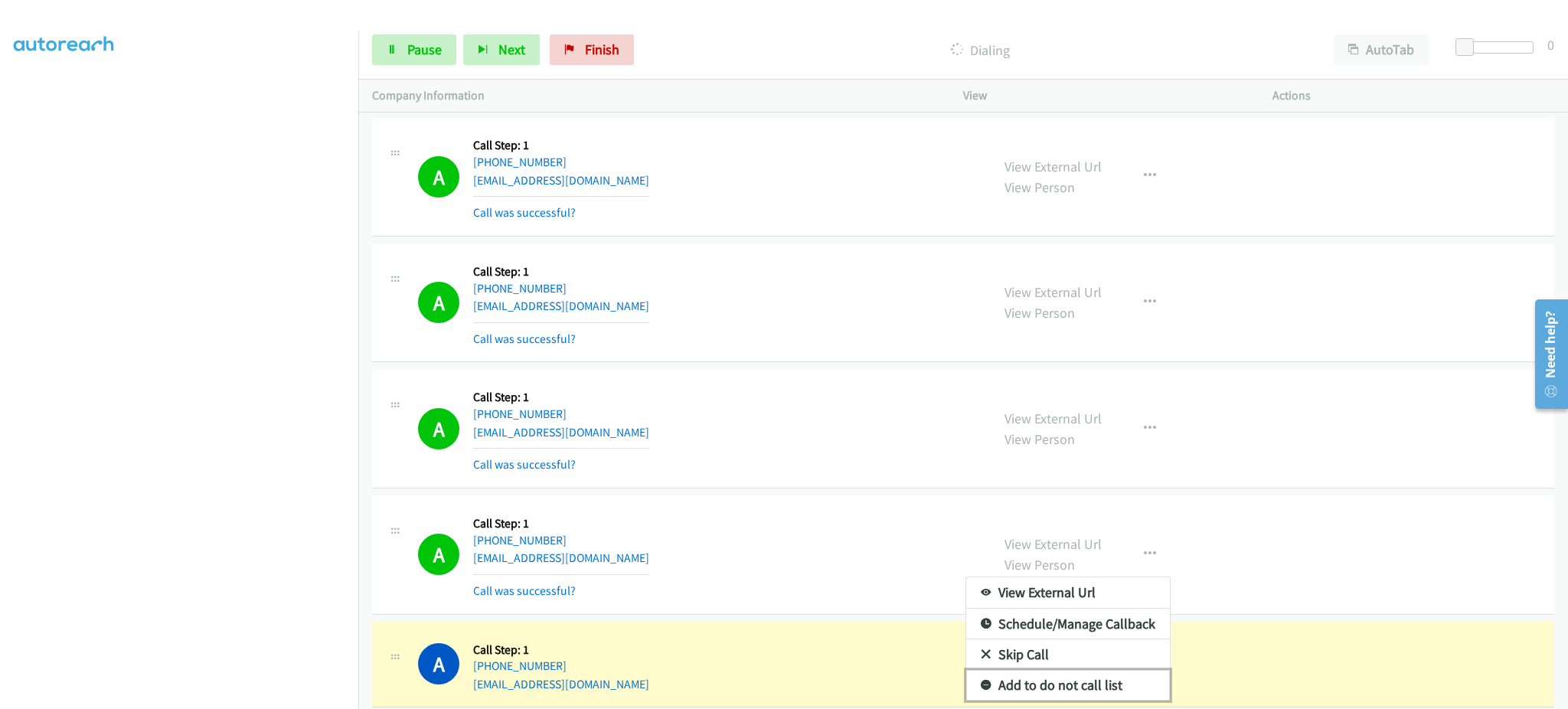
click at [1104, 683] on link "Add to do not call list" at bounding box center [1068, 685] width 203 height 30
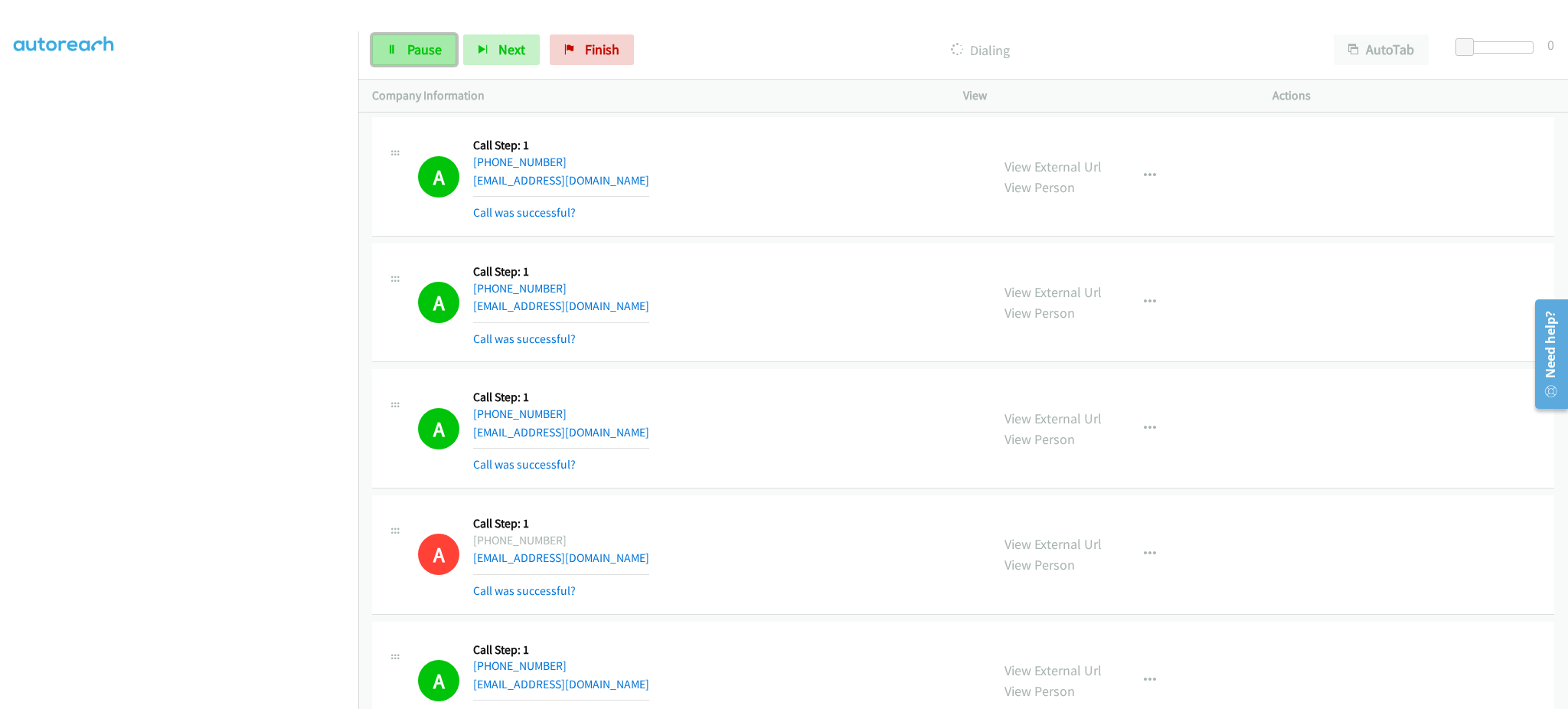
click at [411, 57] on span "Pause" at bounding box center [424, 49] width 34 height 18
click at [389, 46] on icon at bounding box center [391, 50] width 11 height 11
click at [427, 58] on link "Pause" at bounding box center [414, 49] width 84 height 30
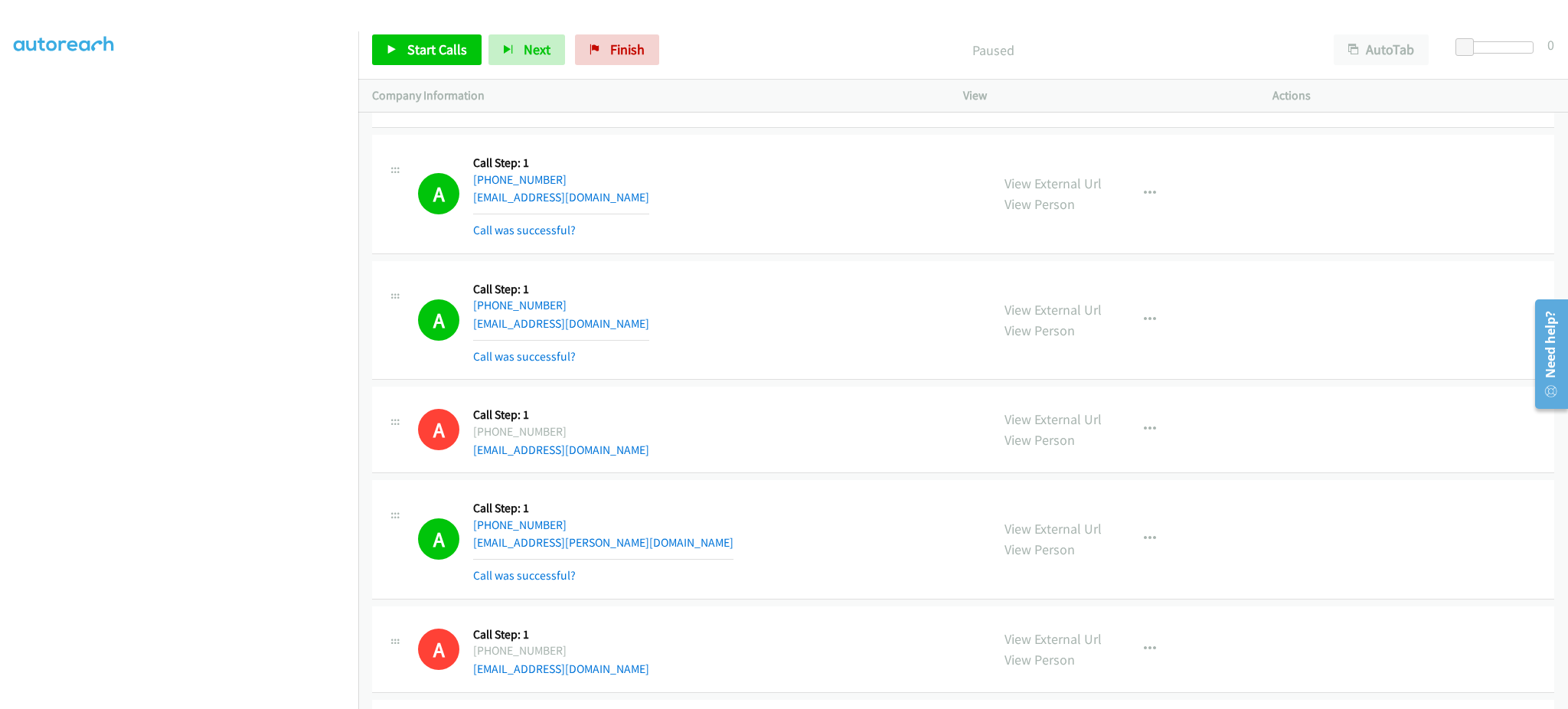
scroll to position [14598, 0]
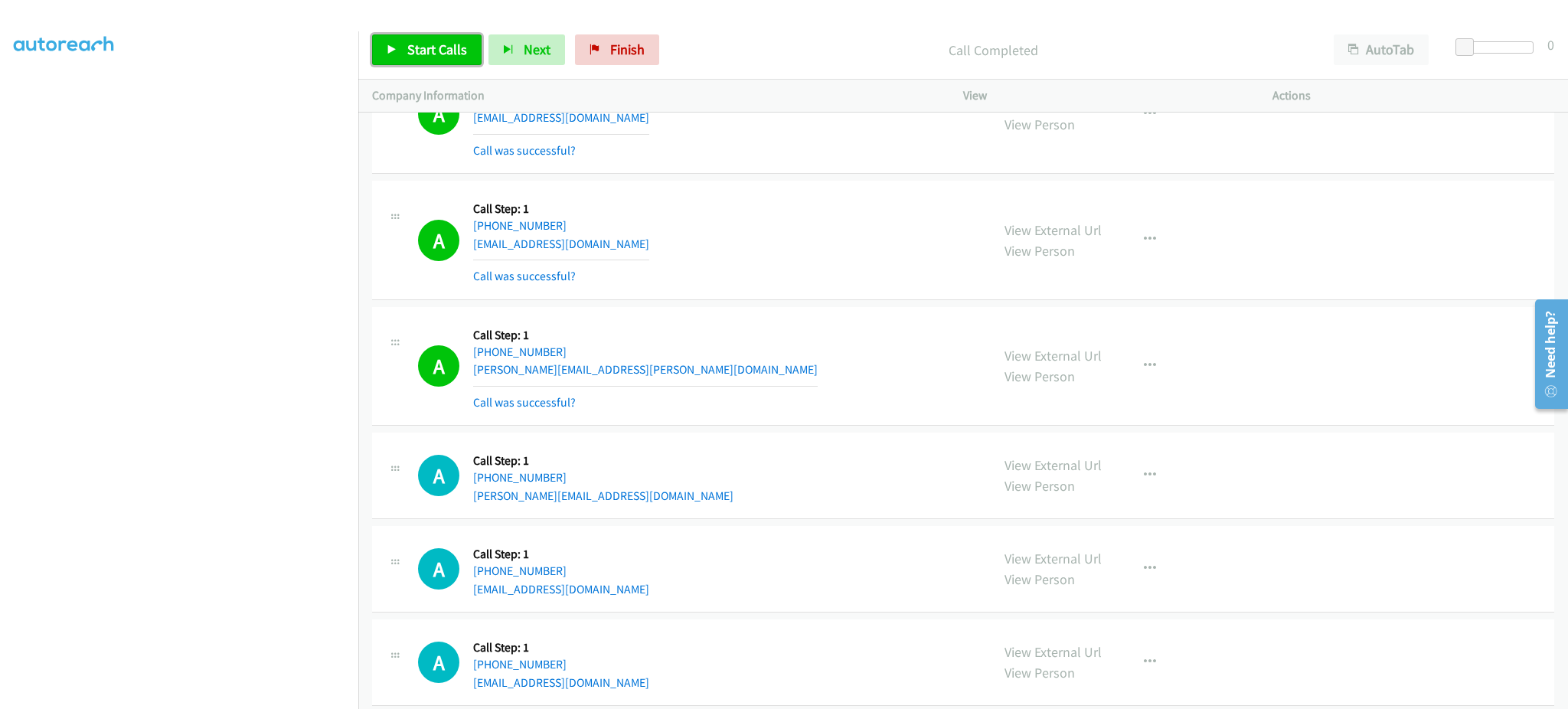
click at [415, 55] on span "Start Calls" at bounding box center [436, 49] width 60 height 18
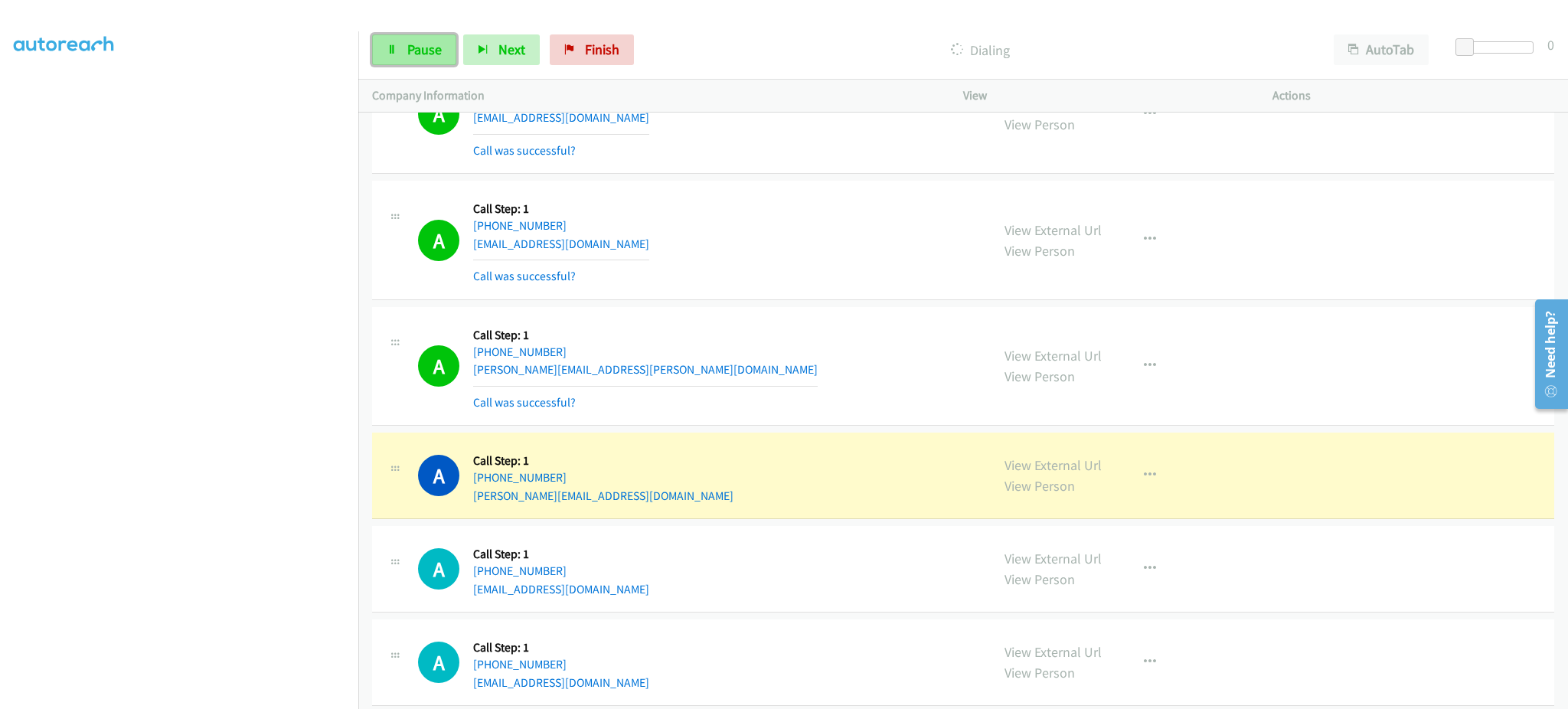
click at [435, 43] on span "Pause" at bounding box center [424, 49] width 34 height 18
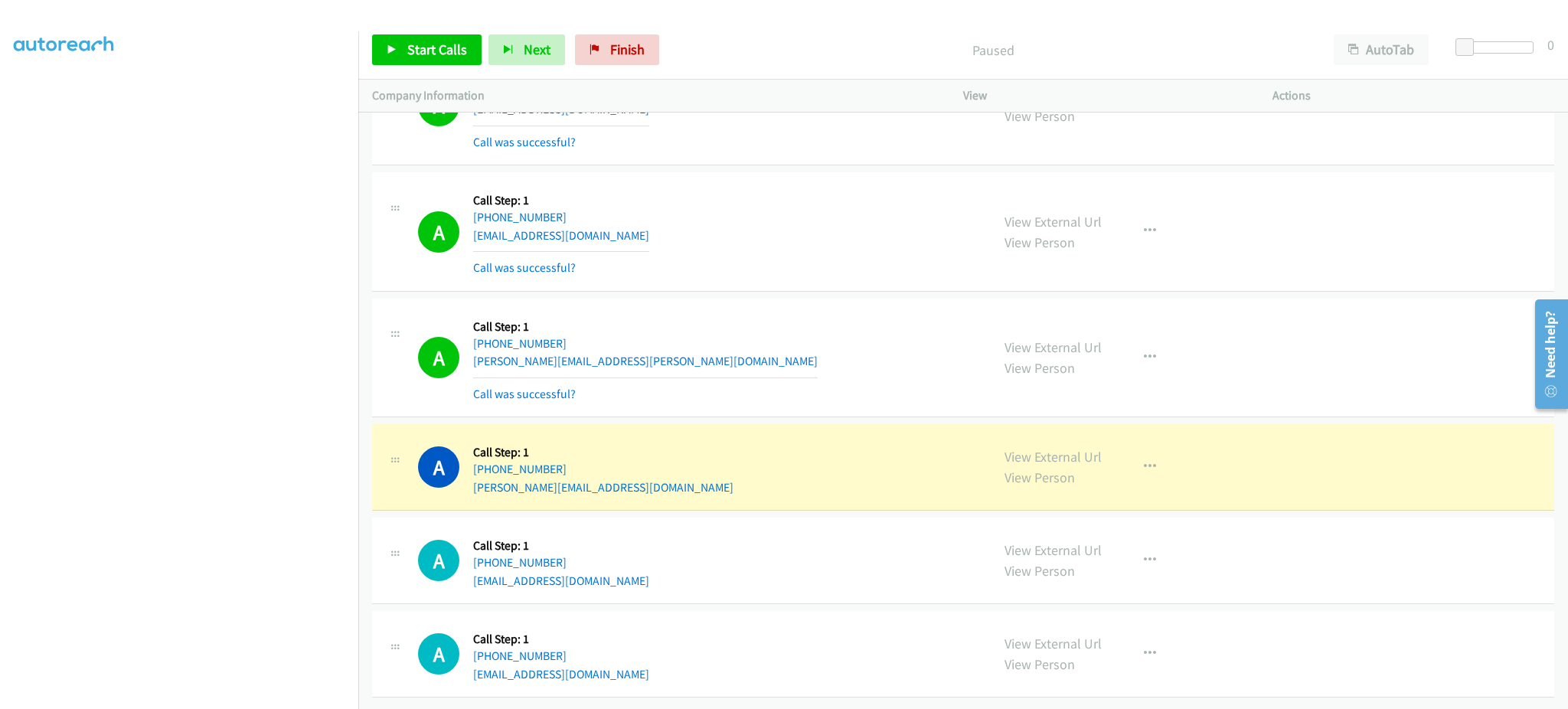
scroll to position [14630, 0]
click at [1149, 347] on button "button" at bounding box center [1149, 357] width 41 height 30
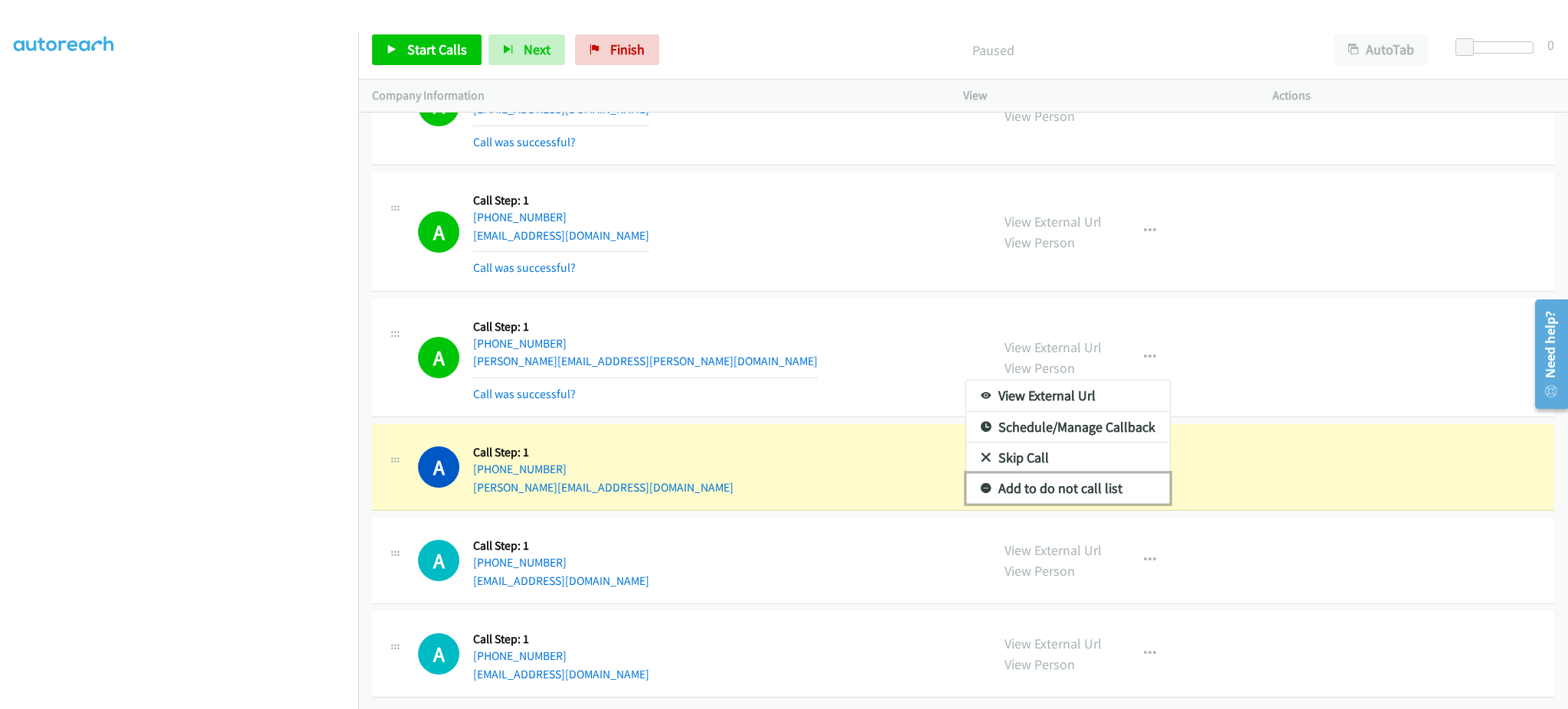
click at [1094, 484] on link "Add to do not call list" at bounding box center [1068, 488] width 203 height 30
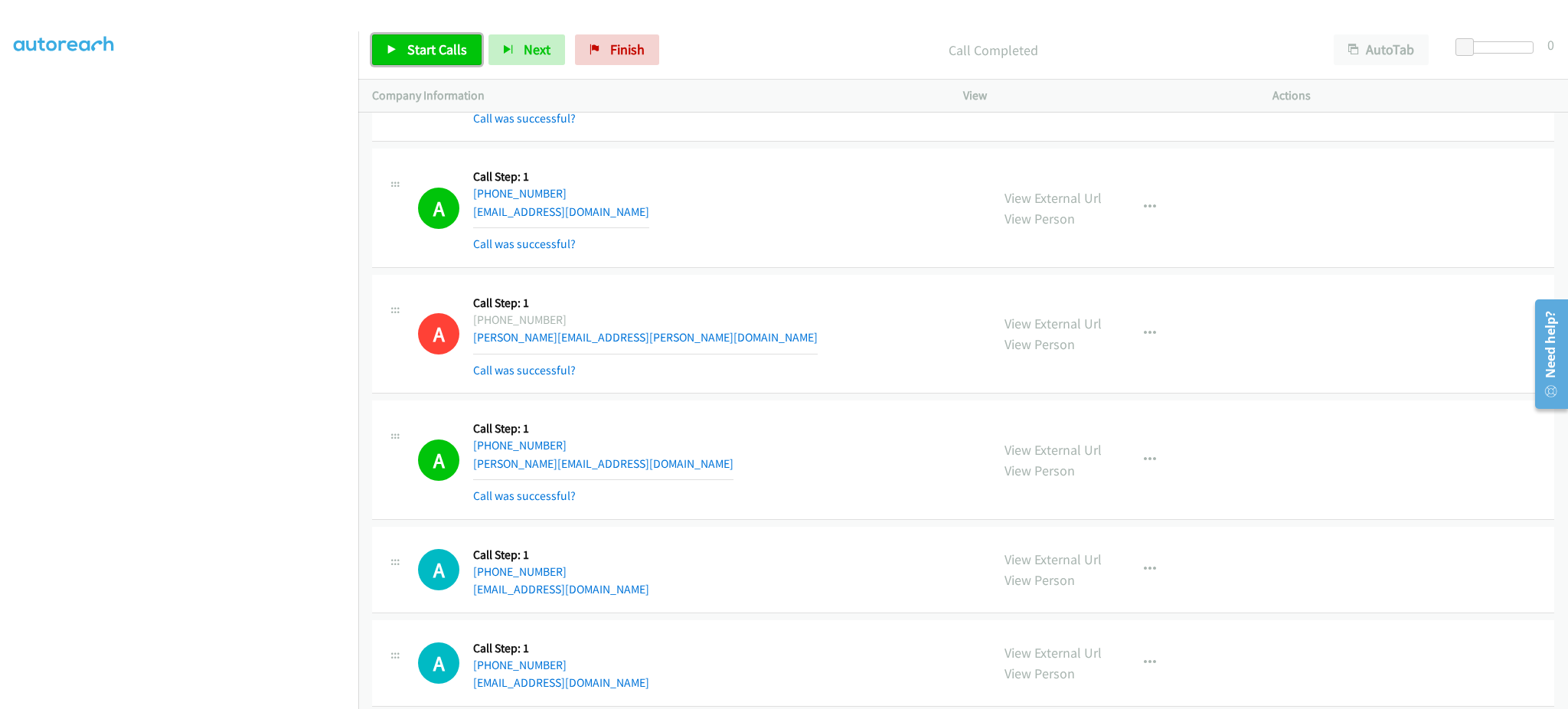
click at [442, 61] on link "Start Calls" at bounding box center [426, 49] width 110 height 30
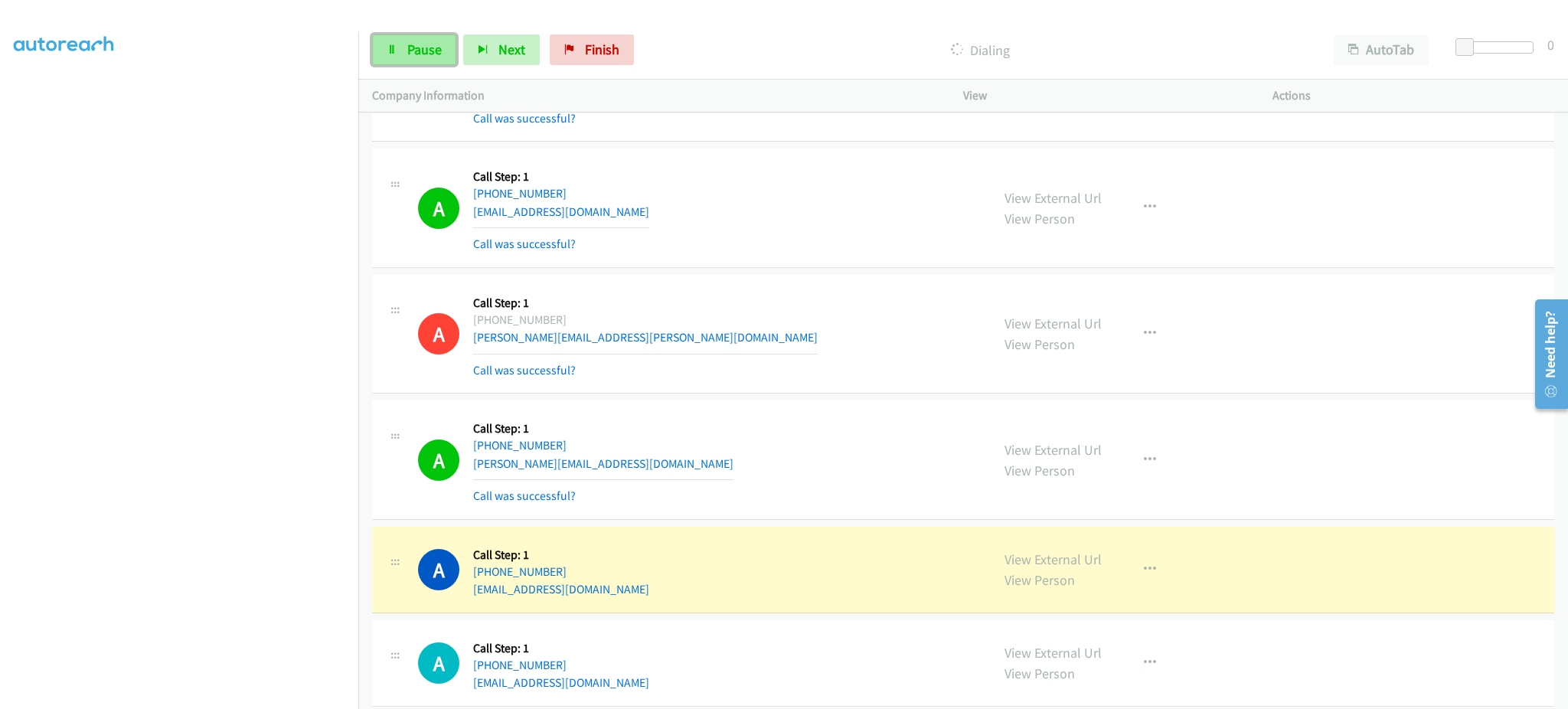
click at [417, 48] on span "Pause" at bounding box center [424, 49] width 34 height 18
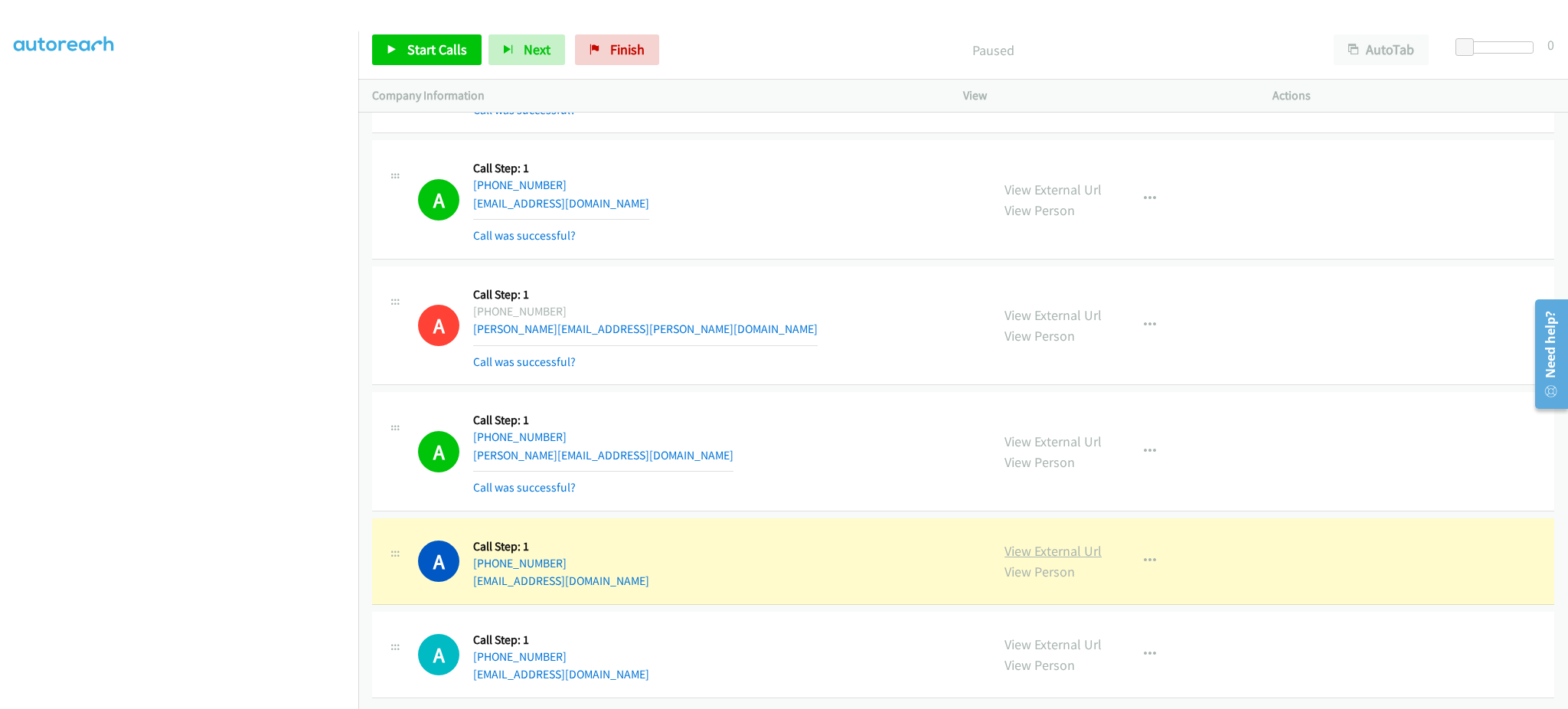
click at [1075, 542] on link "View External Url" at bounding box center [1053, 551] width 97 height 18
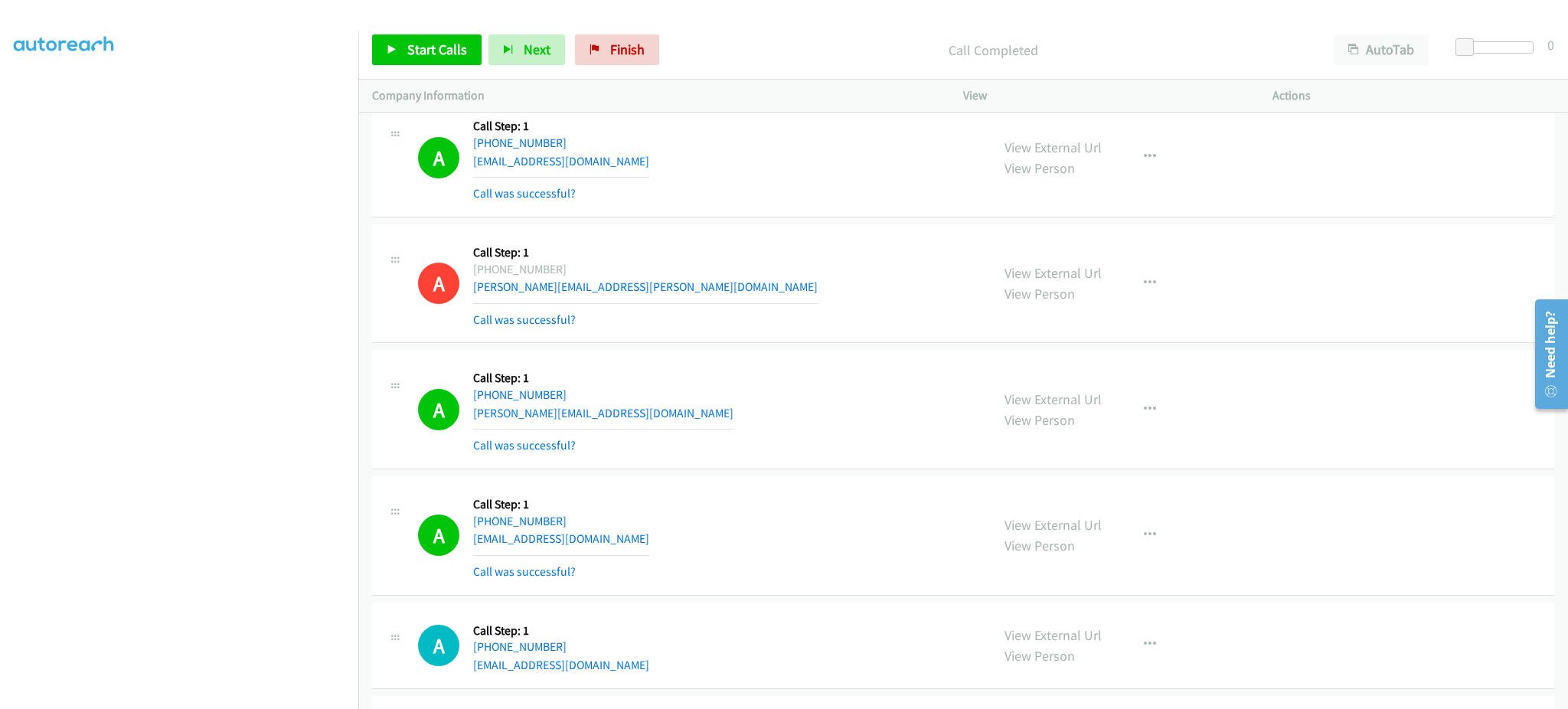
scroll to position [14695, 0]
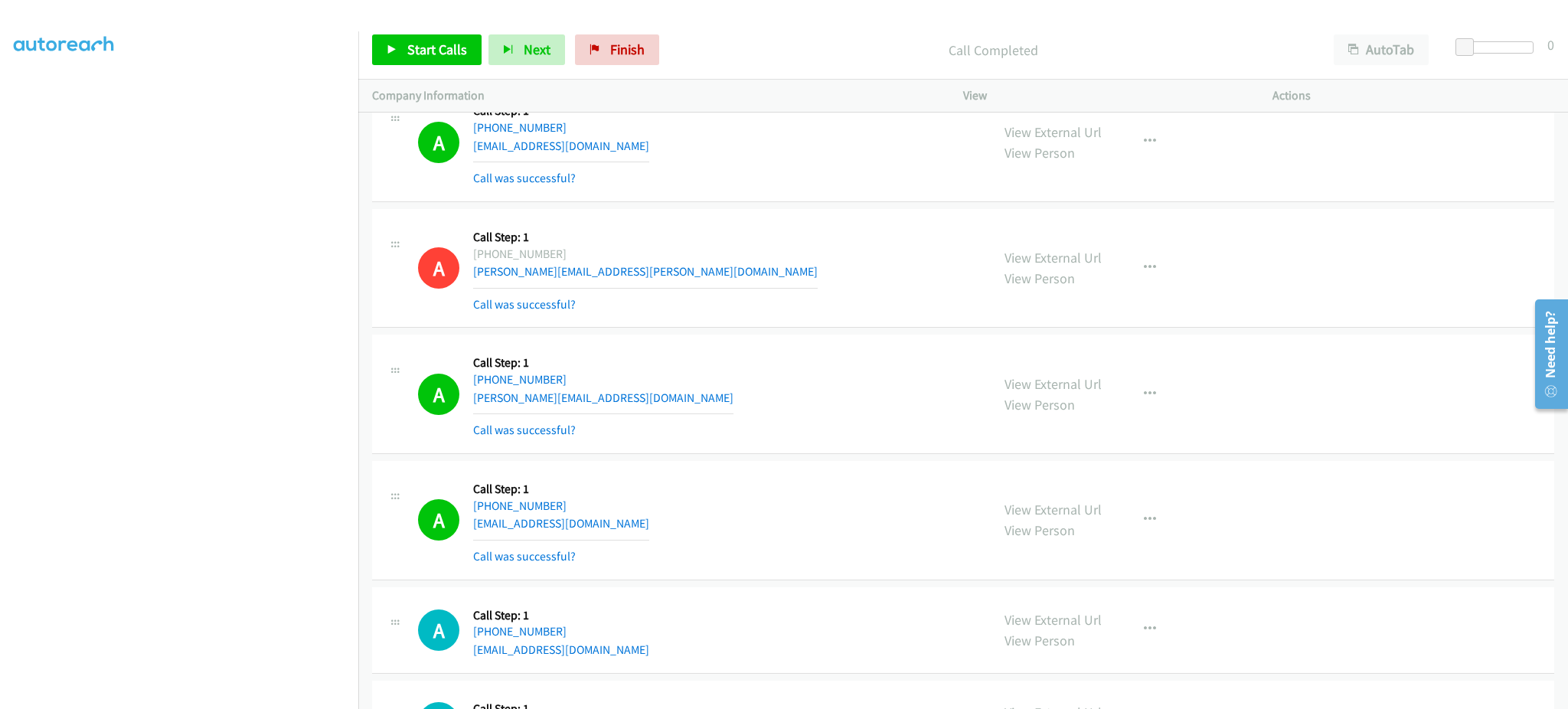
click at [1146, 510] on div "View External Url View Person View External Url Email Schedule/Manage Callback …" at bounding box center [1152, 519] width 323 height 91
click at [1146, 526] on icon "button" at bounding box center [1149, 519] width 13 height 13
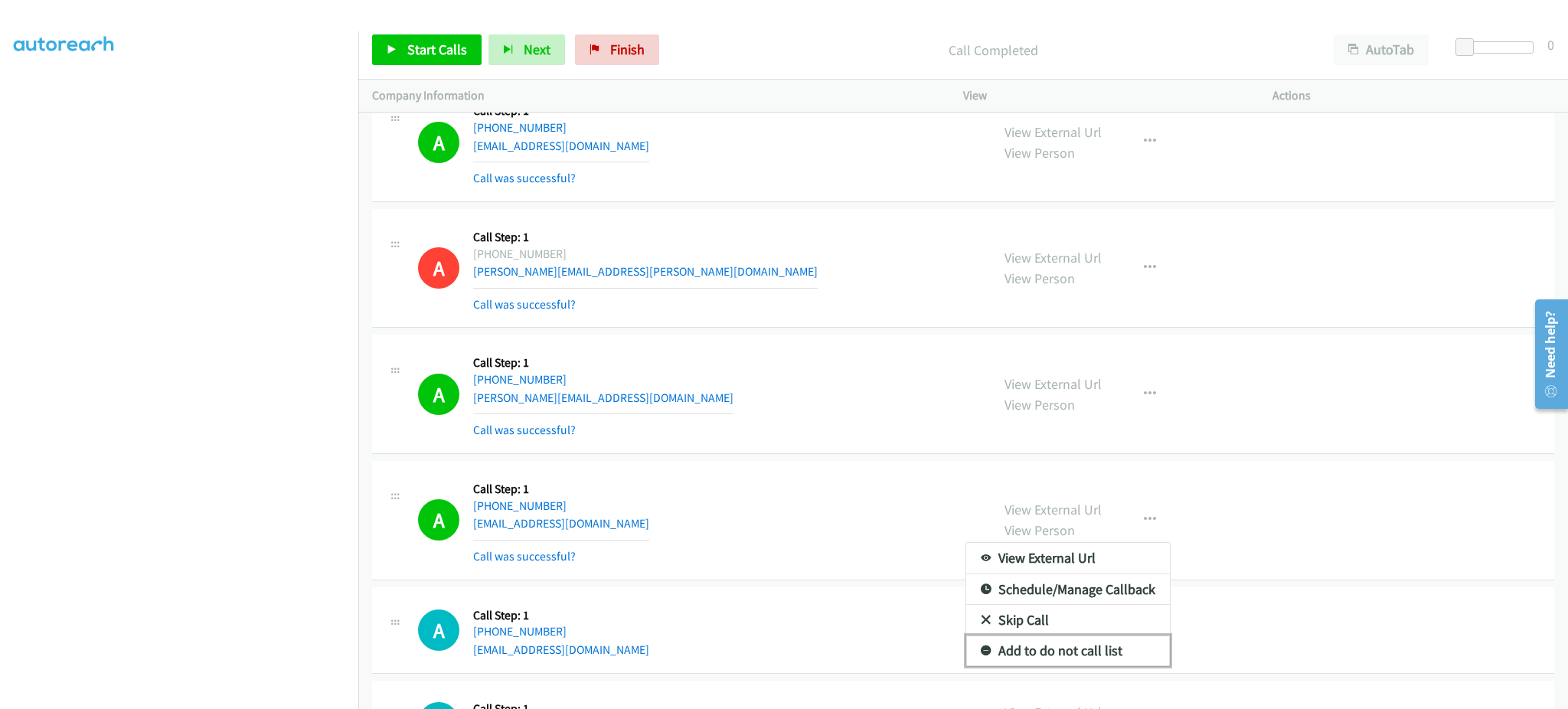
click at [1122, 653] on link "Add to do not call list" at bounding box center [1068, 650] width 203 height 30
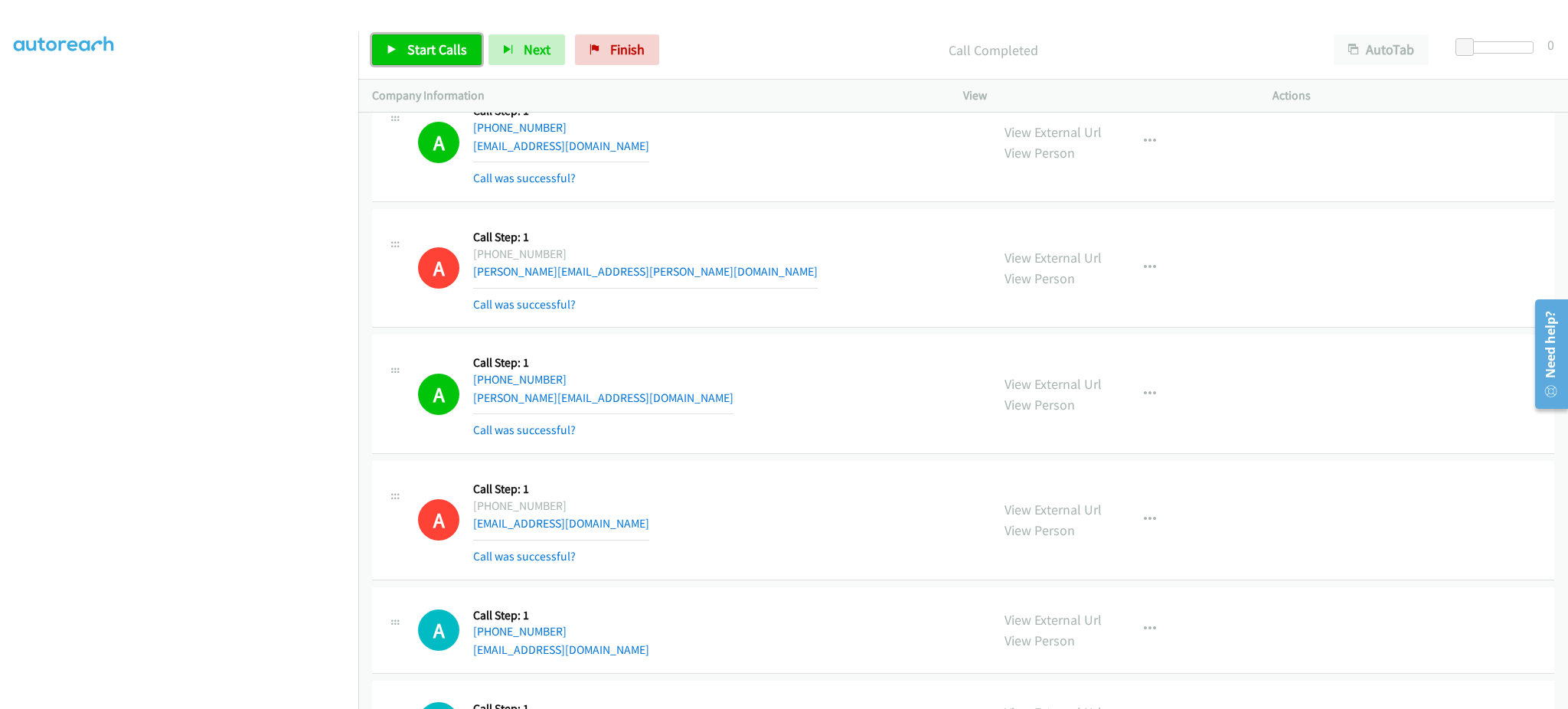
click at [419, 49] on span "Start Calls" at bounding box center [436, 49] width 60 height 18
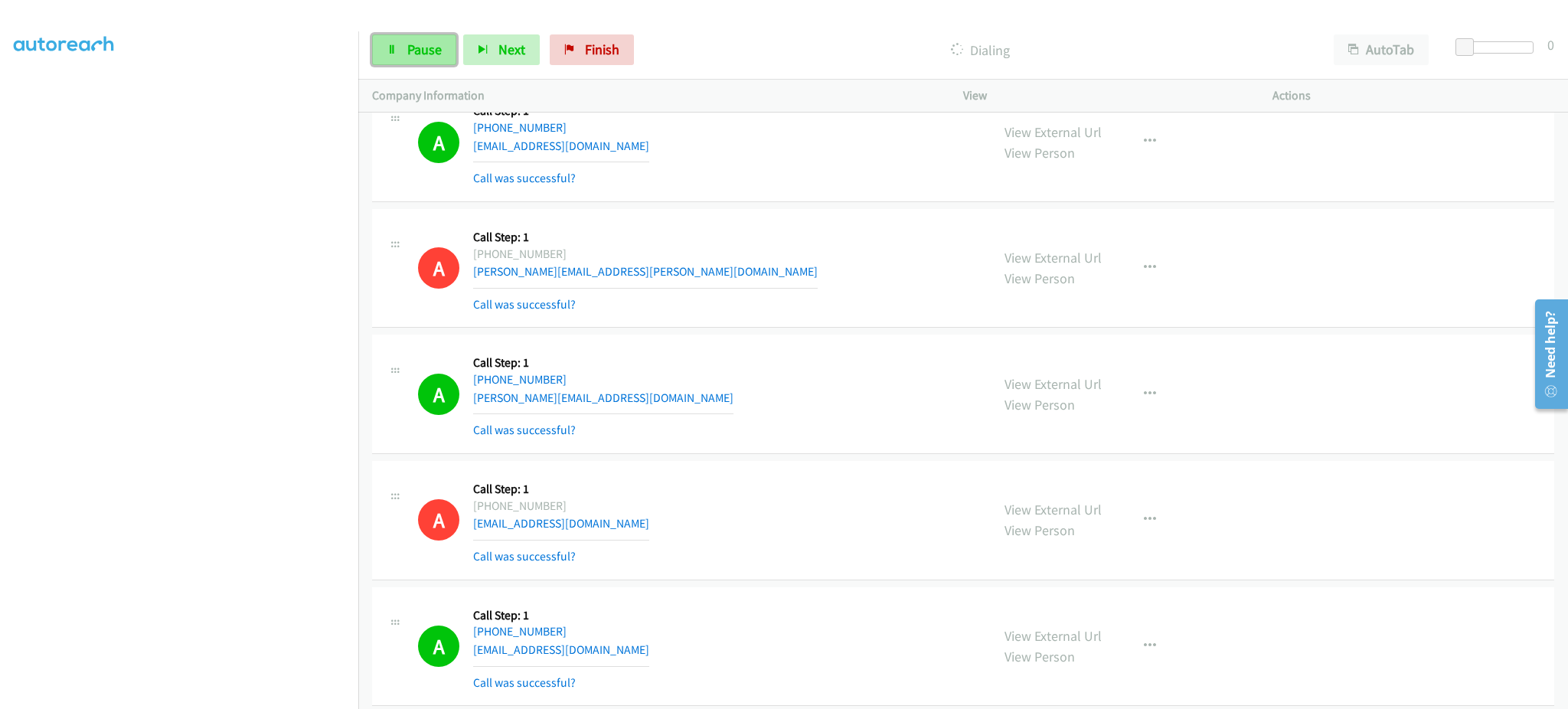
click at [410, 57] on span "Pause" at bounding box center [424, 49] width 34 height 18
click at [419, 49] on span "Start Calls" at bounding box center [436, 49] width 60 height 18
click at [431, 56] on span "Pause" at bounding box center [424, 49] width 34 height 18
